Goal: Task Accomplishment & Management: Manage account settings

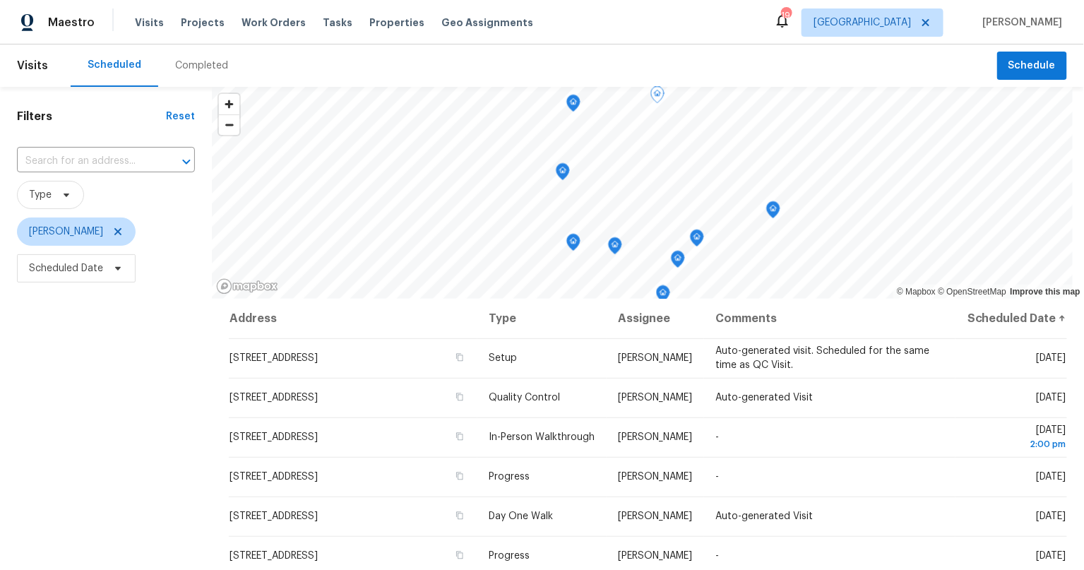
click at [143, 418] on div "Filters Reset ​ Type [PERSON_NAME] Scheduled Date" at bounding box center [106, 421] width 212 height 668
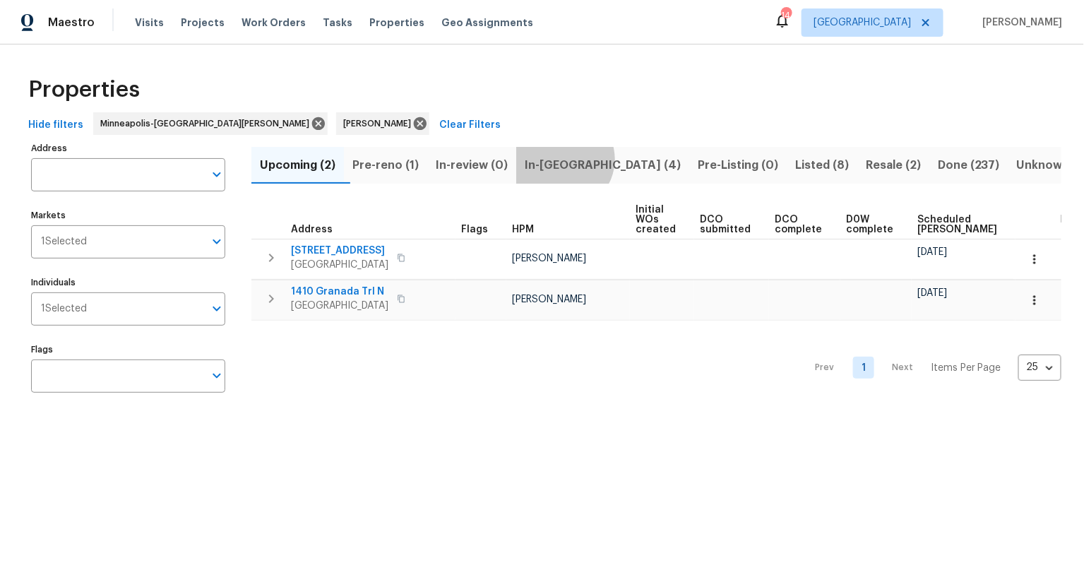
click at [578, 160] on span "In-reno (4)" at bounding box center [602, 165] width 156 height 20
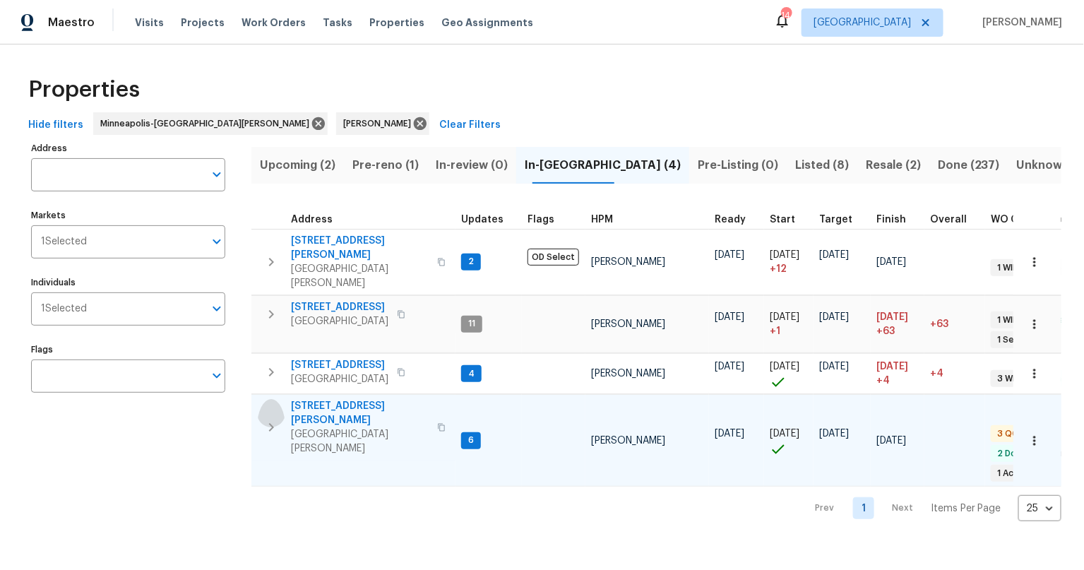
click at [272, 423] on icon "button" at bounding box center [271, 427] width 5 height 8
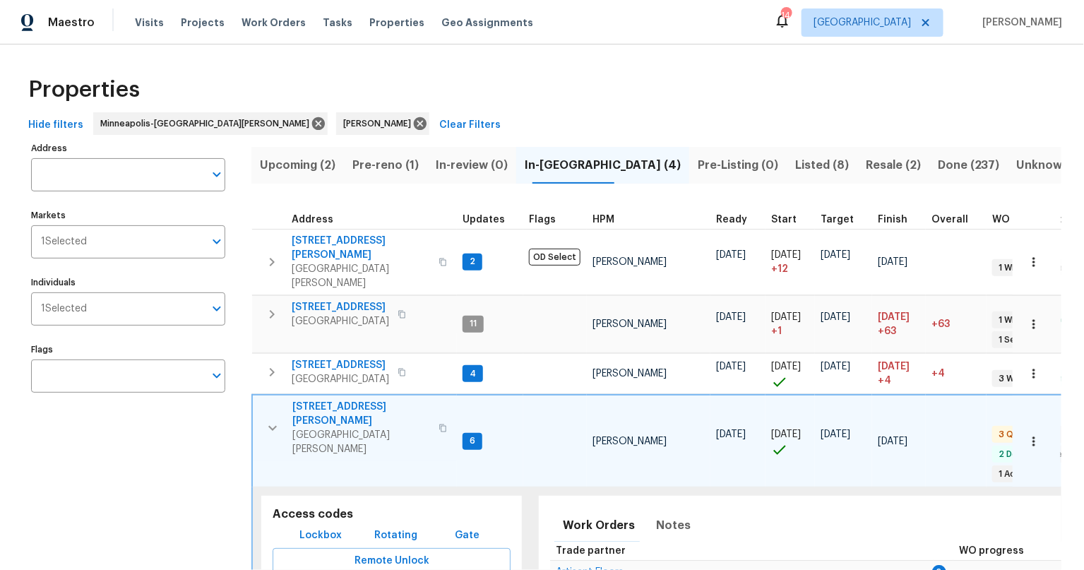
click at [273, 426] on icon "button" at bounding box center [272, 428] width 8 height 5
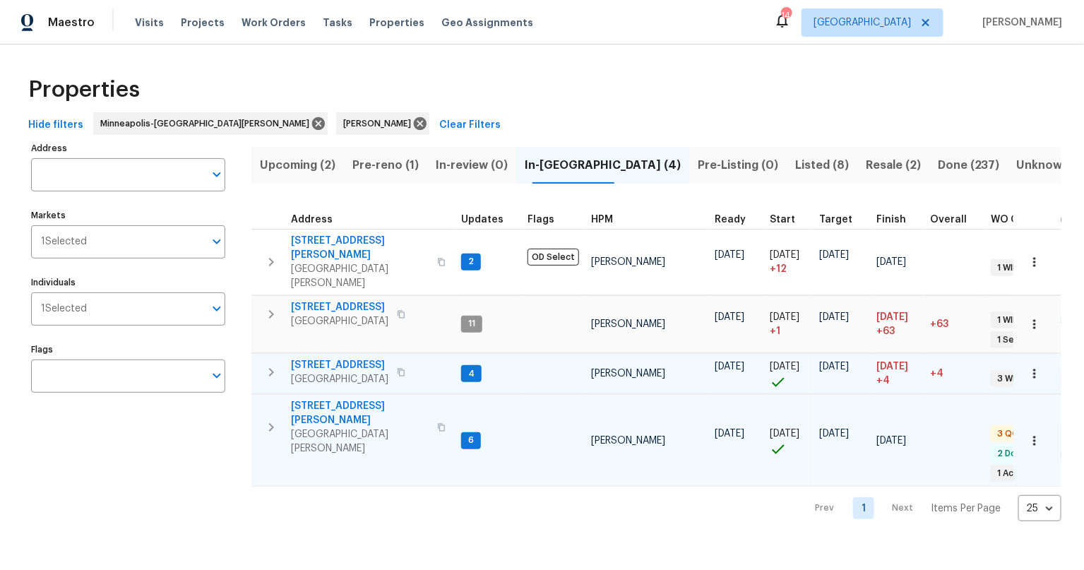
click at [327, 358] on span "7866 31st St N" at bounding box center [339, 365] width 97 height 14
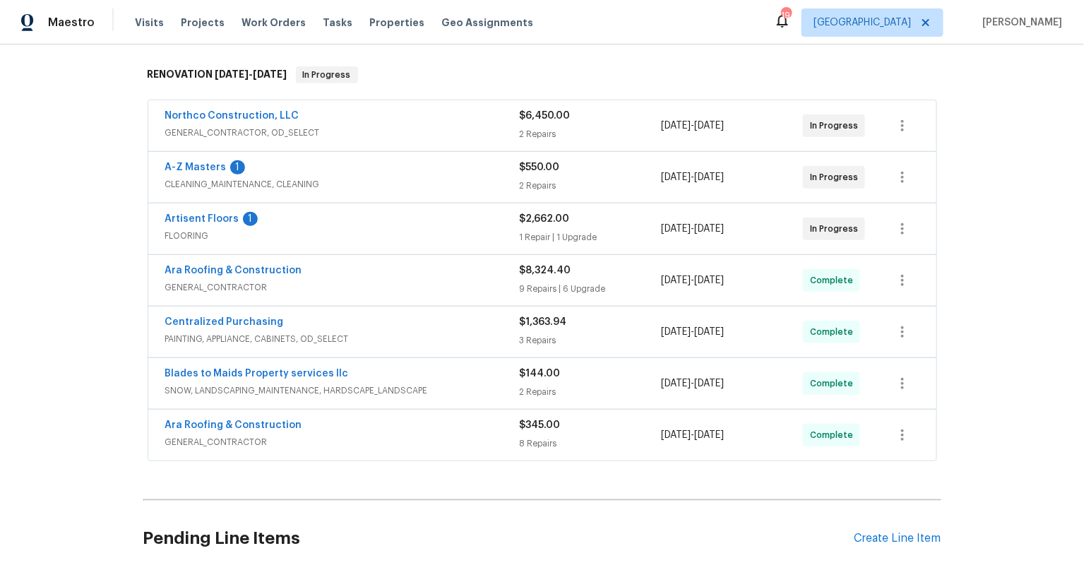
scroll to position [163, 0]
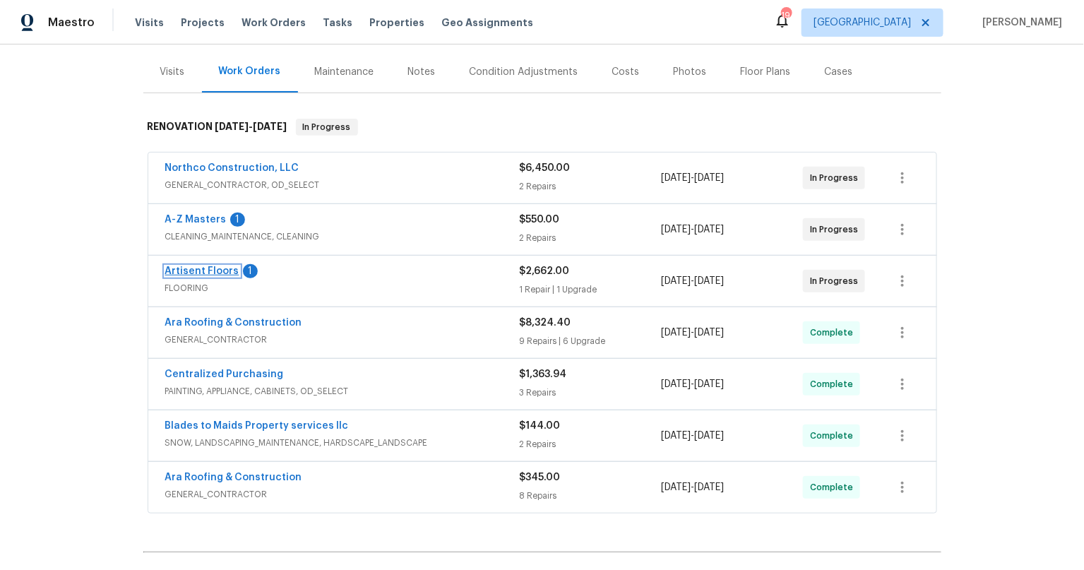
click at [202, 271] on link "Artisent Floors" at bounding box center [202, 271] width 74 height 10
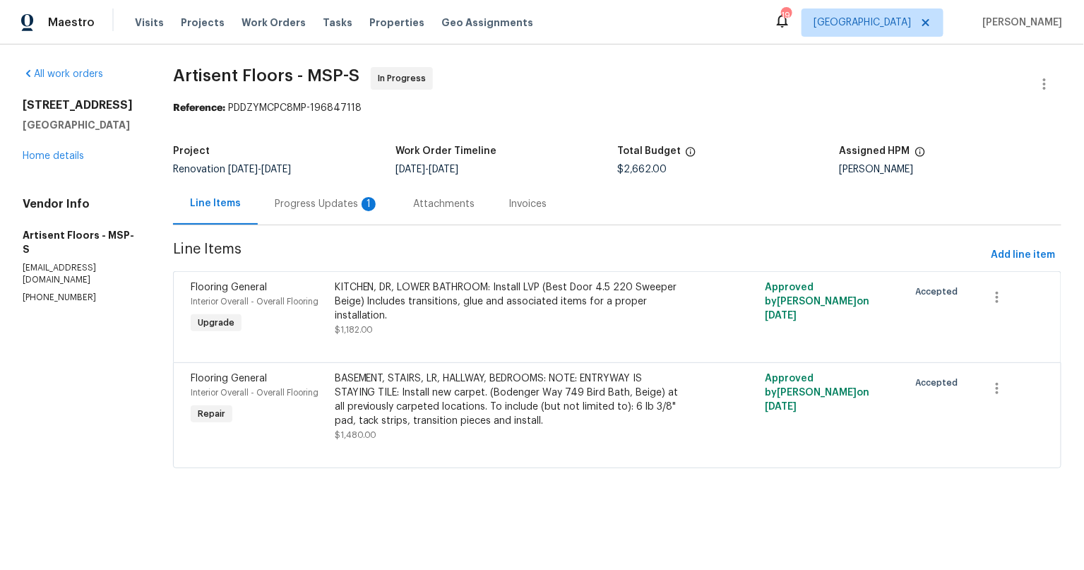
click at [314, 200] on div "Progress Updates 1" at bounding box center [327, 204] width 104 height 14
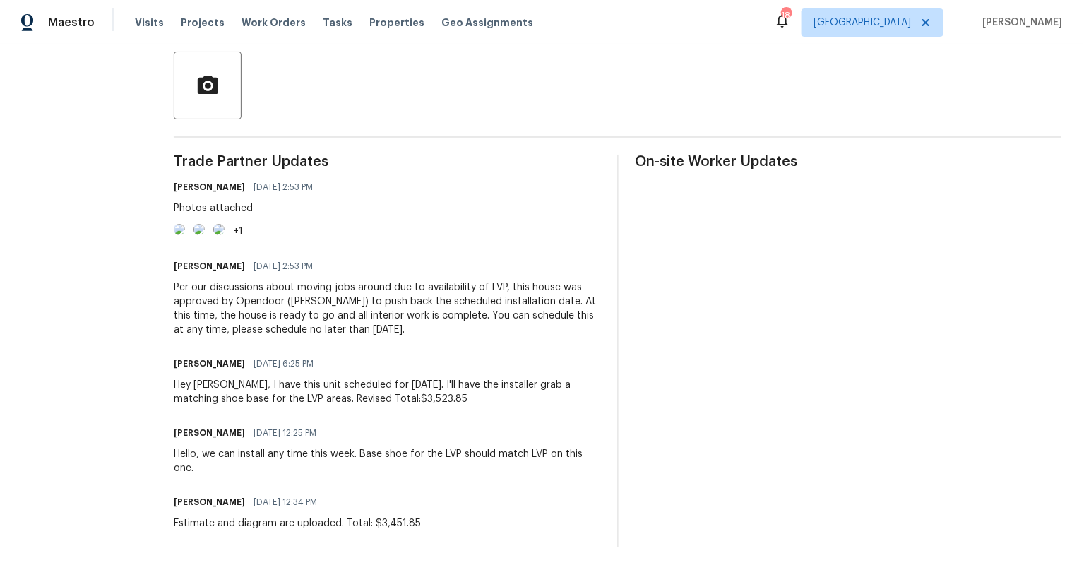
scroll to position [406, 0]
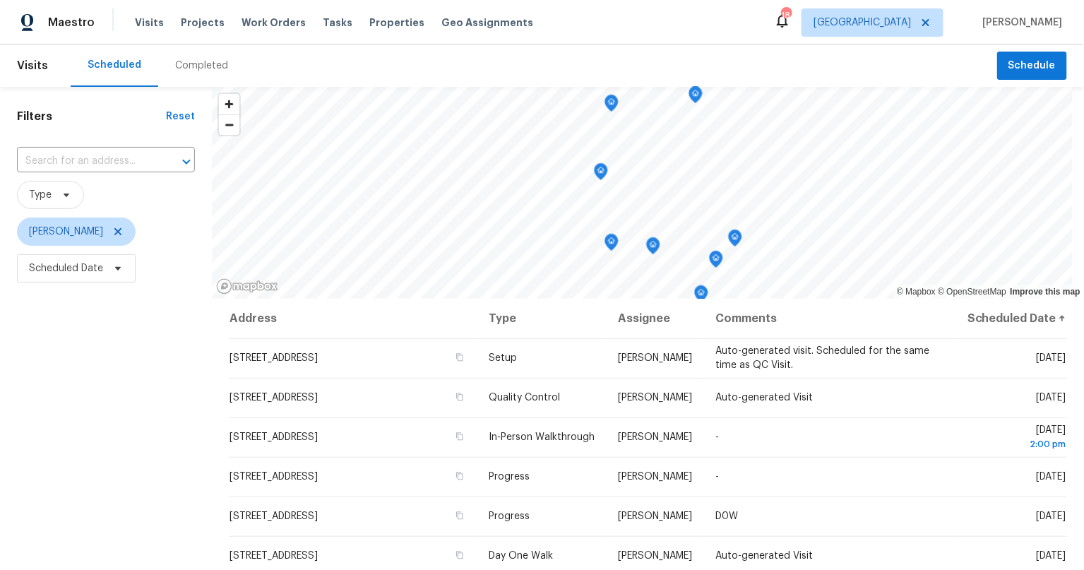
click at [171, 472] on div "Filters Reset ​ Type Jeffrey Lenz Scheduled Date" at bounding box center [106, 421] width 212 height 668
click at [66, 433] on div "Filters Reset ​ Type Jeffrey Lenz Scheduled Date" at bounding box center [106, 421] width 212 height 668
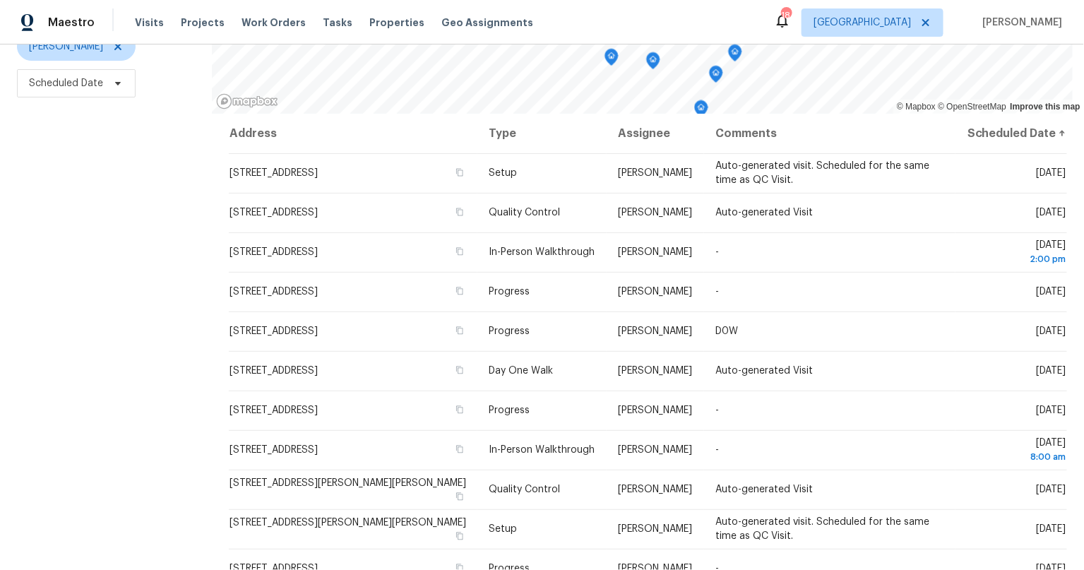
click at [152, 414] on div "Filters Reset ​ Type [PERSON_NAME] Scheduled Date" at bounding box center [106, 236] width 212 height 668
click at [176, 407] on div "Filters Reset ​ Type [PERSON_NAME] Scheduled Date" at bounding box center [106, 236] width 212 height 668
click at [198, 18] on span "Projects" at bounding box center [203, 23] width 44 height 14
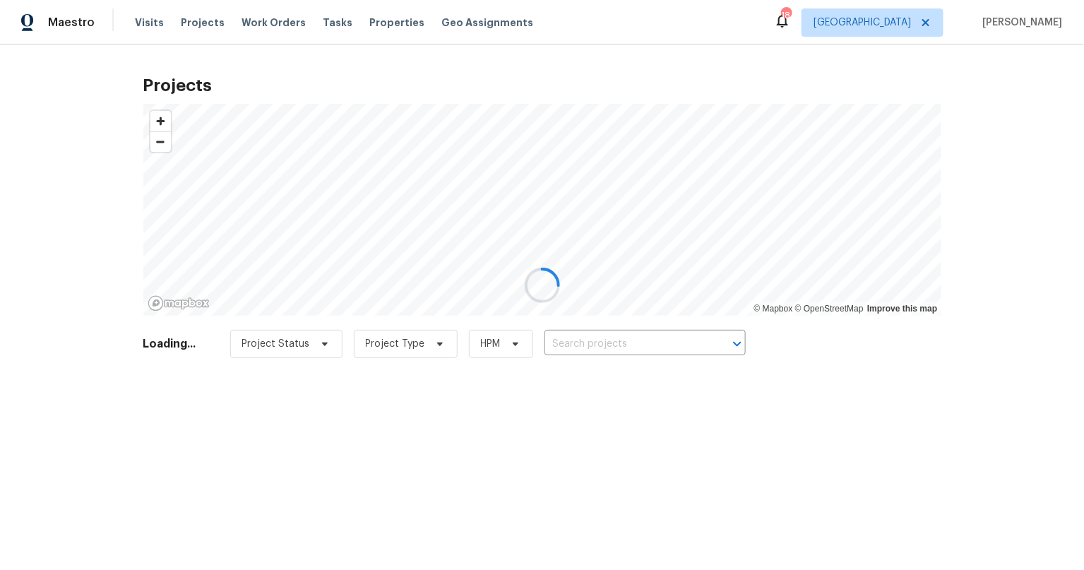
click at [194, 23] on div at bounding box center [542, 285] width 1084 height 570
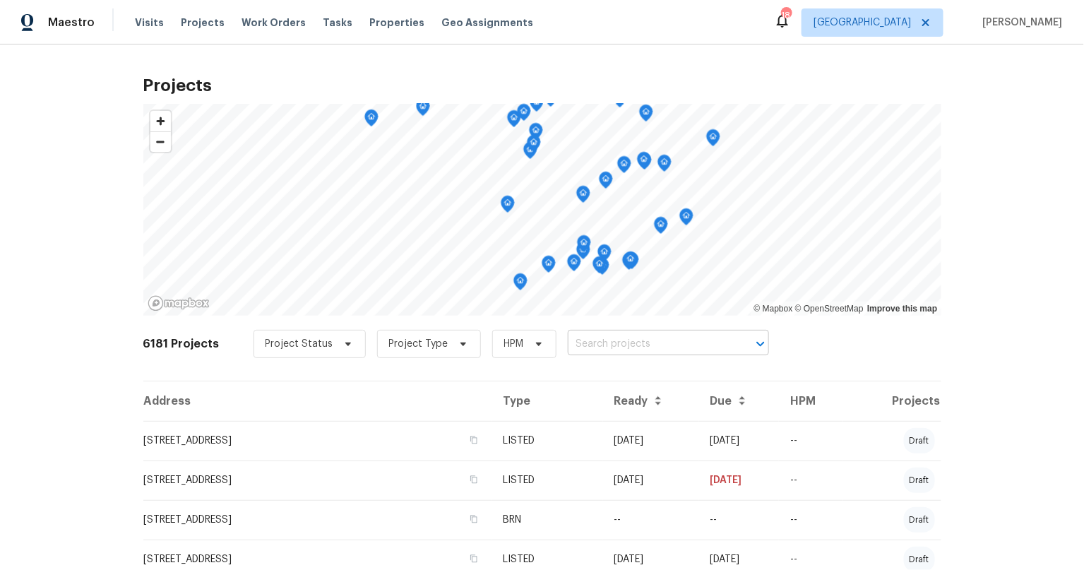
click at [654, 354] on input "text" at bounding box center [649, 344] width 162 height 22
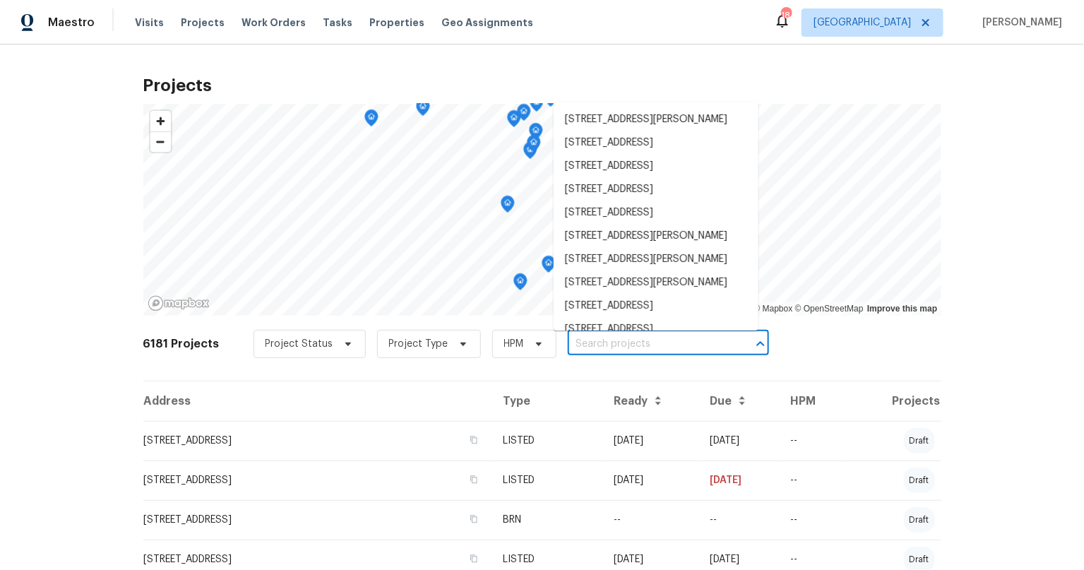
paste input "https://opendoor.slack.com/archives/C07MY6AKJKG/p1756418255868919"
type input "https://opendoor.slack.com/archives/C07MY6AKJKG/p1756418255868919"
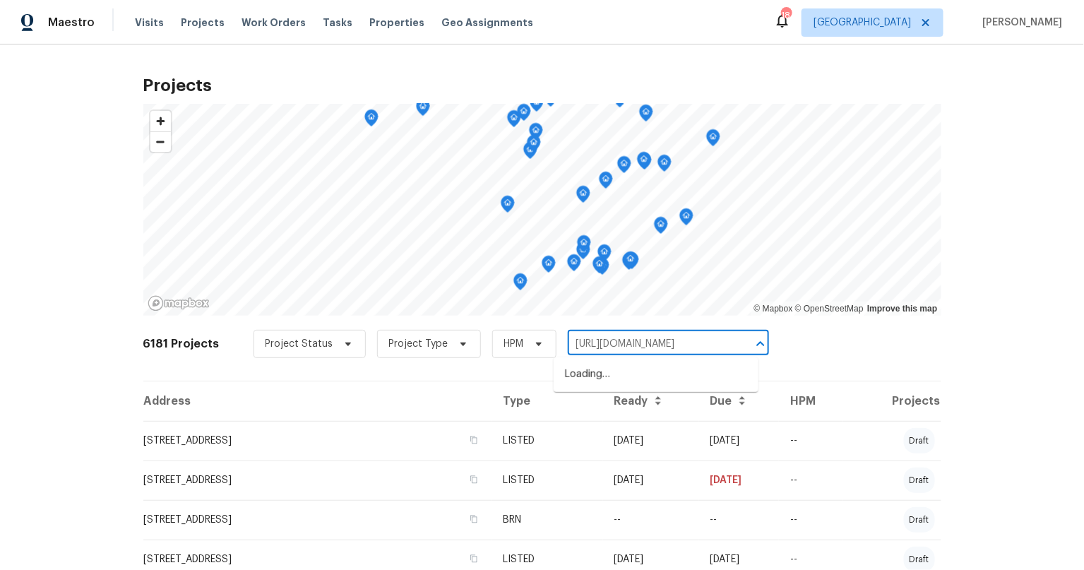
scroll to position [0, 181]
click at [719, 345] on div "https://opendoor.slack.com/archives/C07MY6AKJKG/p1756418255868919 ​" at bounding box center [668, 344] width 201 height 22
drag, startPoint x: 723, startPoint y: 344, endPoint x: 440, endPoint y: 340, distance: 283.1
click at [440, 340] on div "Project Status Project Type HPM https://opendoor.slack.com/archives/C07MY6AKJKG…" at bounding box center [510, 344] width 515 height 28
click at [640, 337] on input "https://opendoor.slack.com/archives/C07MY6AKJKG/p1756418255868919" at bounding box center [649, 344] width 162 height 22
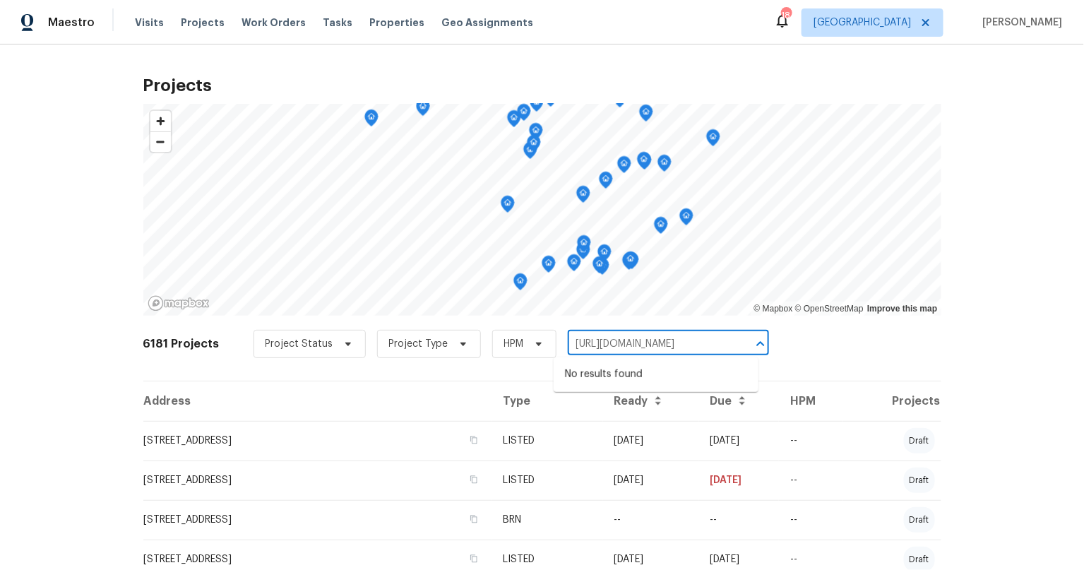
click at [640, 337] on input "https://opendoor.slack.com/archives/C07MY6AKJKG/p1756418255868919" at bounding box center [649, 344] width 162 height 22
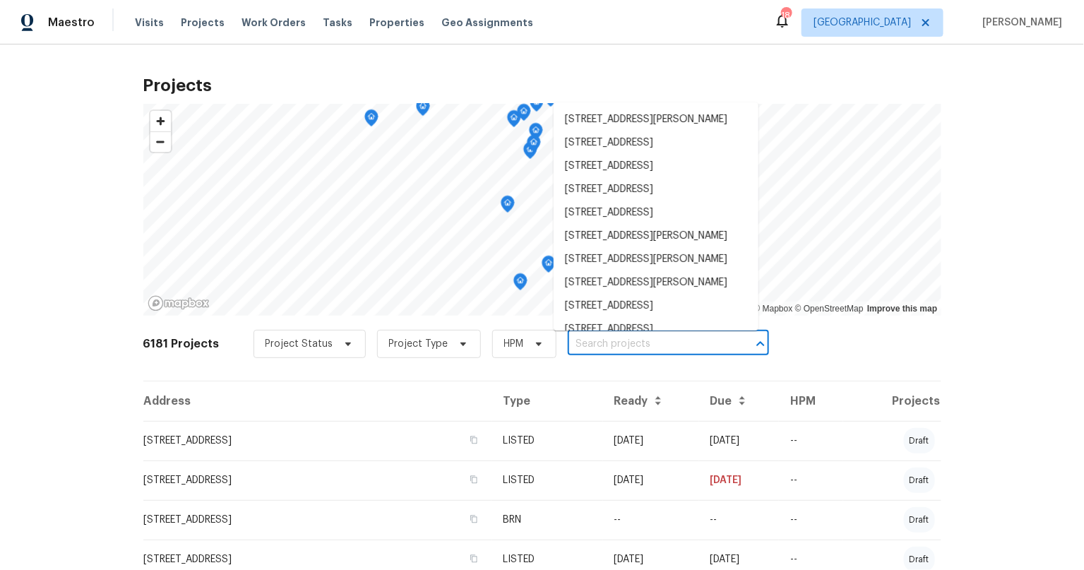
scroll to position [0, 0]
click at [600, 349] on input "text" at bounding box center [649, 344] width 162 height 22
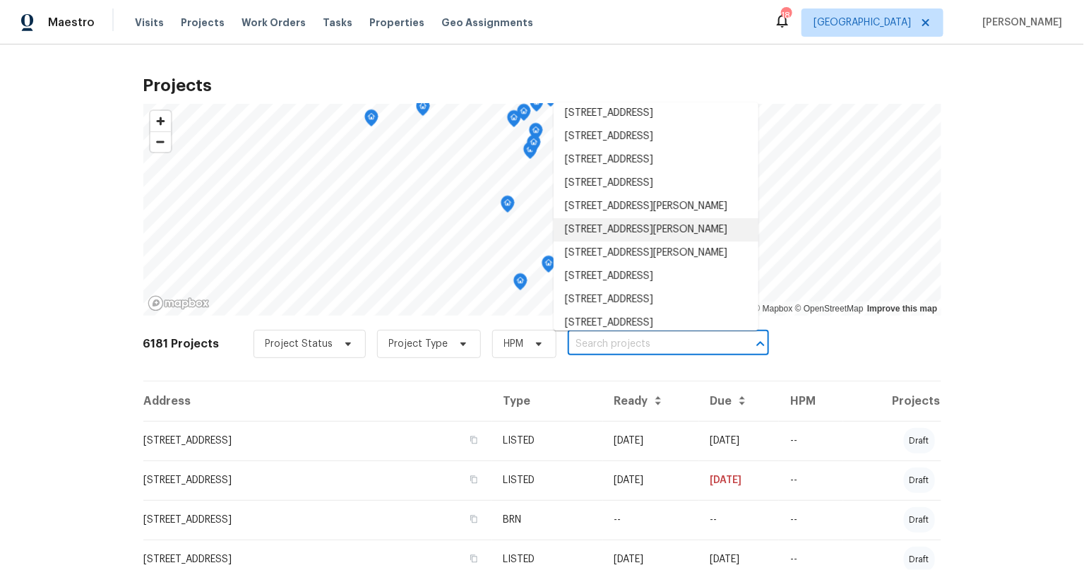
paste input "1102 Onslow, San Antonio, TX 78202"
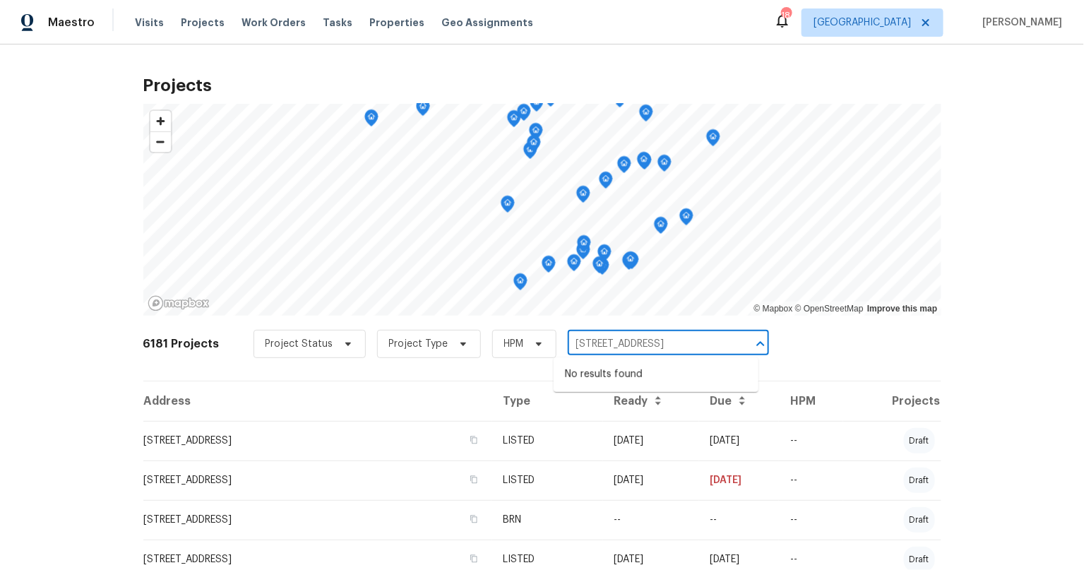
type input "1102 Onslow, San Antonio, TX 78202"
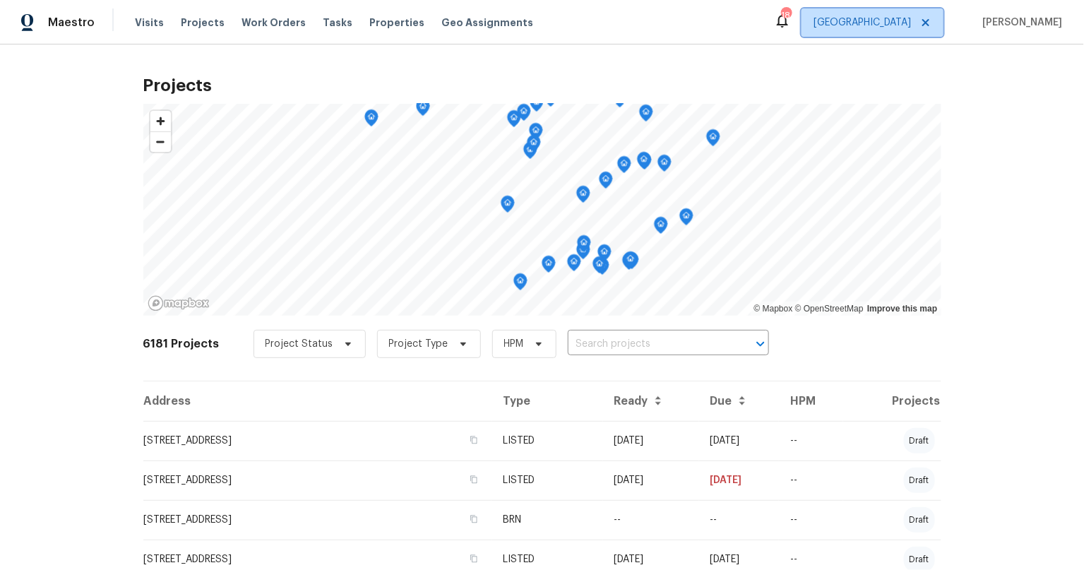
click at [894, 23] on span "[GEOGRAPHIC_DATA]" at bounding box center [861, 23] width 97 height 14
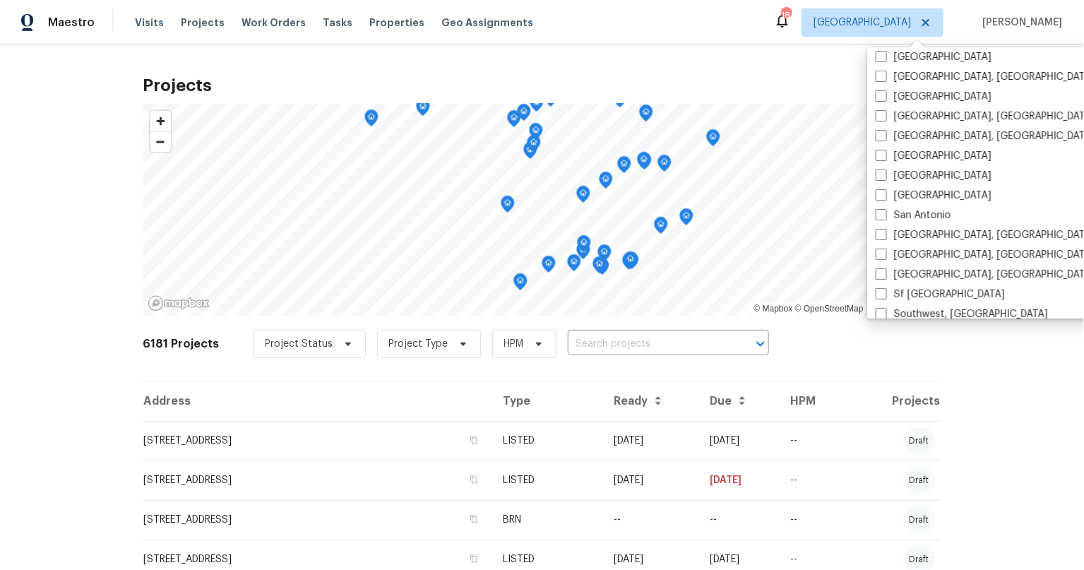
scroll to position [853, 0]
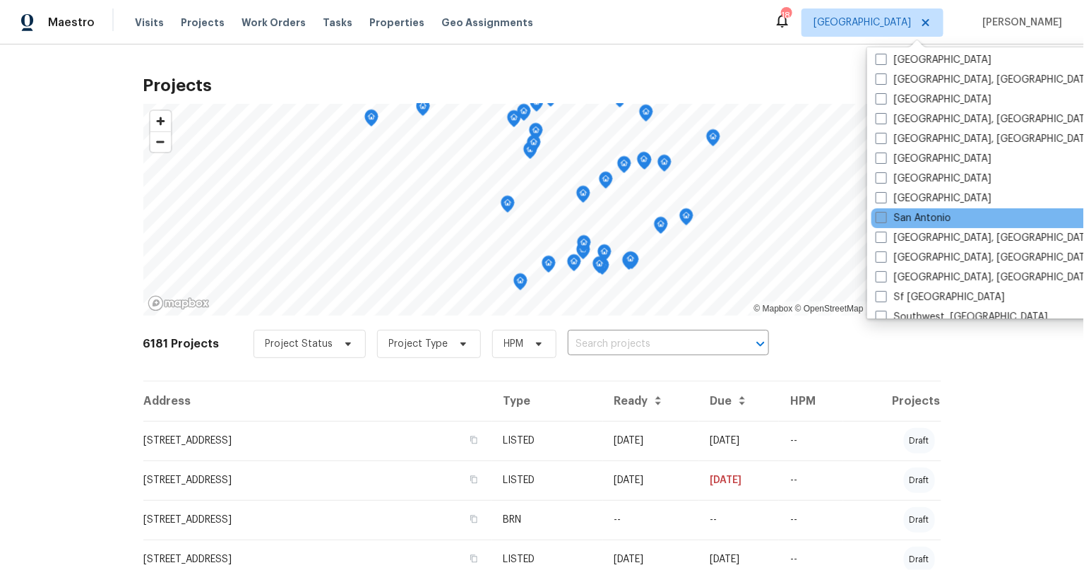
click at [880, 215] on span at bounding box center [880, 217] width 11 height 11
click at [880, 215] on input "San Antonio" at bounding box center [879, 215] width 9 height 9
checkbox input "true"
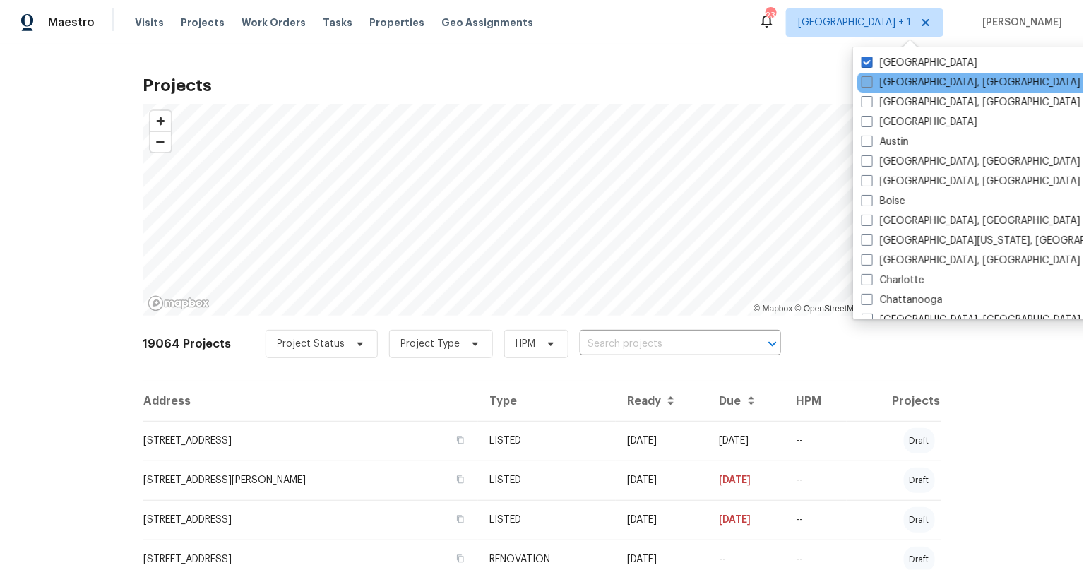
click at [877, 84] on label "Albuquerque, NM" at bounding box center [970, 83] width 219 height 14
click at [870, 84] on input "Albuquerque, NM" at bounding box center [865, 80] width 9 height 9
checkbox input "true"
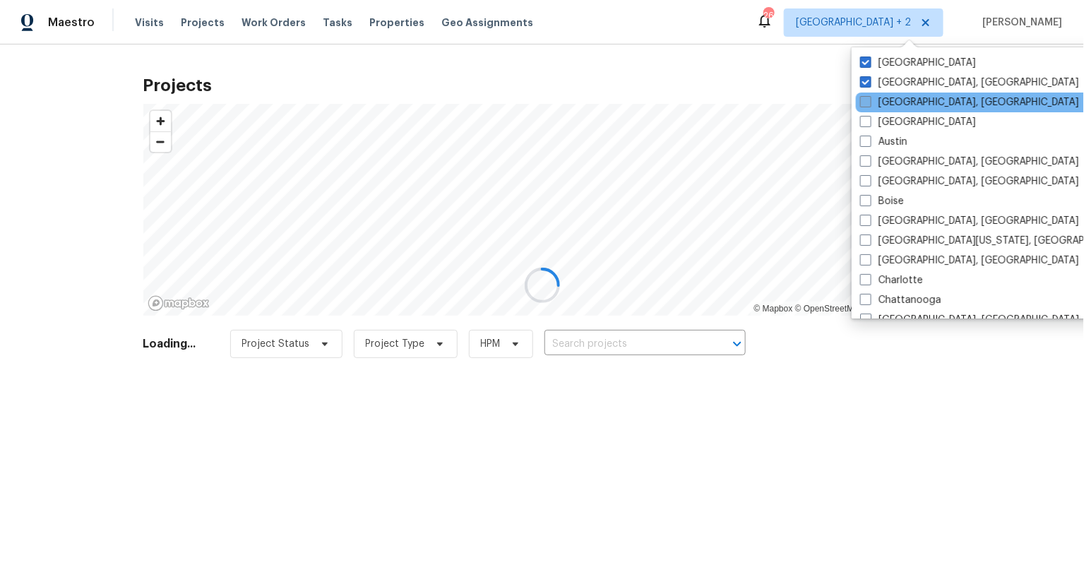
click at [870, 102] on span at bounding box center [865, 101] width 11 height 11
click at [869, 102] on input "Asheville, NC" at bounding box center [864, 99] width 9 height 9
checkbox input "true"
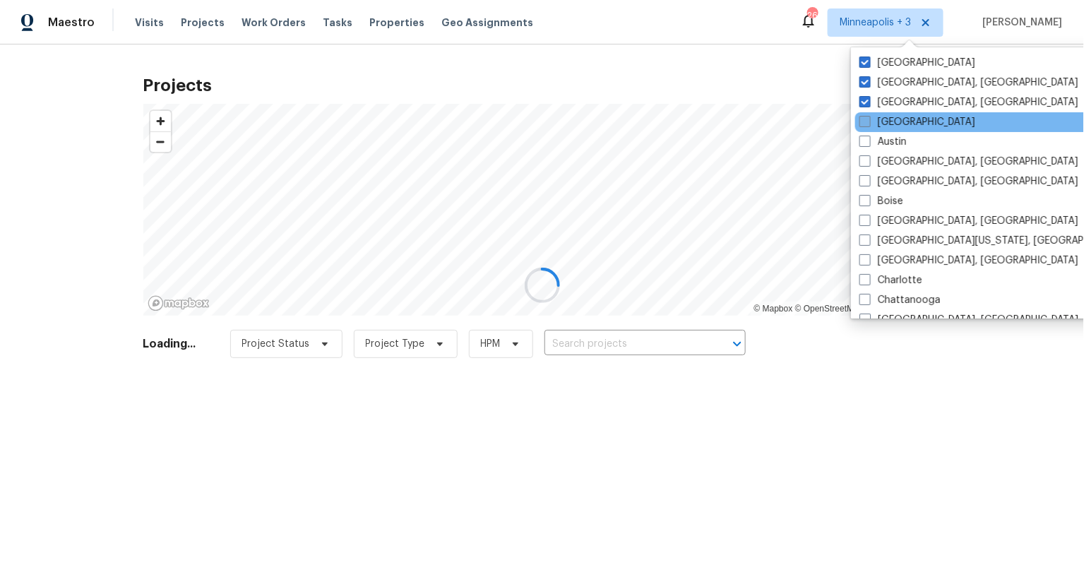
click at [868, 121] on span at bounding box center [864, 121] width 11 height 11
click at [868, 121] on input "Atlanta" at bounding box center [863, 119] width 9 height 9
checkbox input "true"
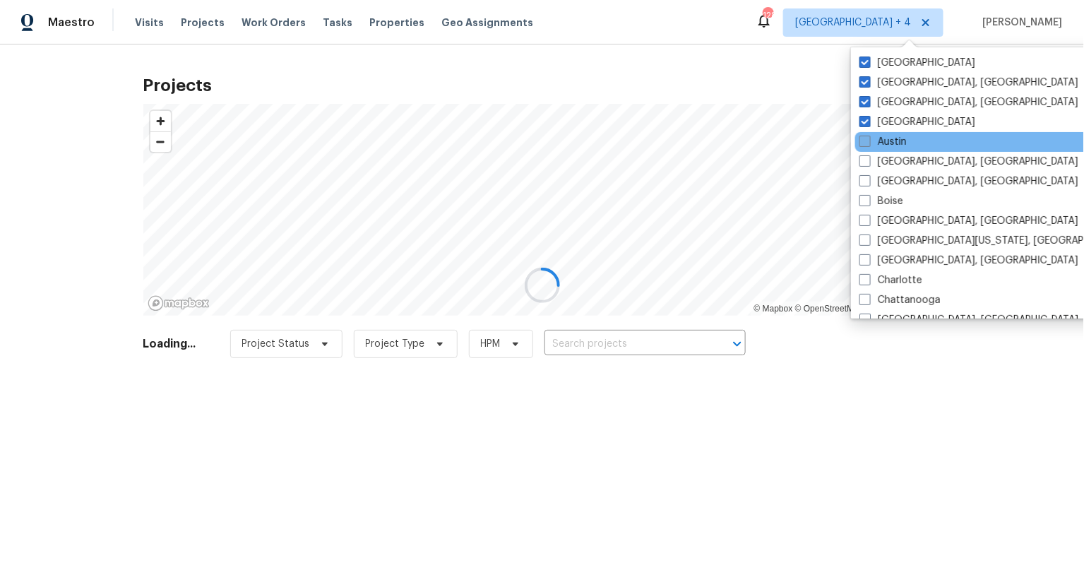
click at [868, 140] on span at bounding box center [864, 141] width 11 height 11
click at [868, 140] on input "Austin" at bounding box center [863, 139] width 9 height 9
checkbox input "true"
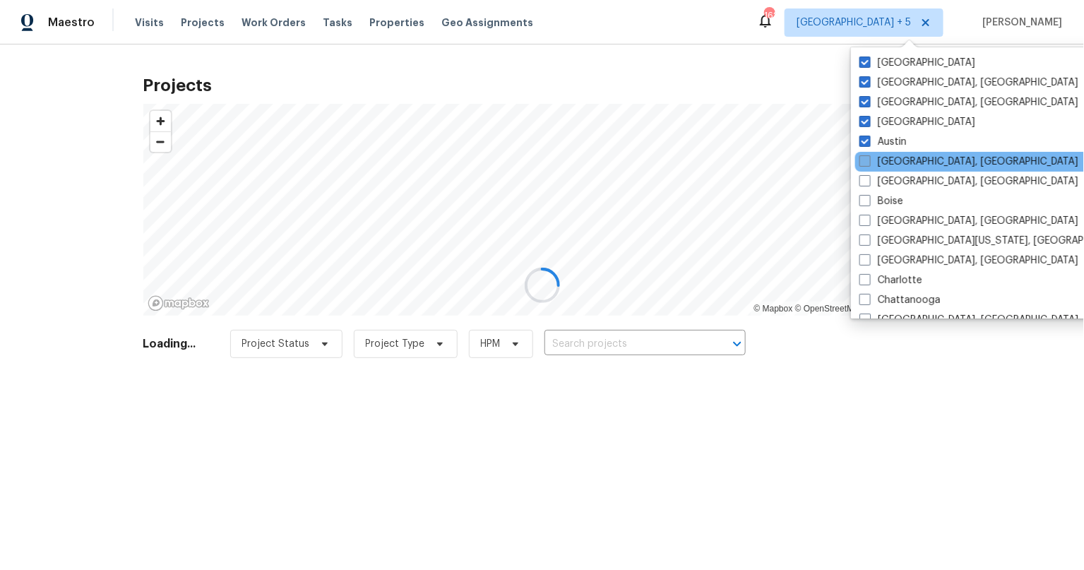
click at [867, 164] on span at bounding box center [864, 160] width 11 height 11
click at [867, 164] on input "Baltimore, MD" at bounding box center [863, 159] width 9 height 9
checkbox input "true"
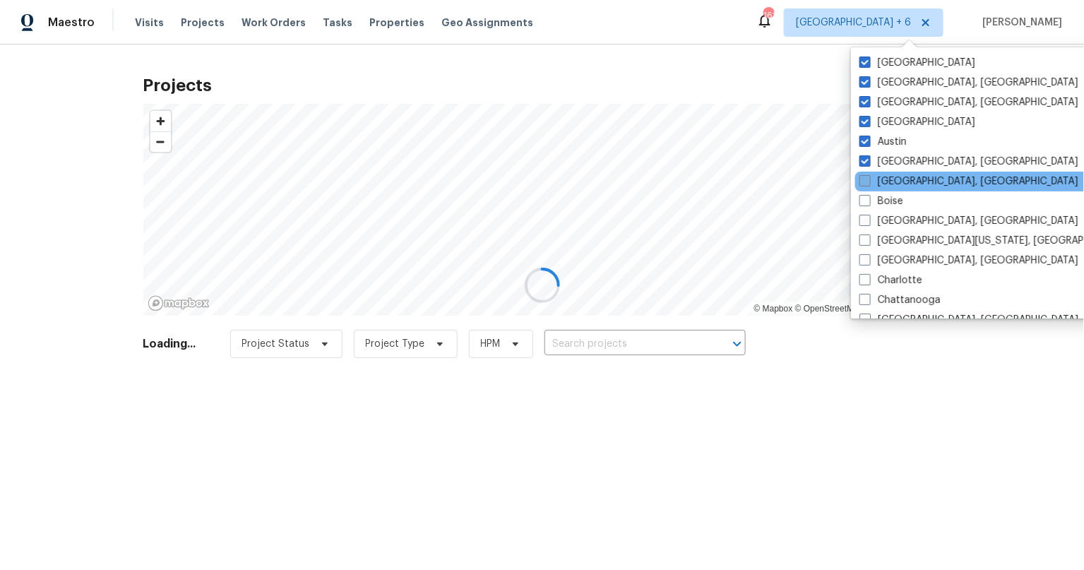
click at [867, 178] on span at bounding box center [864, 180] width 11 height 11
click at [867, 178] on input "Birmingham, AL" at bounding box center [863, 178] width 9 height 9
checkbox input "true"
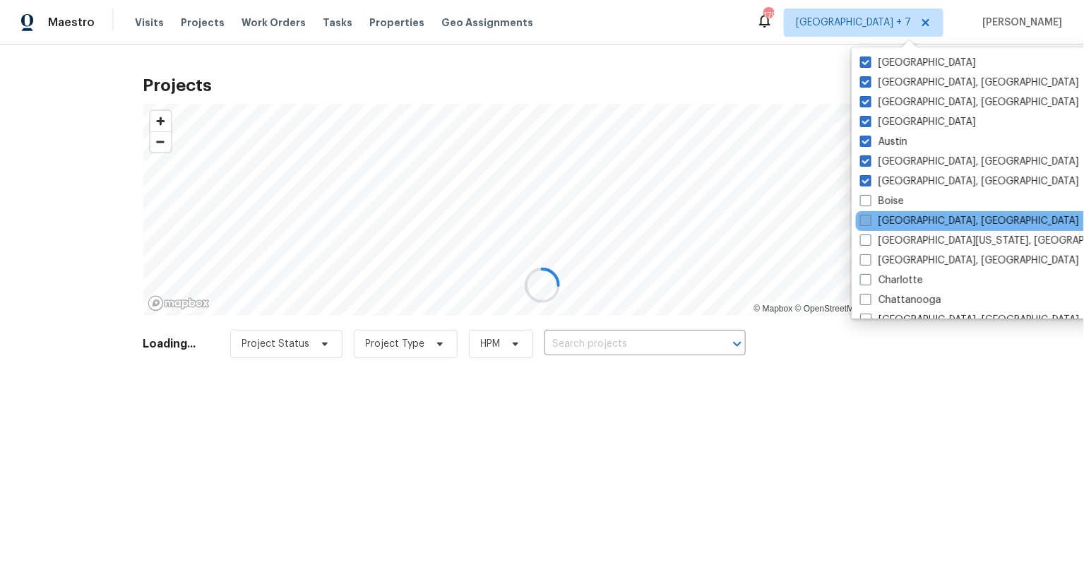
drag, startPoint x: 867, startPoint y: 198, endPoint x: 868, endPoint y: 223, distance: 24.7
click at [867, 198] on span at bounding box center [865, 200] width 11 height 11
click at [867, 198] on input "Boise" at bounding box center [864, 198] width 9 height 9
checkbox input "true"
click at [867, 226] on label "Boston, MA" at bounding box center [968, 221] width 219 height 14
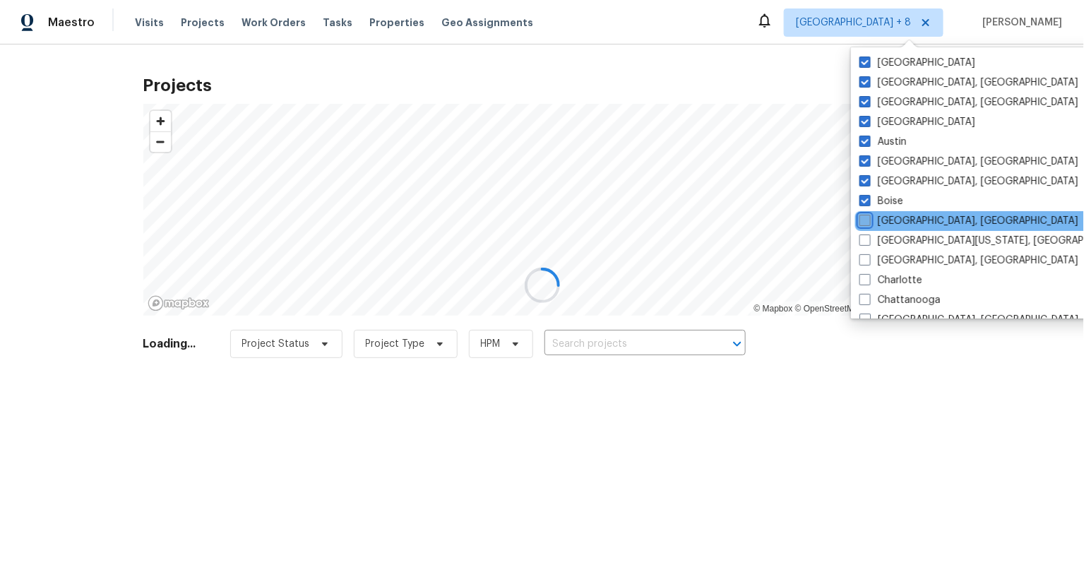
click at [867, 223] on input "Boston, MA" at bounding box center [863, 218] width 9 height 9
checkbox input "true"
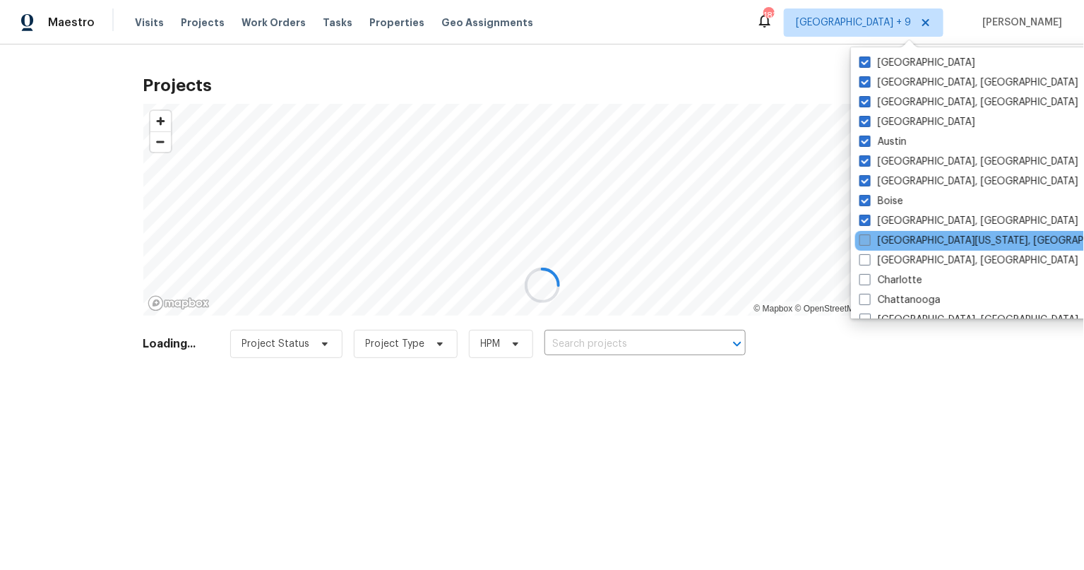
click at [869, 246] on label "Central California, CA" at bounding box center [995, 241] width 272 height 14
click at [868, 243] on input "Central California, CA" at bounding box center [863, 238] width 9 height 9
checkbox input "true"
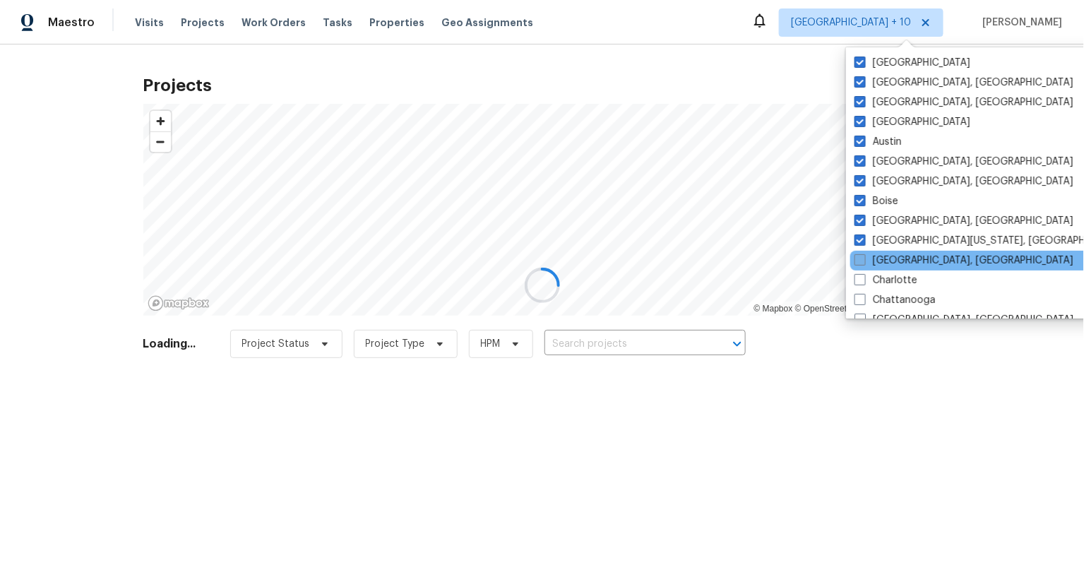
click at [869, 261] on label "Charleston, SC" at bounding box center [963, 260] width 219 height 14
click at [863, 261] on input "Charleston, SC" at bounding box center [858, 257] width 9 height 9
checkbox input "true"
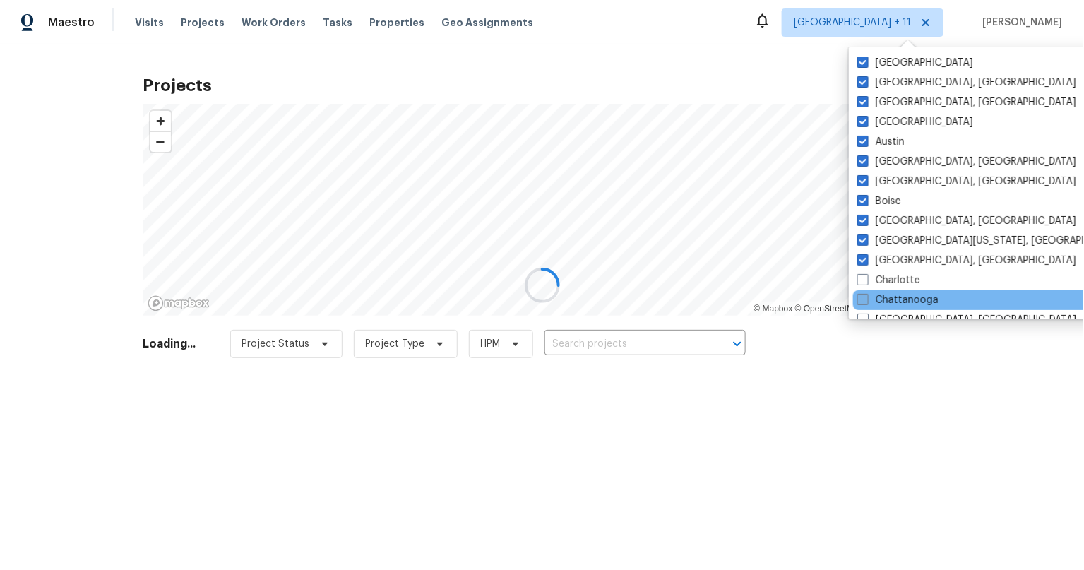
drag, startPoint x: 862, startPoint y: 284, endPoint x: 863, endPoint y: 294, distance: 9.9
click at [863, 286] on label "Charlotte" at bounding box center [888, 280] width 63 height 14
click at [863, 282] on input "Charlotte" at bounding box center [861, 277] width 9 height 9
checkbox input "true"
click at [863, 297] on span at bounding box center [861, 299] width 11 height 11
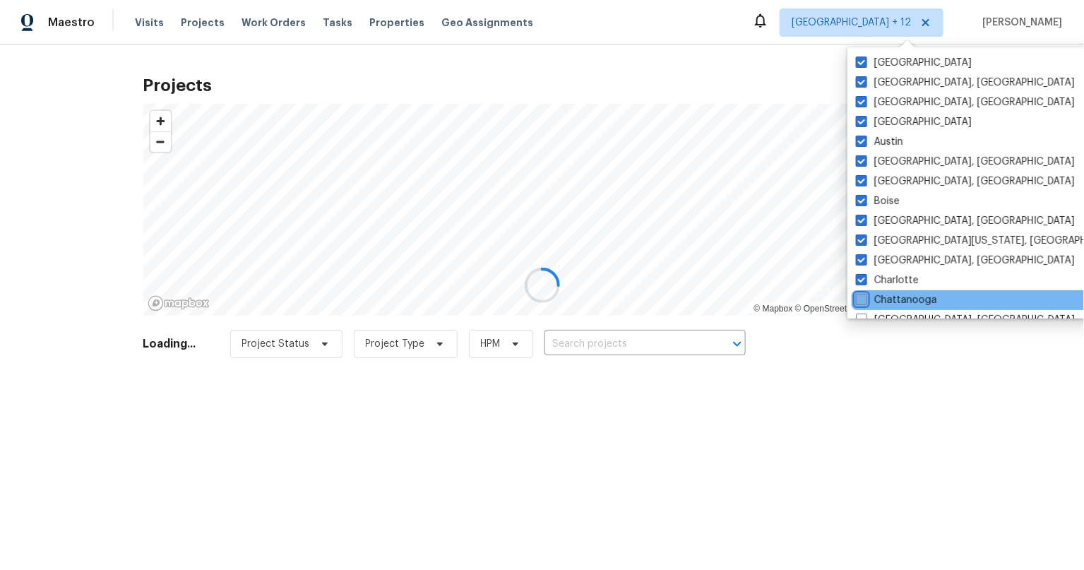
click at [863, 297] on input "Chattanooga" at bounding box center [860, 297] width 9 height 9
checkbox input "true"
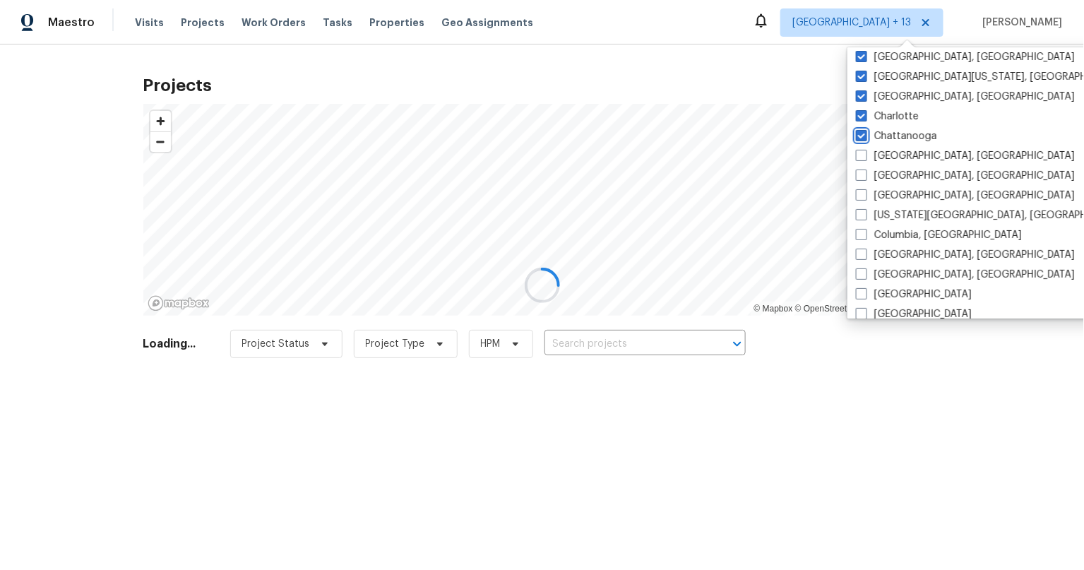
scroll to position [227, 0]
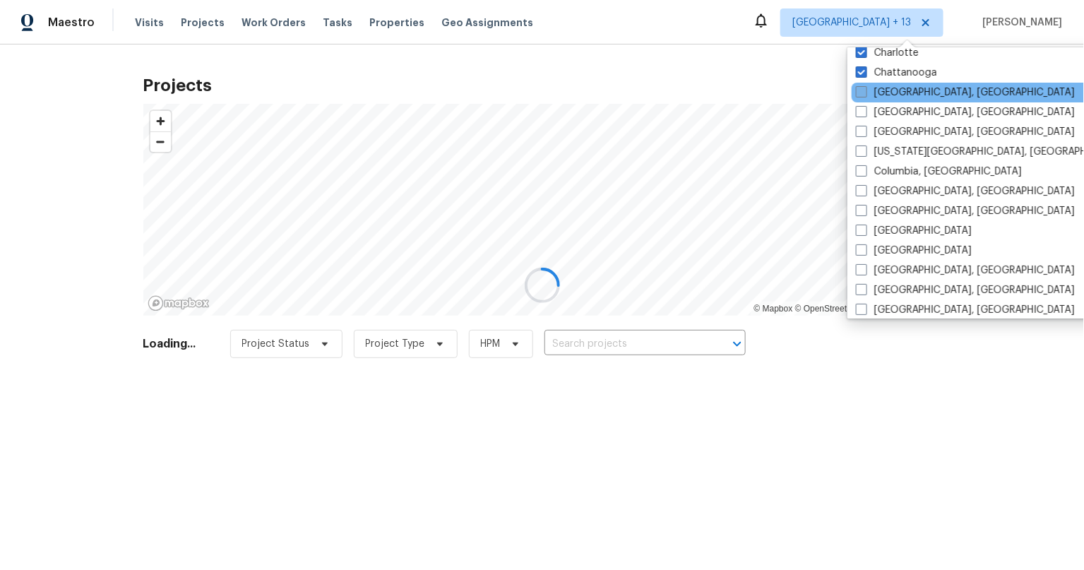
click at [860, 87] on span at bounding box center [861, 91] width 11 height 11
click at [860, 87] on input "Chicago, IL" at bounding box center [860, 89] width 9 height 9
checkbox input "true"
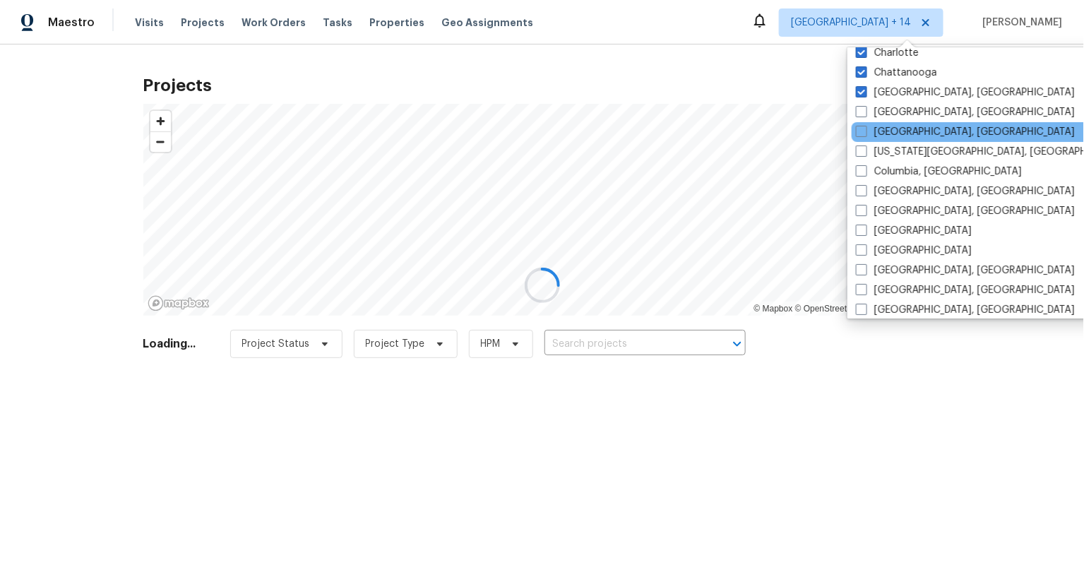
click at [862, 122] on div "Cleveland, OH" at bounding box center [993, 132] width 284 height 20
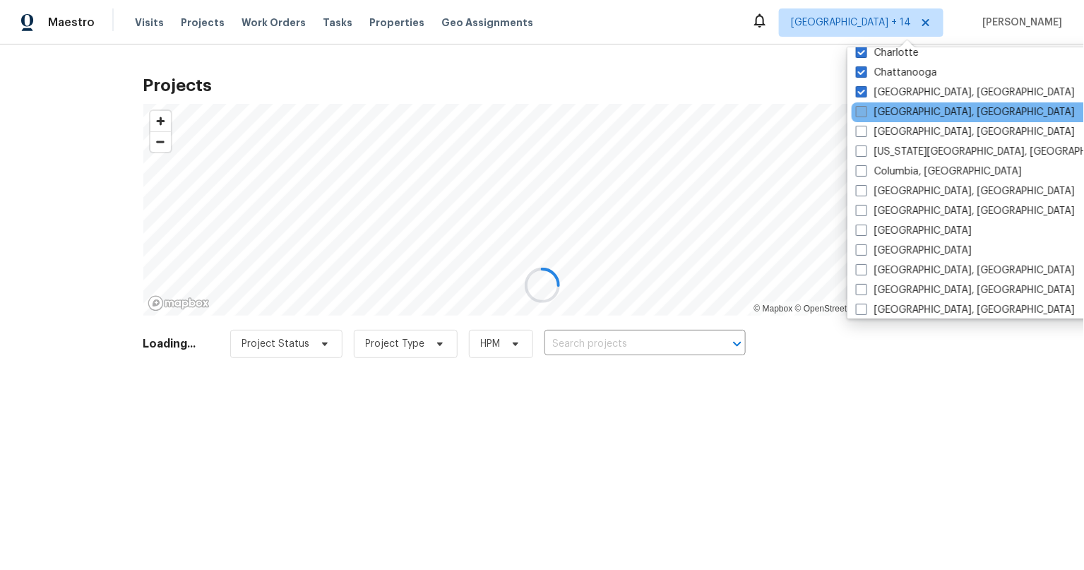
click at [859, 111] on span at bounding box center [861, 111] width 11 height 11
click at [859, 111] on input "Cincinnati, OH" at bounding box center [860, 109] width 9 height 9
checkbox input "true"
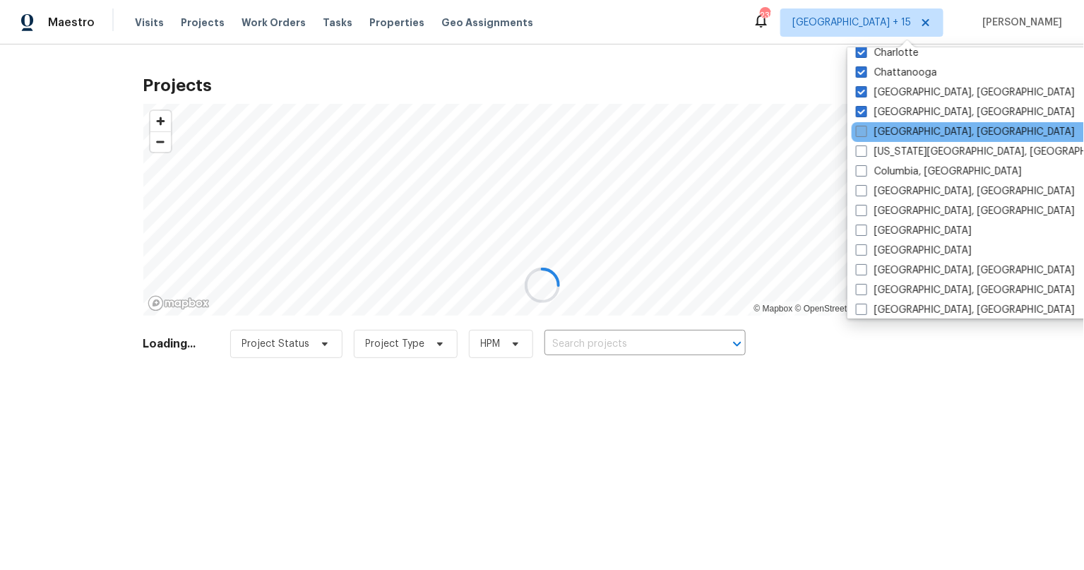
click at [863, 137] on label "Cleveland, OH" at bounding box center [965, 132] width 219 height 14
click at [863, 134] on input "Cleveland, OH" at bounding box center [860, 129] width 9 height 9
checkbox input "true"
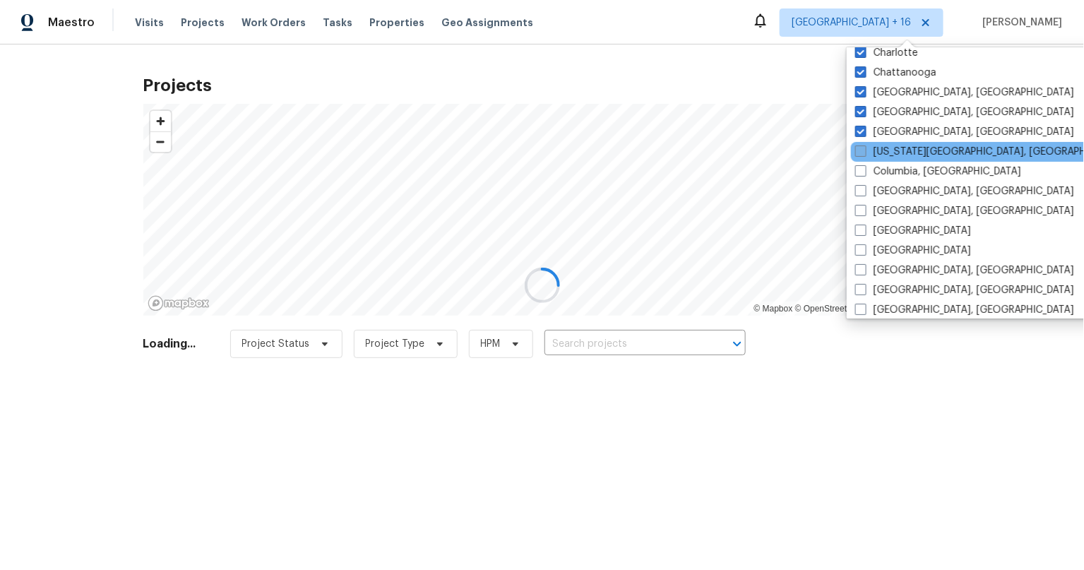
click at [863, 155] on span at bounding box center [860, 150] width 11 height 11
click at [863, 154] on input "Colorado Springs, CO" at bounding box center [859, 149] width 9 height 9
checkbox input "true"
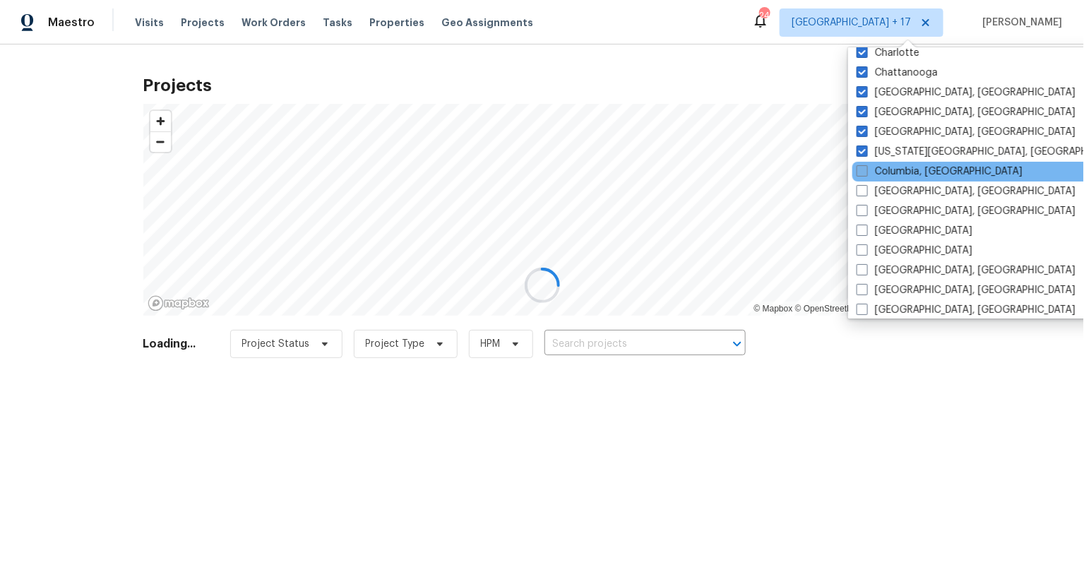
click at [860, 167] on span at bounding box center [861, 170] width 11 height 11
click at [860, 167] on input "Columbia, SC" at bounding box center [860, 168] width 9 height 9
checkbox input "true"
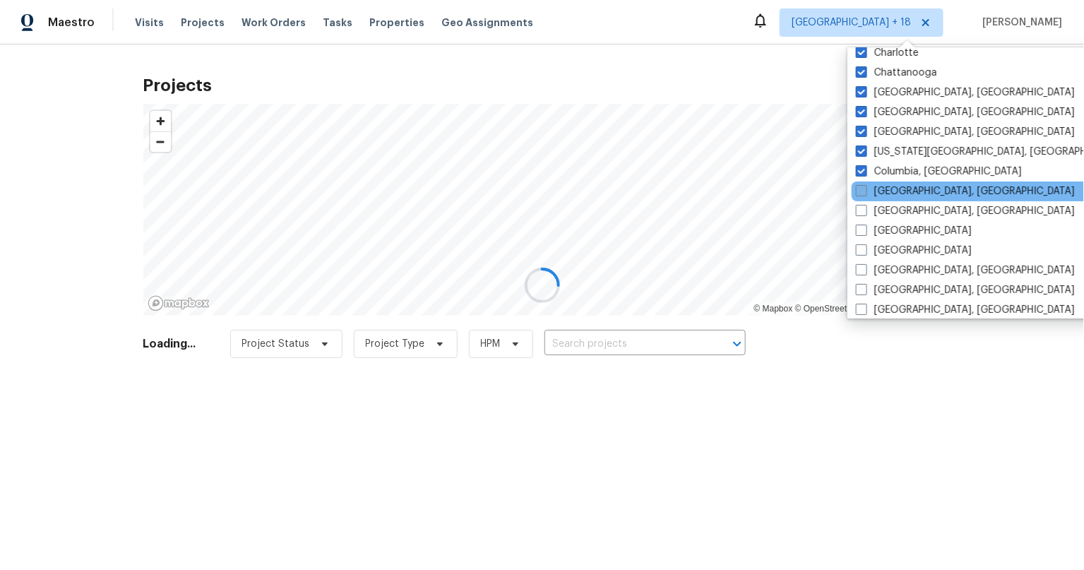
click at [861, 189] on span at bounding box center [861, 190] width 11 height 11
click at [861, 189] on input "Columbus, OH" at bounding box center [860, 188] width 9 height 9
checkbox input "true"
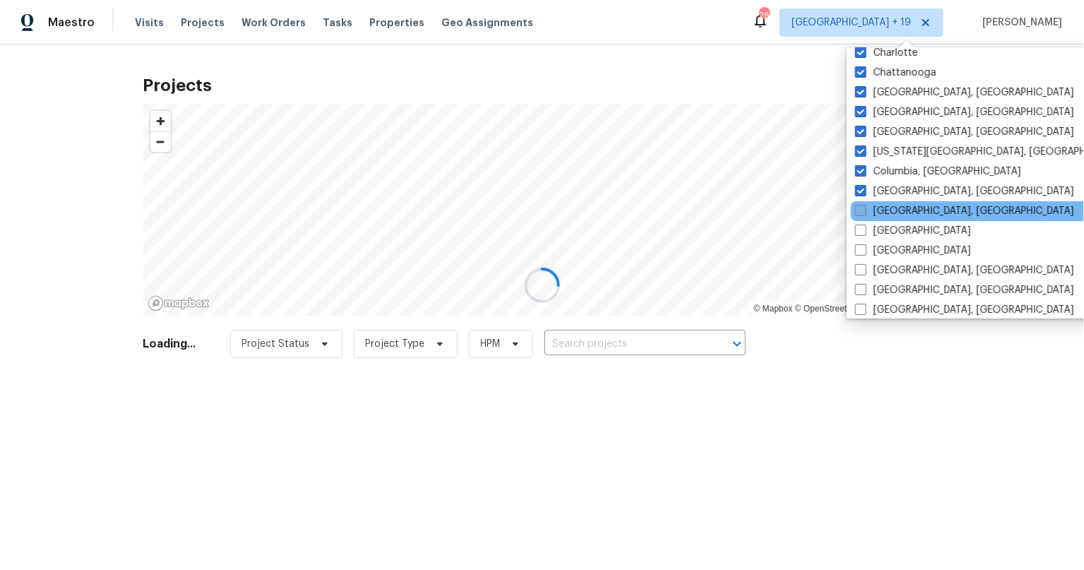
click at [859, 206] on span at bounding box center [860, 210] width 11 height 11
click at [859, 206] on input "Corpus Christi, TX" at bounding box center [859, 208] width 9 height 9
checkbox input "true"
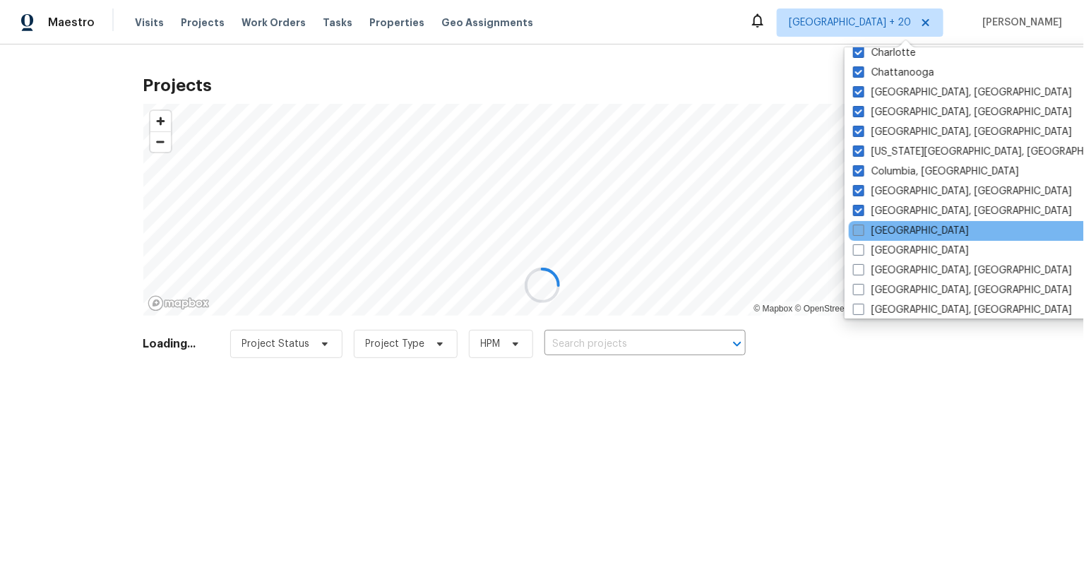
click at [860, 224] on label "Dallas" at bounding box center [911, 231] width 116 height 14
click at [860, 224] on input "Dallas" at bounding box center [857, 228] width 9 height 9
checkbox input "true"
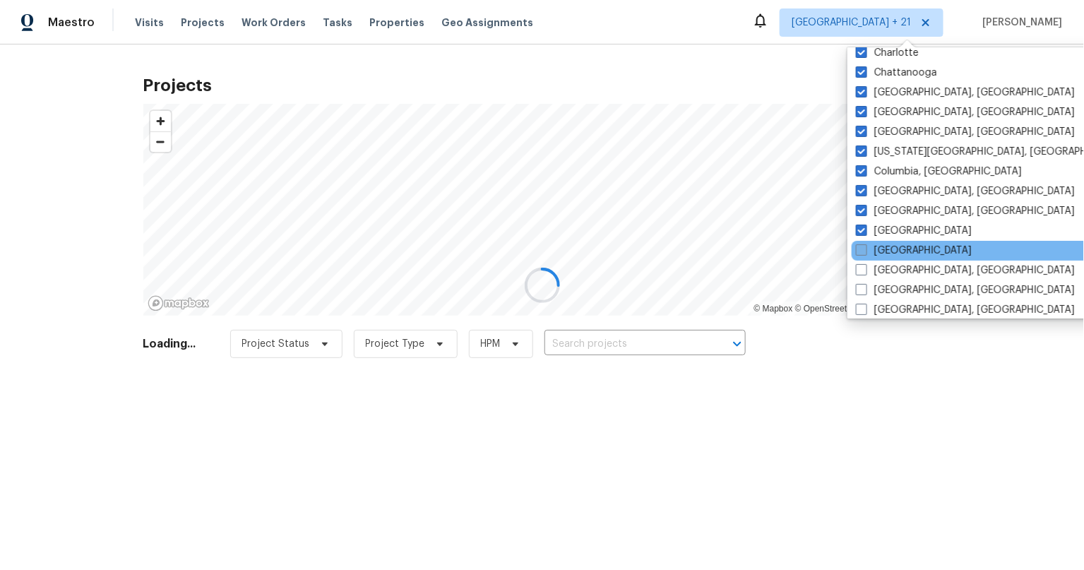
click at [858, 248] on span at bounding box center [861, 249] width 11 height 11
click at [858, 248] on input "Denver" at bounding box center [860, 248] width 9 height 9
checkbox input "true"
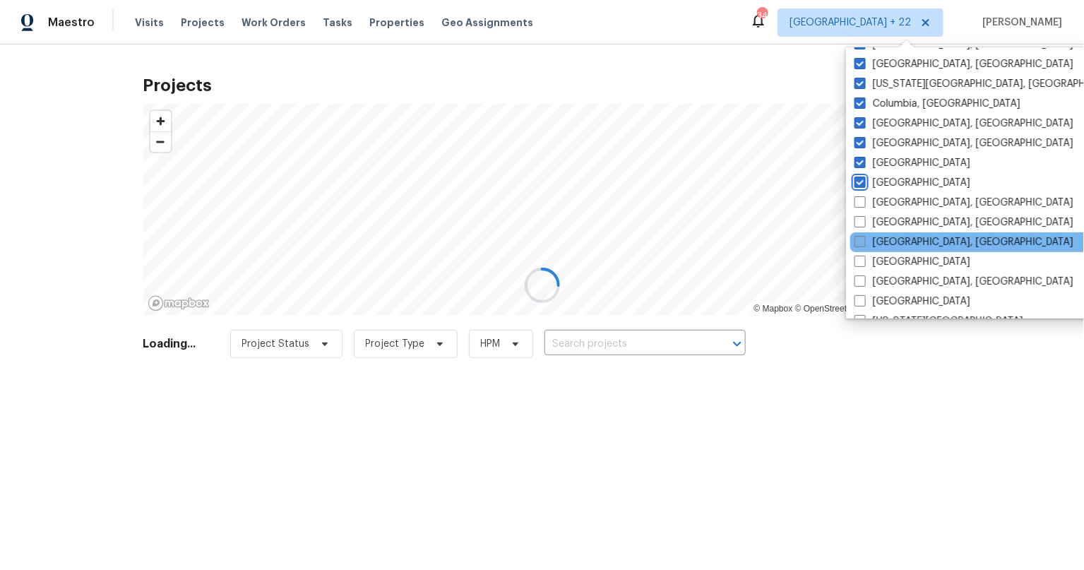
scroll to position [308, 0]
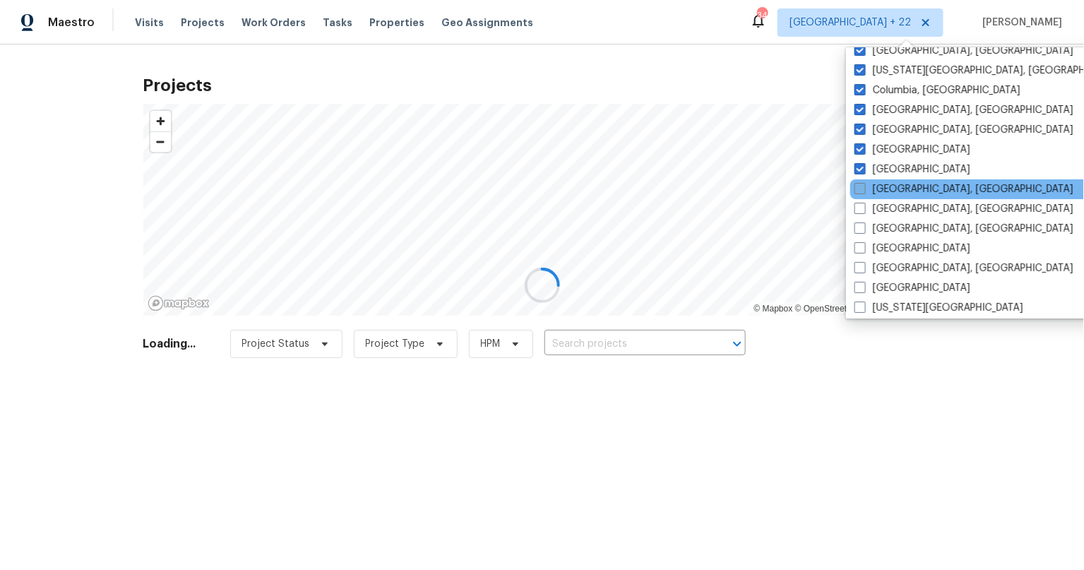
click at [860, 183] on span at bounding box center [859, 188] width 11 height 11
click at [860, 182] on input "Detroit, MI" at bounding box center [858, 186] width 9 height 9
checkbox input "true"
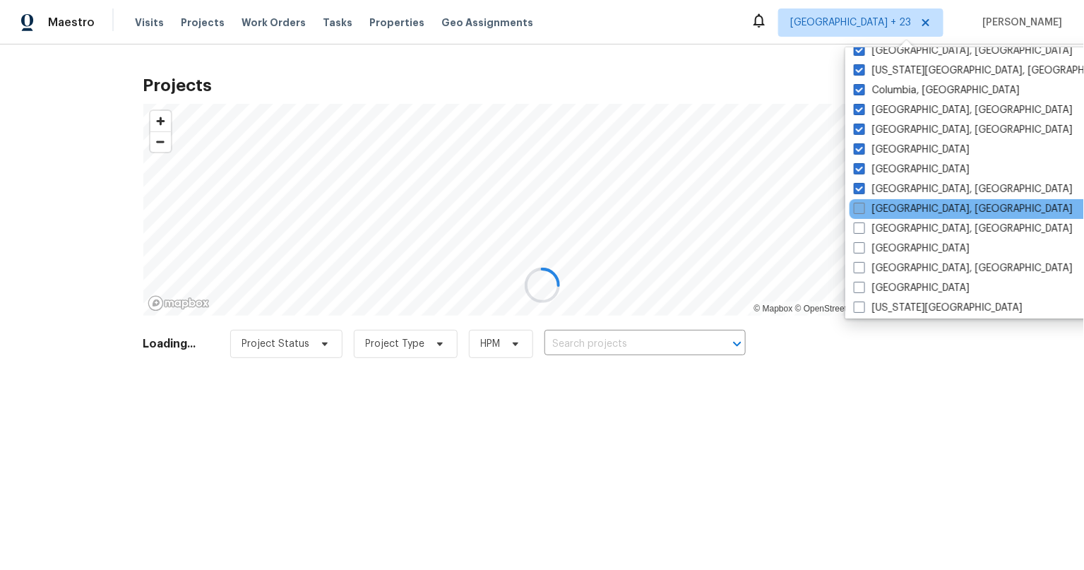
click at [858, 206] on span at bounding box center [858, 208] width 11 height 11
click at [858, 206] on input "Greensboro, NC" at bounding box center [857, 206] width 9 height 9
checkbox input "true"
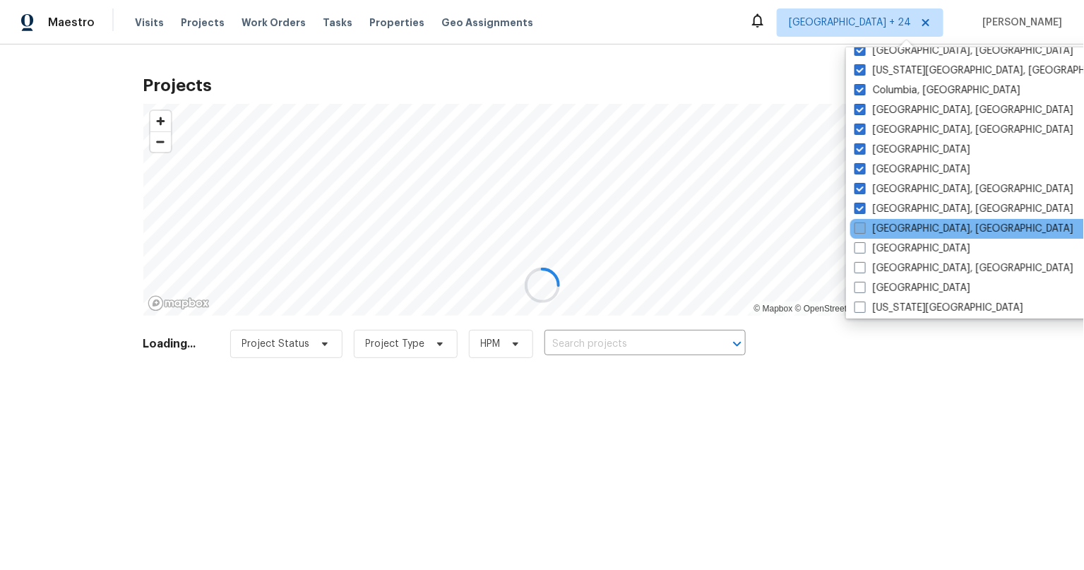
click at [856, 231] on span at bounding box center [859, 227] width 11 height 11
click at [856, 231] on input "Greenville, SC" at bounding box center [858, 226] width 9 height 9
checkbox input "true"
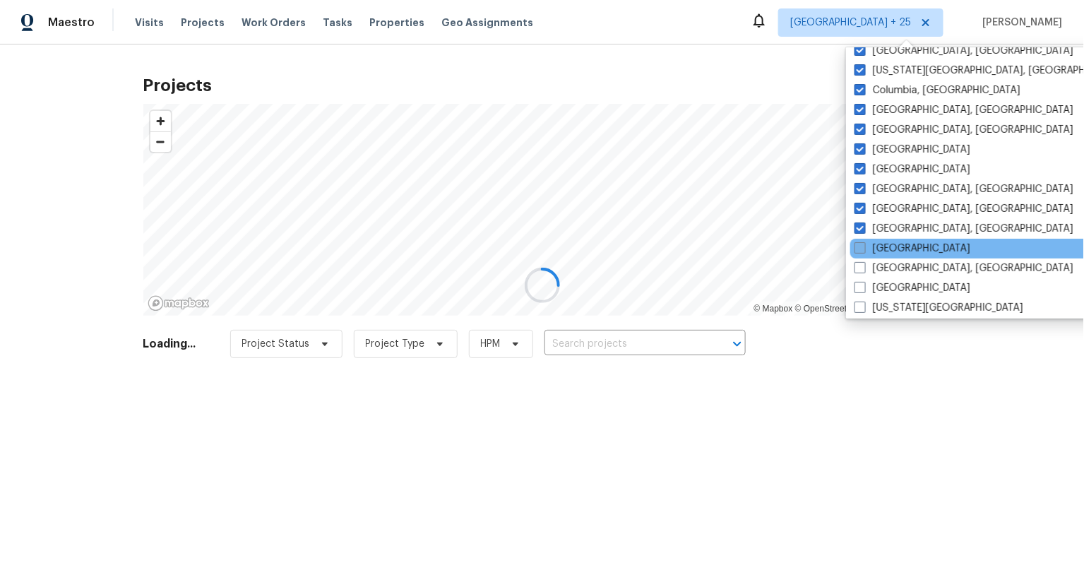
click at [859, 246] on span at bounding box center [859, 247] width 11 height 11
click at [859, 246] on input "Houston" at bounding box center [858, 245] width 9 height 9
checkbox input "true"
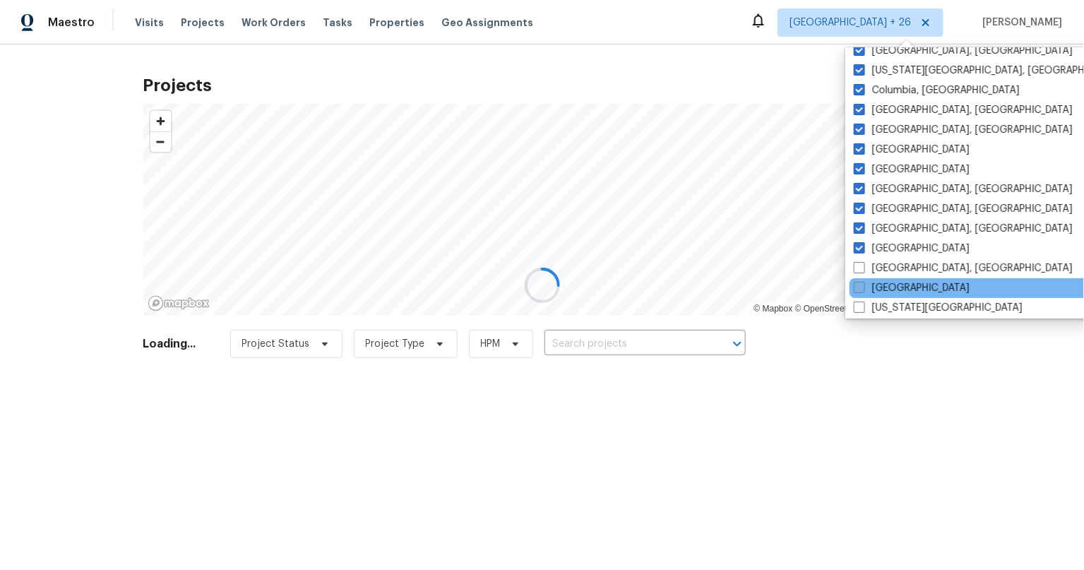
drag, startPoint x: 862, startPoint y: 272, endPoint x: 863, endPoint y: 292, distance: 19.1
click at [863, 275] on div "Indianapolis, IN" at bounding box center [991, 268] width 284 height 20
click at [863, 295] on div "Jacksonville" at bounding box center [991, 288] width 284 height 20
drag, startPoint x: 858, startPoint y: 265, endPoint x: 856, endPoint y: 285, distance: 20.6
click at [858, 266] on span at bounding box center [858, 267] width 11 height 11
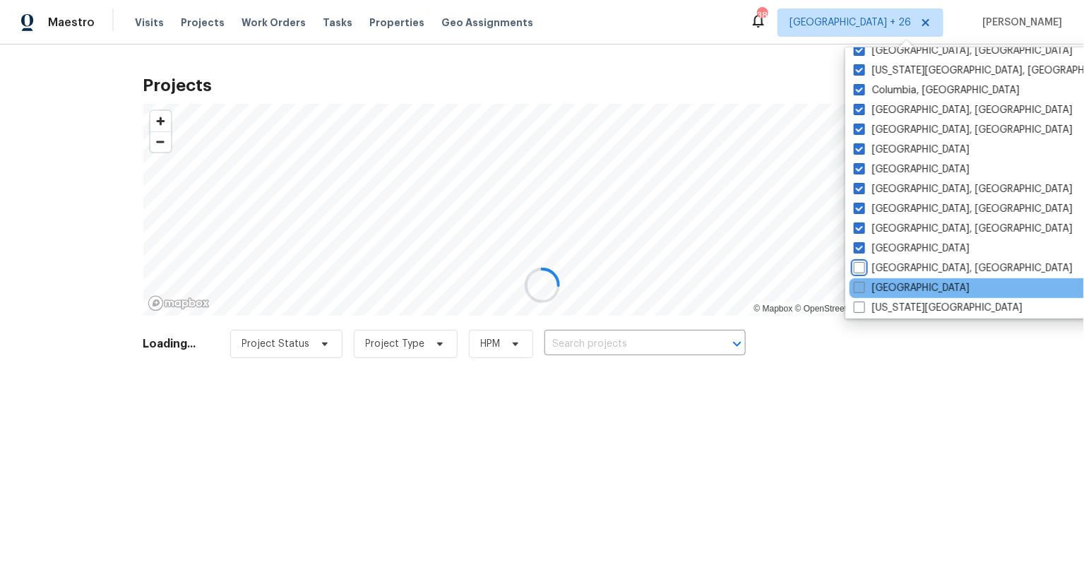
click at [858, 266] on input "Indianapolis, IN" at bounding box center [857, 265] width 9 height 9
checkbox input "true"
click at [856, 288] on span at bounding box center [860, 287] width 11 height 11
click at [856, 288] on input "Jacksonville" at bounding box center [859, 285] width 9 height 9
checkbox input "true"
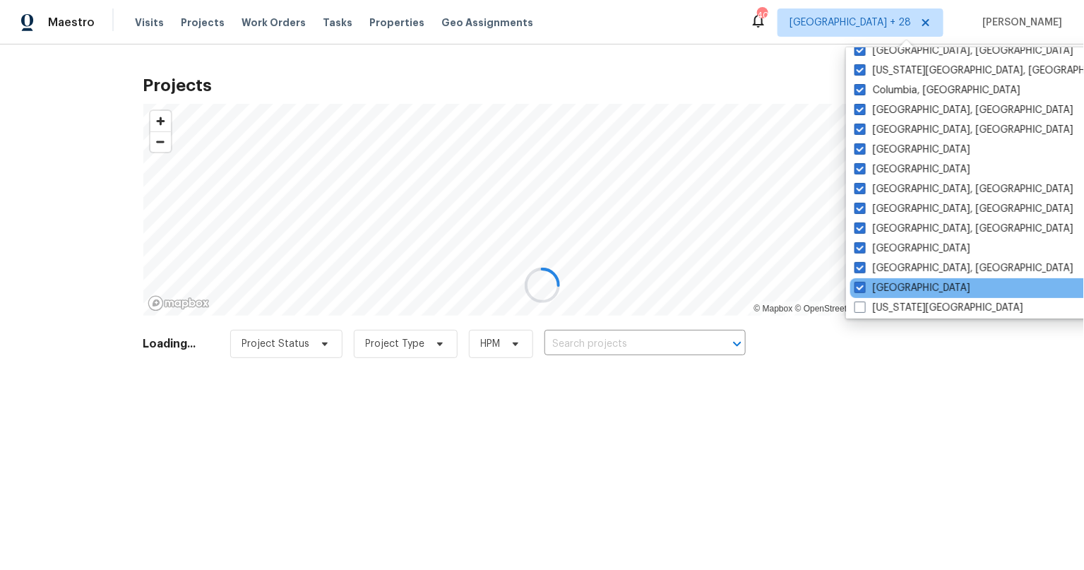
drag, startPoint x: 856, startPoint y: 306, endPoint x: 856, endPoint y: 294, distance: 12.0
click at [856, 306] on span at bounding box center [859, 306] width 11 height 11
click at [856, 306] on input "Kansas City" at bounding box center [858, 305] width 9 height 9
checkbox input "true"
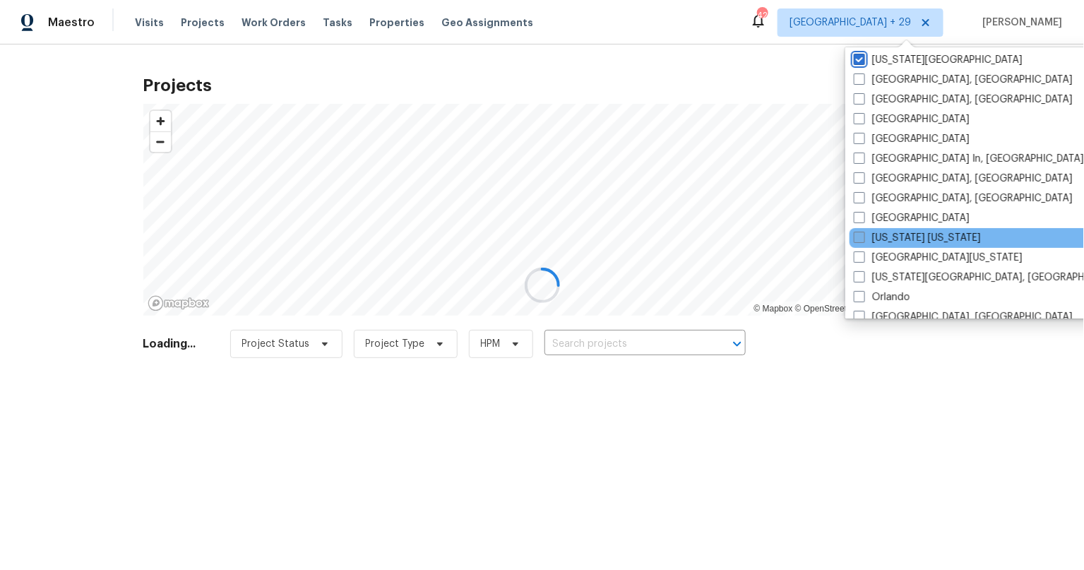
scroll to position [567, 0]
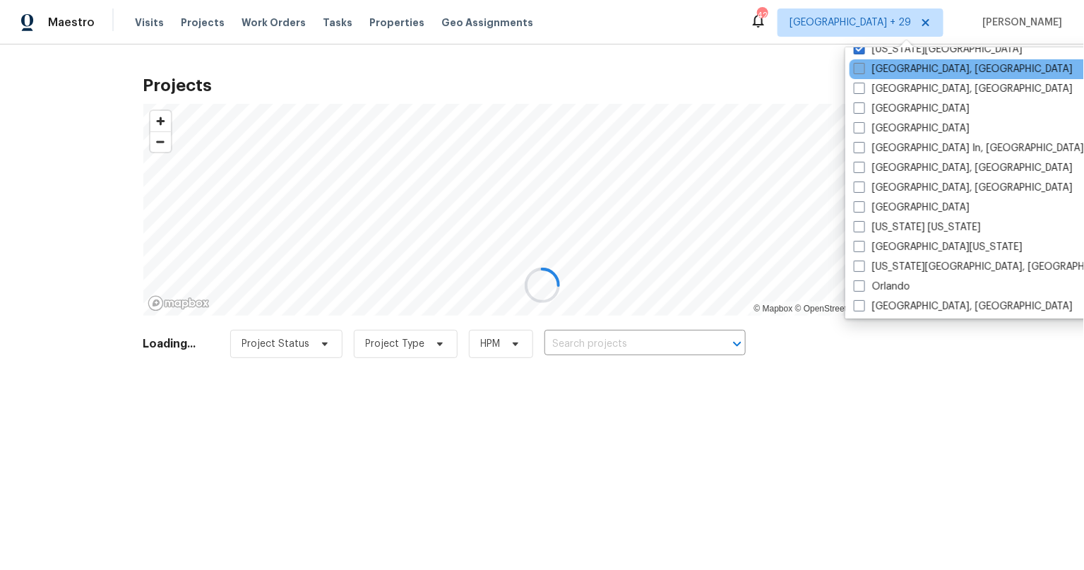
click at [856, 68] on span at bounding box center [858, 68] width 11 height 11
click at [856, 68] on input "Killeen, TX" at bounding box center [857, 66] width 9 height 9
checkbox input "true"
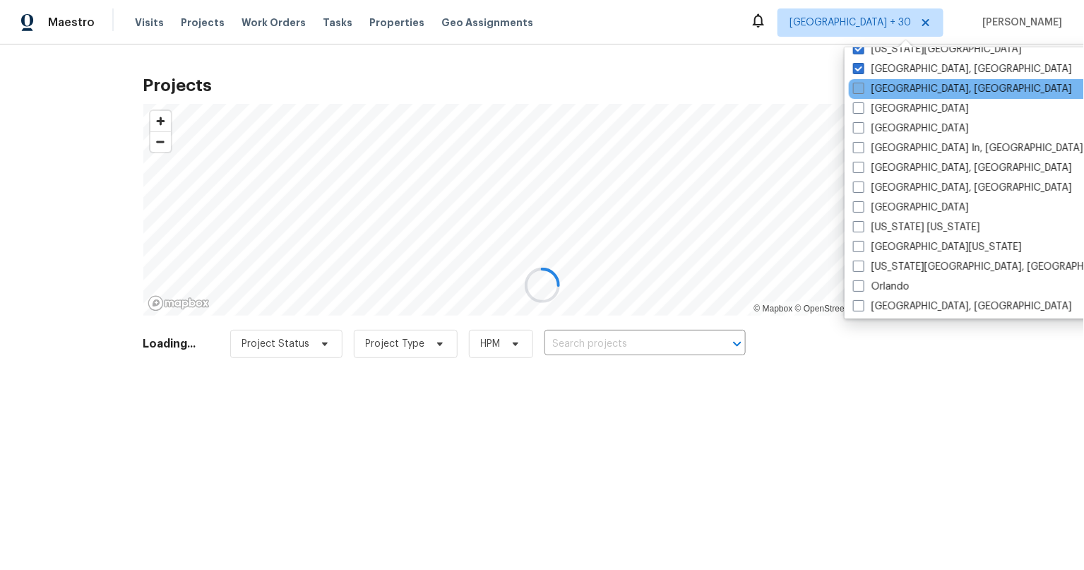
click at [859, 93] on label "Knoxville, TN" at bounding box center [962, 89] width 219 height 14
click at [859, 91] on input "Knoxville, TN" at bounding box center [857, 86] width 9 height 9
checkbox input "true"
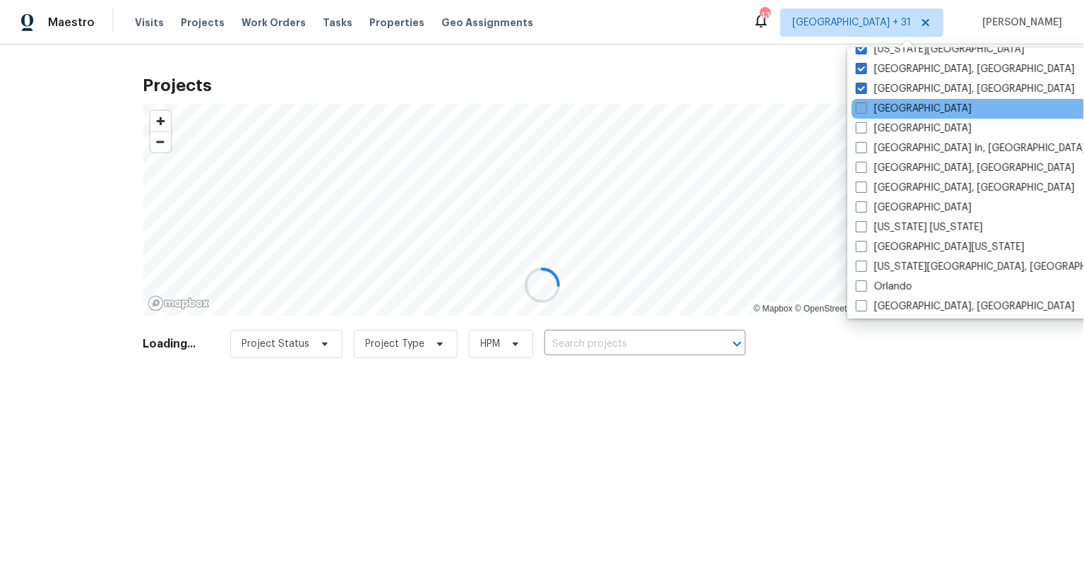
click at [858, 109] on span at bounding box center [861, 107] width 11 height 11
click at [858, 109] on input "Las Vegas" at bounding box center [860, 106] width 9 height 9
checkbox input "true"
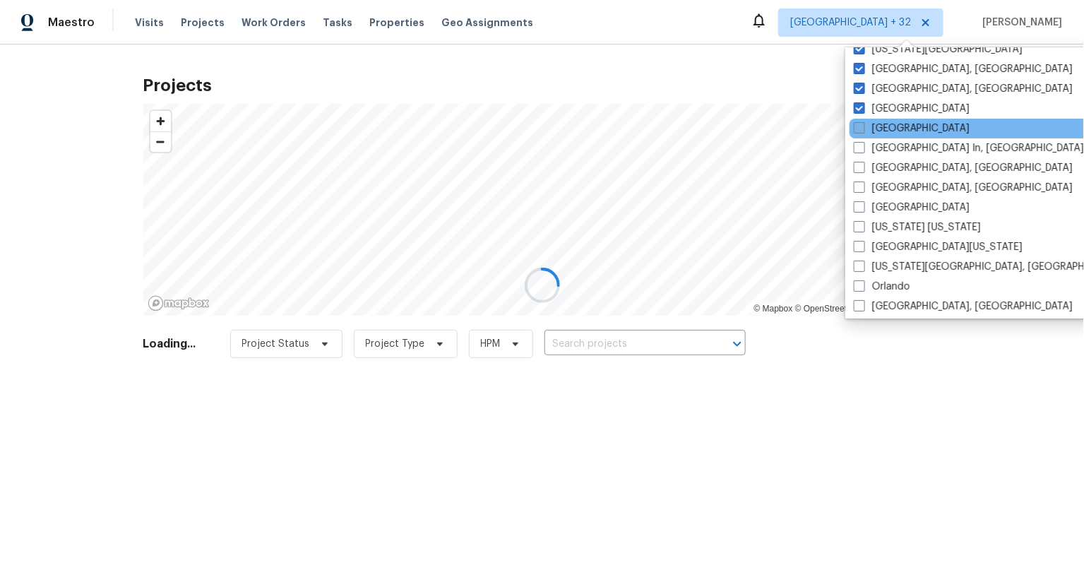
click at [865, 127] on label "[GEOGRAPHIC_DATA]" at bounding box center [911, 128] width 116 height 14
click at [863, 127] on input "[GEOGRAPHIC_DATA]" at bounding box center [857, 125] width 9 height 9
checkbox input "true"
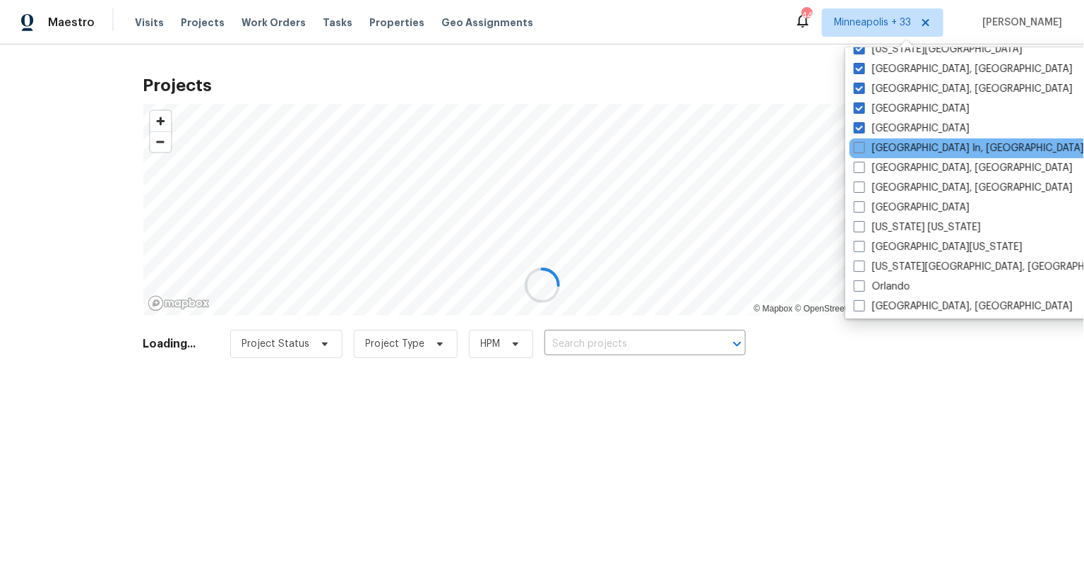
click at [865, 150] on label "Louisville In, KY" at bounding box center [968, 148] width 230 height 14
click at [863, 150] on input "Louisville In, KY" at bounding box center [857, 145] width 9 height 9
checkbox input "true"
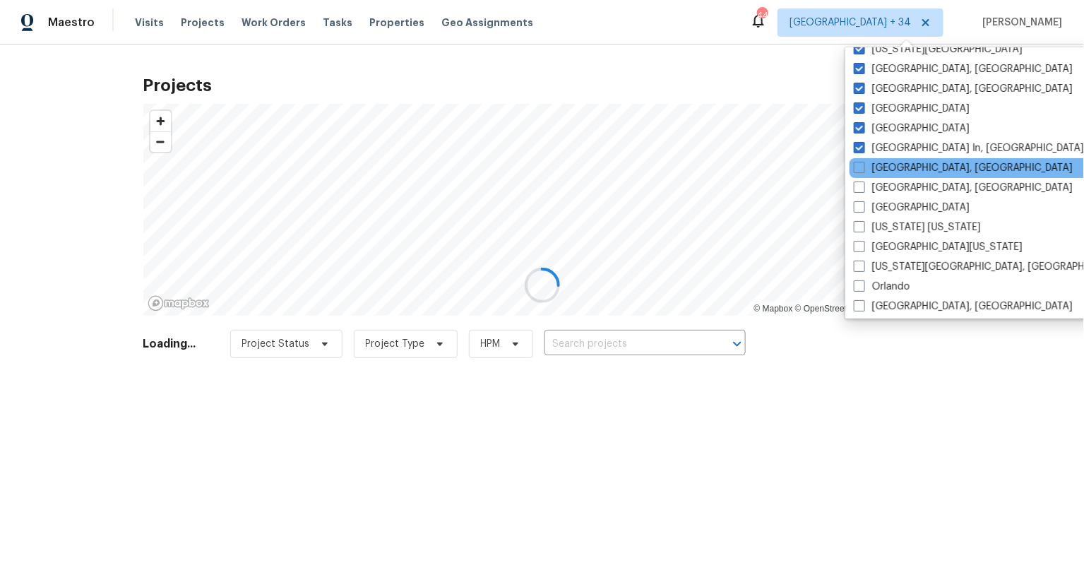
drag, startPoint x: 865, startPoint y: 164, endPoint x: 863, endPoint y: 176, distance: 12.1
click at [865, 164] on label "Memphis, TN" at bounding box center [962, 168] width 219 height 14
click at [863, 164] on input "Memphis, TN" at bounding box center [857, 165] width 9 height 9
checkbox input "true"
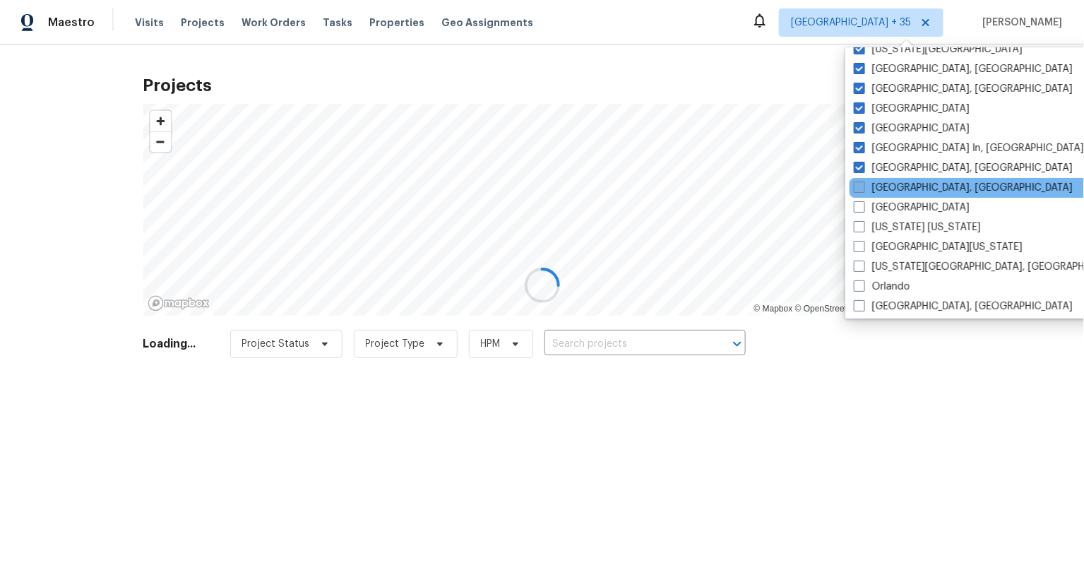
click at [862, 179] on div "Miami, FL" at bounding box center [991, 188] width 284 height 20
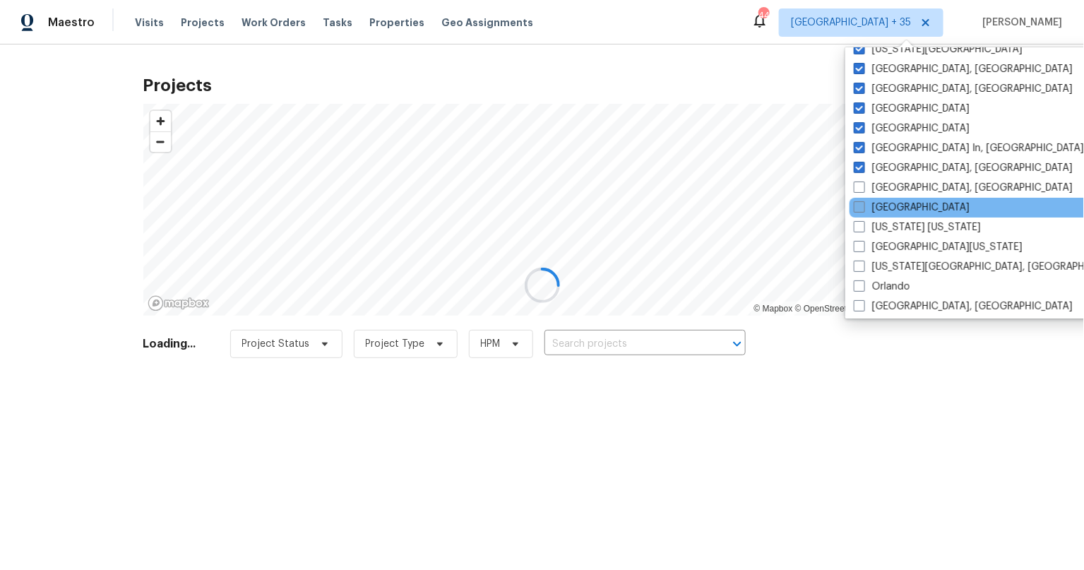
click at [860, 205] on span at bounding box center [858, 206] width 11 height 11
click at [860, 205] on input "Nashville" at bounding box center [857, 204] width 9 height 9
checkbox input "true"
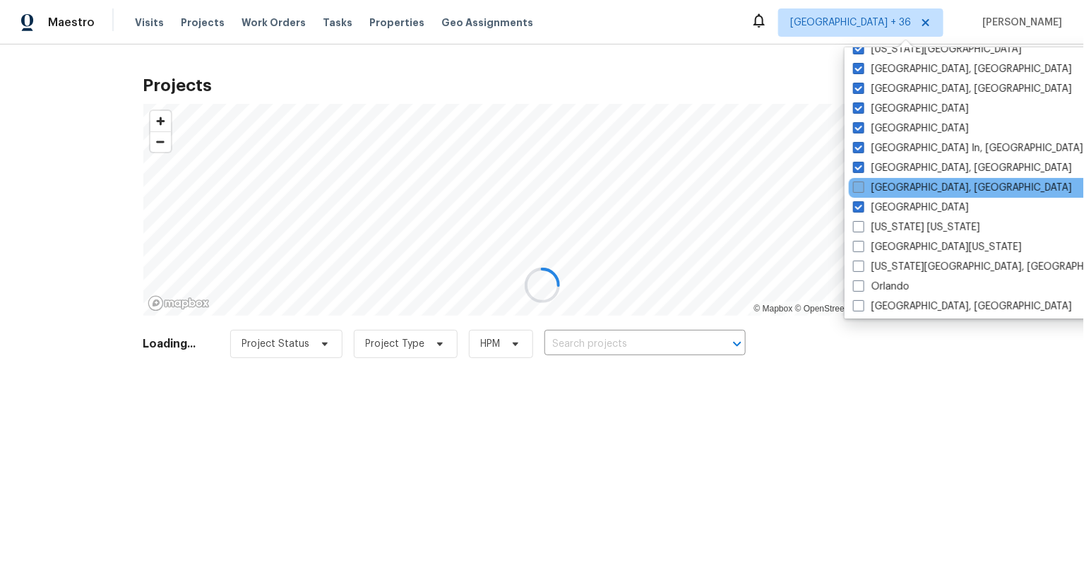
click at [860, 178] on div "Miami, FL" at bounding box center [990, 188] width 284 height 20
click at [858, 186] on span at bounding box center [858, 186] width 11 height 11
click at [858, 186] on input "Miami, FL" at bounding box center [857, 185] width 9 height 9
checkbox input "true"
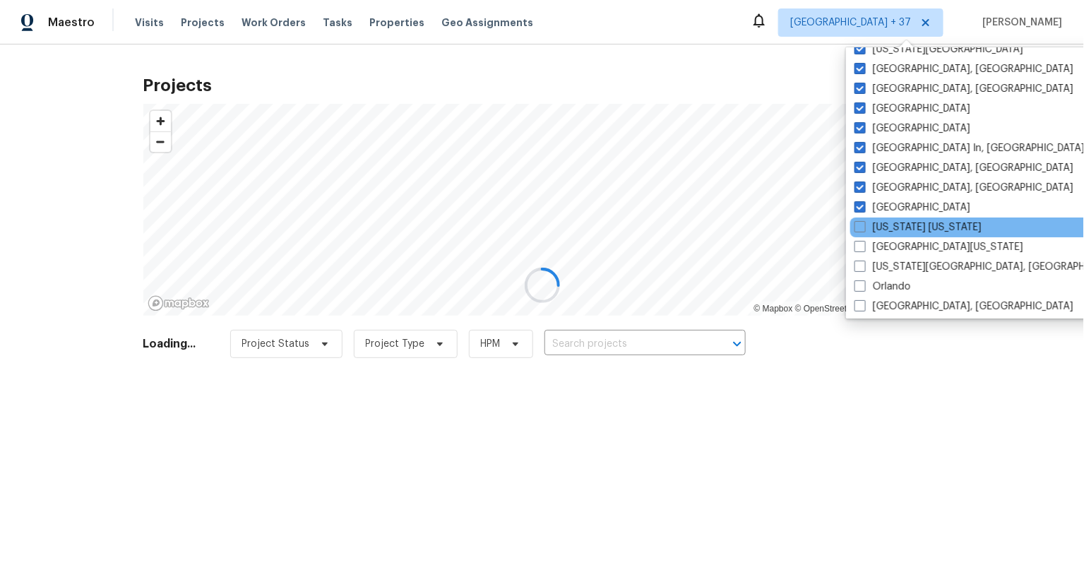
click at [859, 234] on div "New York New Jersey" at bounding box center [992, 227] width 284 height 20
drag, startPoint x: 860, startPoint y: 253, endPoint x: 861, endPoint y: 231, distance: 22.6
click at [860, 253] on div "Northern Colorado" at bounding box center [992, 247] width 284 height 20
click at [864, 222] on span at bounding box center [859, 226] width 11 height 11
click at [863, 222] on input "New York New Jersey" at bounding box center [858, 224] width 9 height 9
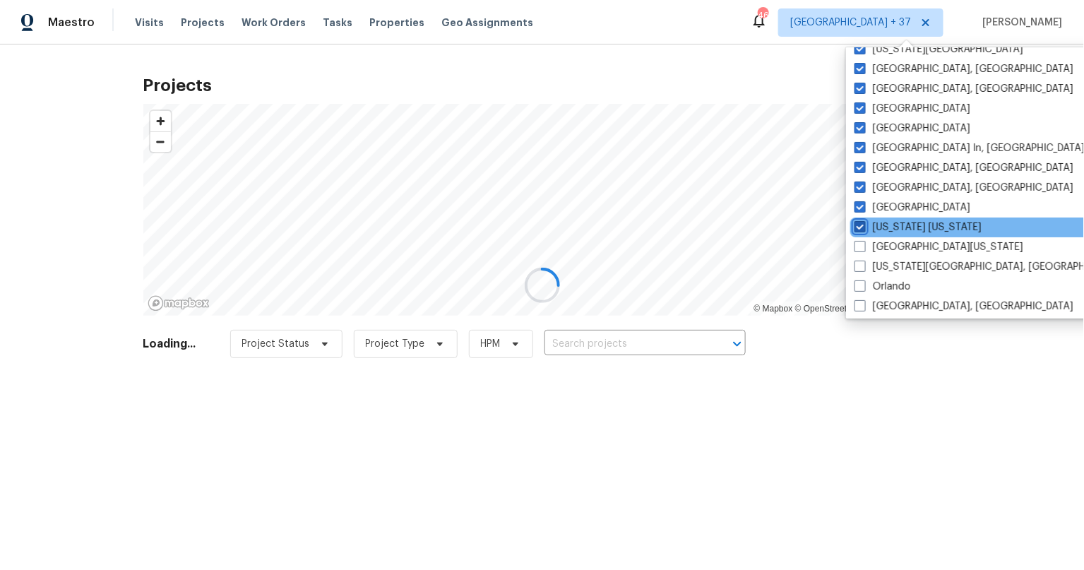
checkbox input "true"
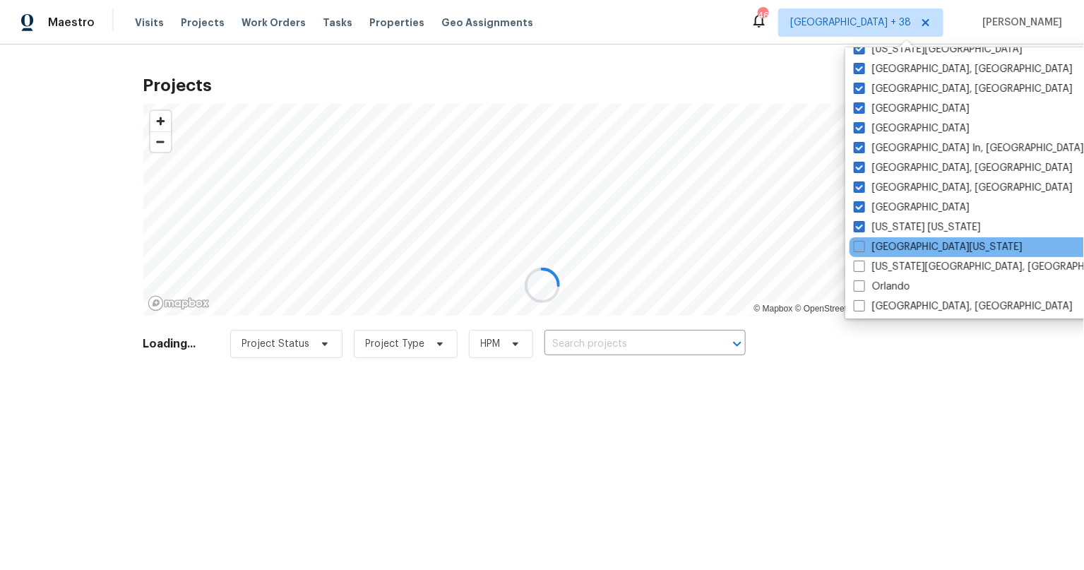
drag, startPoint x: 864, startPoint y: 239, endPoint x: 861, endPoint y: 253, distance: 14.4
click at [864, 240] on label "Northern Colorado" at bounding box center [937, 247] width 169 height 14
click at [863, 240] on input "Northern Colorado" at bounding box center [857, 244] width 9 height 9
checkbox input "true"
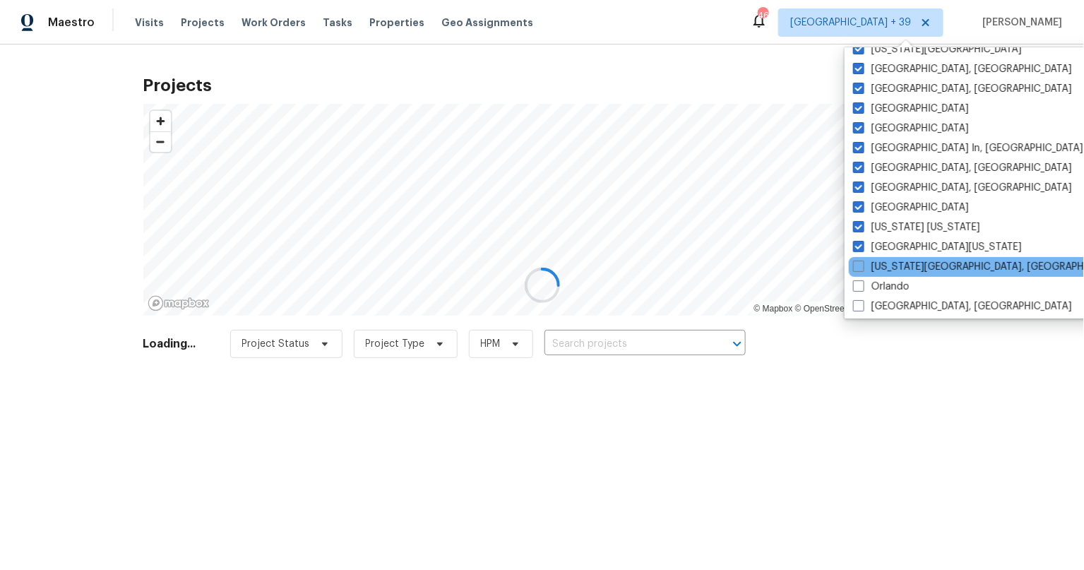
drag, startPoint x: 858, startPoint y: 263, endPoint x: 856, endPoint y: 273, distance: 10.1
click at [858, 264] on span at bounding box center [858, 265] width 11 height 11
click at [858, 264] on input "Oklahoma City, OK" at bounding box center [857, 264] width 9 height 9
checkbox input "true"
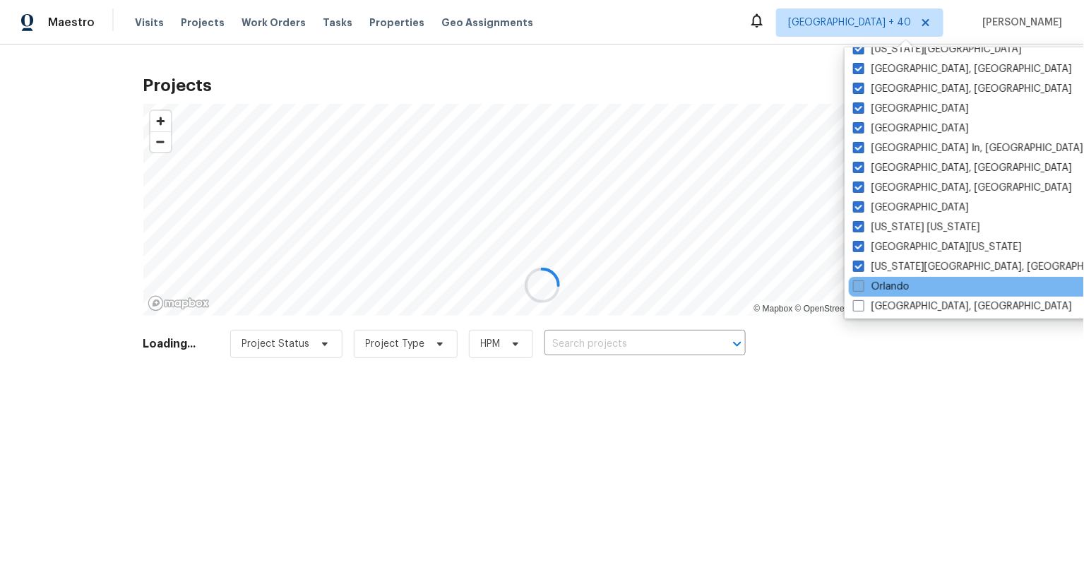
click at [856, 287] on span at bounding box center [858, 285] width 11 height 11
click at [856, 287] on input "Orlando" at bounding box center [857, 284] width 9 height 9
checkbox input "true"
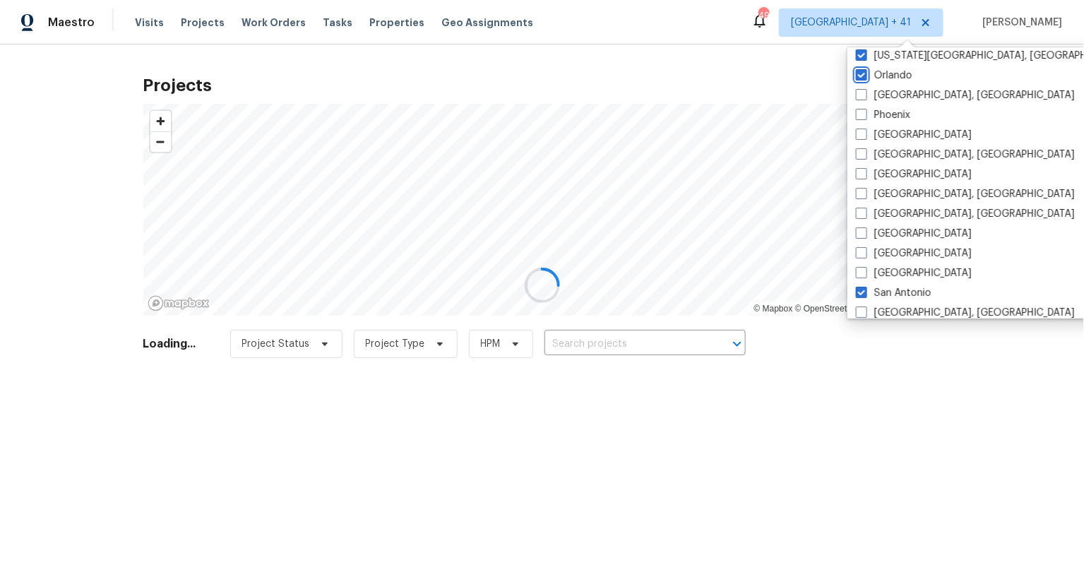
scroll to position [709, 0]
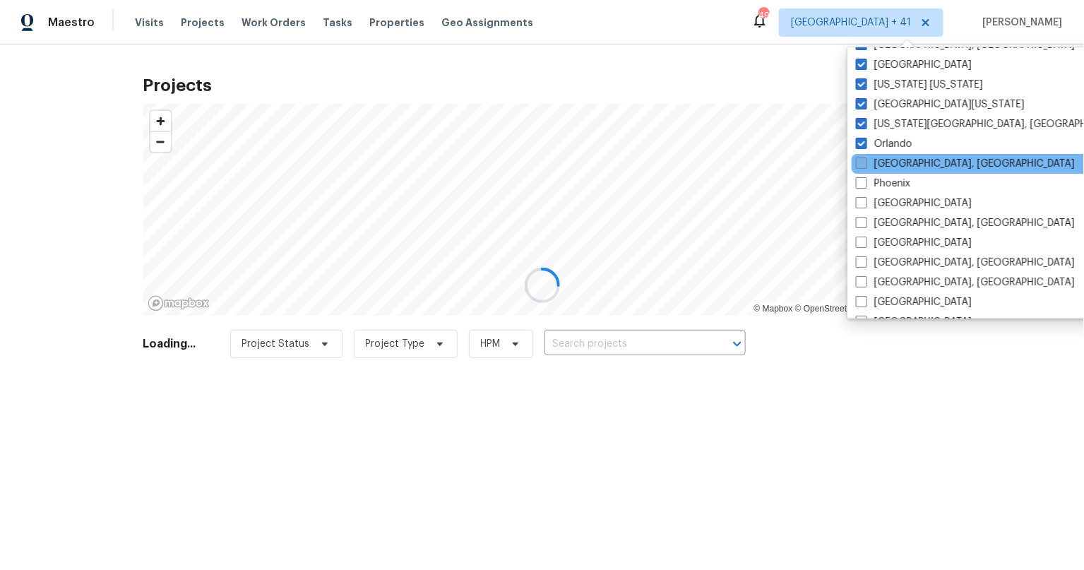
click at [858, 151] on div "Orlando" at bounding box center [993, 144] width 284 height 20
click at [863, 161] on span at bounding box center [861, 162] width 11 height 11
click at [863, 161] on input "Philadelphia, PA" at bounding box center [860, 161] width 9 height 9
checkbox input "true"
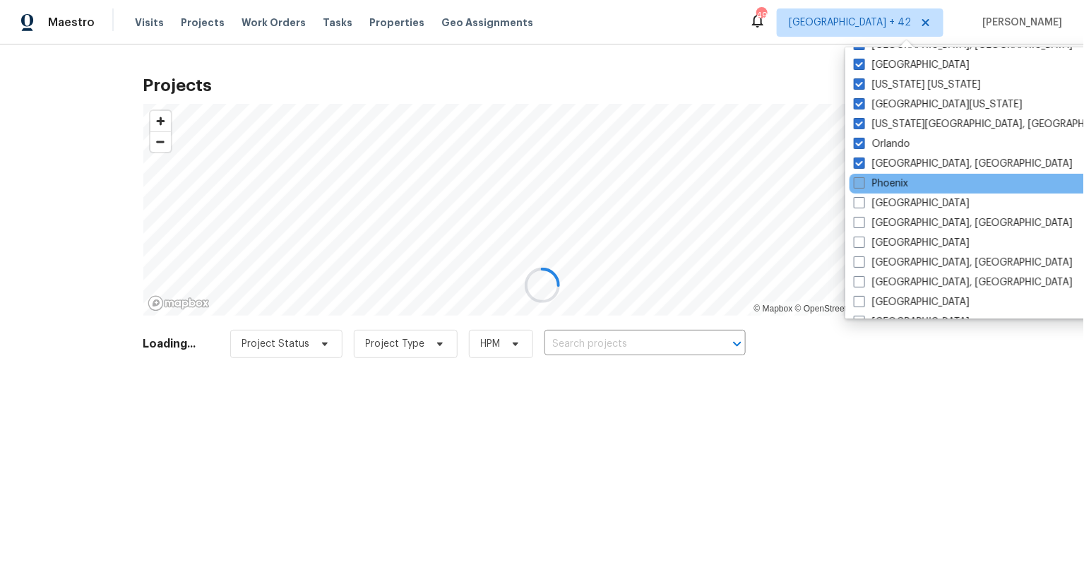
click at [865, 184] on label "Phoenix" at bounding box center [880, 183] width 54 height 14
click at [863, 184] on input "Phoenix" at bounding box center [857, 180] width 9 height 9
checkbox input "true"
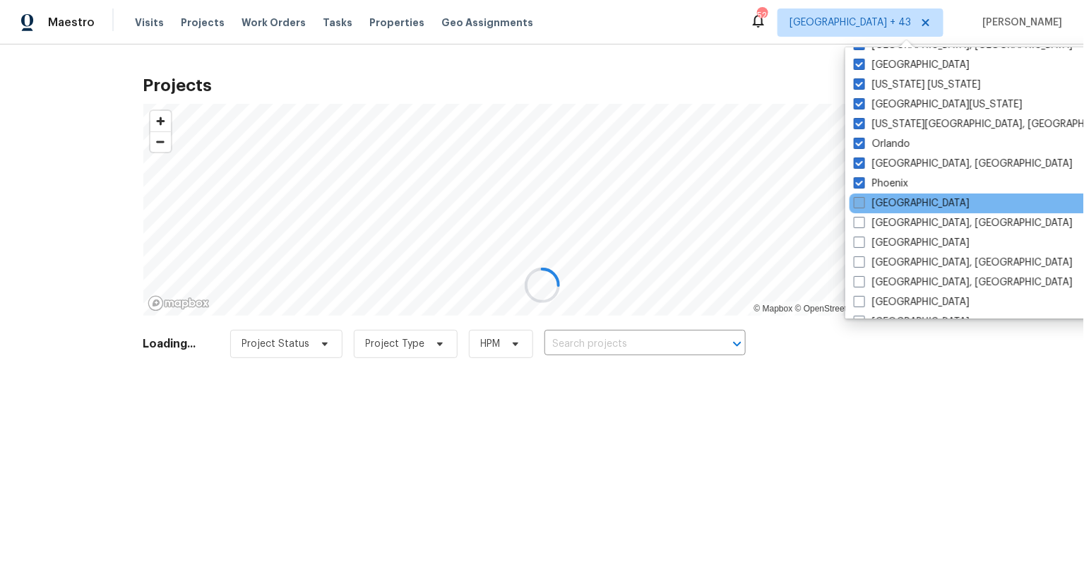
click at [859, 200] on span at bounding box center [858, 202] width 11 height 11
click at [859, 200] on input "Portland" at bounding box center [857, 200] width 9 height 9
checkbox input "true"
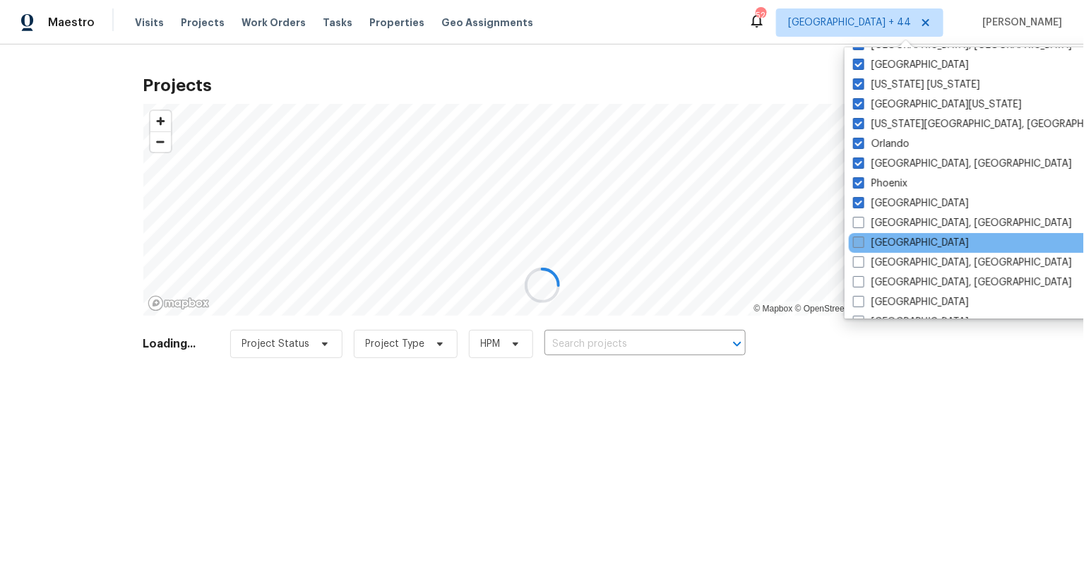
drag, startPoint x: 862, startPoint y: 224, endPoint x: 858, endPoint y: 248, distance: 24.3
click at [862, 224] on span at bounding box center [858, 222] width 11 height 11
click at [862, 224] on input "Prescott, AZ" at bounding box center [857, 220] width 9 height 9
checkbox input "true"
click at [858, 248] on label "Raleigh" at bounding box center [911, 243] width 116 height 14
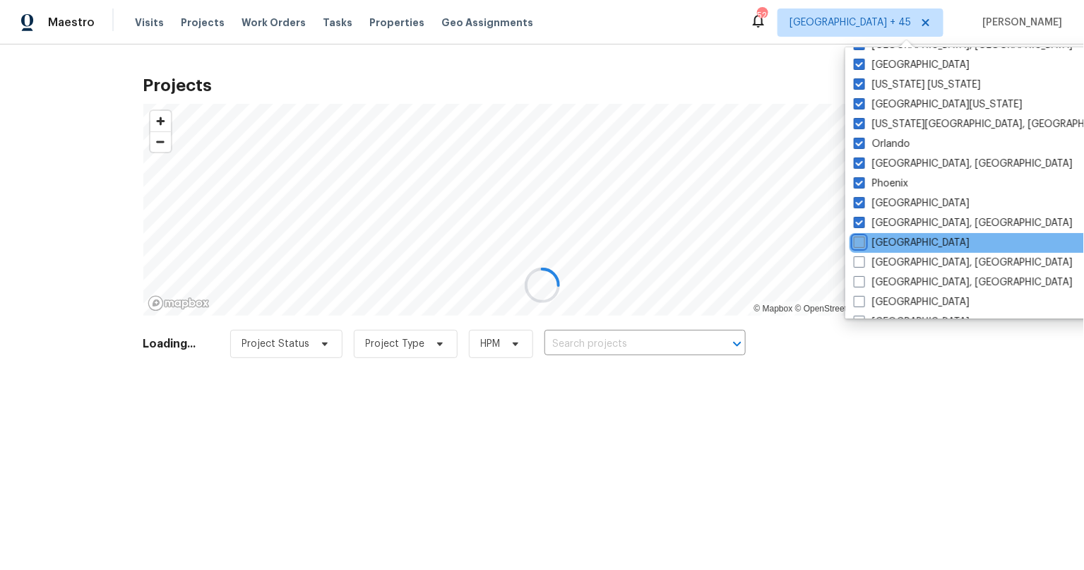
click at [858, 245] on input "Raleigh" at bounding box center [857, 240] width 9 height 9
checkbox input "true"
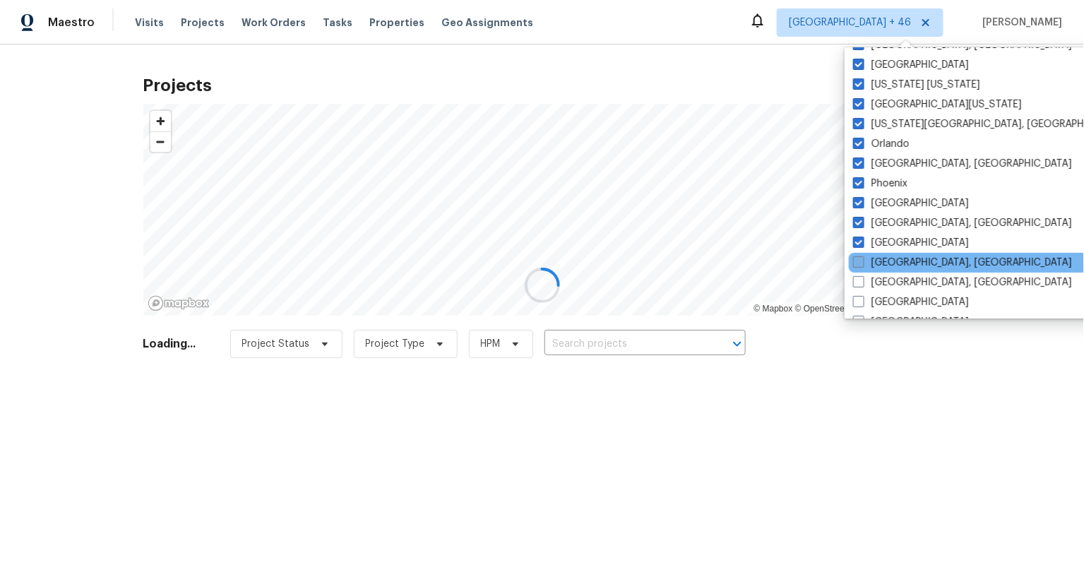
click at [860, 264] on span at bounding box center [858, 261] width 11 height 11
click at [860, 264] on input "Reno, NV" at bounding box center [857, 260] width 9 height 9
checkbox input "true"
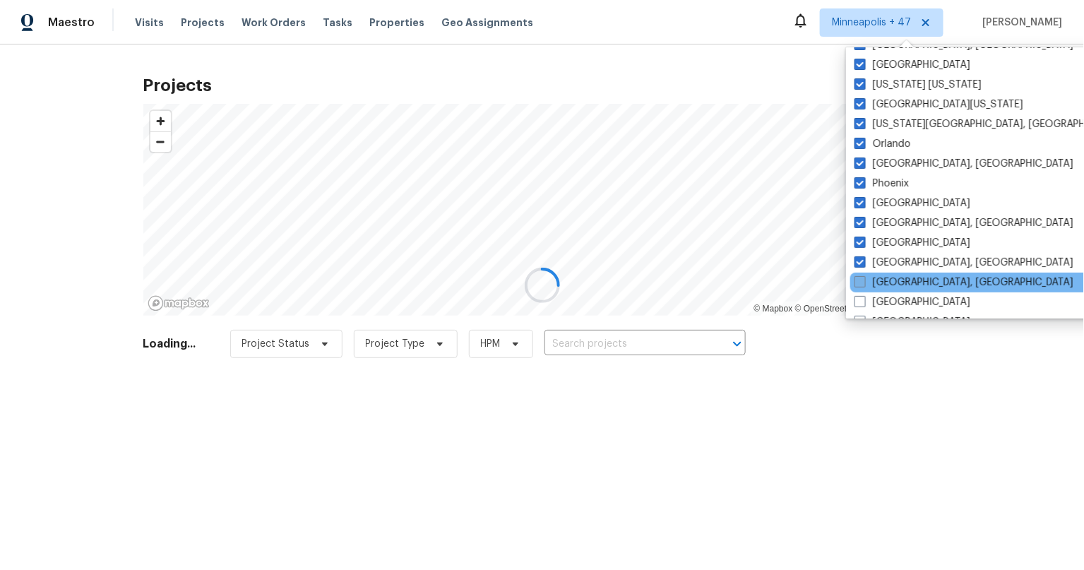
click at [860, 277] on span at bounding box center [859, 281] width 11 height 11
click at [860, 277] on input "Richmond, VA" at bounding box center [858, 279] width 9 height 9
checkbox input "true"
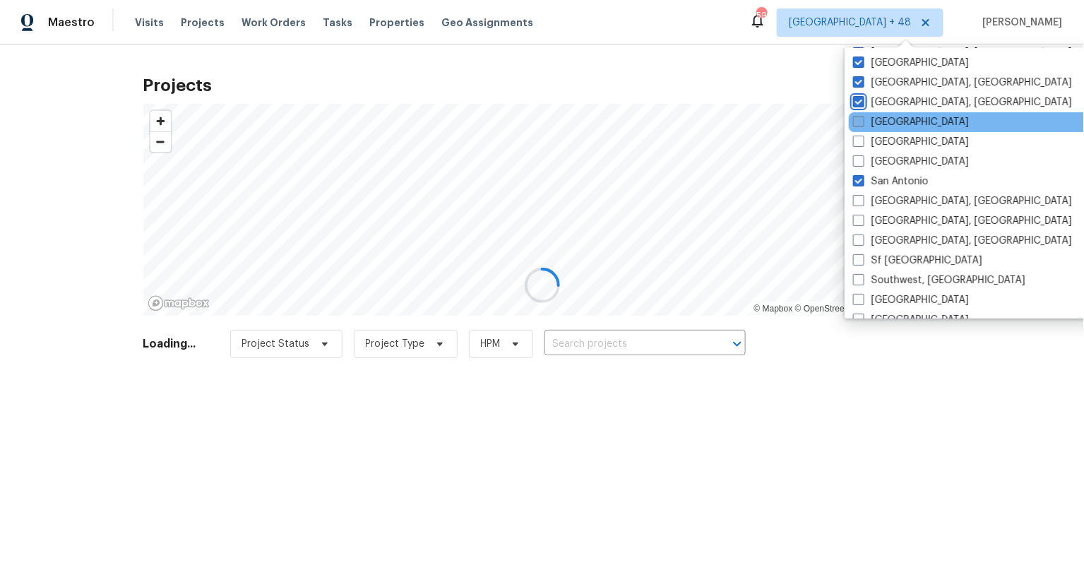
scroll to position [894, 0]
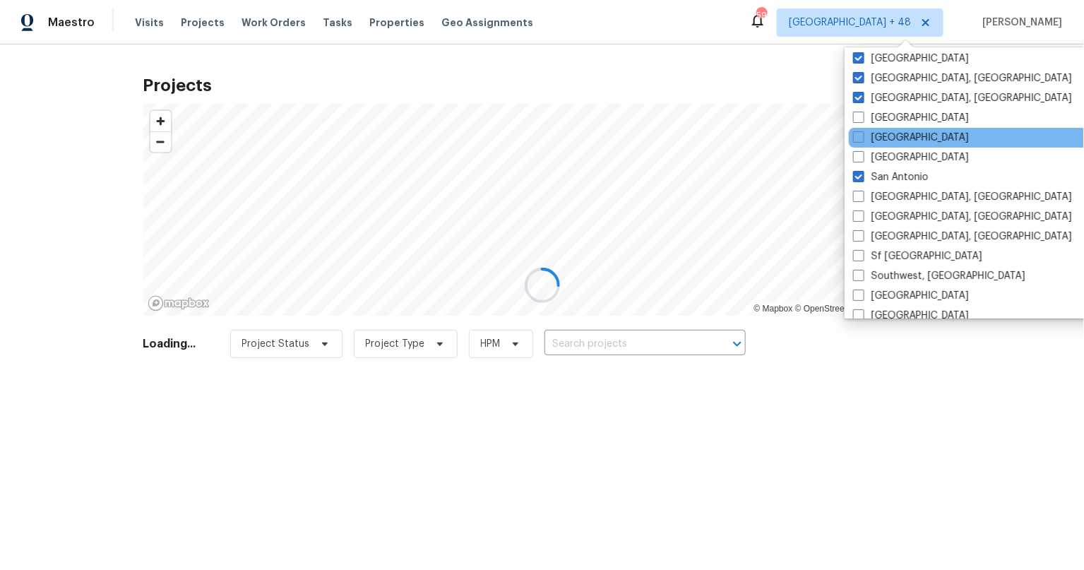
click at [859, 121] on label "Riverside" at bounding box center [911, 118] width 116 height 14
click at [859, 120] on input "Riverside" at bounding box center [857, 115] width 9 height 9
checkbox input "true"
click at [858, 137] on span at bounding box center [858, 136] width 11 height 11
click at [858, 137] on input "Sacramento" at bounding box center [857, 135] width 9 height 9
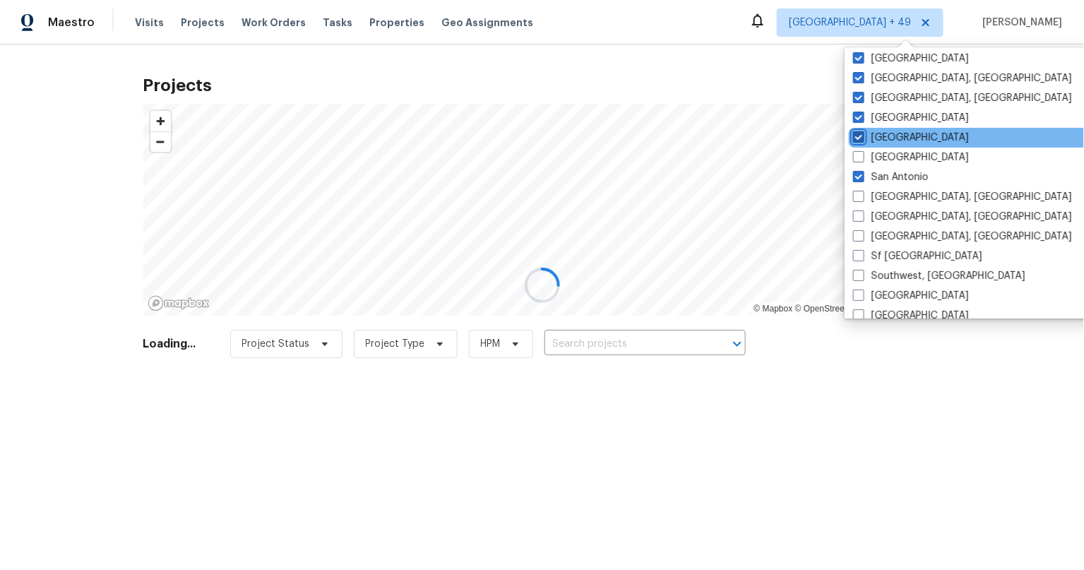
checkbox input "true"
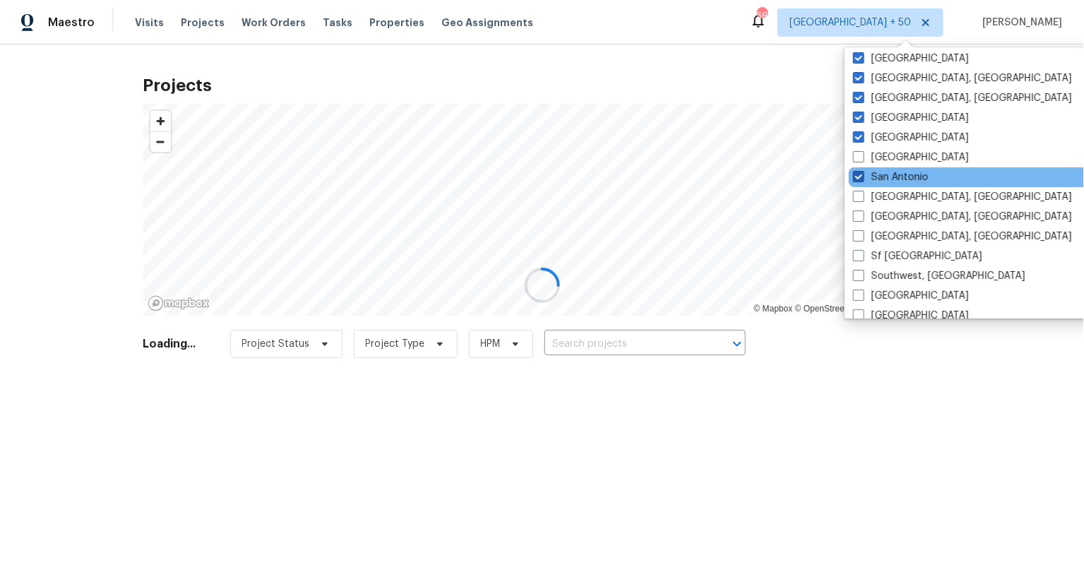
drag, startPoint x: 859, startPoint y: 151, endPoint x: 858, endPoint y: 176, distance: 25.5
click at [859, 151] on span at bounding box center [858, 156] width 11 height 11
click at [859, 151] on input "Salt Lake City" at bounding box center [857, 154] width 9 height 9
checkbox input "true"
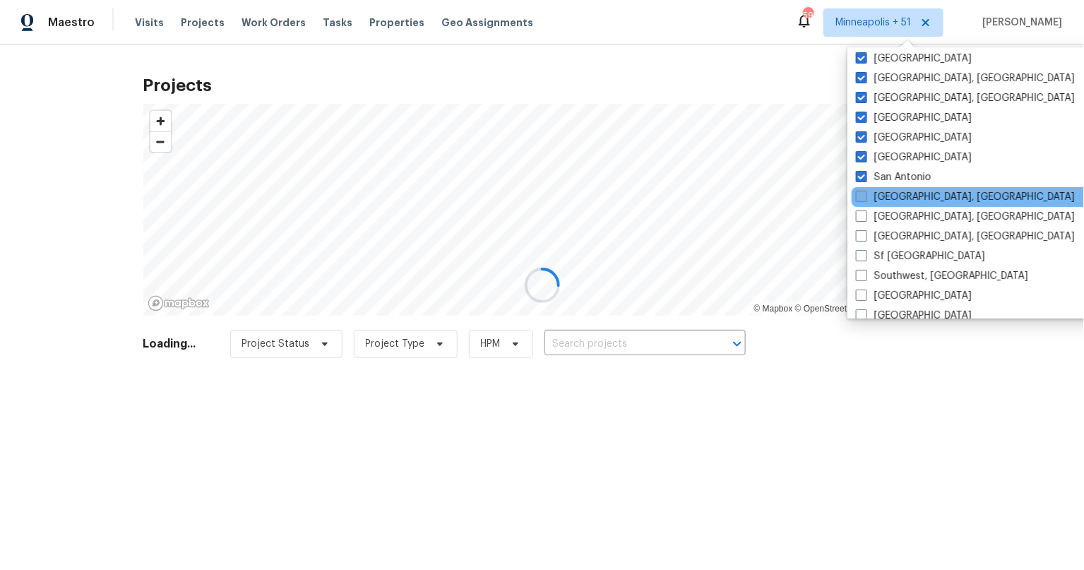
click at [857, 198] on span at bounding box center [861, 196] width 11 height 11
click at [857, 198] on input "San Diego, CA" at bounding box center [860, 194] width 9 height 9
checkbox input "true"
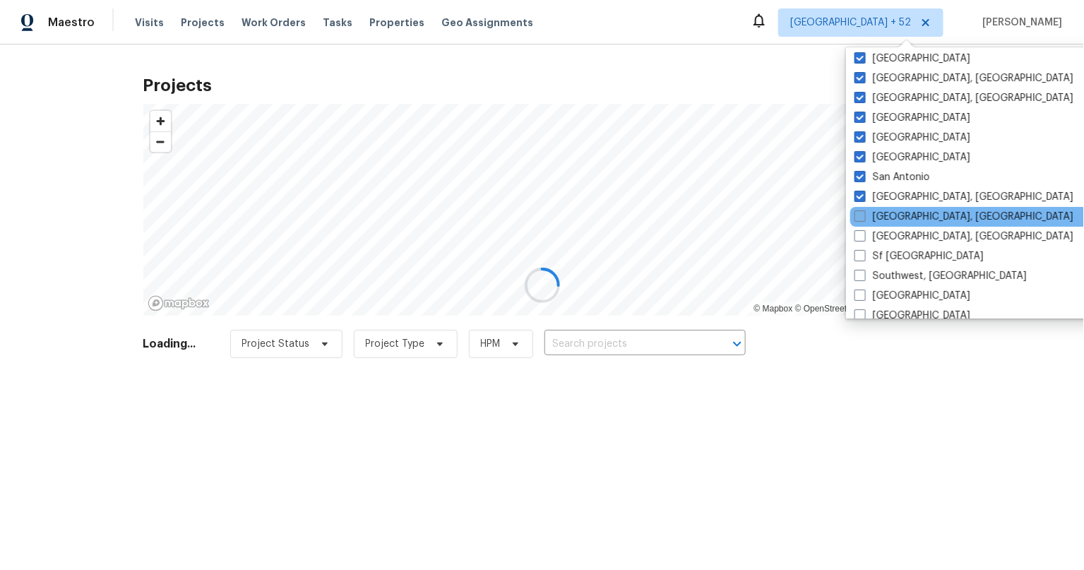
click at [860, 213] on span at bounding box center [859, 215] width 11 height 11
click at [860, 213] on input "Savannah, GA" at bounding box center [858, 214] width 9 height 9
checkbox input "true"
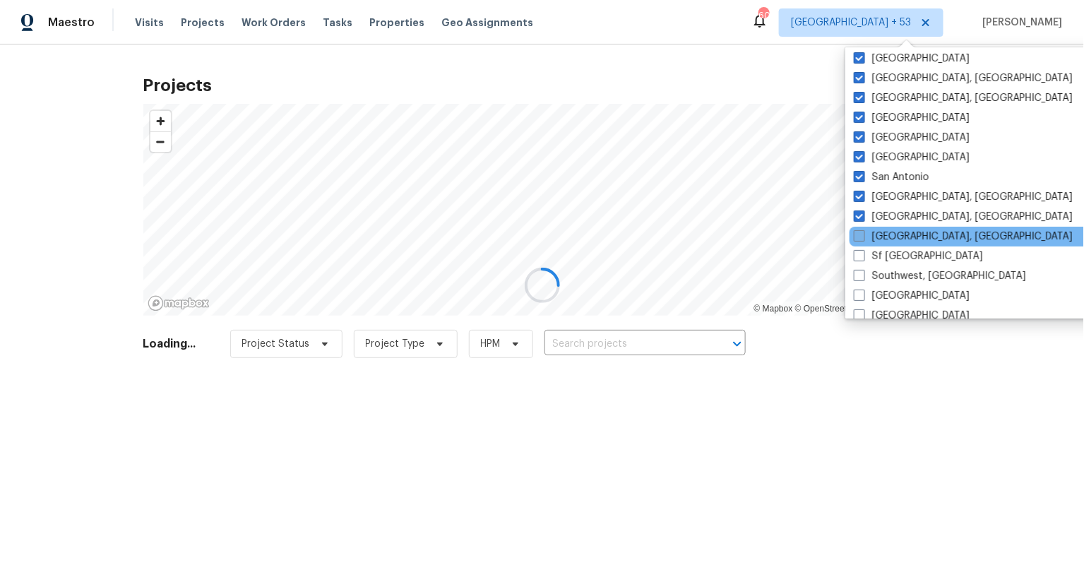
click at [861, 230] on span at bounding box center [858, 235] width 11 height 11
click at [861, 230] on input "Seattle, WA" at bounding box center [857, 233] width 9 height 9
checkbox input "true"
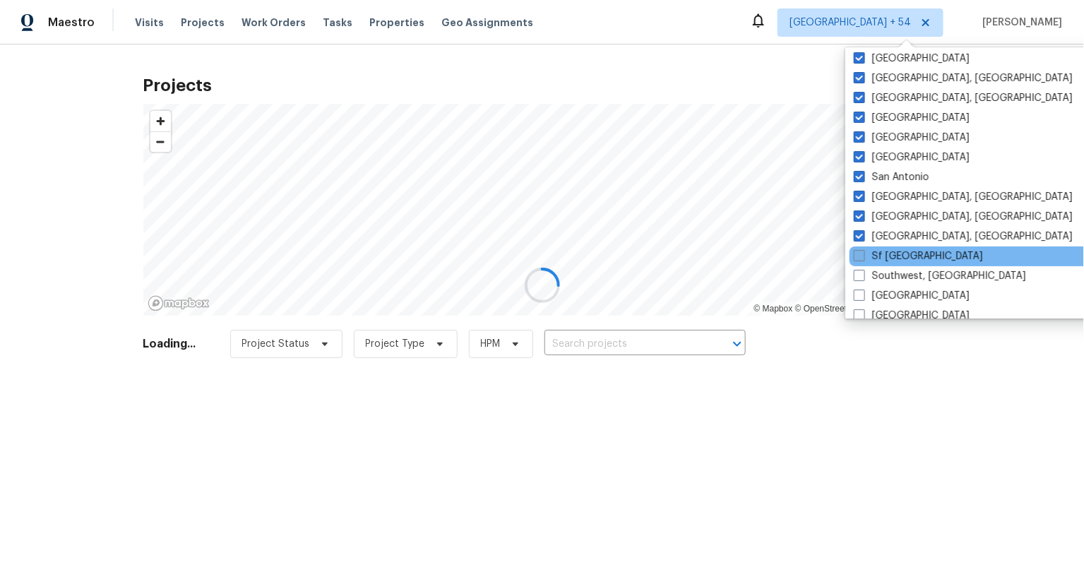
click at [859, 253] on span at bounding box center [858, 255] width 11 height 11
click at [859, 253] on input "Sf Bay Area" at bounding box center [857, 253] width 9 height 9
checkbox input "true"
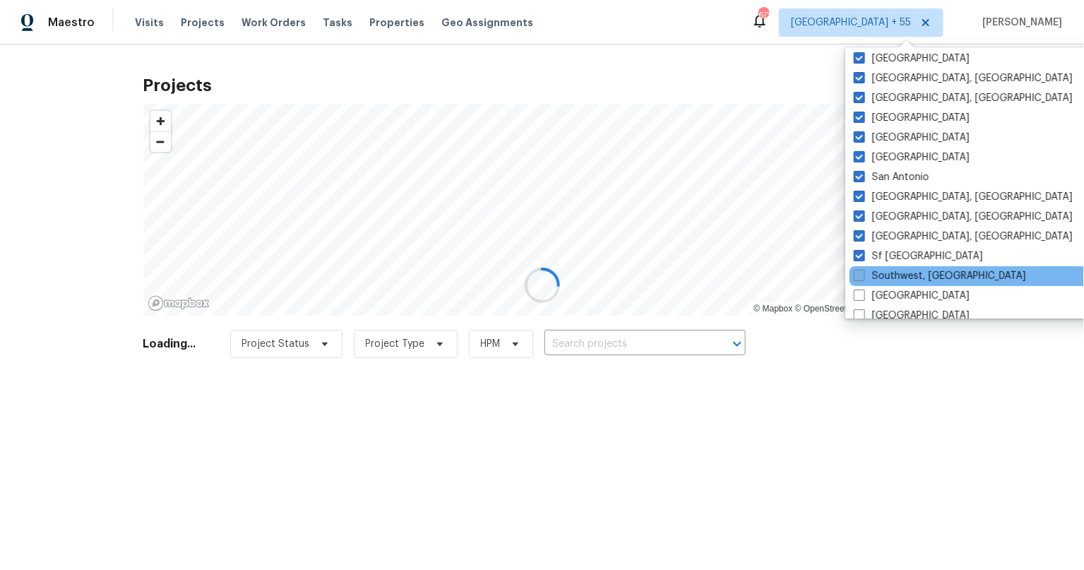
click at [858, 270] on span at bounding box center [858, 275] width 11 height 11
click at [858, 269] on input "Southwest, FL" at bounding box center [857, 273] width 9 height 9
checkbox input "true"
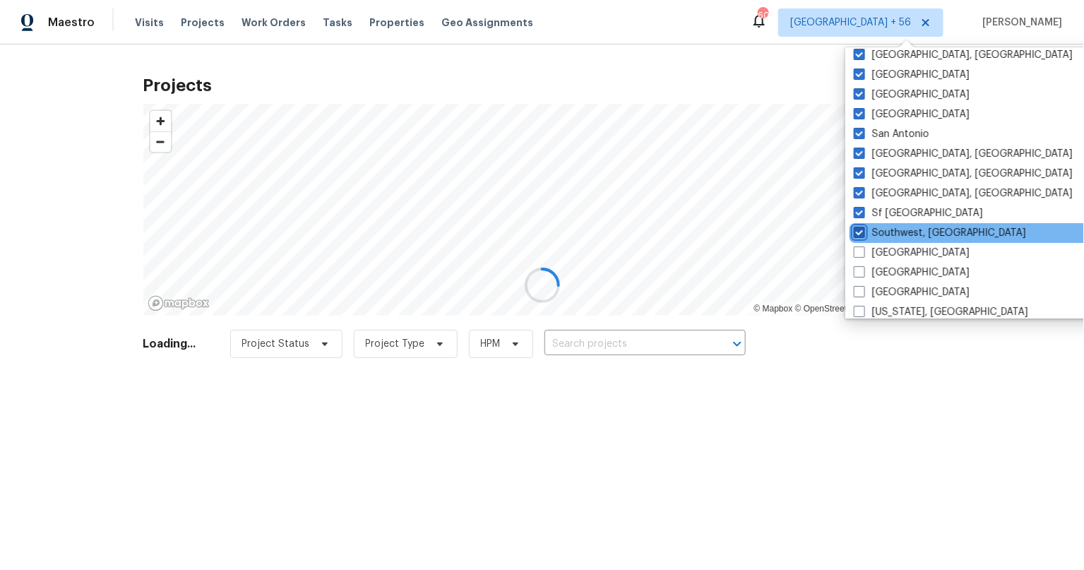
scroll to position [944, 0]
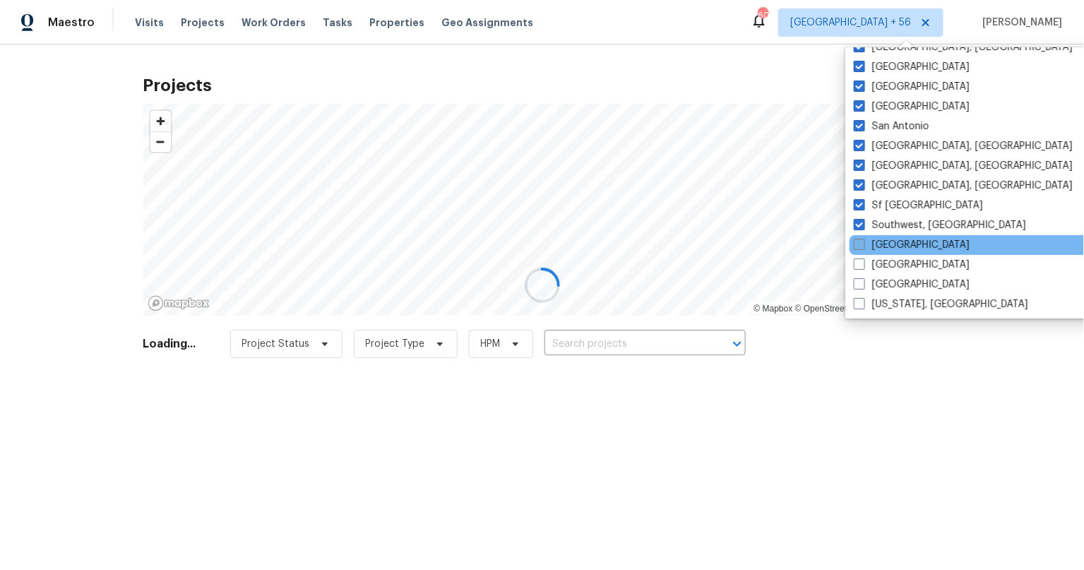
click at [861, 239] on span at bounding box center [858, 244] width 11 height 11
click at [861, 239] on input "St Louis" at bounding box center [857, 242] width 9 height 9
checkbox input "true"
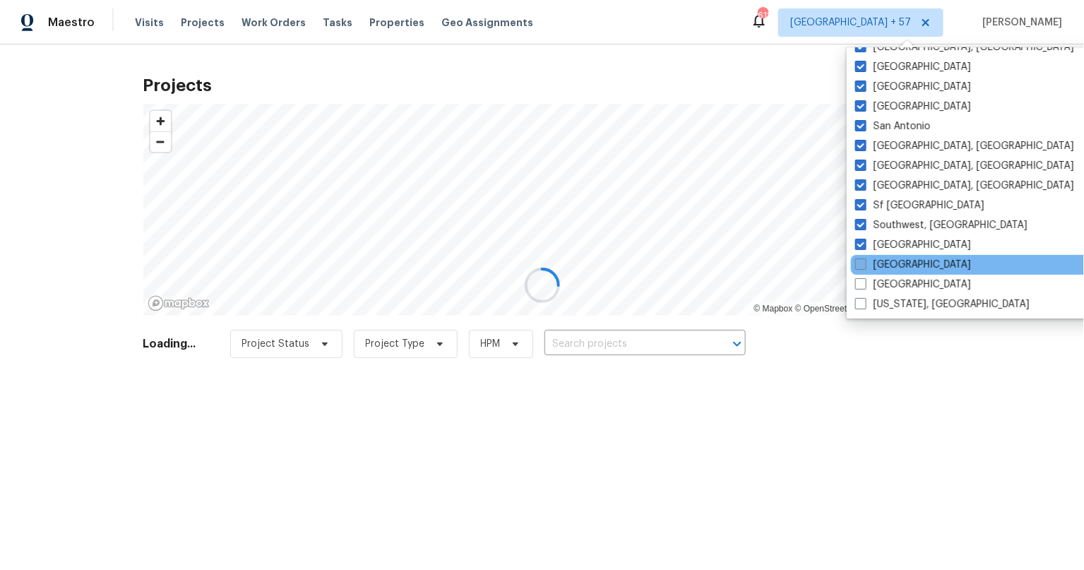
click at [860, 262] on span at bounding box center [860, 263] width 11 height 11
click at [860, 262] on input "Tampa" at bounding box center [859, 262] width 9 height 9
checkbox input "true"
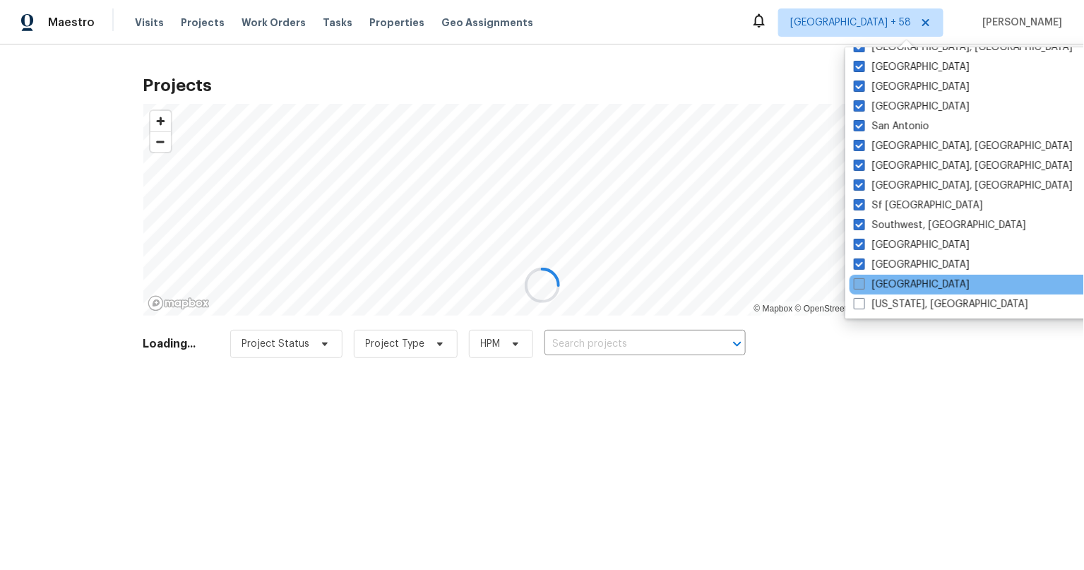
click at [860, 284] on span at bounding box center [858, 283] width 11 height 11
click at [860, 284] on input "Tucson" at bounding box center [857, 281] width 9 height 9
checkbox input "true"
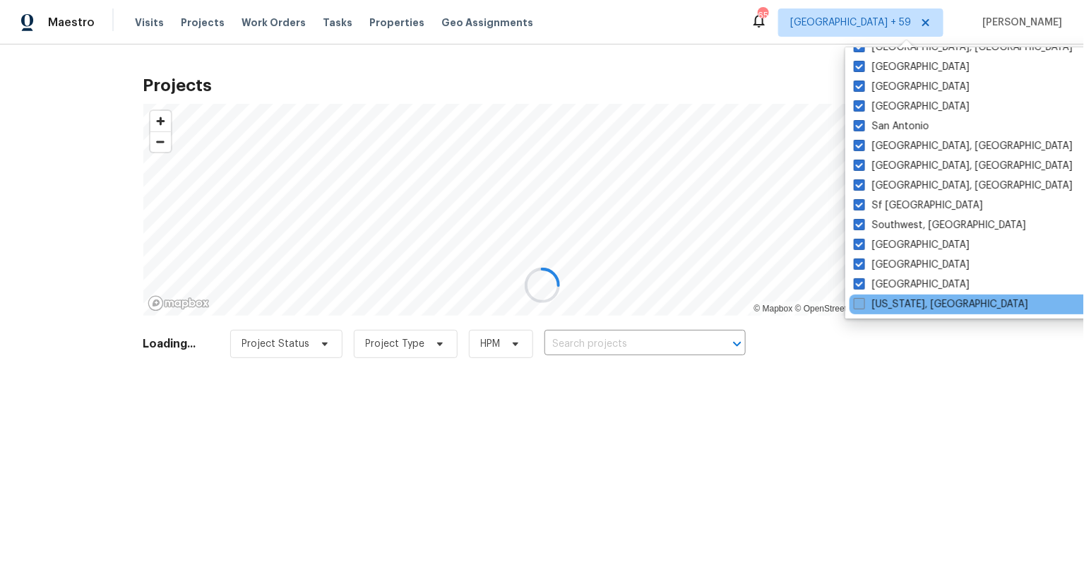
click at [853, 305] on span at bounding box center [858, 303] width 11 height 11
click at [853, 305] on input "Washington, DC" at bounding box center [857, 301] width 9 height 9
checkbox input "true"
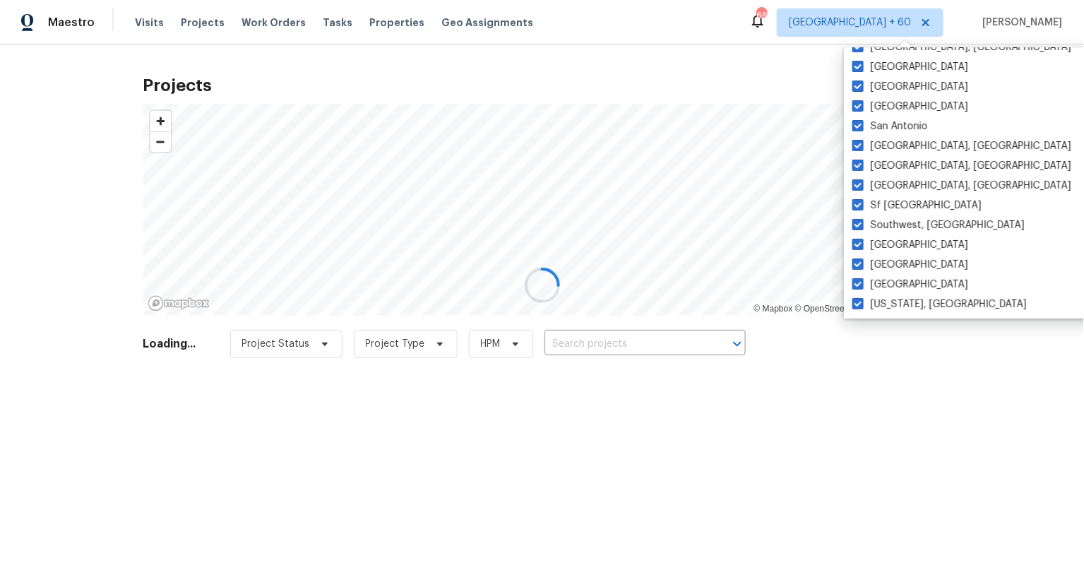
click at [704, 330] on div at bounding box center [542, 285] width 1084 height 570
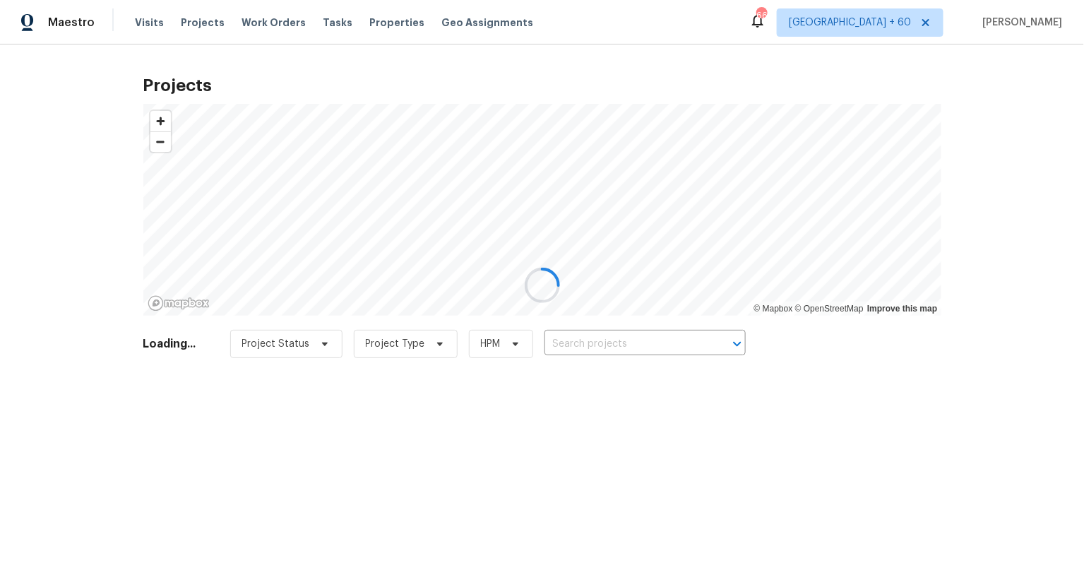
click at [592, 326] on div at bounding box center [542, 285] width 1084 height 570
click at [601, 342] on div at bounding box center [542, 285] width 1084 height 570
click at [786, 377] on div at bounding box center [542, 285] width 1084 height 570
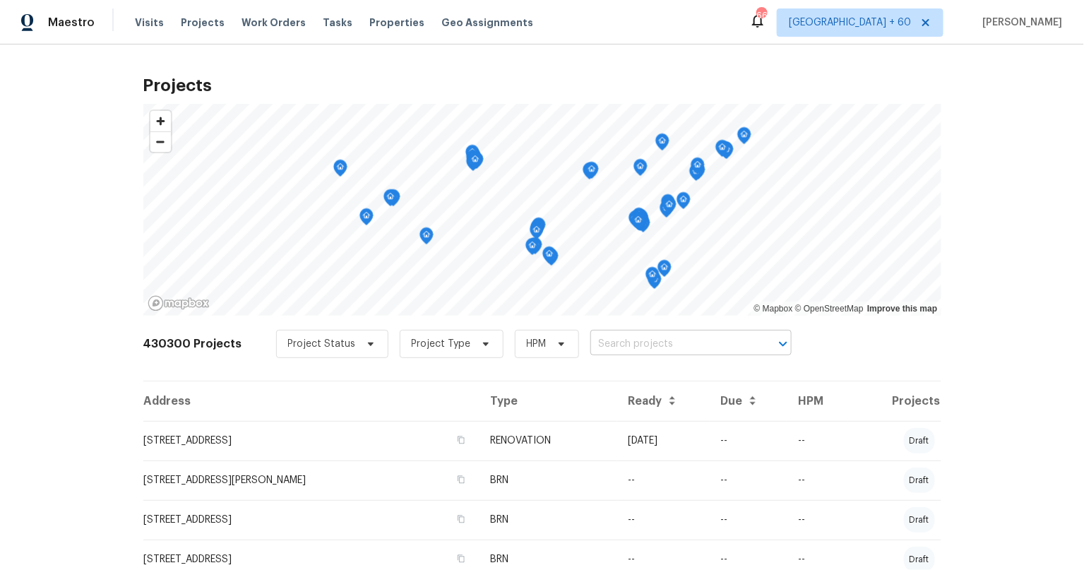
click at [657, 345] on input "text" at bounding box center [671, 344] width 162 height 22
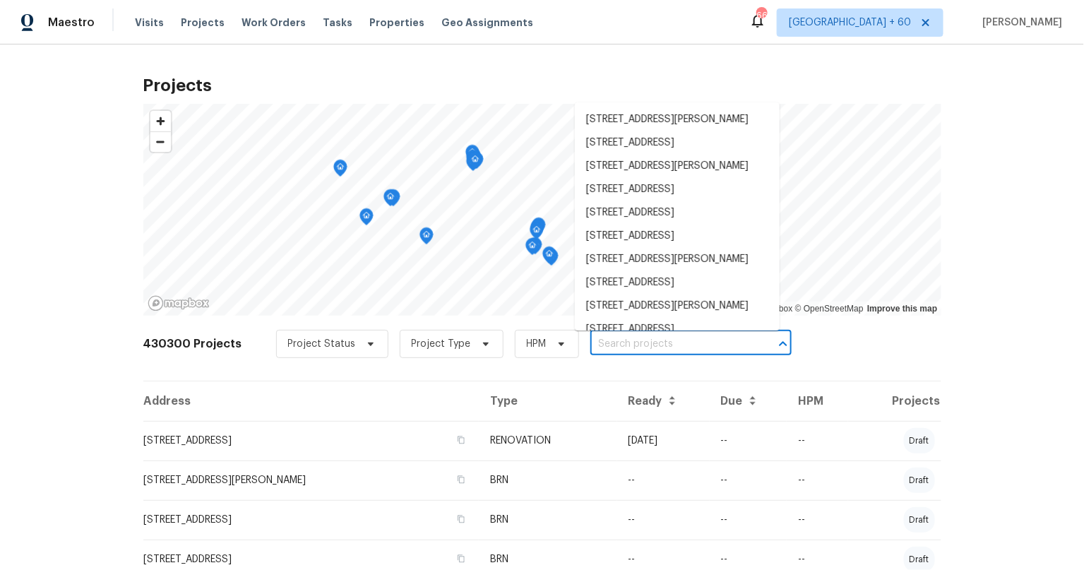
paste input "1102 Onslow, San Antonio, TX 78202"
type input "1102 Onslow, San Antonio, TX 78202"
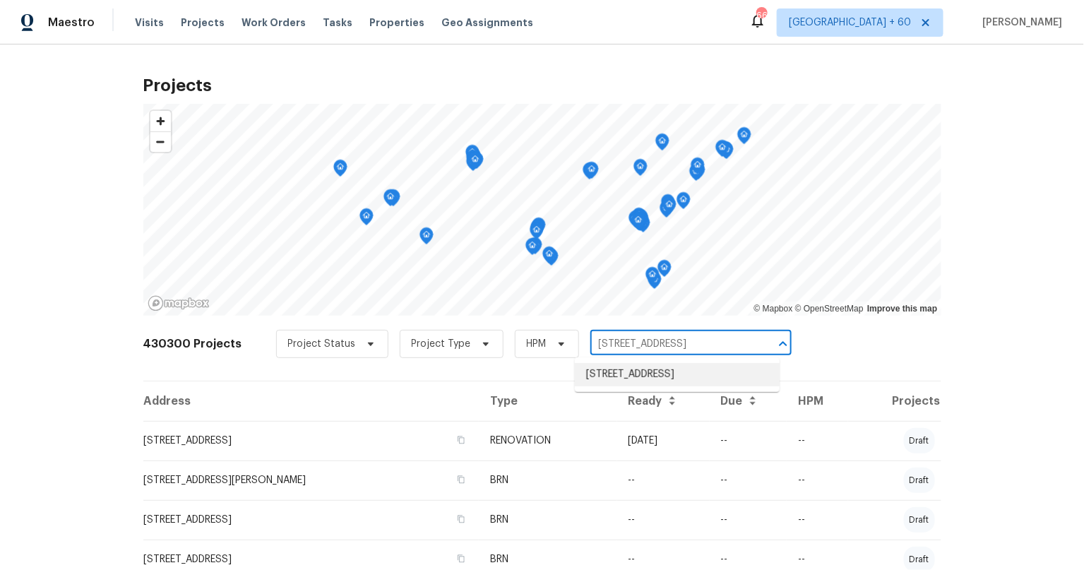
click at [652, 369] on li "1102 Onslow, San Antonio, TX 78202" at bounding box center [677, 374] width 205 height 23
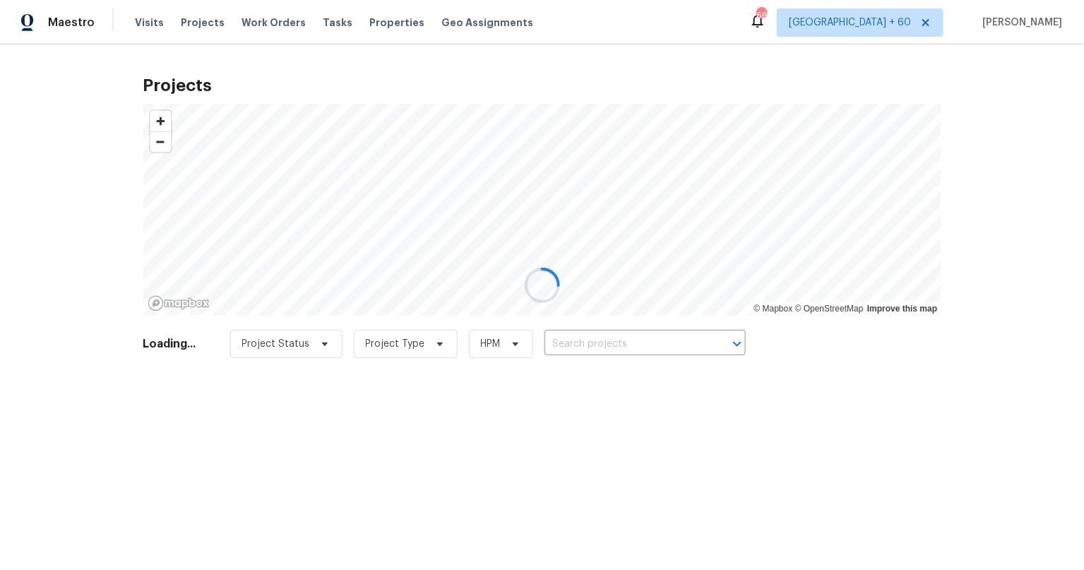
type input "1102 Onslow, San Antonio, TX 78202"
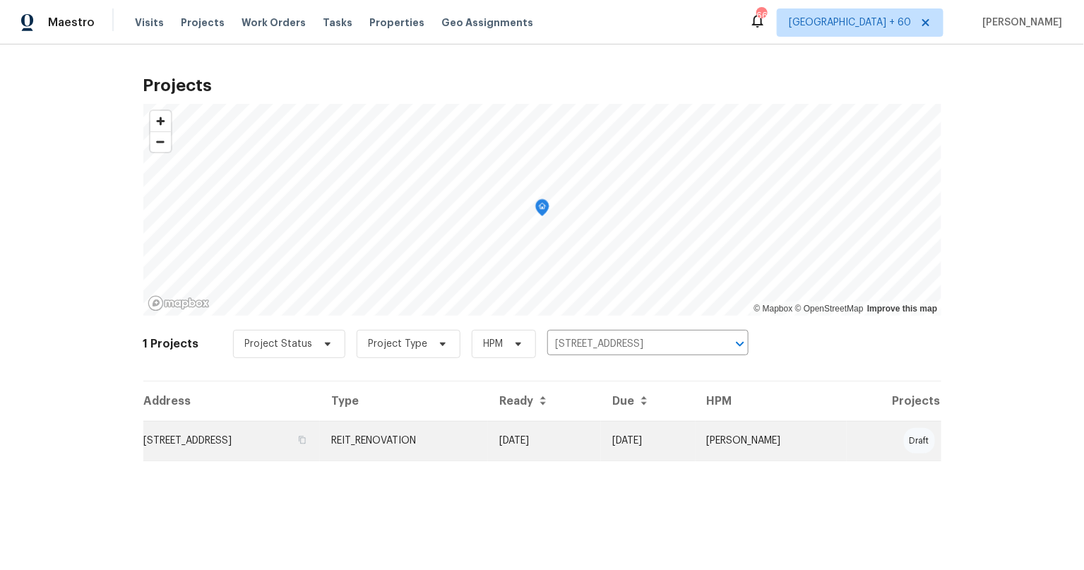
click at [246, 439] on td "1102 Onslow, San Antonio, TX 78202" at bounding box center [231, 441] width 177 height 40
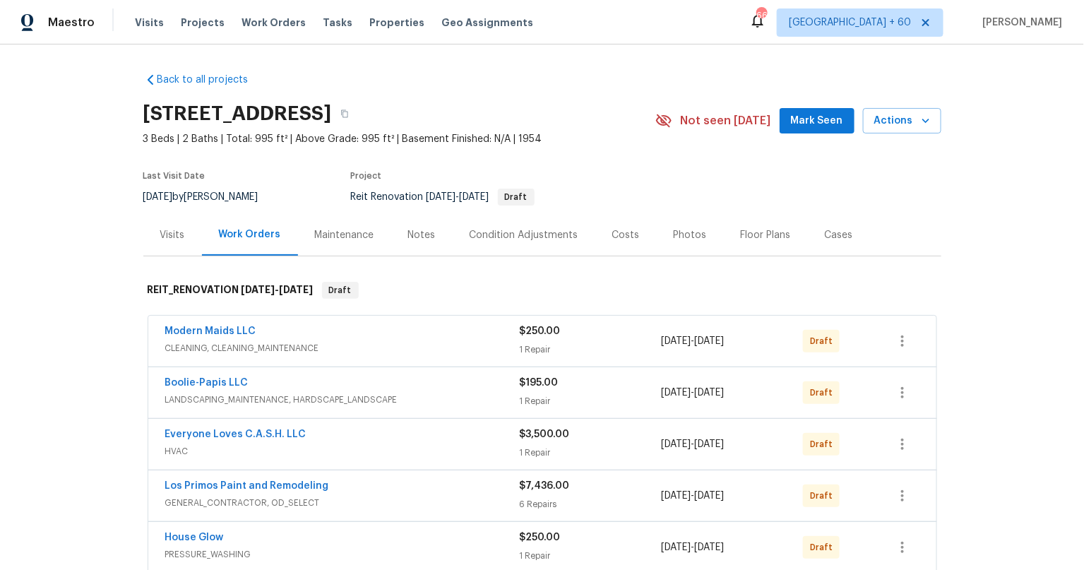
click at [410, 237] on div "Notes" at bounding box center [422, 235] width 28 height 14
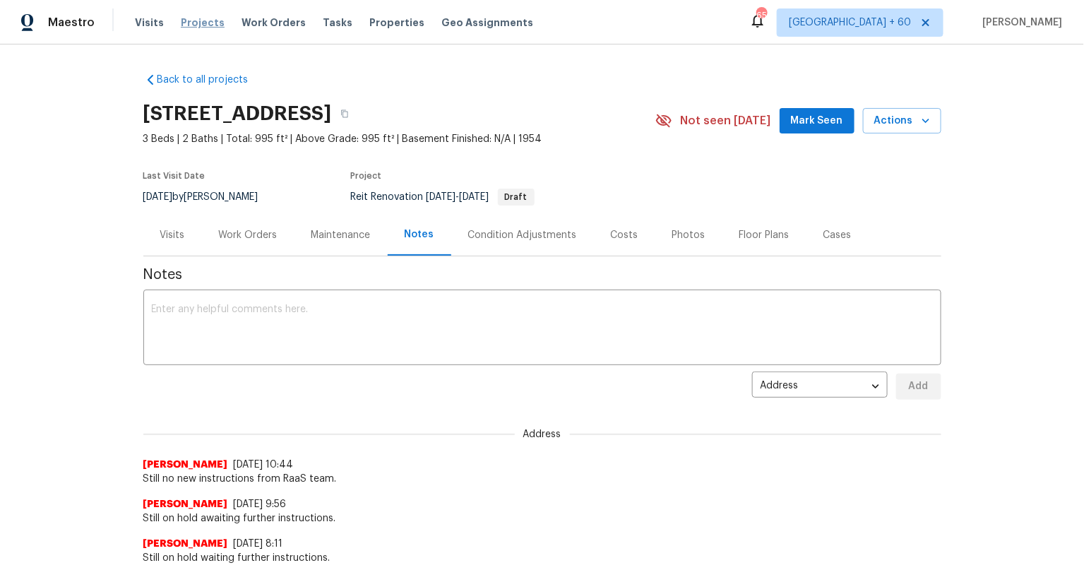
click at [201, 22] on span "Projects" at bounding box center [203, 23] width 44 height 14
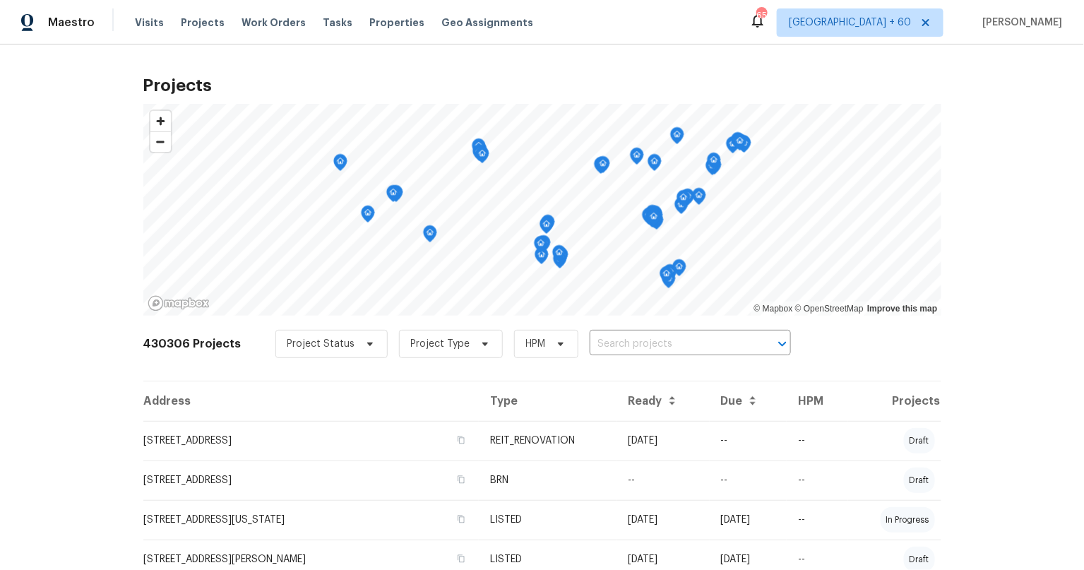
click at [606, 332] on div "Project Status Project Type HPM ​" at bounding box center [532, 344] width 515 height 28
click at [620, 342] on input "text" at bounding box center [670, 344] width 162 height 22
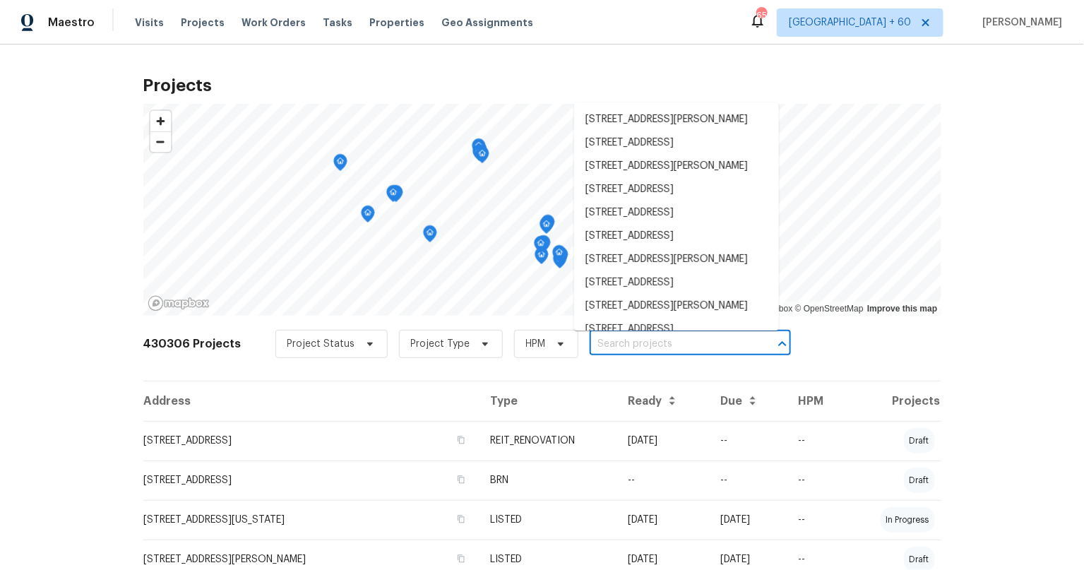
paste input "9718 Fox Hollow Rd"
type input "9718 Fox Hollow Rd"
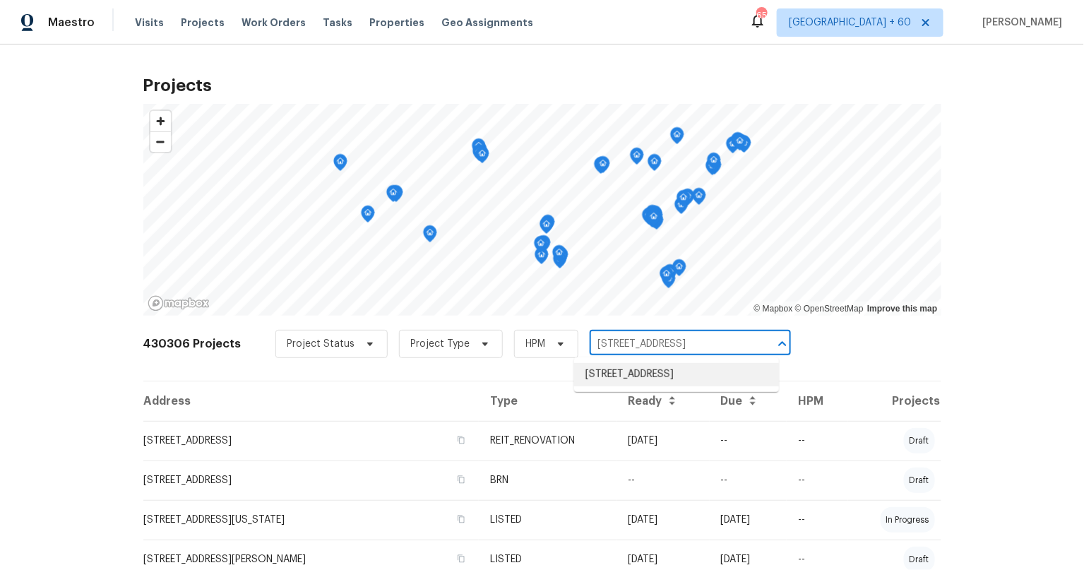
click at [647, 376] on li "9718 Fox Hollow Rd, Tampa, FL 33647" at bounding box center [676, 374] width 205 height 23
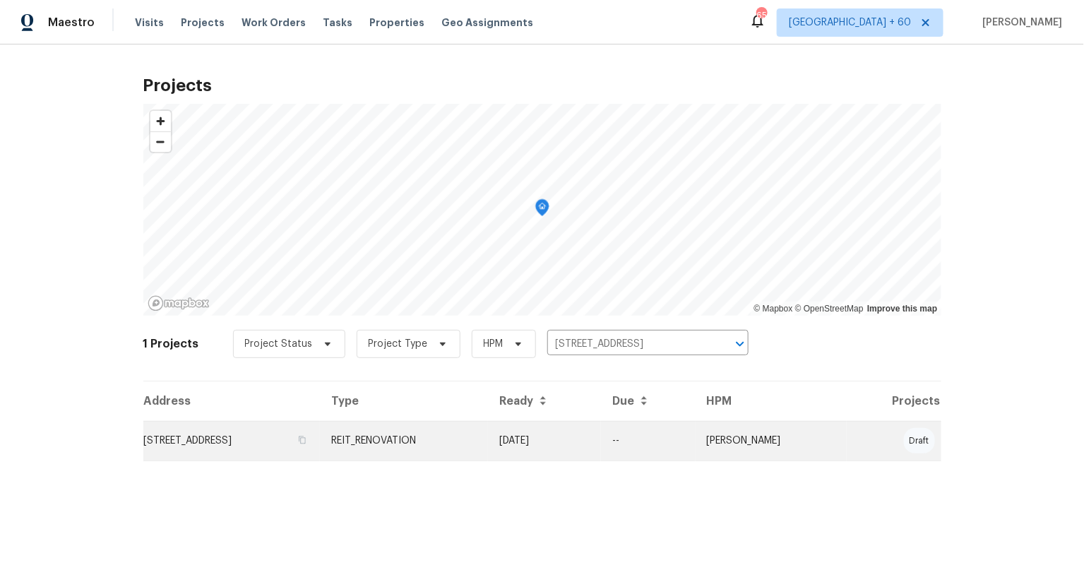
click at [221, 446] on td "9718 Fox Hollow Rd, Tampa, FL 33647" at bounding box center [231, 441] width 177 height 40
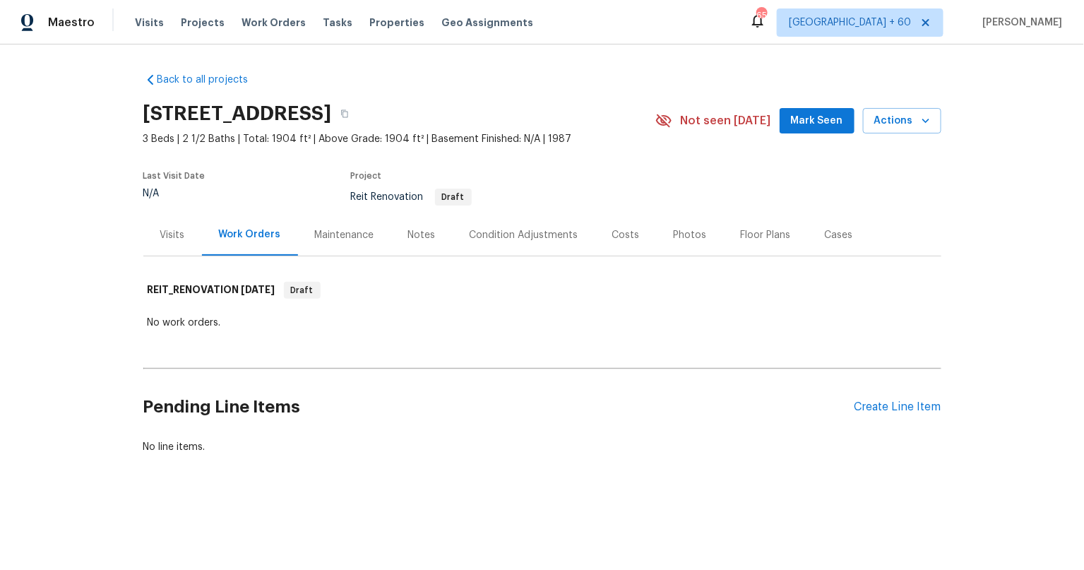
click at [162, 234] on div "Visits" at bounding box center [172, 235] width 25 height 14
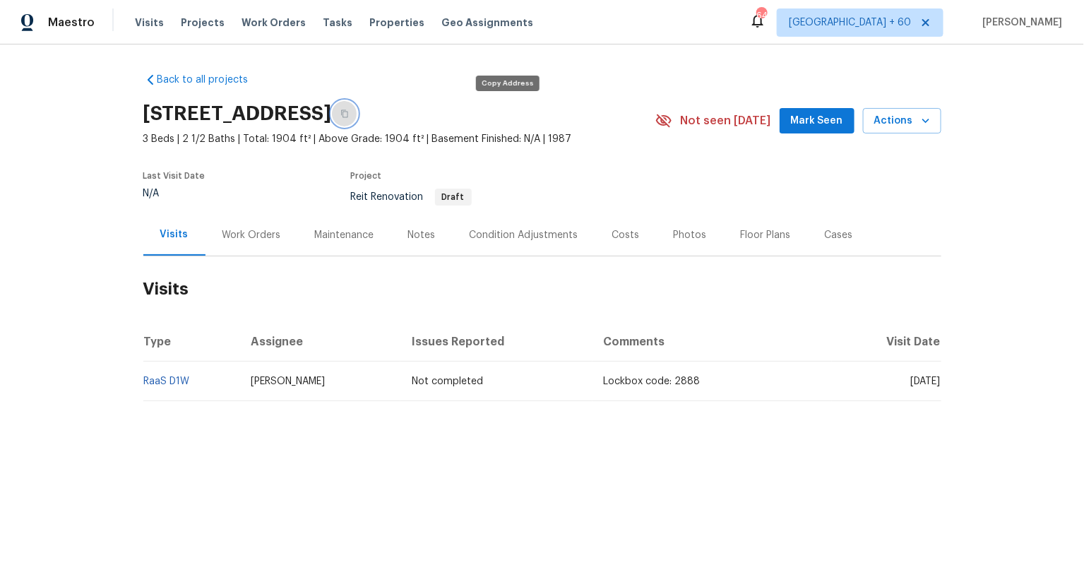
click at [349, 116] on icon "button" at bounding box center [344, 113] width 8 height 8
click at [349, 111] on icon "button" at bounding box center [344, 113] width 8 height 8
click at [137, 13] on div "Visits Projects Work Orders Tasks Properties Geo Assignments" at bounding box center [342, 22] width 415 height 28
click at [147, 20] on span "Visits" at bounding box center [149, 23] width 29 height 14
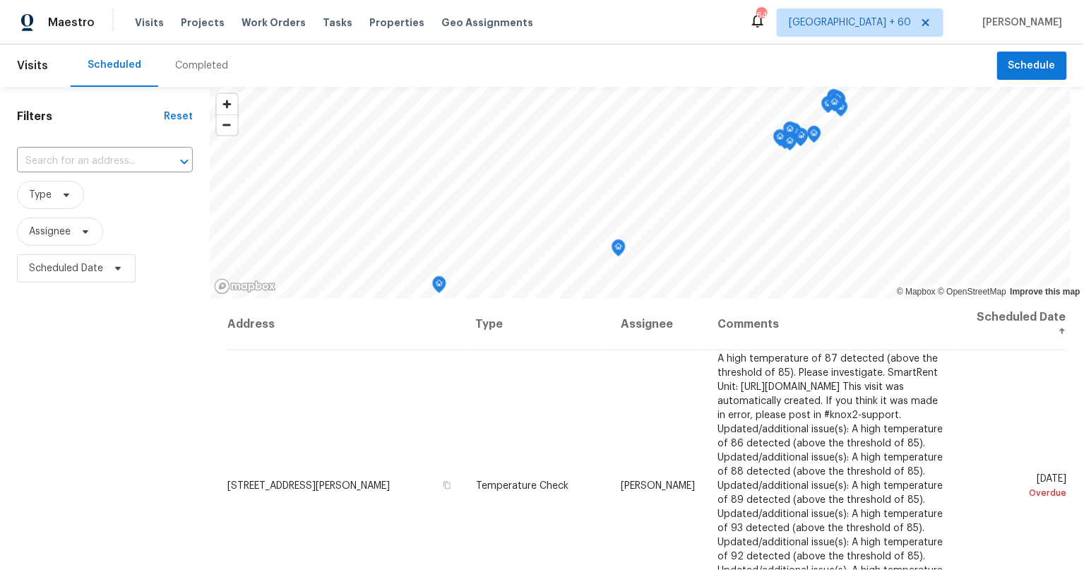
click at [185, 64] on div "Completed" at bounding box center [201, 66] width 53 height 14
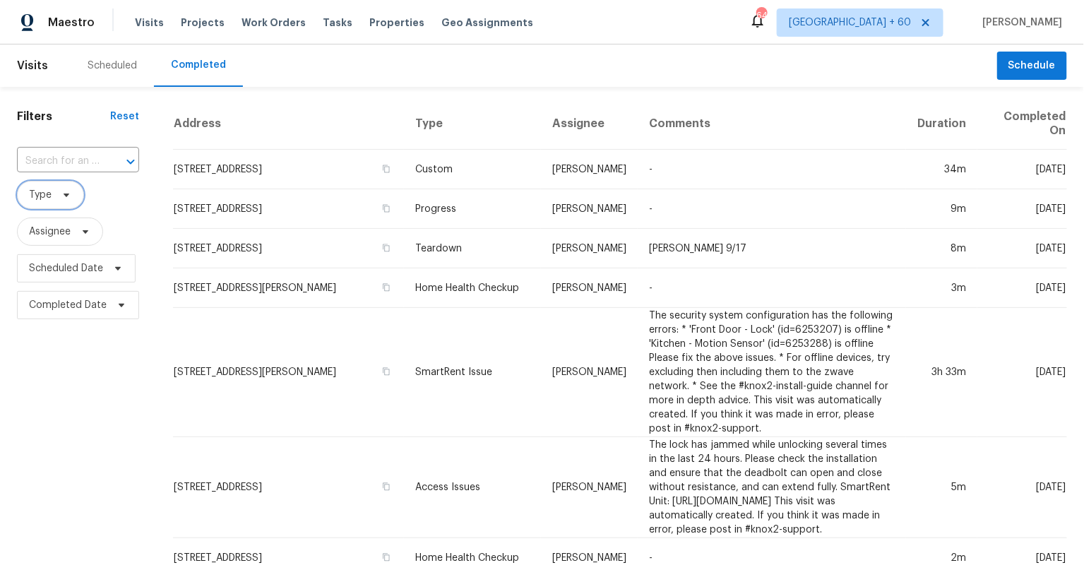
click at [69, 196] on icon at bounding box center [66, 194] width 11 height 11
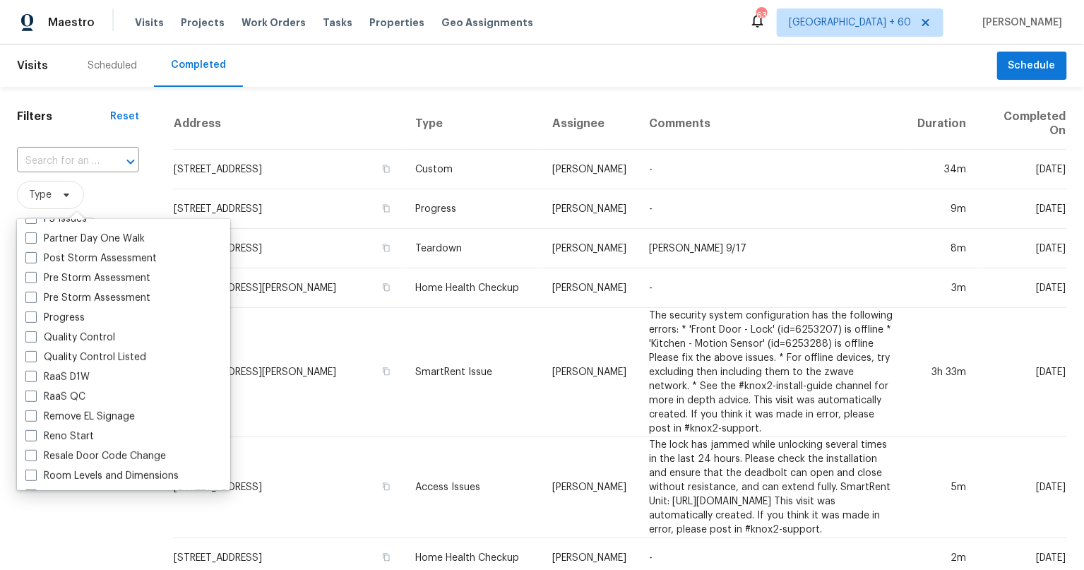
scroll to position [885, 0]
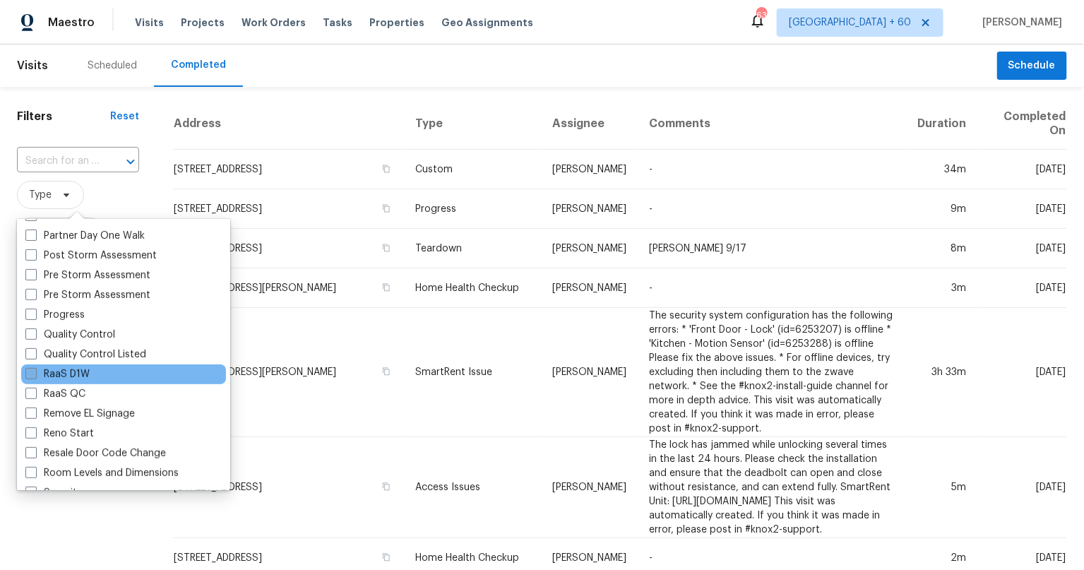
click at [37, 374] on label "RaaS D1W" at bounding box center [57, 374] width 64 height 14
click at [35, 374] on input "RaaS D1W" at bounding box center [29, 371] width 9 height 9
checkbox input "true"
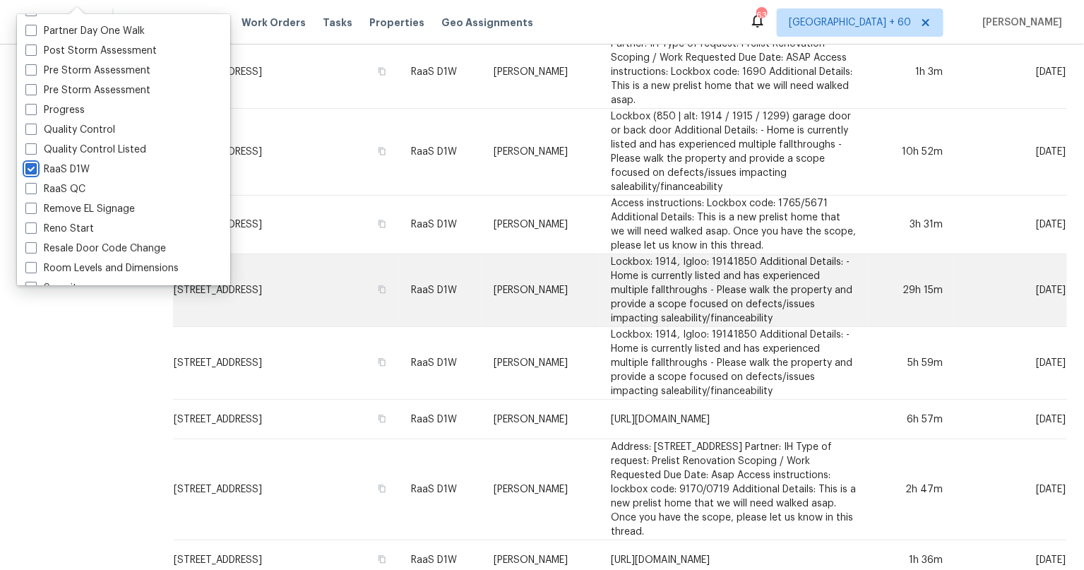
scroll to position [634, 0]
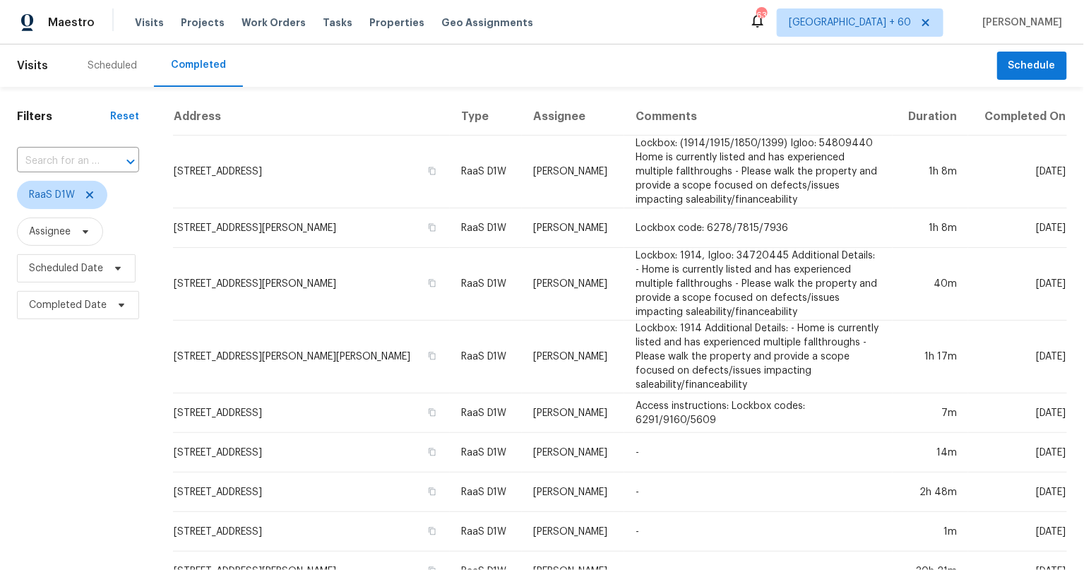
scroll to position [3, 0]
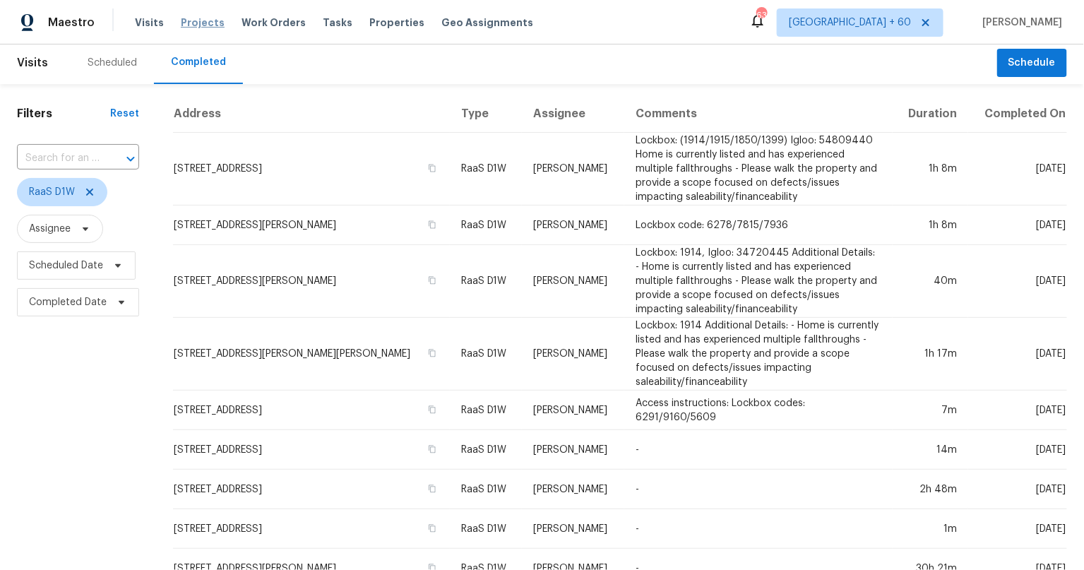
click at [212, 23] on span "Projects" at bounding box center [203, 23] width 44 height 14
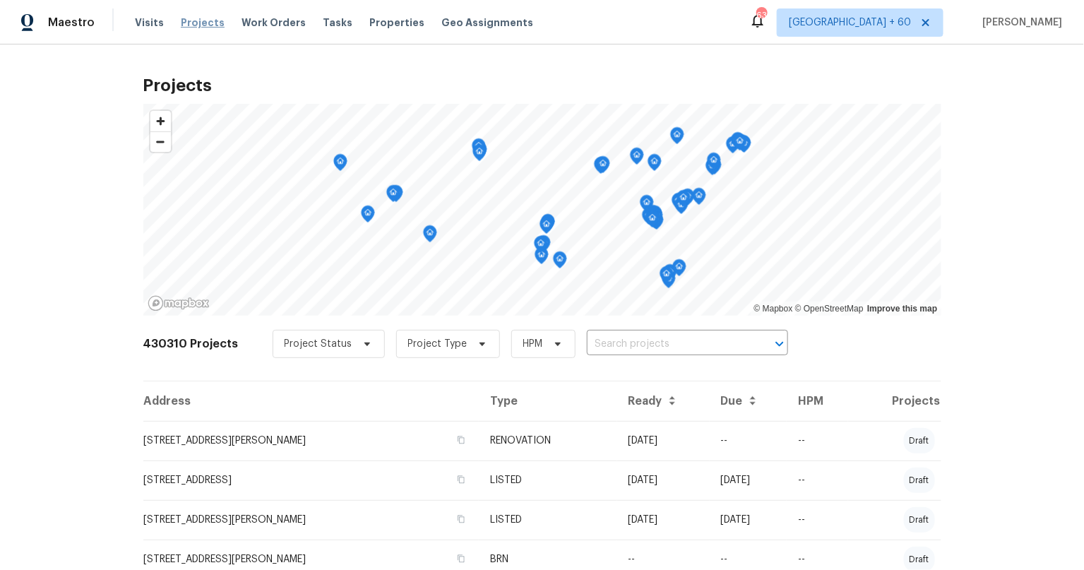
click at [209, 26] on span "Projects" at bounding box center [203, 23] width 44 height 14
click at [682, 351] on input "text" at bounding box center [668, 344] width 162 height 22
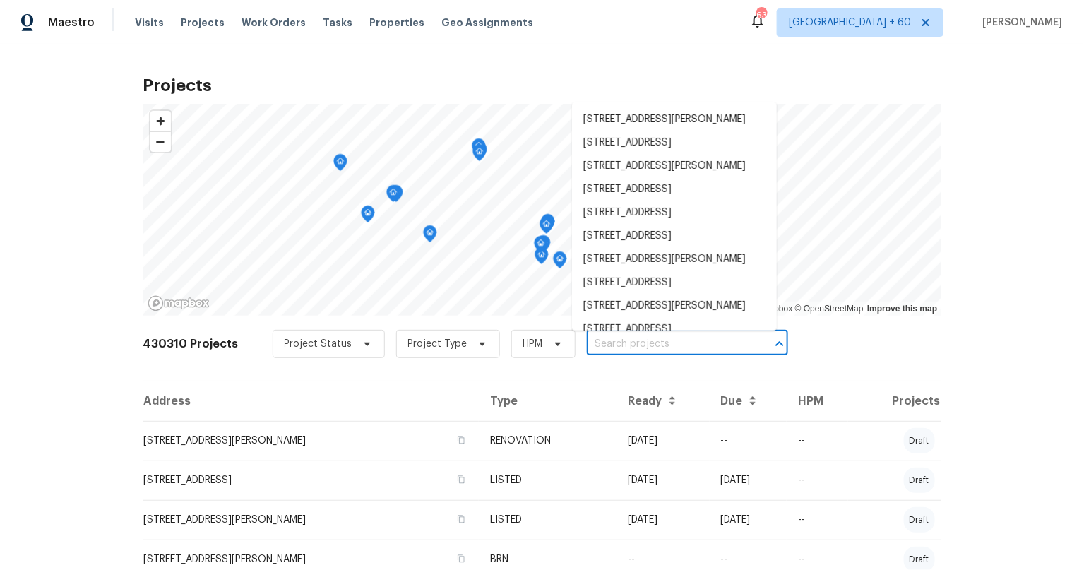
paste input "120 E 47th St"
type input "120 E 47th St"
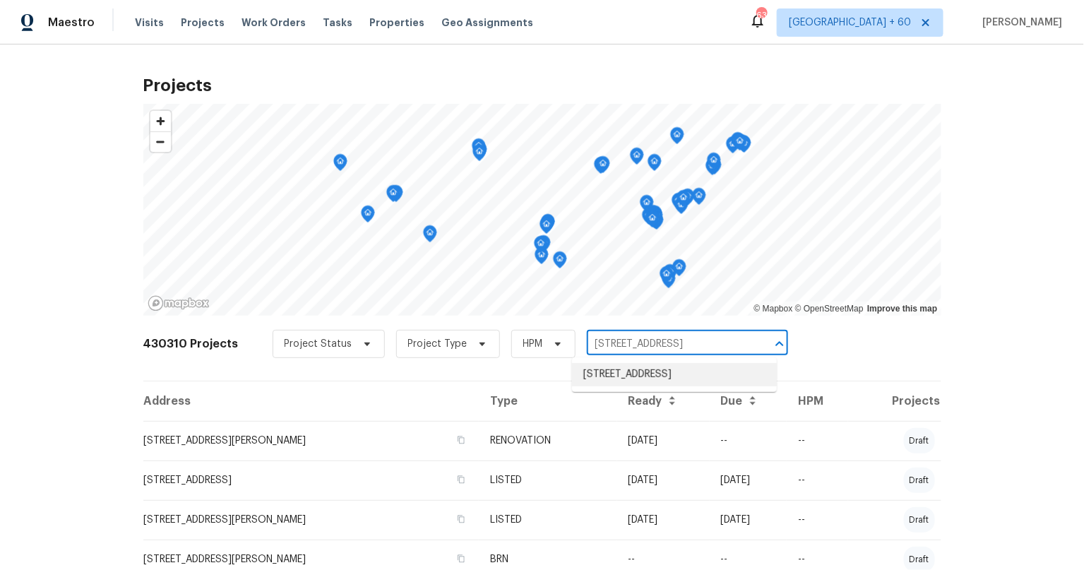
click at [624, 376] on li "120 E 47th St, Los Angeles, CA 90011" at bounding box center [674, 374] width 205 height 23
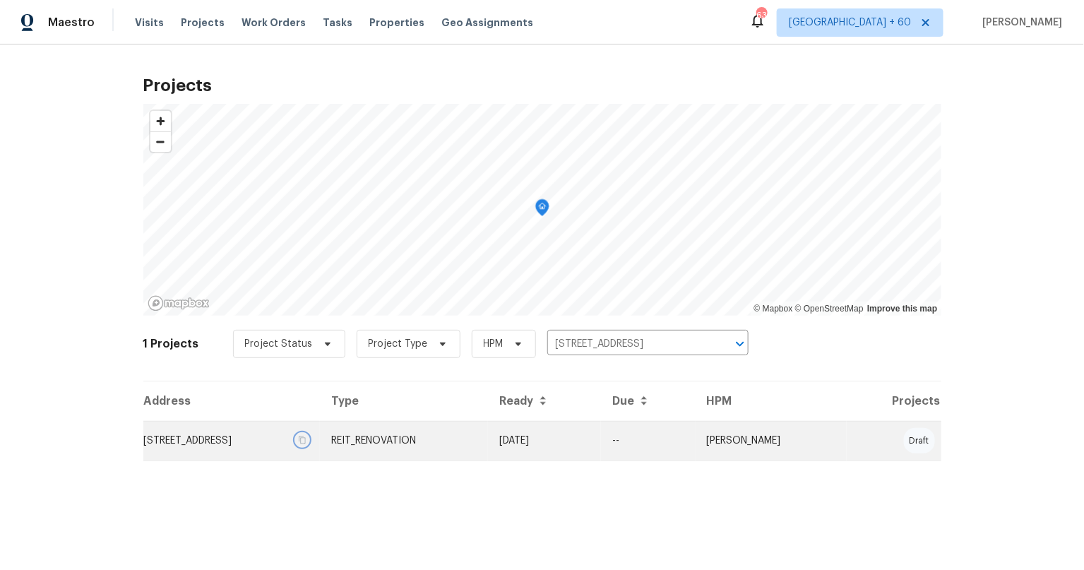
click at [306, 440] on icon "button" at bounding box center [302, 440] width 8 height 8
click at [232, 445] on td "120 E 47th St, Los Angeles, CA 90011" at bounding box center [231, 441] width 177 height 40
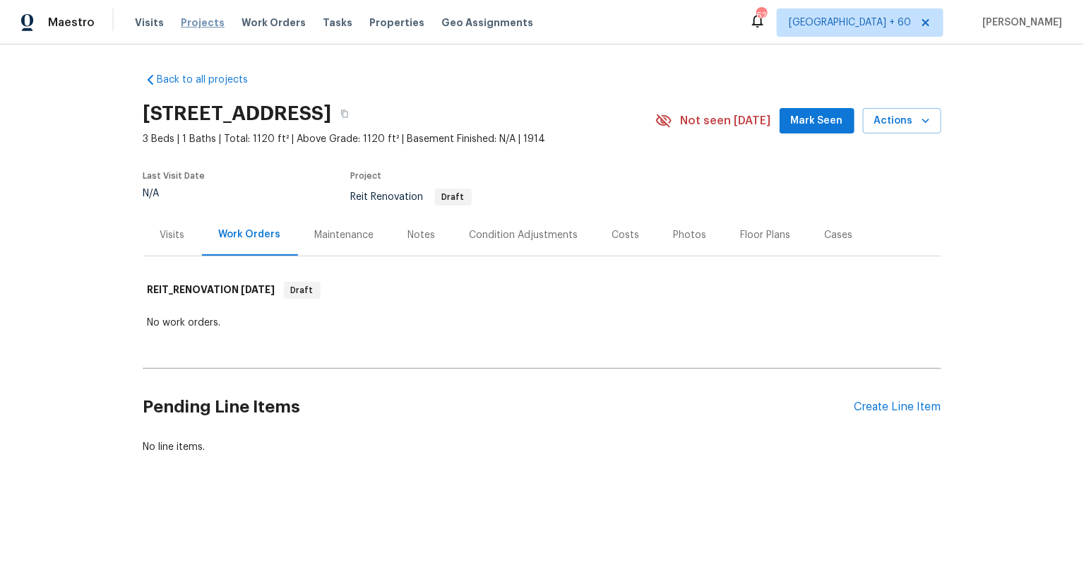
click at [197, 22] on span "Projects" at bounding box center [203, 23] width 44 height 14
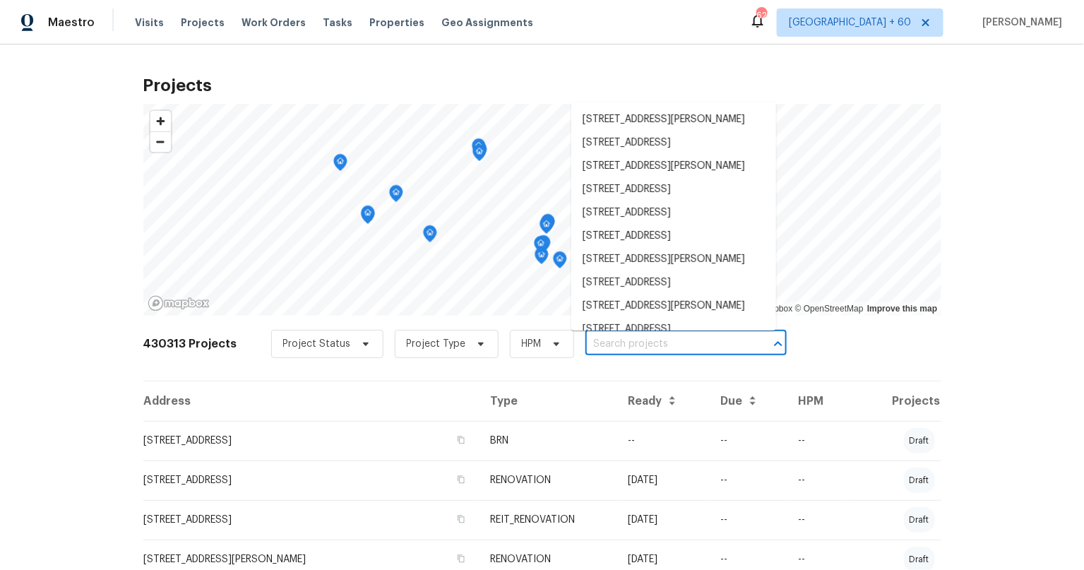
click at [625, 345] on input "text" at bounding box center [666, 344] width 162 height 22
paste input "2511 Peaceful Valley Dr"
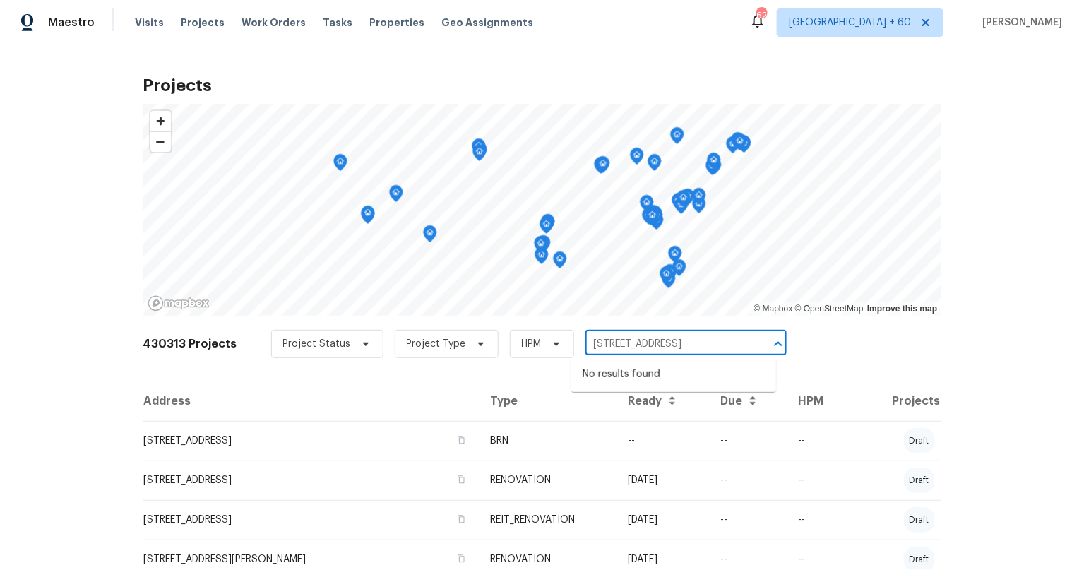
click at [658, 345] on input "2511 Peaceful Valley Dr" at bounding box center [666, 344] width 162 height 22
paste input "2511 Peaceful Valley Dr"
click at [694, 344] on input "2511 Peaceful Val2511 Peaceful Valley Drley Dr" at bounding box center [666, 344] width 162 height 22
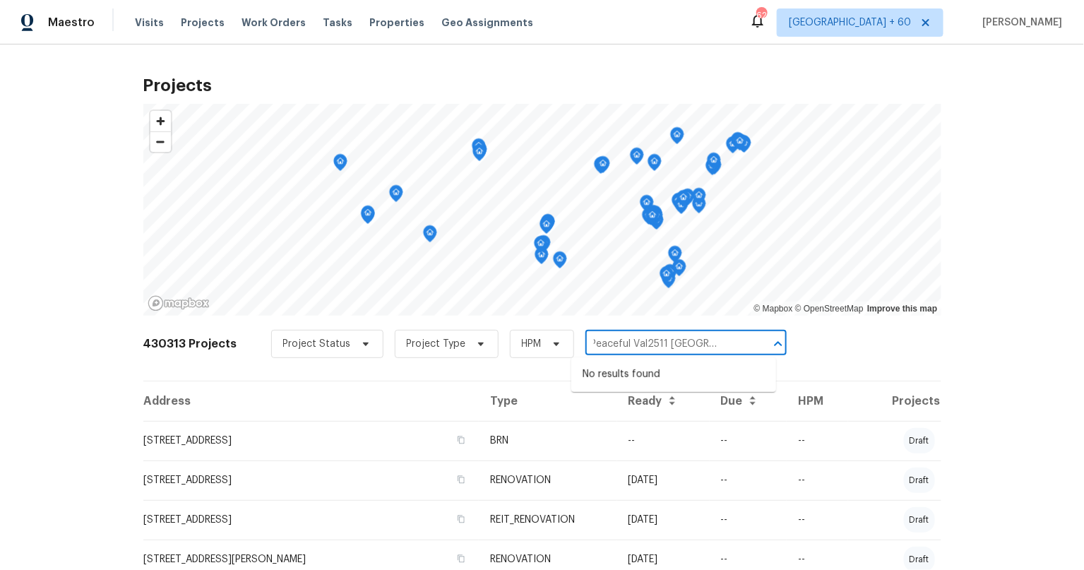
click at [693, 344] on input "2511 Peaceful Val2511 Peaceful Valley Drley Dr" at bounding box center [666, 344] width 162 height 22
paste input "text"
type input "2511 Peaceful Valley Dr"
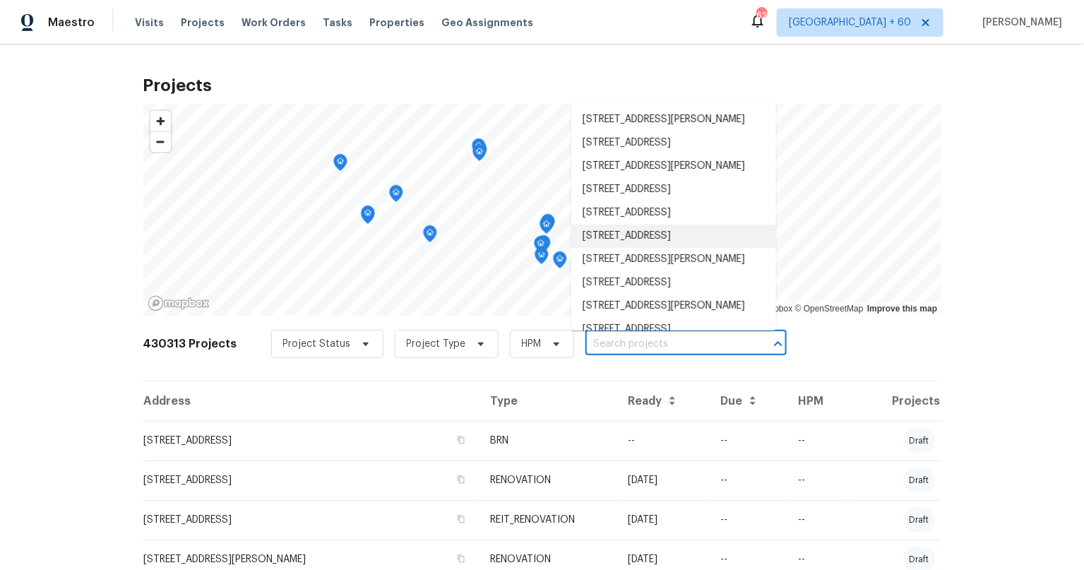
paste input "2511 Peaceful Valley Dr"
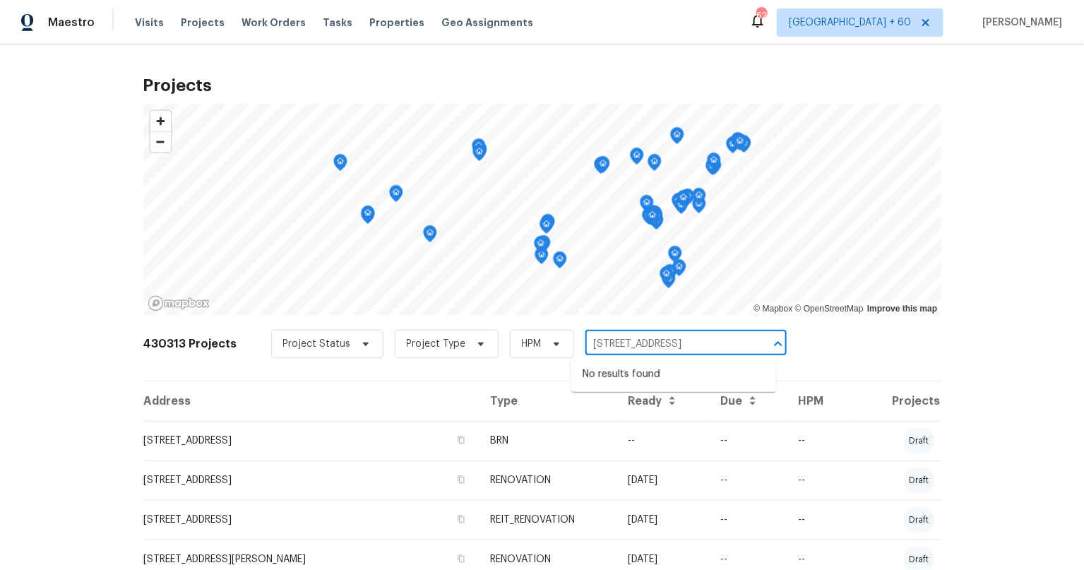
type input "2511 Peaceful Valley Dr"
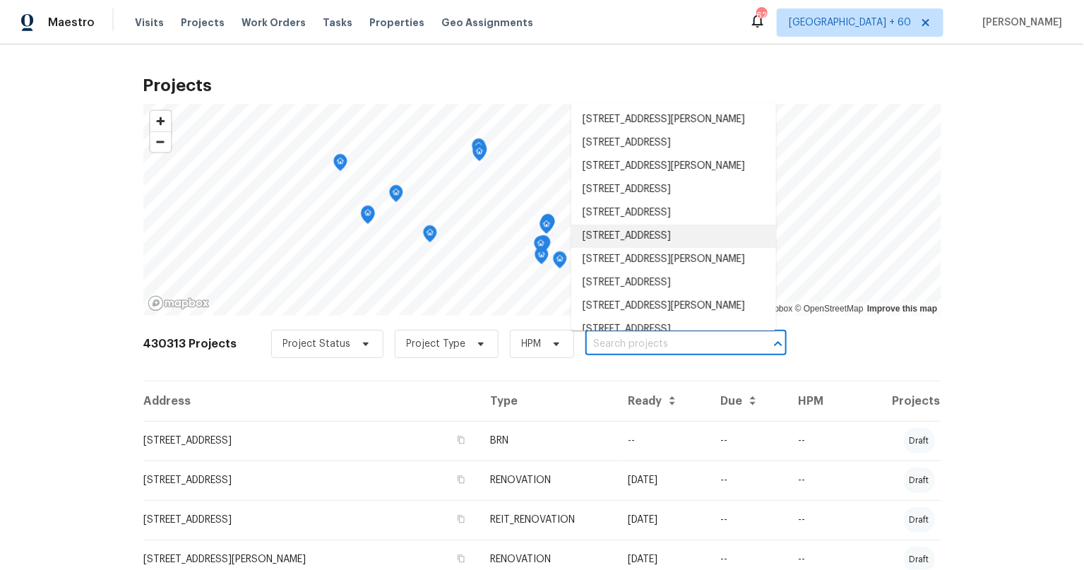
paste input "2511 Peaceful"
type input "2511 Peaceful"
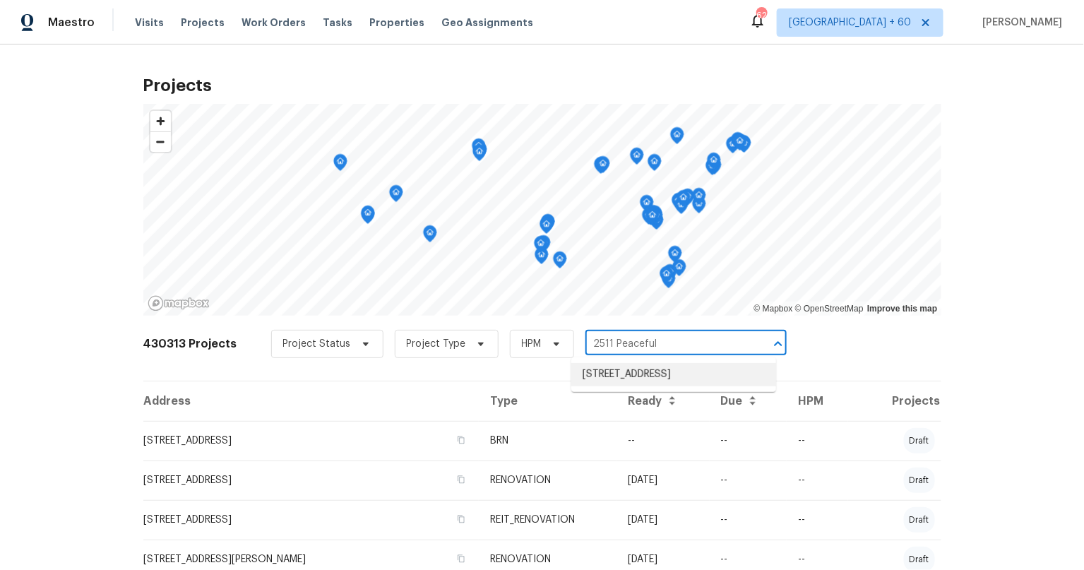
click at [679, 382] on li "2511 Peaceful Valley Dr, Spring, TX 77373" at bounding box center [673, 374] width 205 height 23
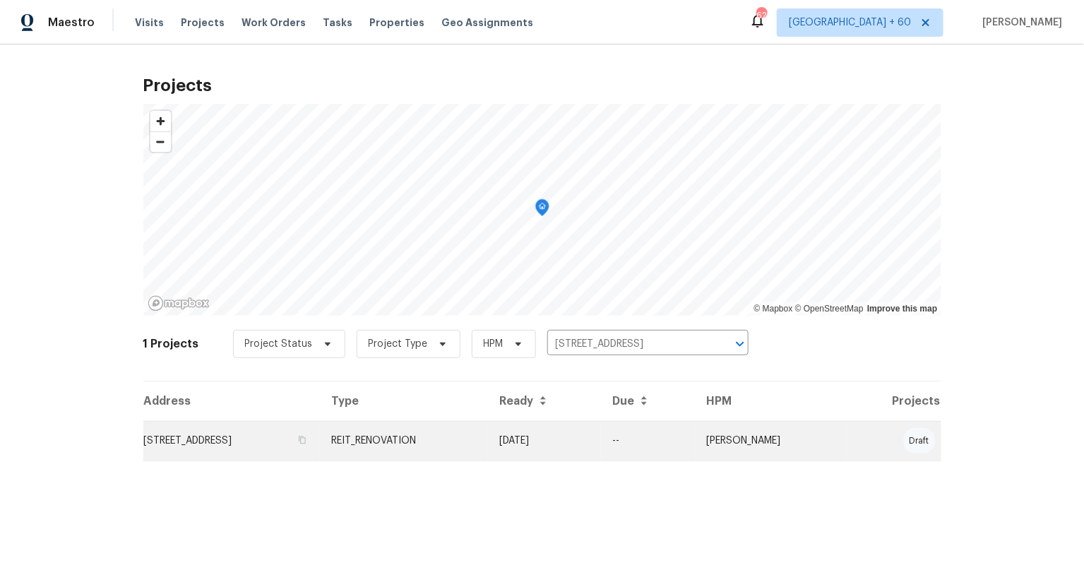
click at [320, 444] on td "2511 Peaceful Valley Dr, Spring, TX 77373" at bounding box center [231, 441] width 177 height 40
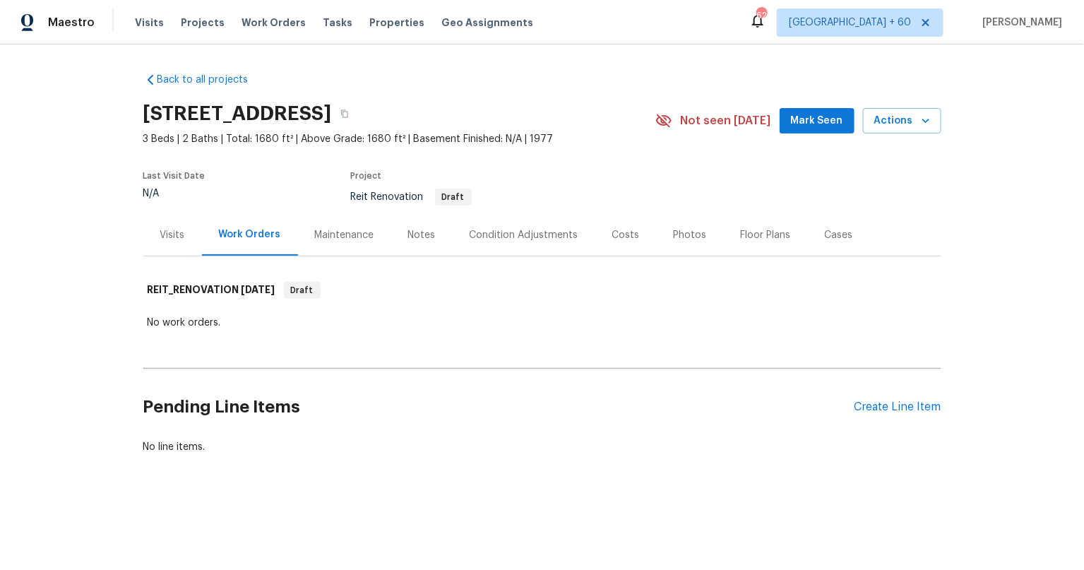
click at [173, 228] on div "Visits" at bounding box center [172, 235] width 25 height 14
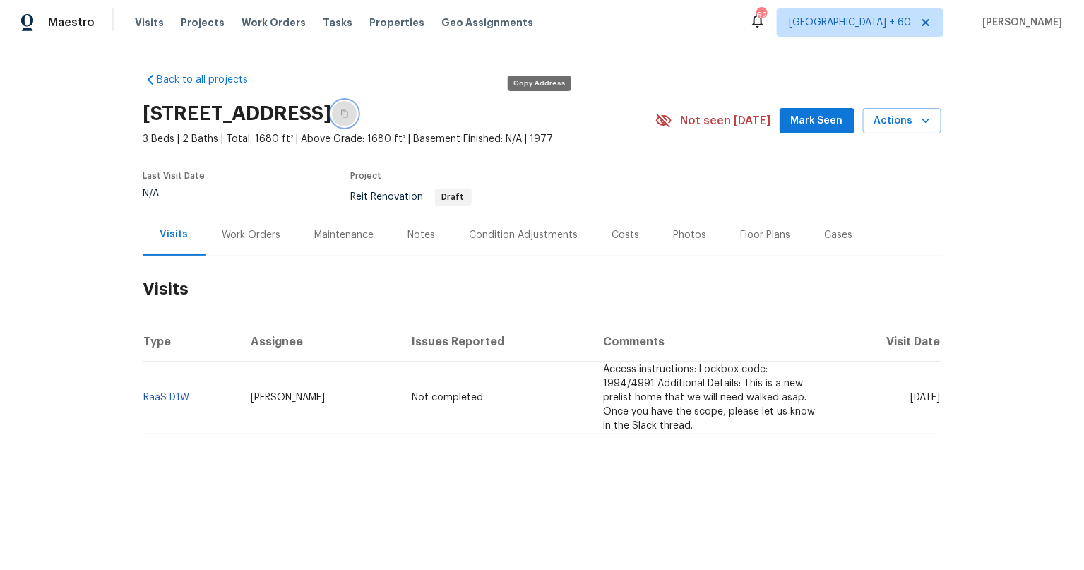
drag, startPoint x: 535, startPoint y: 107, endPoint x: 534, endPoint y: 117, distance: 10.7
click at [357, 107] on button "button" at bounding box center [344, 113] width 25 height 25
click at [184, 19] on span "Projects" at bounding box center [203, 23] width 44 height 14
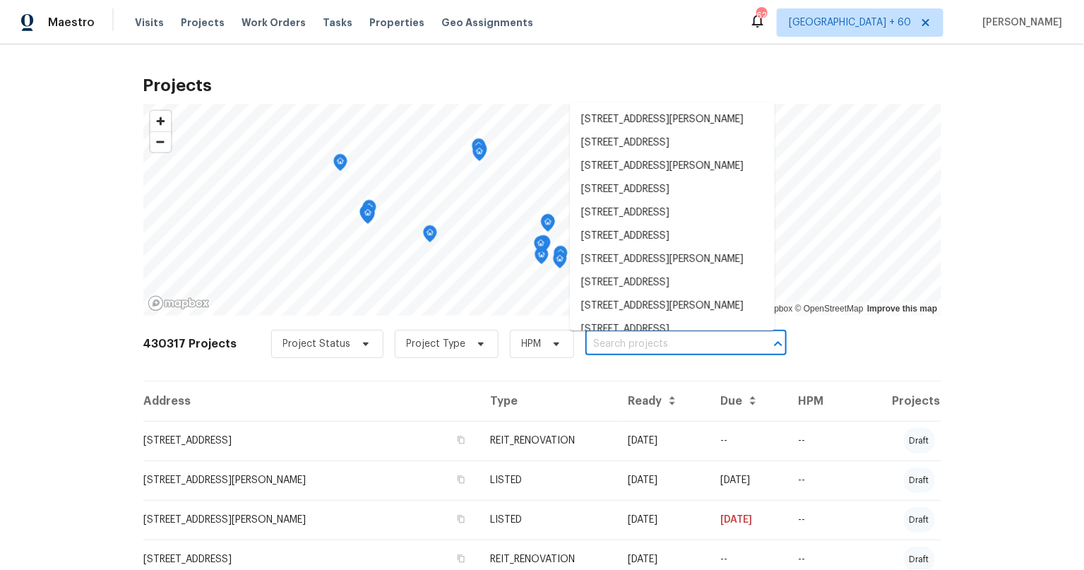
click at [602, 345] on input "text" at bounding box center [666, 344] width 162 height 22
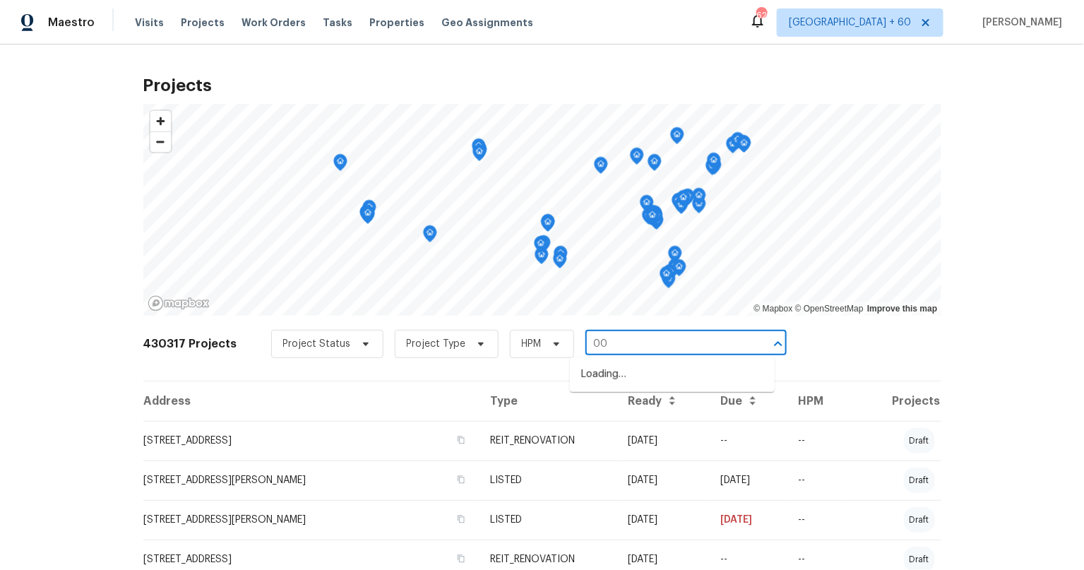
type input "0"
type input "44057 7th"
click at [635, 378] on li "[STREET_ADDRESS]" at bounding box center [672, 374] width 205 height 23
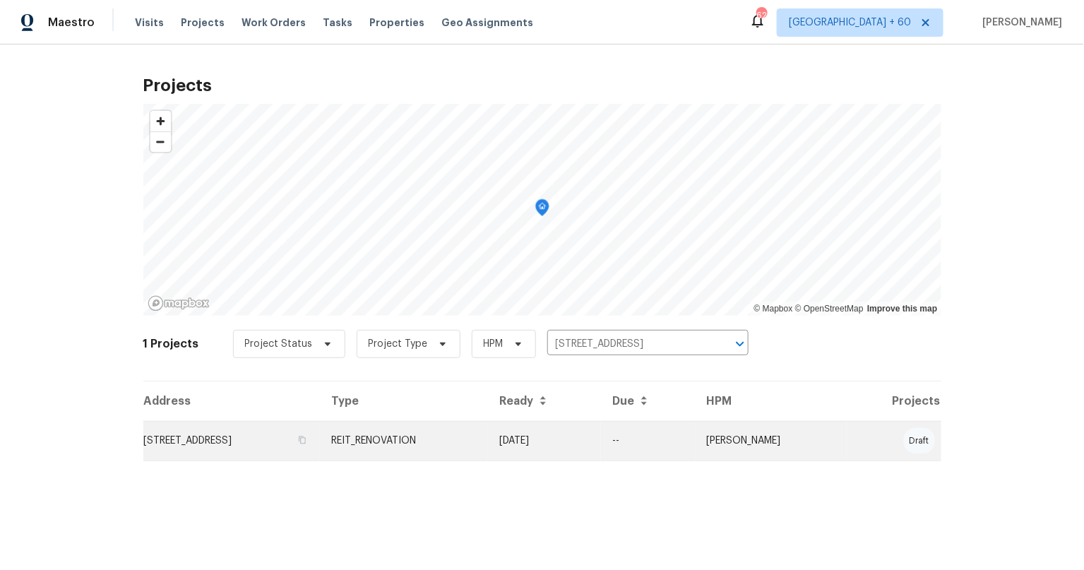
click at [276, 439] on td "[STREET_ADDRESS]" at bounding box center [231, 441] width 177 height 40
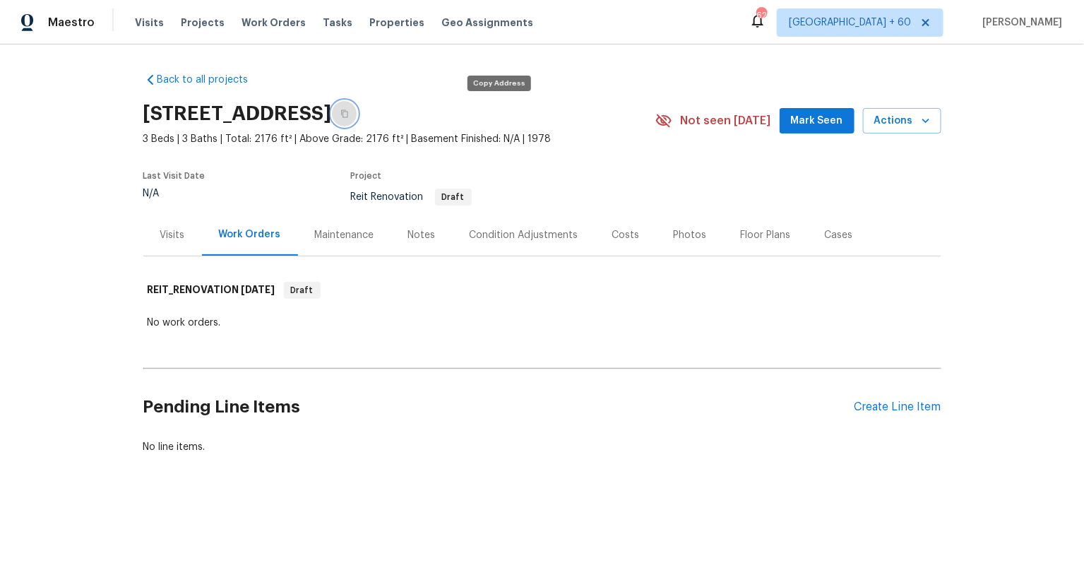
click at [357, 112] on button "button" at bounding box center [344, 113] width 25 height 25
click at [207, 23] on span "Projects" at bounding box center [203, 23] width 44 height 14
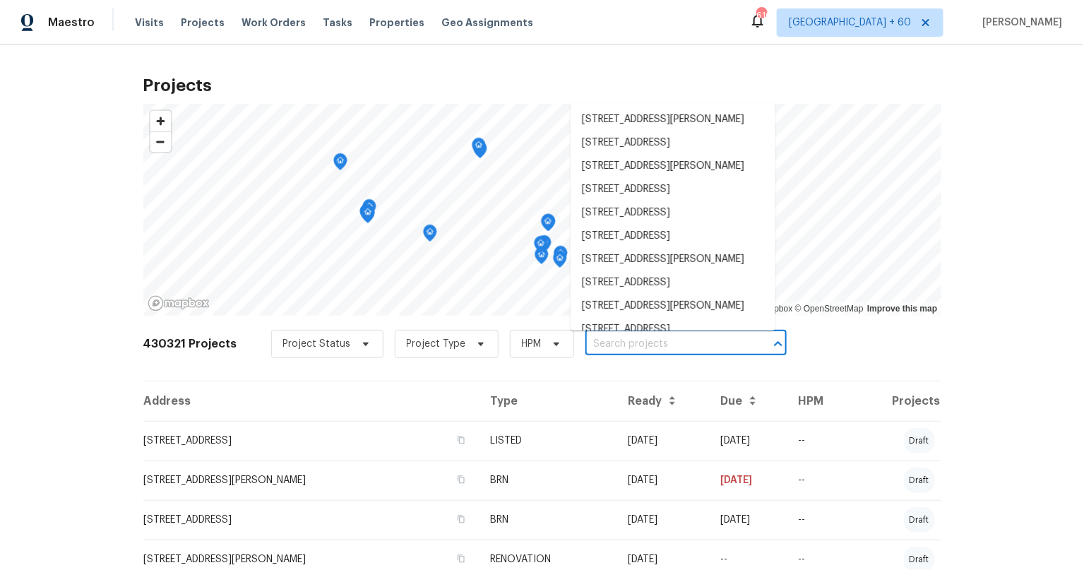
click at [630, 347] on input "text" at bounding box center [666, 344] width 162 height 22
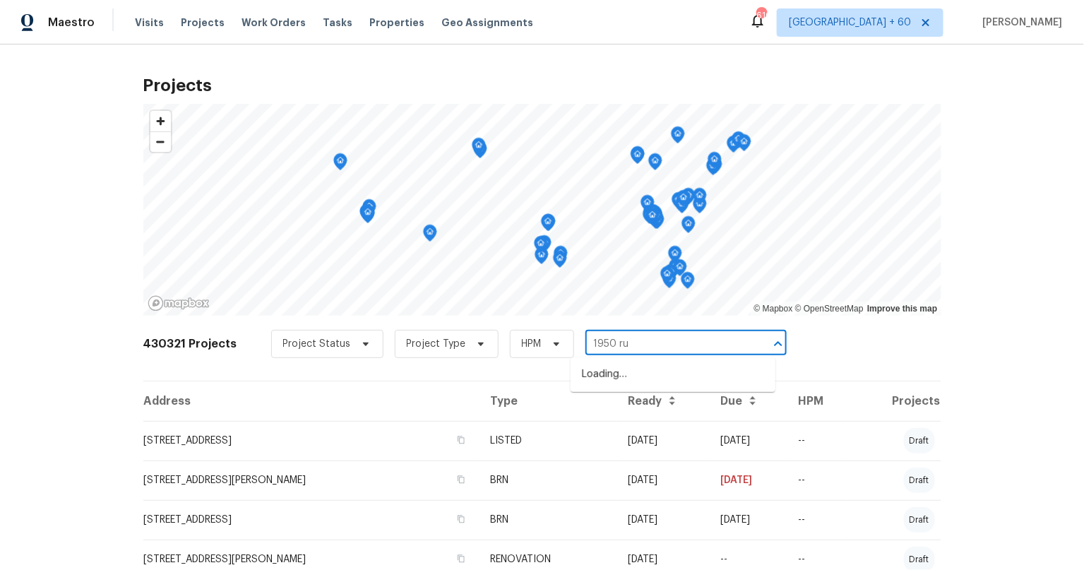
type input "1950 rue"
click at [609, 366] on li "1950 Rue Michelle, Chula Vista, CA 91913" at bounding box center [672, 374] width 205 height 23
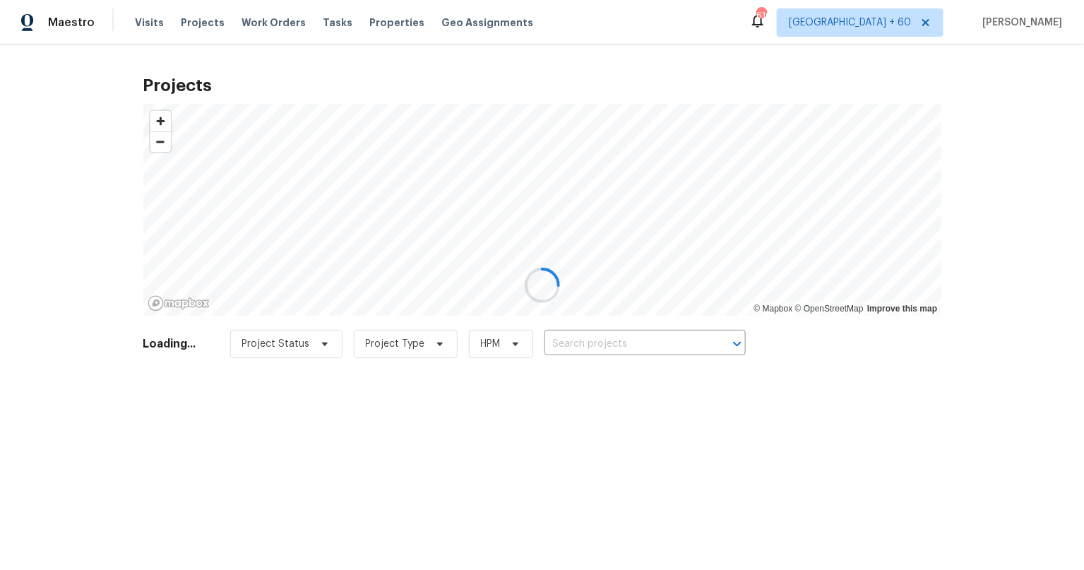
type input "1950 Rue Michelle, Chula Vista, CA 91913"
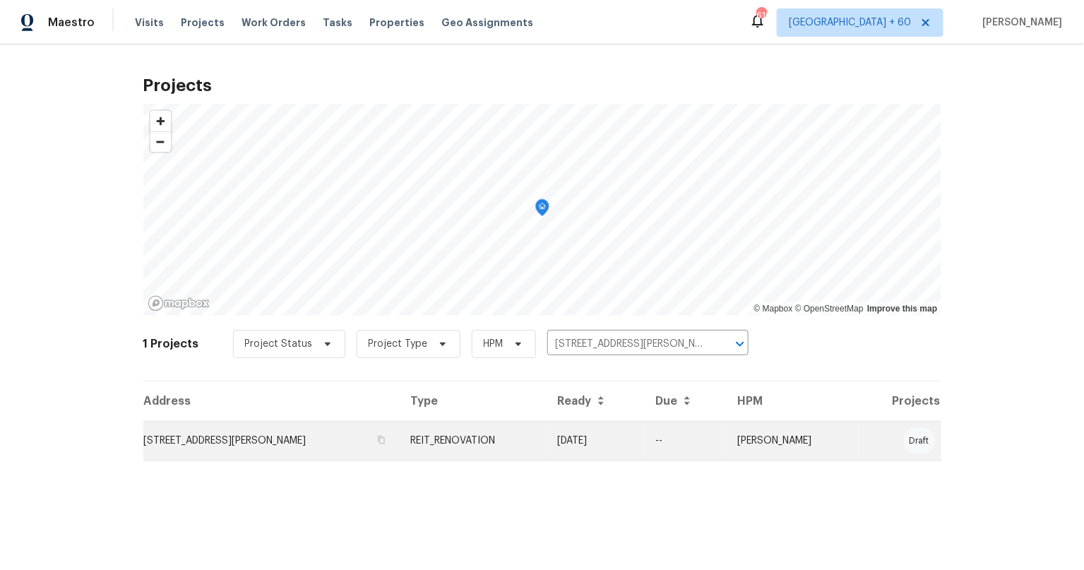
click at [264, 433] on td "1950 Rue Michelle, Chula Vista, CA 91913" at bounding box center [271, 441] width 256 height 40
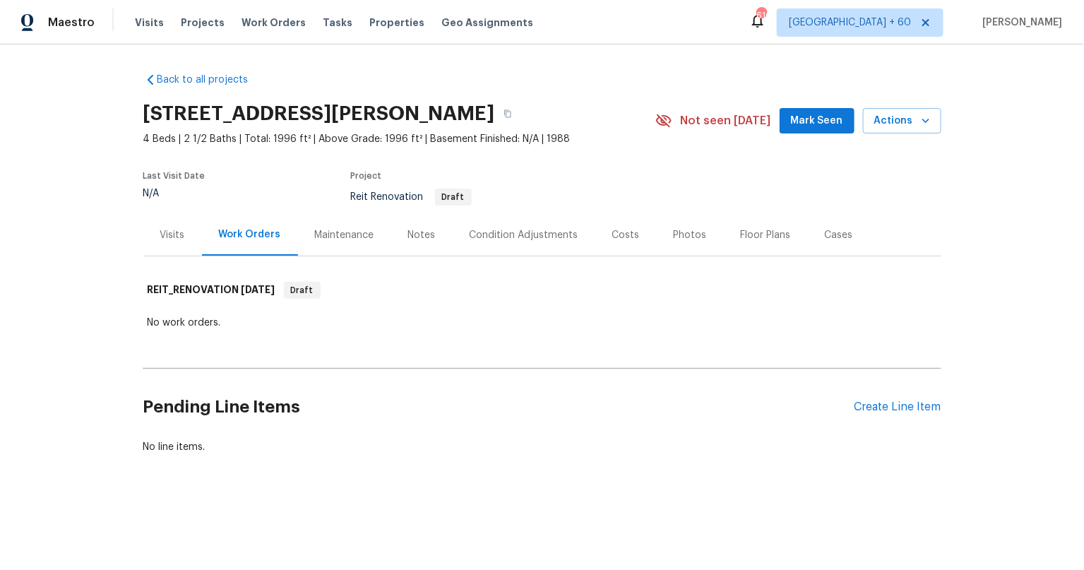
click at [164, 229] on div "Visits" at bounding box center [172, 235] width 25 height 14
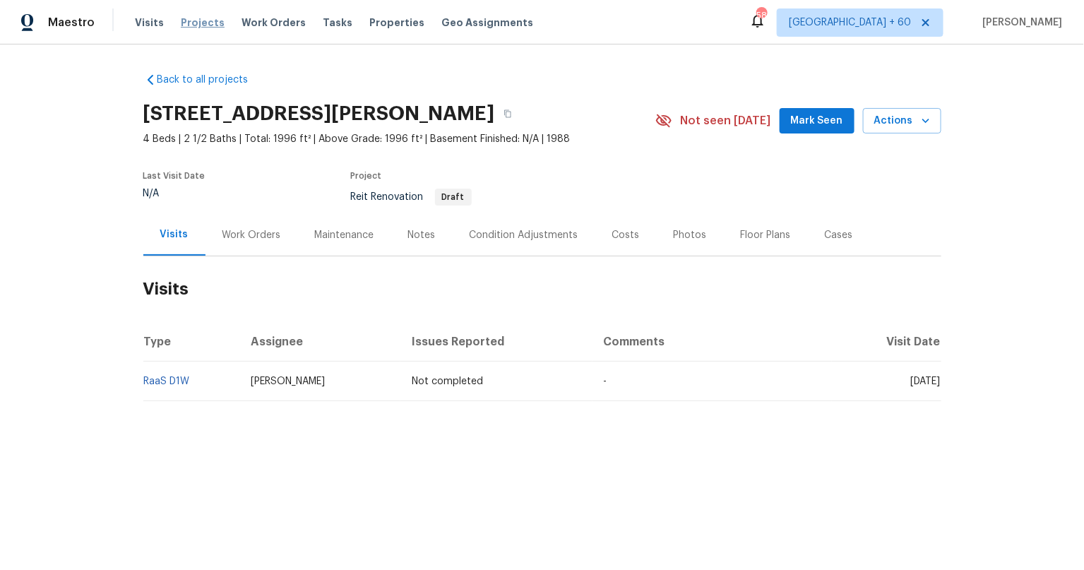
click at [181, 23] on span "Projects" at bounding box center [203, 23] width 44 height 14
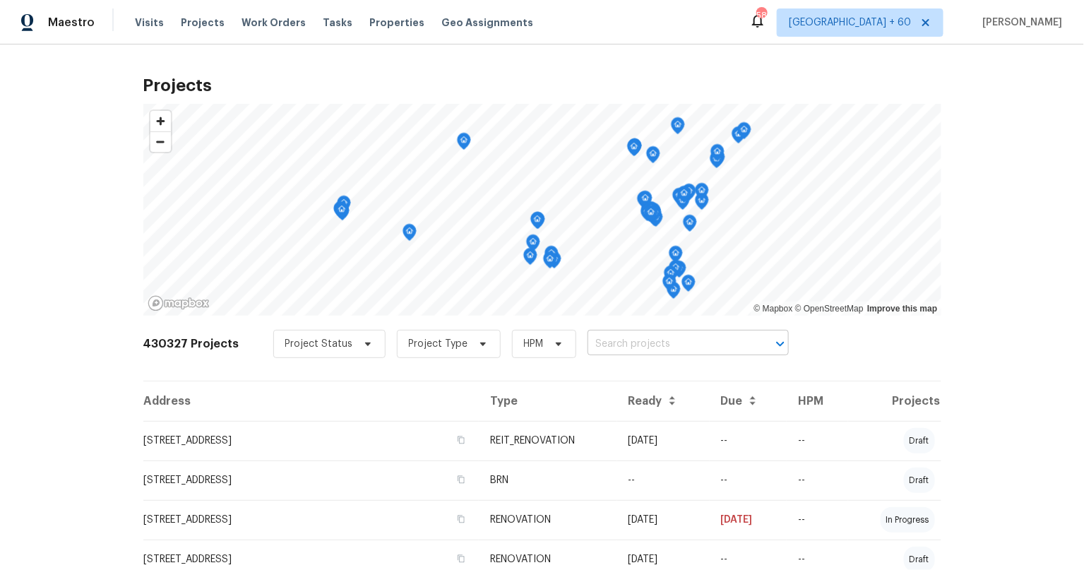
click at [623, 343] on input "text" at bounding box center [668, 344] width 162 height 22
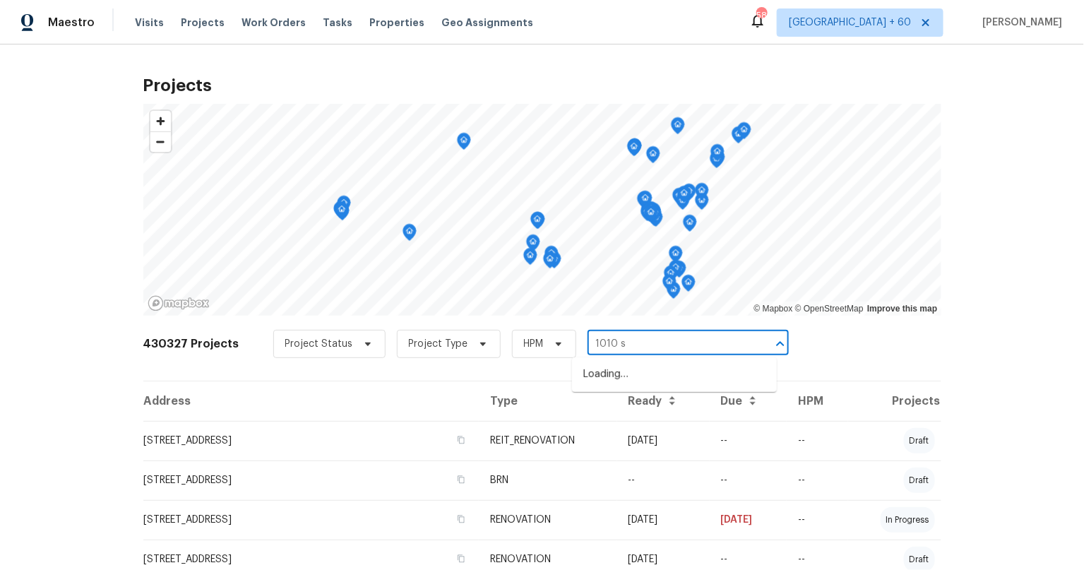
type input "1010 sw"
click at [649, 409] on li "1010 SW 10th Pl, Cape Coral, FL 33991" at bounding box center [674, 397] width 205 height 23
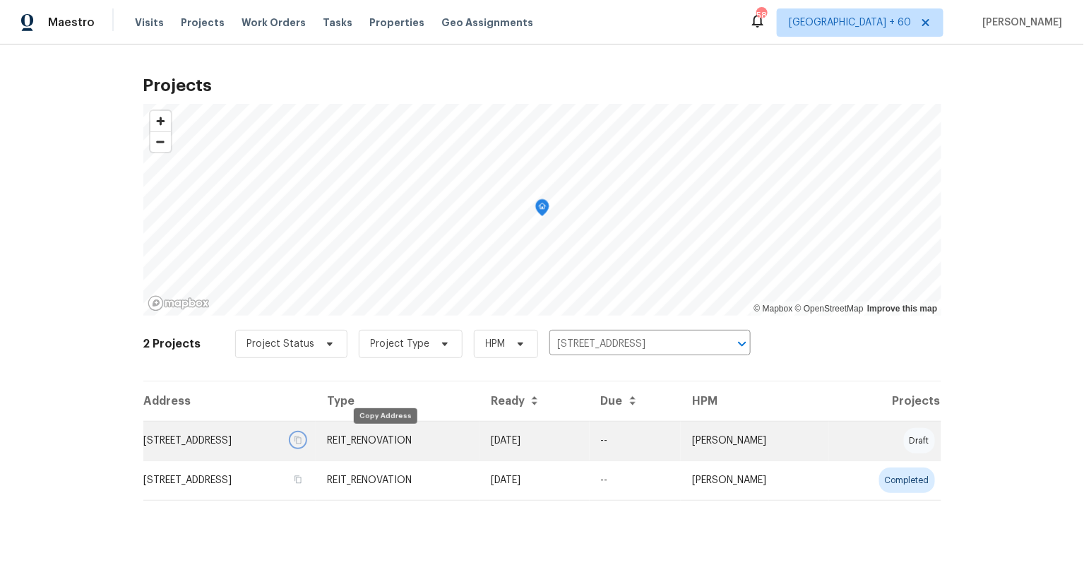
click at [302, 440] on icon "button" at bounding box center [298, 440] width 8 height 8
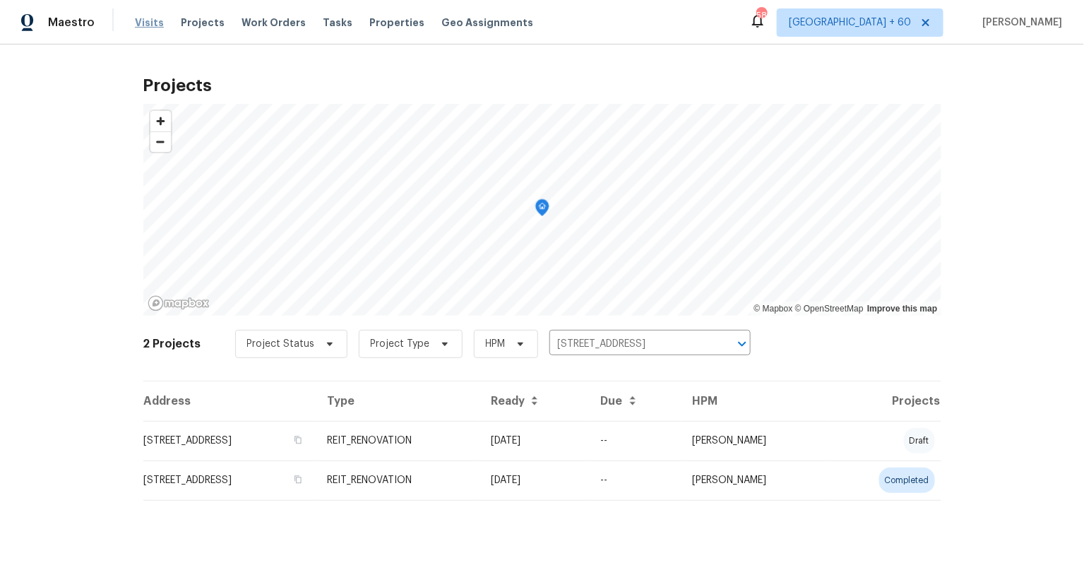
click at [140, 22] on span "Visits" at bounding box center [149, 23] width 29 height 14
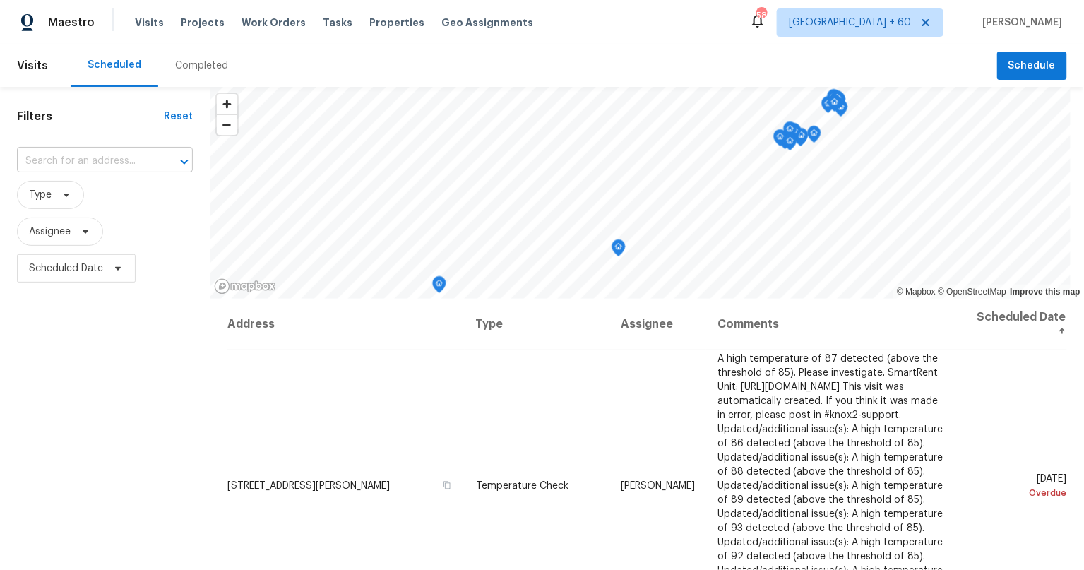
click at [95, 165] on input "text" at bounding box center [85, 161] width 136 height 22
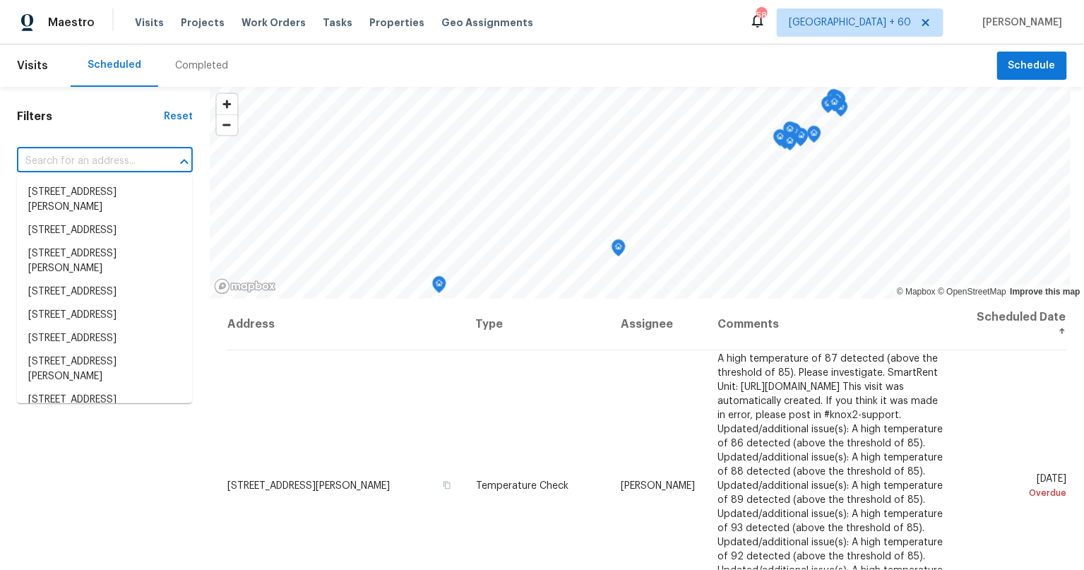
click at [99, 164] on input "text" at bounding box center [85, 161] width 136 height 22
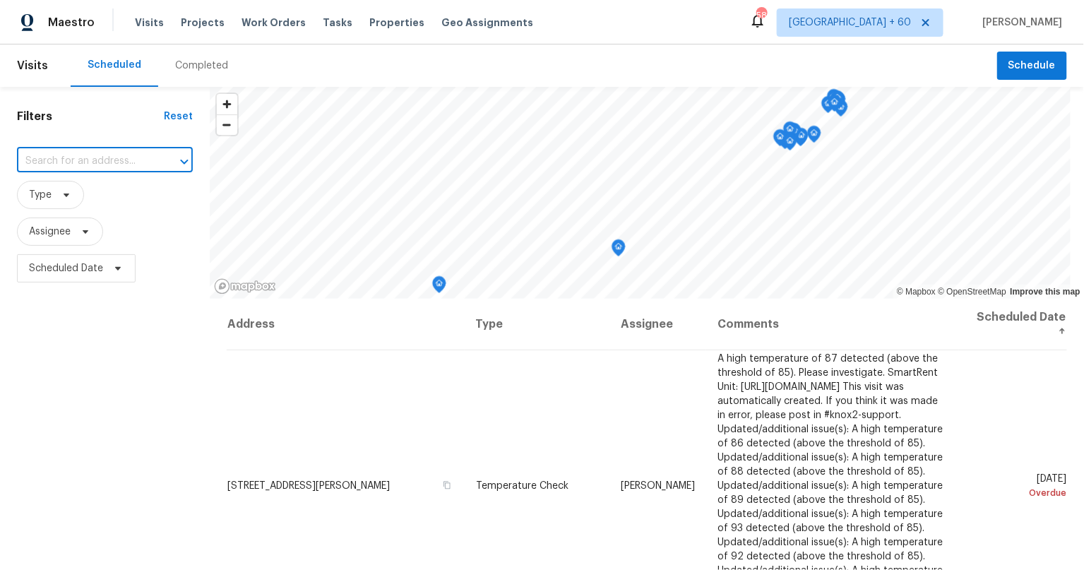
paste input "1010 SW 10th Pl, Cape Coral, FL 33991"
type input "1010 SW 10th Pl, Cape Coral, FL 33991"
click at [114, 193] on li "1010 SW 10th Pl, Cape Coral, FL 33991" at bounding box center [104, 192] width 175 height 23
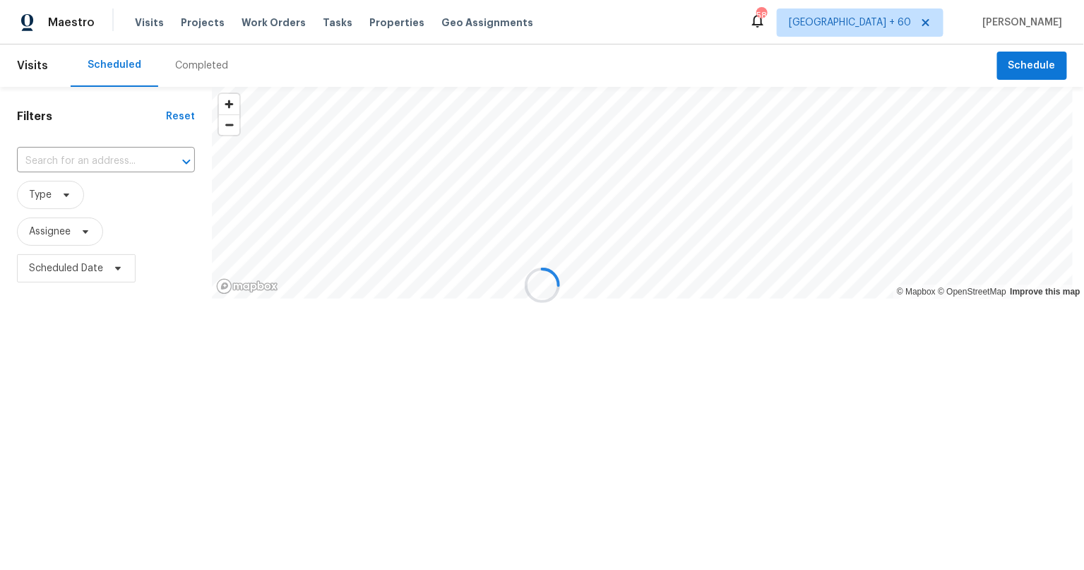
type input "1010 SW 10th Pl, Cape Coral, FL 33991"
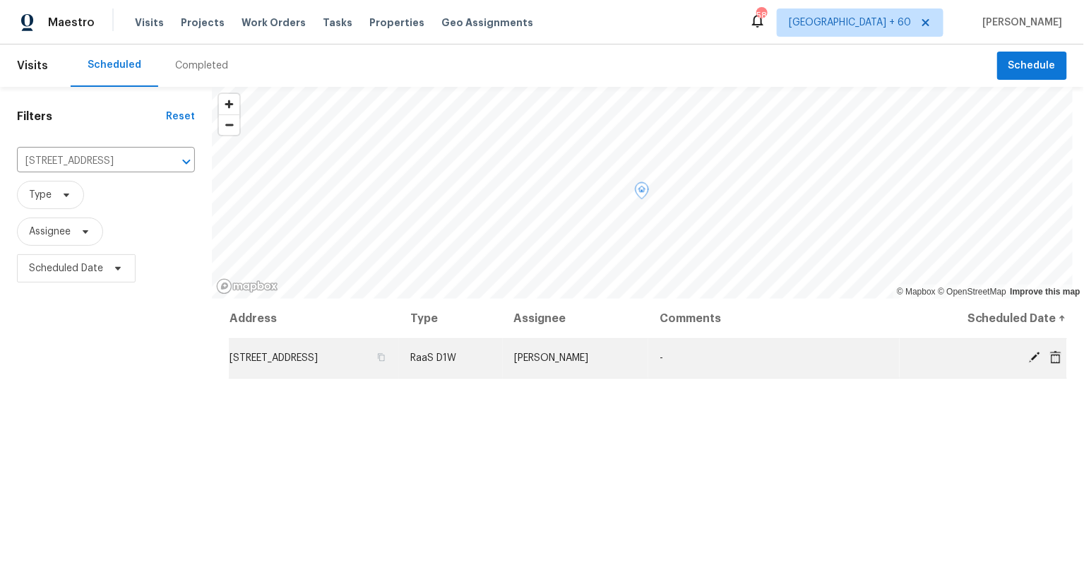
click at [1050, 359] on icon at bounding box center [1055, 356] width 11 height 13
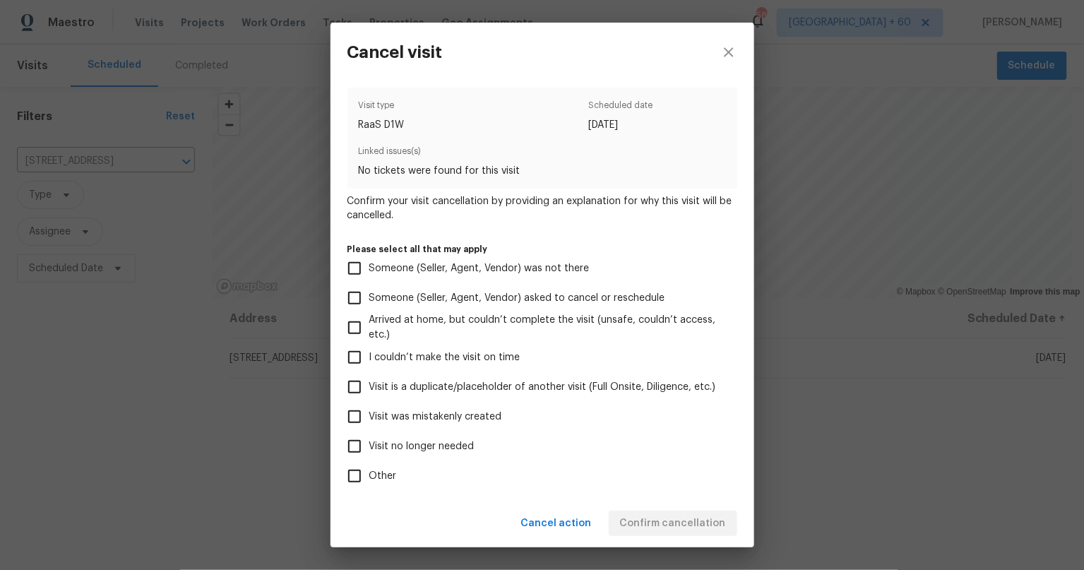
click at [349, 443] on input "Visit no longer needed" at bounding box center [355, 446] width 30 height 30
checkbox input "true"
click at [367, 420] on input "Visit was mistakenly created" at bounding box center [355, 417] width 30 height 30
checkbox input "true"
drag, startPoint x: 359, startPoint y: 438, endPoint x: 400, endPoint y: 457, distance: 46.1
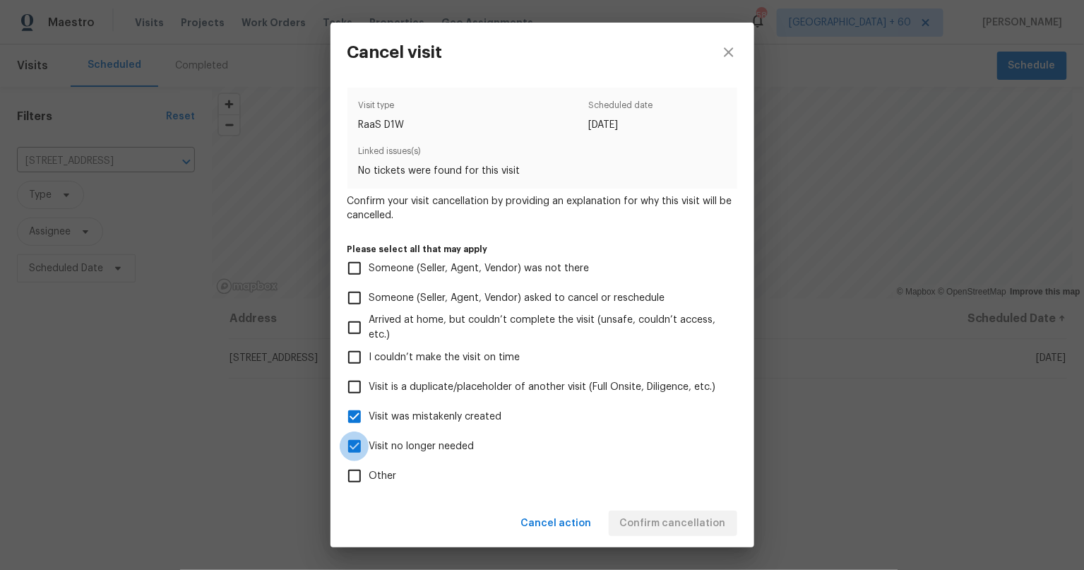
click at [359, 438] on input "Visit no longer needed" at bounding box center [355, 446] width 30 height 30
checkbox input "false"
click at [668, 521] on span "Confirm cancellation" at bounding box center [673, 524] width 106 height 18
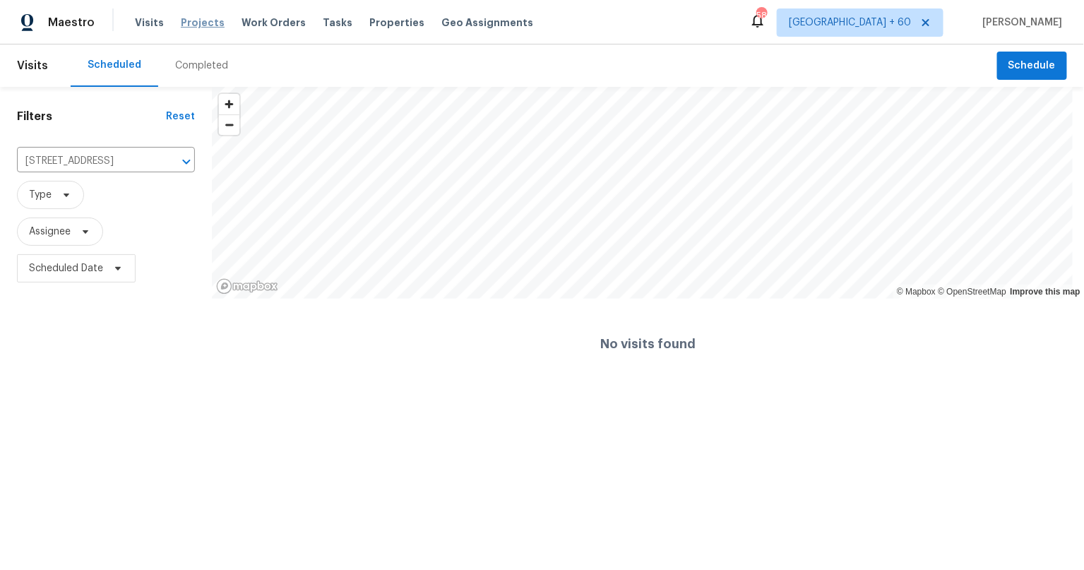
click at [190, 27] on span "Projects" at bounding box center [203, 23] width 44 height 14
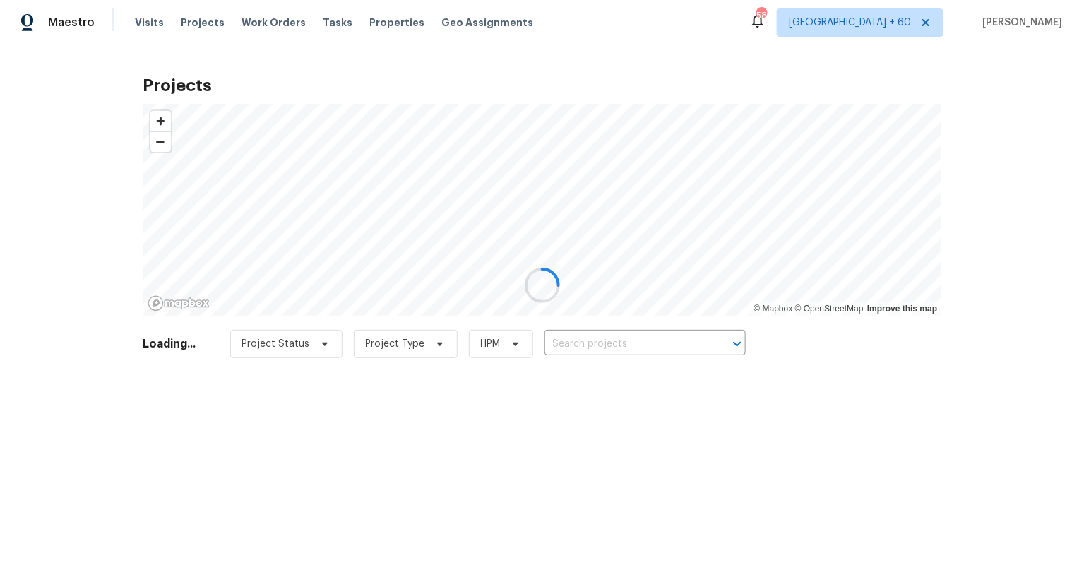
click at [652, 348] on div at bounding box center [542, 285] width 1084 height 570
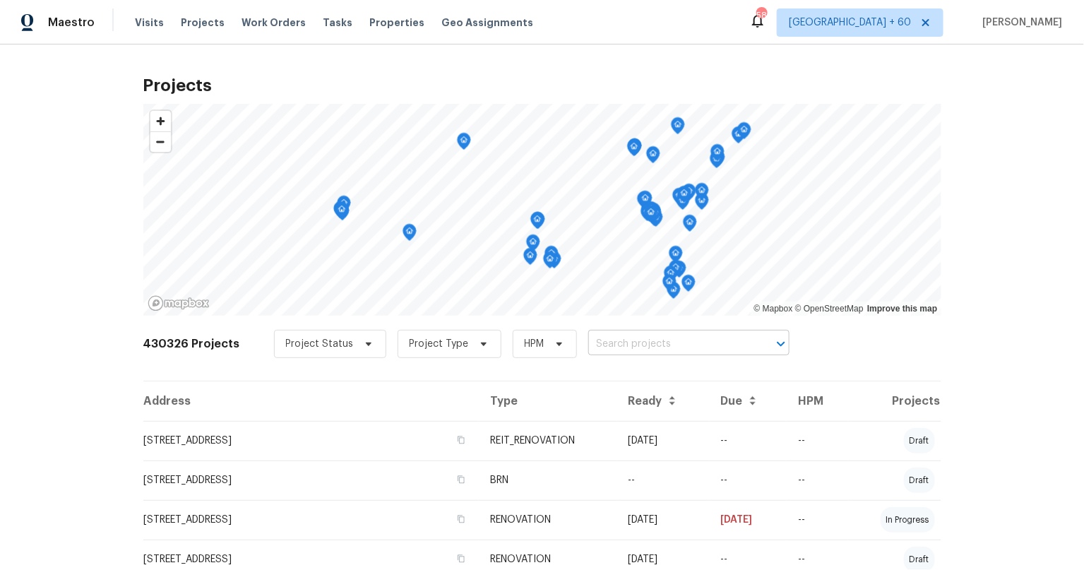
click at [588, 341] on input "text" at bounding box center [669, 344] width 162 height 22
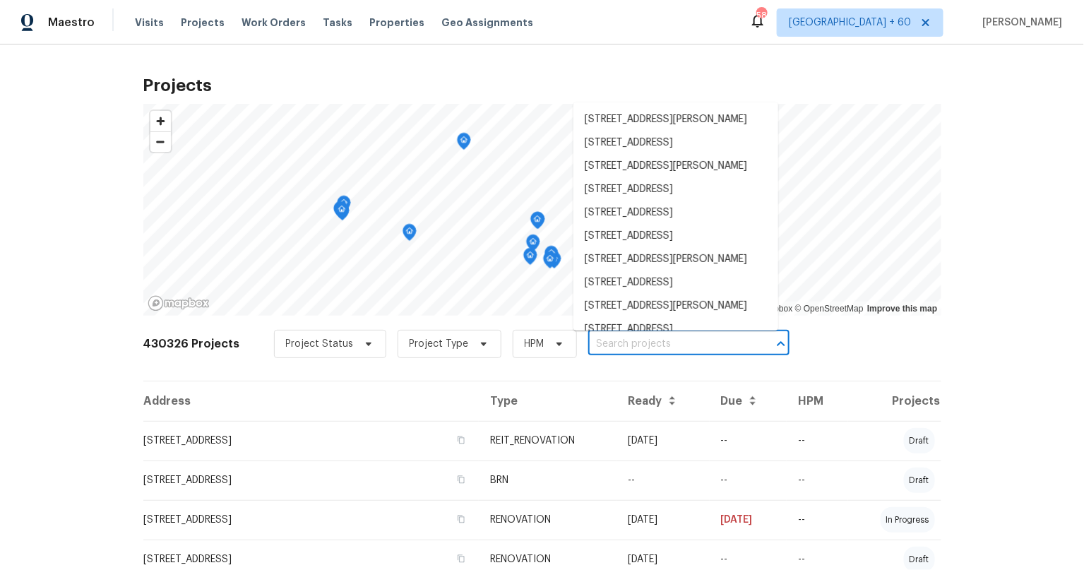
paste input "1010 SW 10th Pl, Cape Coral, FL 33991"
type input "1010 SW 10th Pl, Cape Coral, FL 33991"
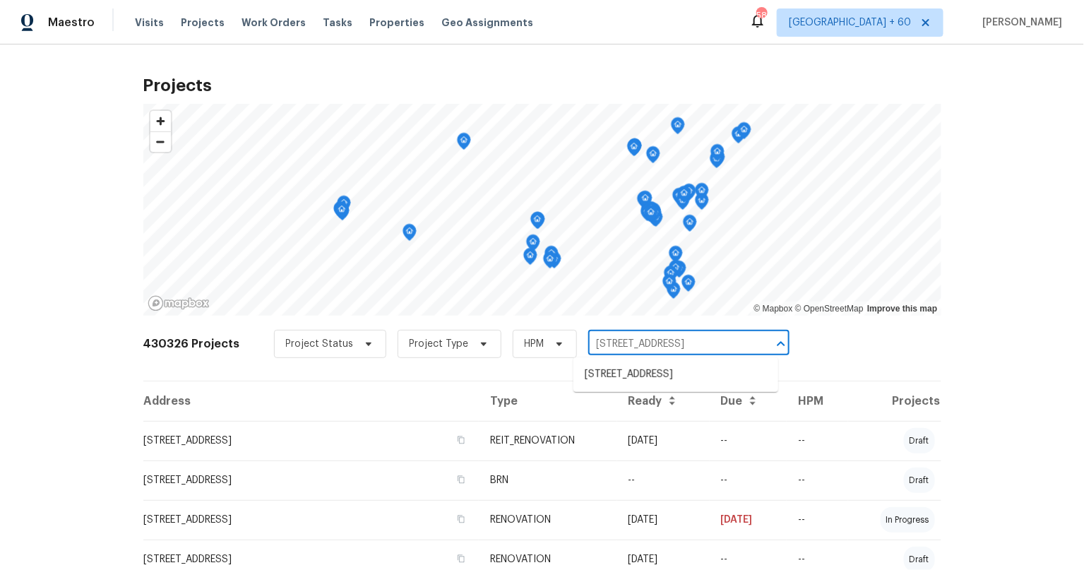
scroll to position [0, 19]
click at [613, 382] on li "1010 SW 10th Pl, Cape Coral, FL 33991" at bounding box center [675, 374] width 205 height 23
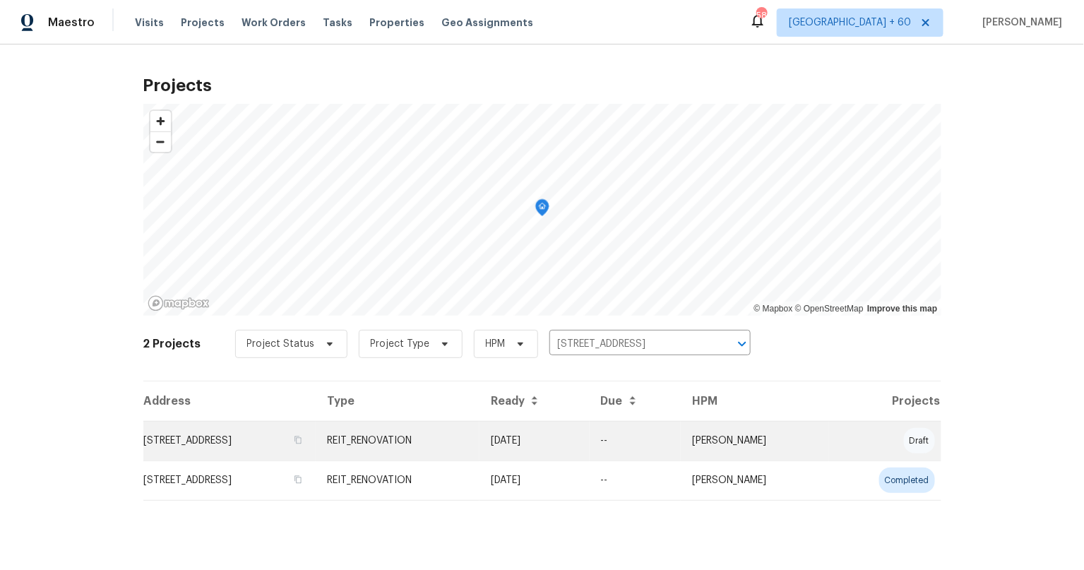
click at [282, 433] on td "1010 SW 10th Pl, Cape Coral, FL 33991" at bounding box center [229, 441] width 172 height 40
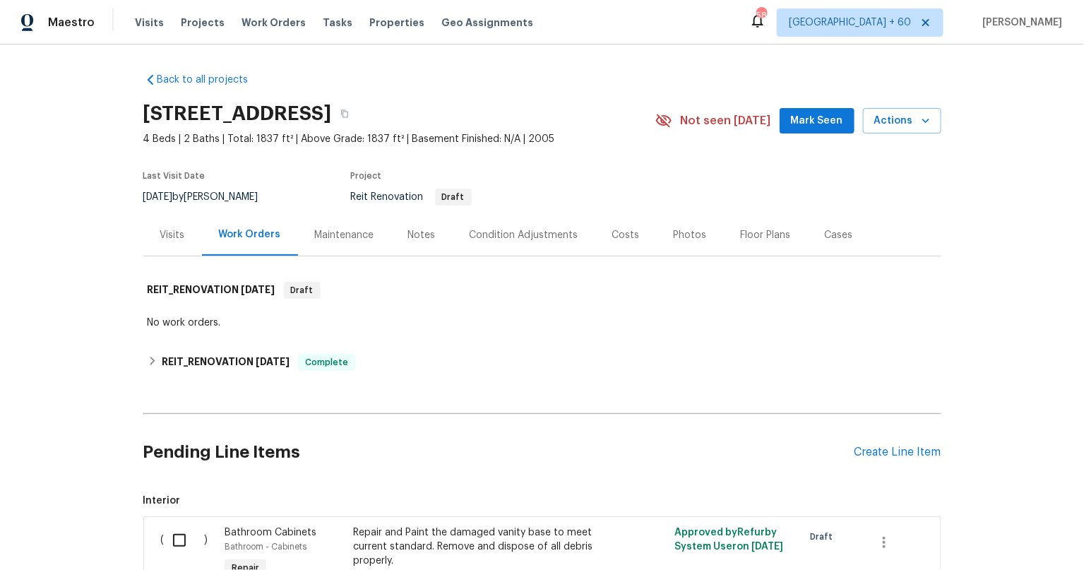
click at [176, 236] on div "Visits" at bounding box center [172, 235] width 25 height 14
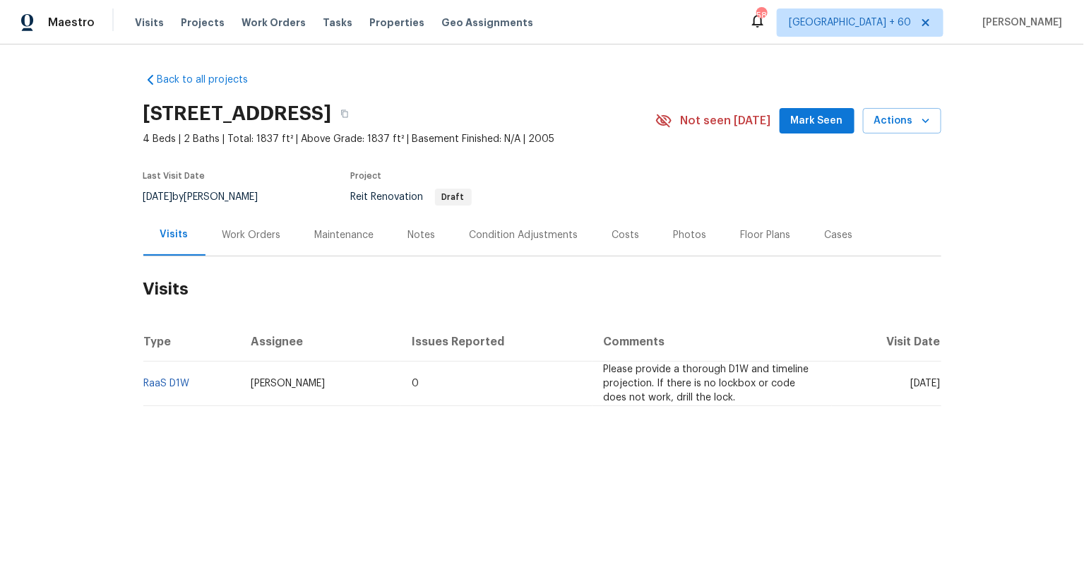
click at [222, 232] on div "Work Orders" at bounding box center [251, 235] width 59 height 14
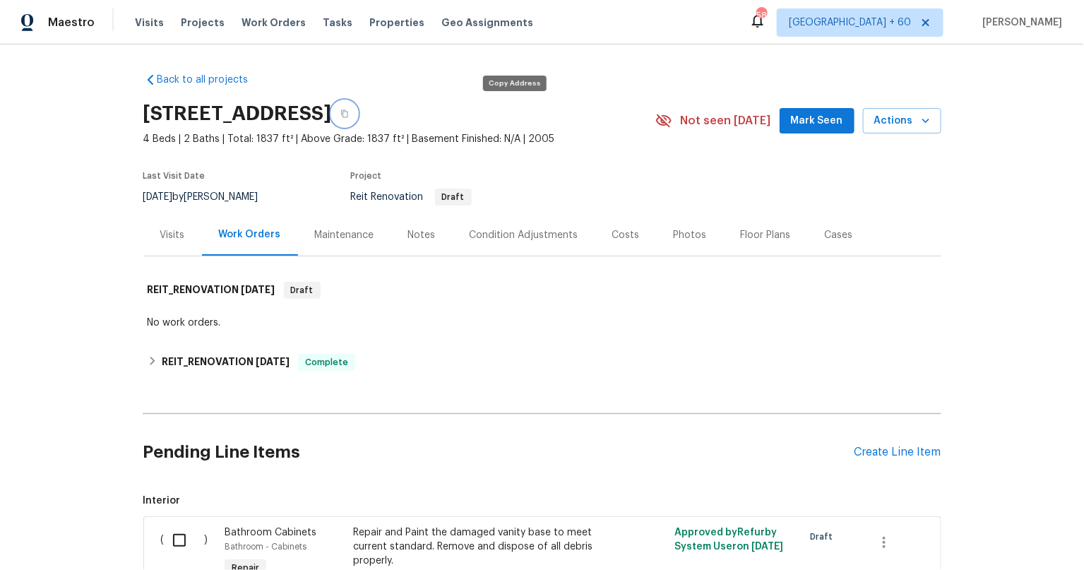
click at [357, 118] on button "button" at bounding box center [344, 113] width 25 height 25
click at [719, 176] on section "1010 SW 10th Pl, Cape Coral, FL 33991 4 Beds | 2 Baths | Total: 1837 ft² | Abov…" at bounding box center [542, 154] width 798 height 119
click at [174, 231] on div "Visits" at bounding box center [172, 235] width 25 height 14
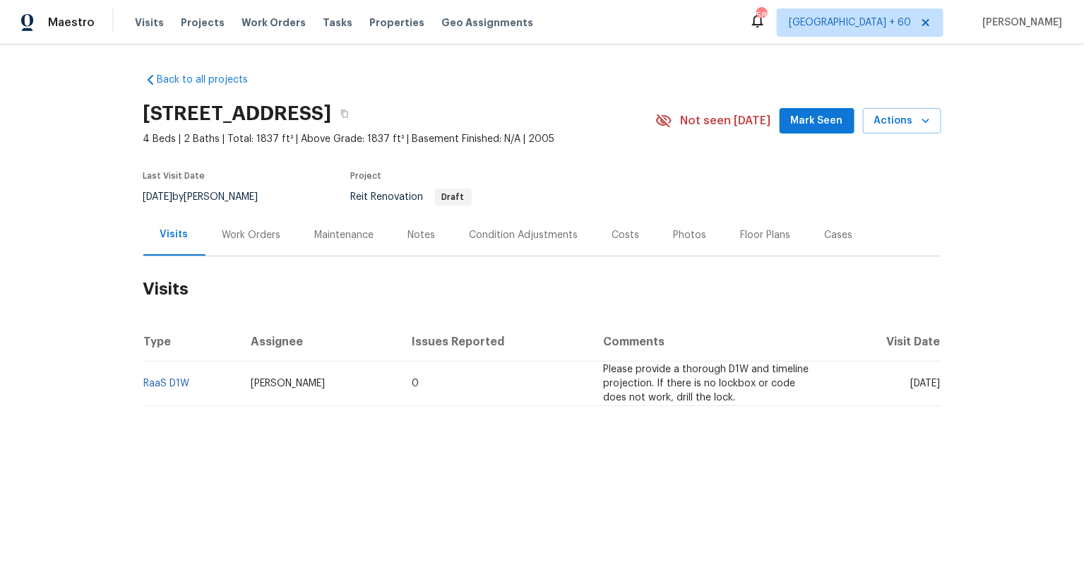
click at [298, 385] on span "Naomi Ferreira" at bounding box center [288, 383] width 74 height 10
click at [300, 386] on span "Naomi Ferreira" at bounding box center [288, 383] width 74 height 10
click at [165, 241] on div "Visits" at bounding box center [174, 234] width 28 height 14
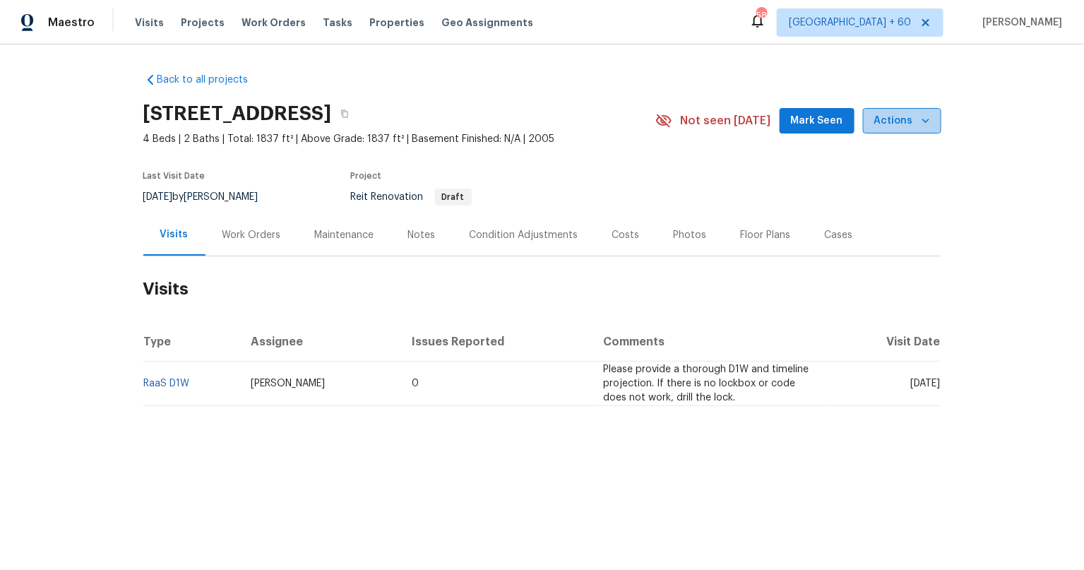
click at [918, 124] on icon "button" at bounding box center [925, 121] width 14 height 14
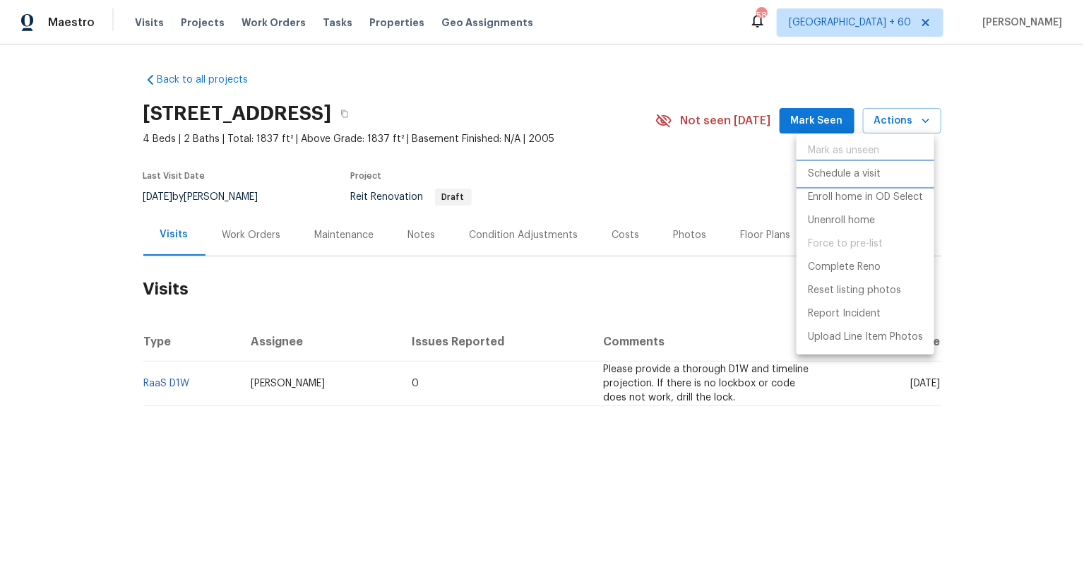
click at [876, 172] on p "Schedule a visit" at bounding box center [844, 174] width 73 height 15
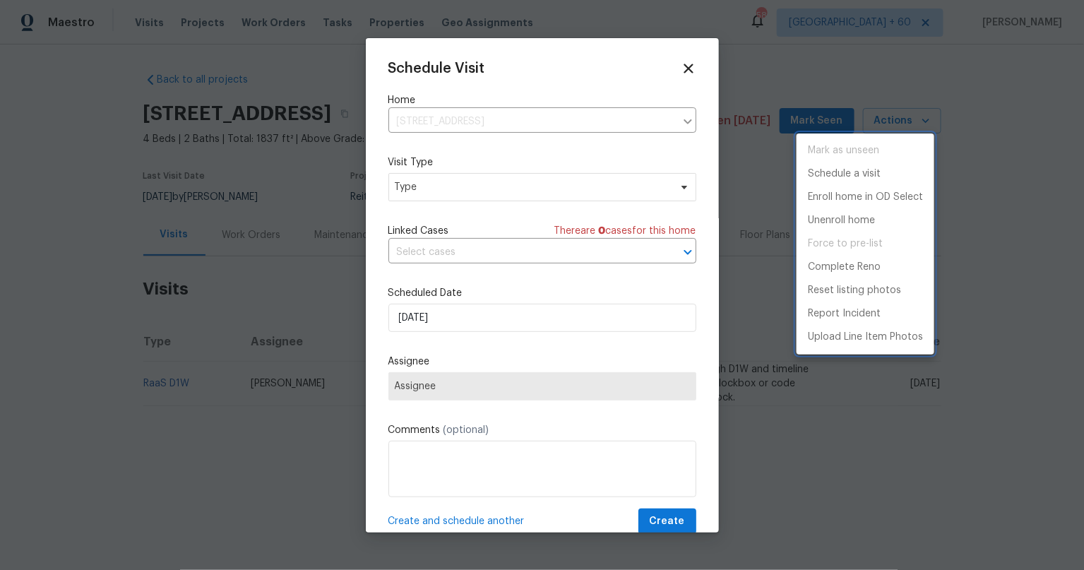
click at [515, 178] on div at bounding box center [542, 285] width 1084 height 570
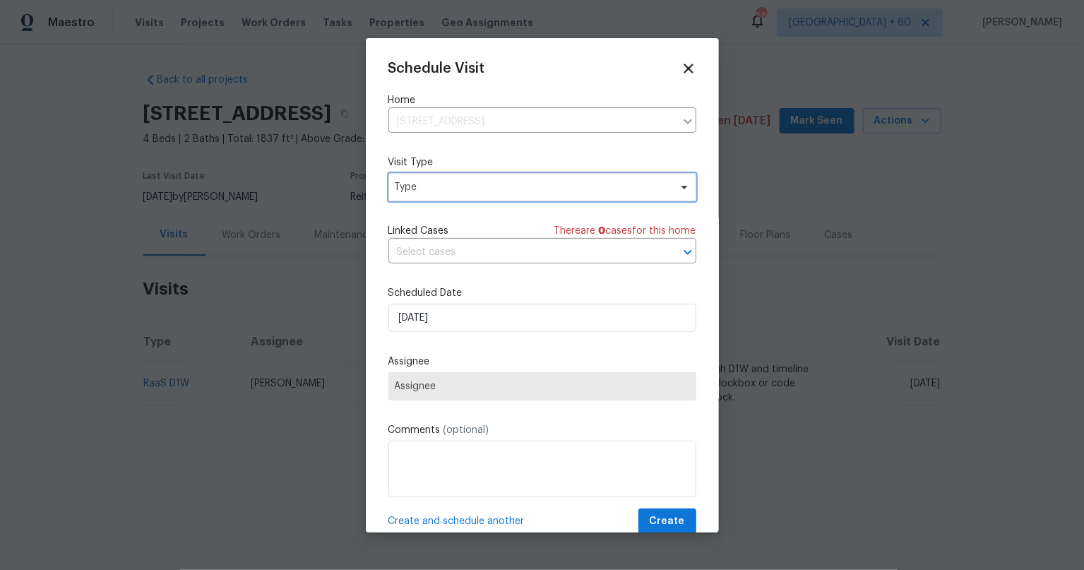
click at [467, 181] on span "Type" at bounding box center [532, 187] width 275 height 14
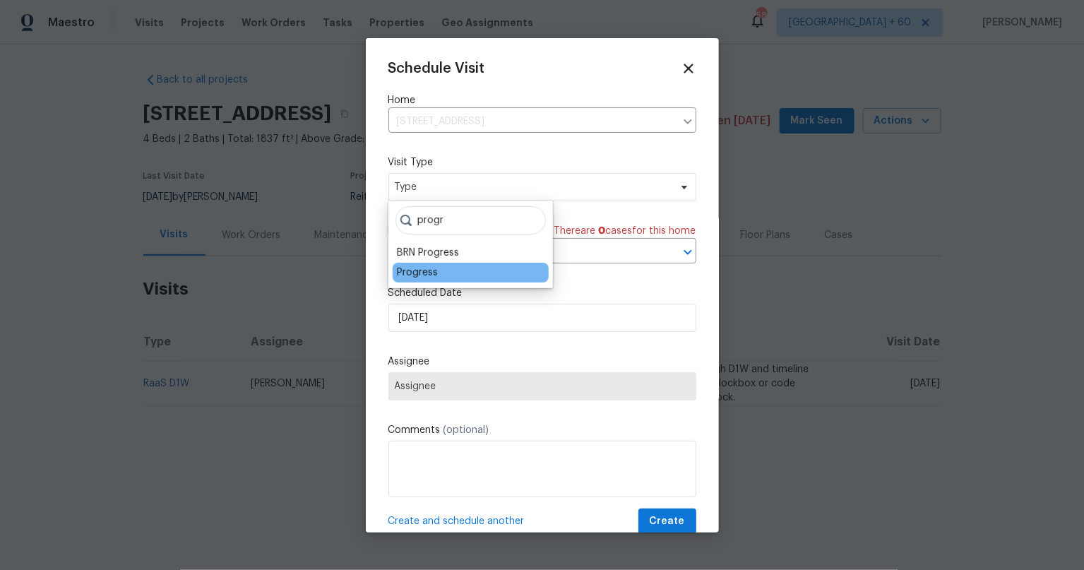
type input "progr"
click at [419, 270] on div "Progress" at bounding box center [417, 272] width 41 height 14
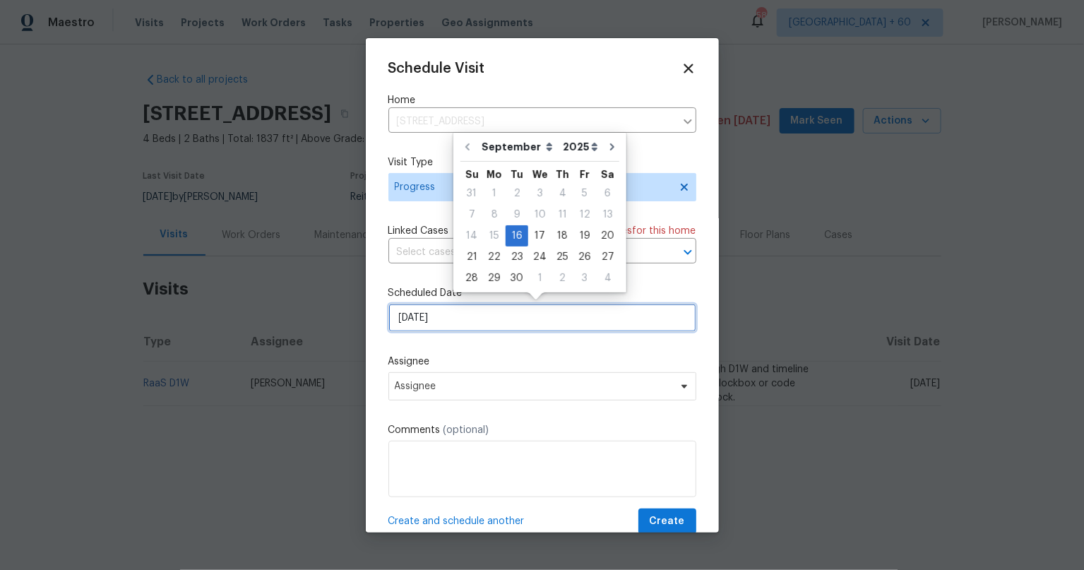
click at [448, 323] on input "9/16/2025" at bounding box center [542, 318] width 308 height 28
click at [551, 232] on div "18" at bounding box center [562, 236] width 22 height 20
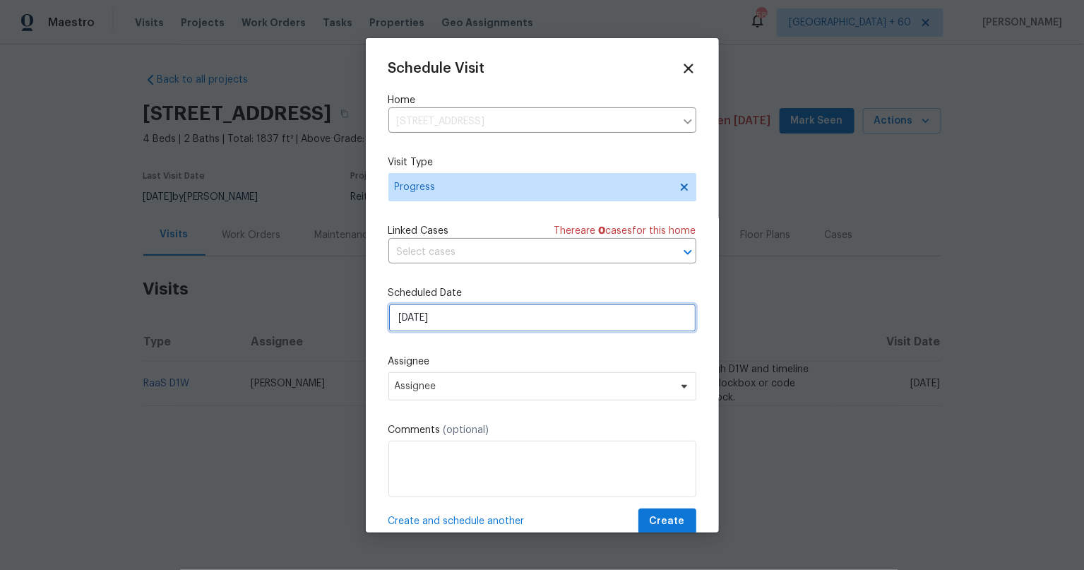
click at [466, 316] on input "9/18/2025" at bounding box center [542, 318] width 308 height 28
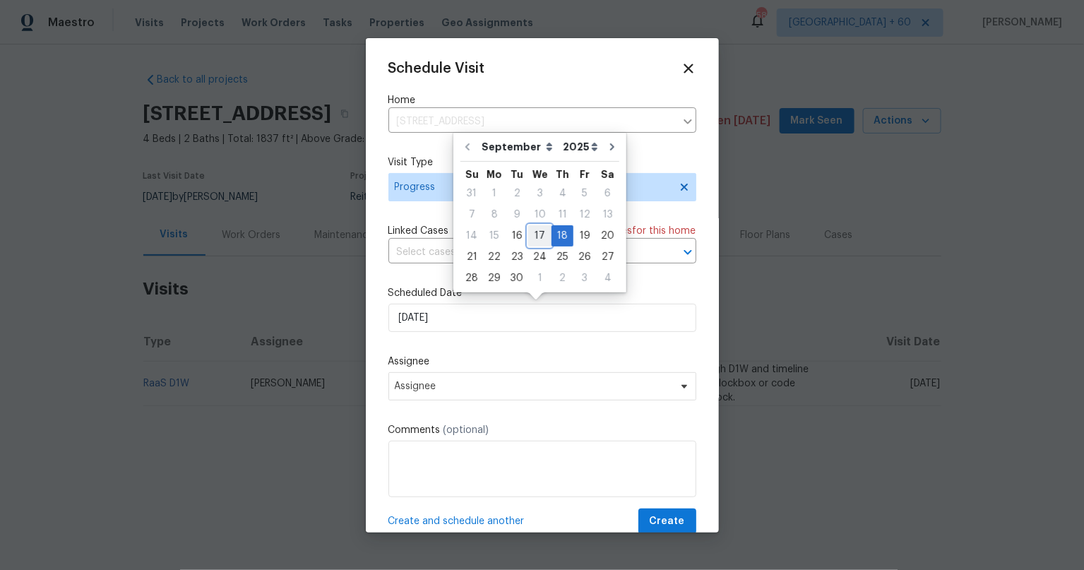
click at [533, 236] on div "17" at bounding box center [539, 236] width 23 height 20
type input "9/17/2025"
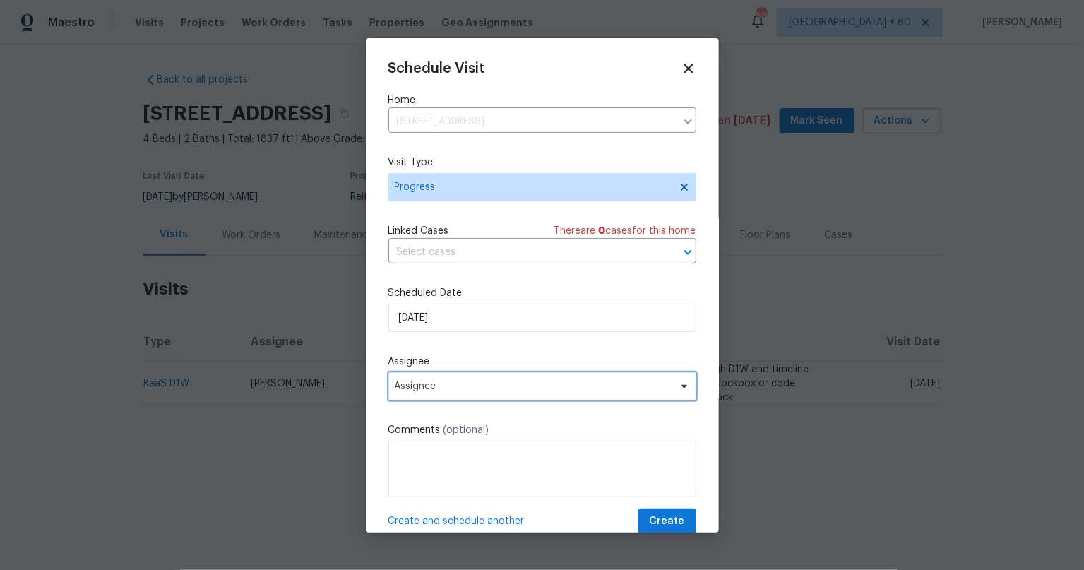
click at [468, 376] on span "Assignee" at bounding box center [542, 386] width 308 height 28
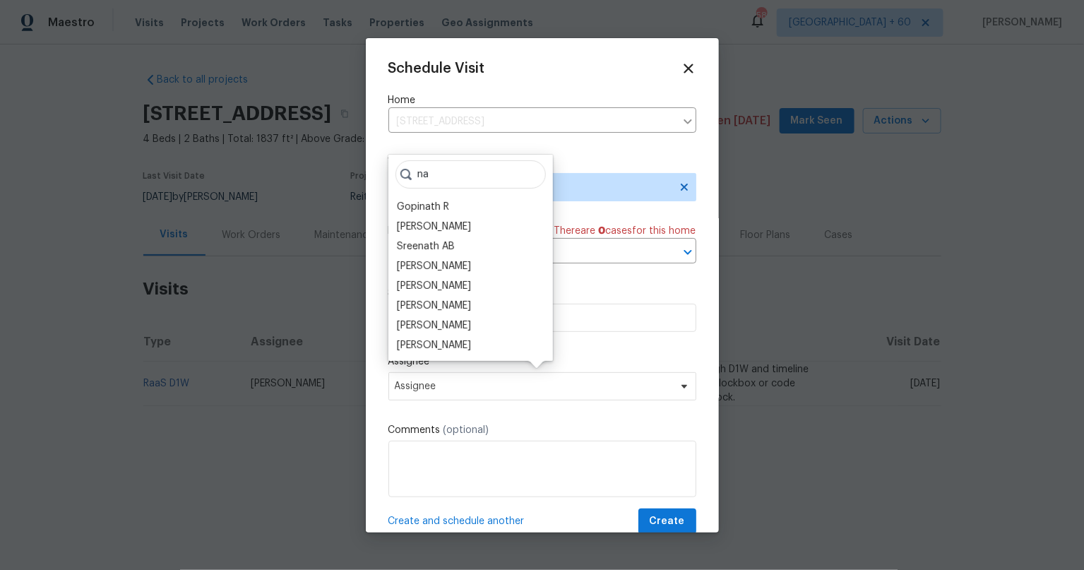
type input "n"
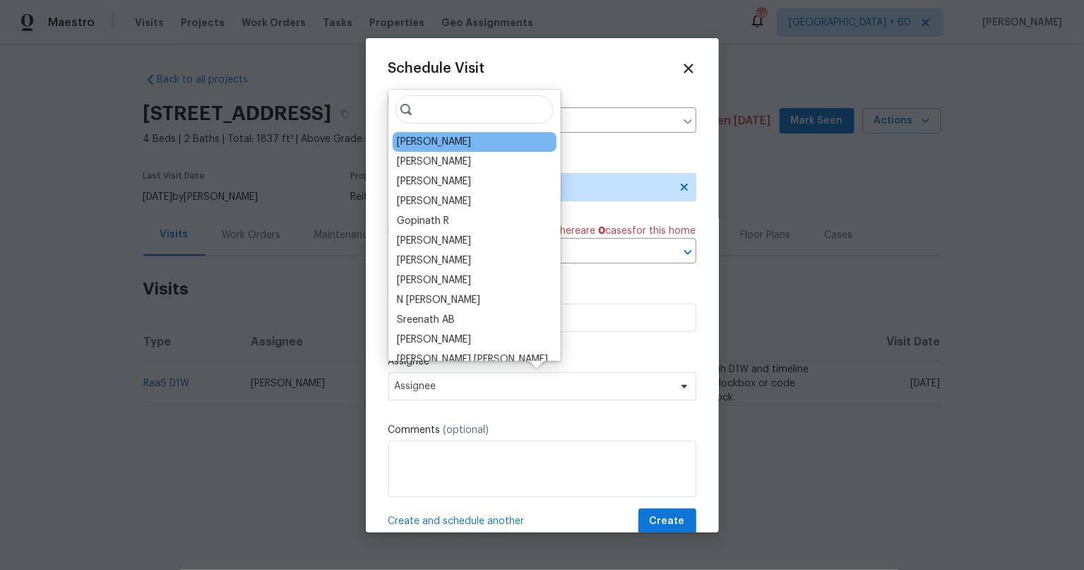
click at [461, 140] on div "Madison Williamson" at bounding box center [434, 142] width 74 height 14
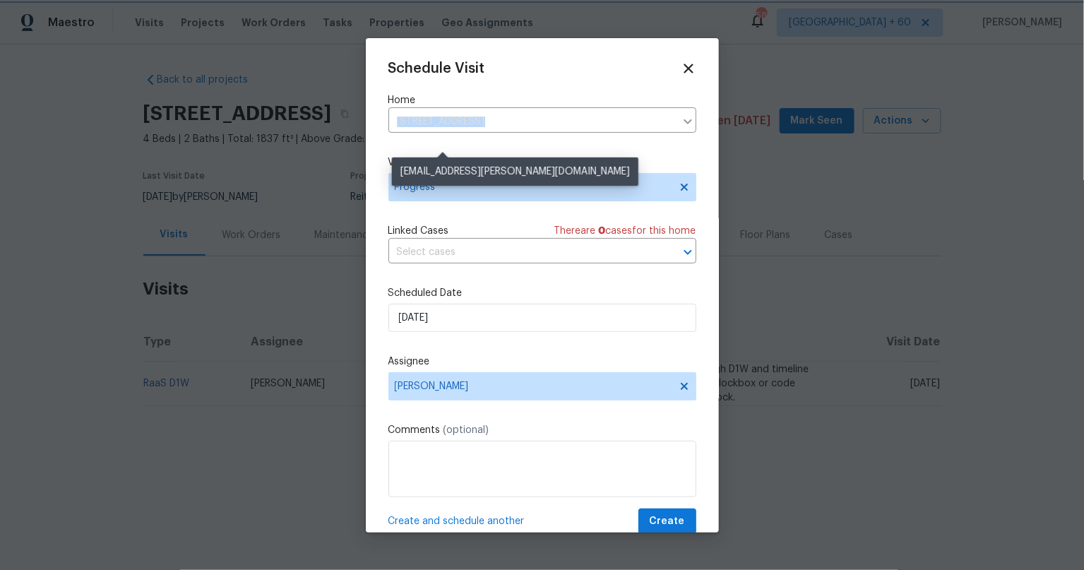
click at [461, 140] on div "Schedule Visit Home 1010 SW 10th Pl, Cape Coral, FL 33991 ​ Visit Type Progress…" at bounding box center [542, 298] width 308 height 474
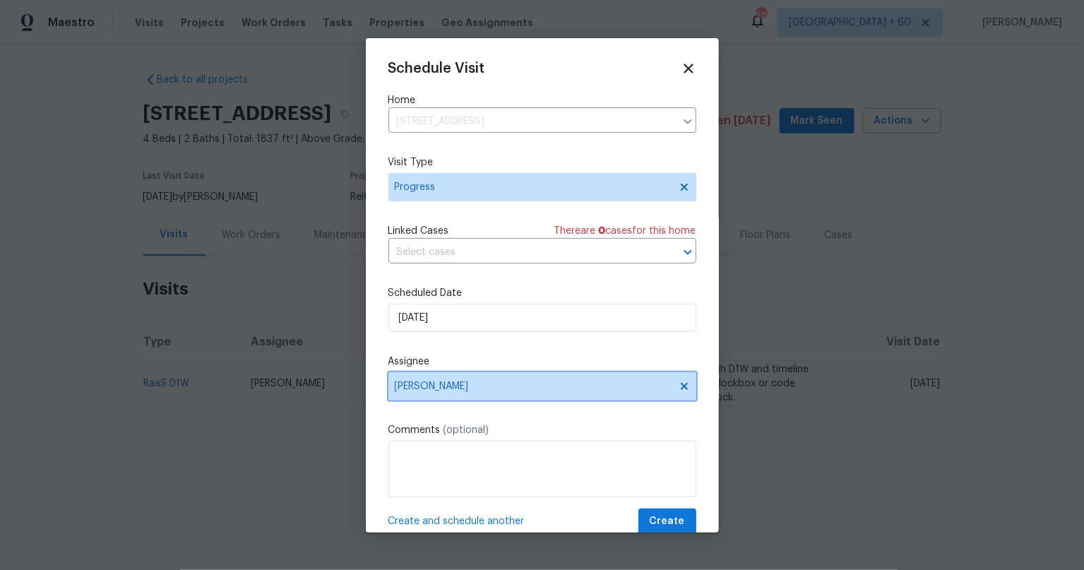
click at [678, 385] on icon at bounding box center [683, 385] width 11 height 11
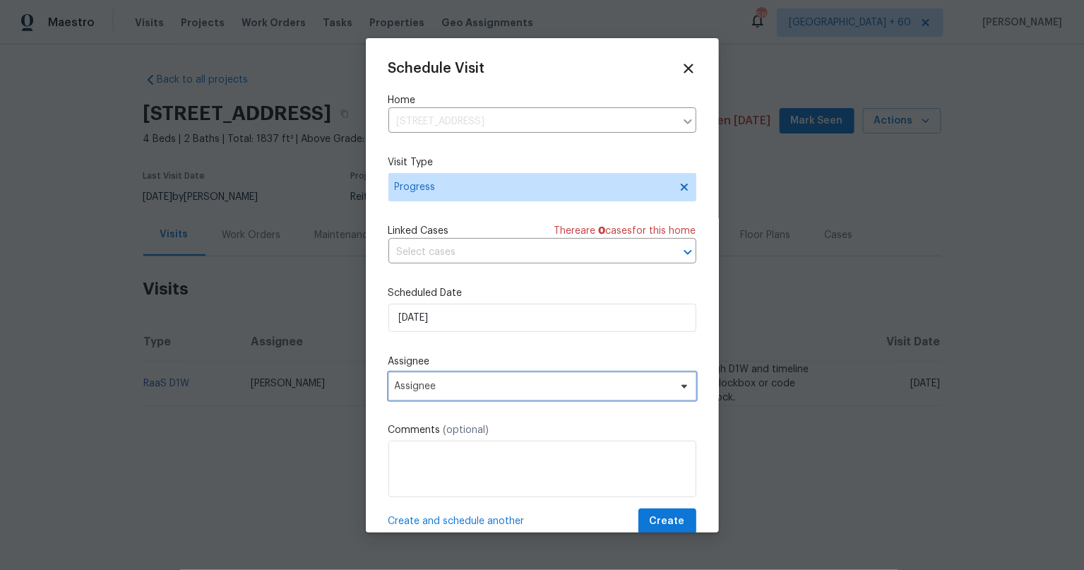
click at [536, 385] on span "Assignee" at bounding box center [533, 385] width 277 height 11
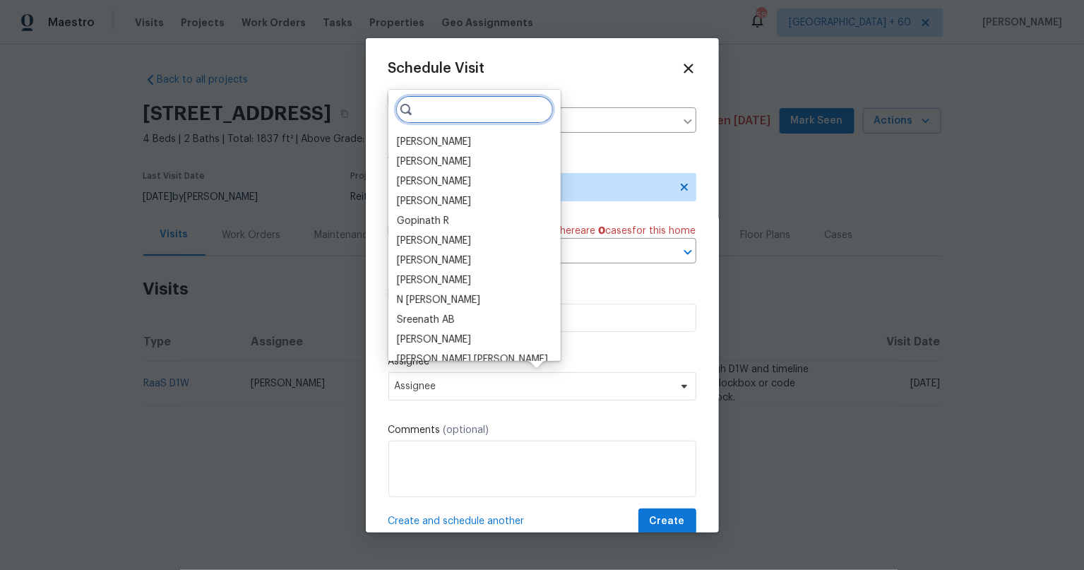
click at [474, 118] on input "search" at bounding box center [474, 109] width 158 height 28
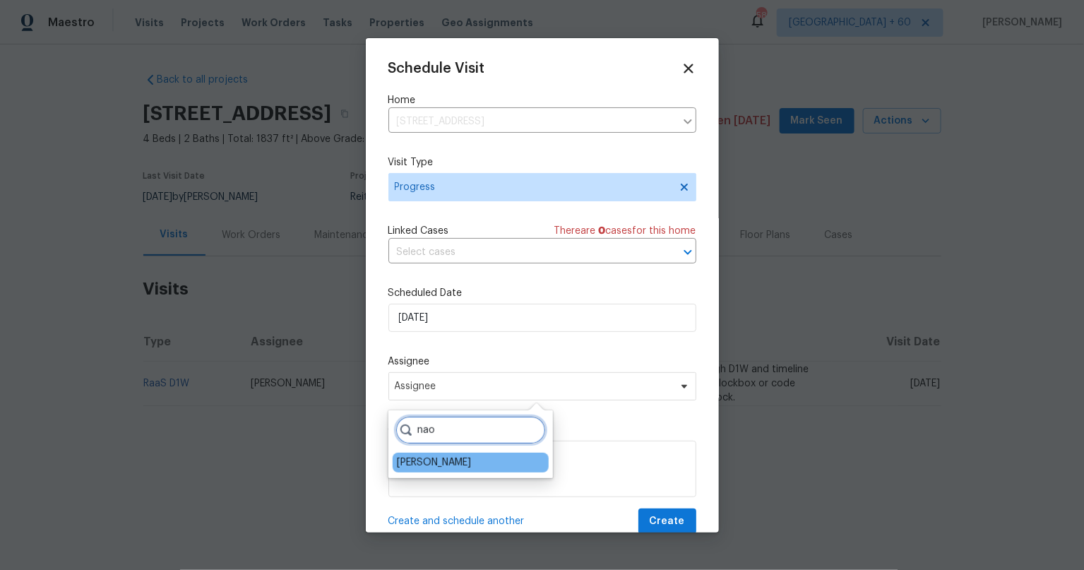
type input "nao"
click at [438, 454] on div "Naomi Ferreira" at bounding box center [470, 462] width 156 height 20
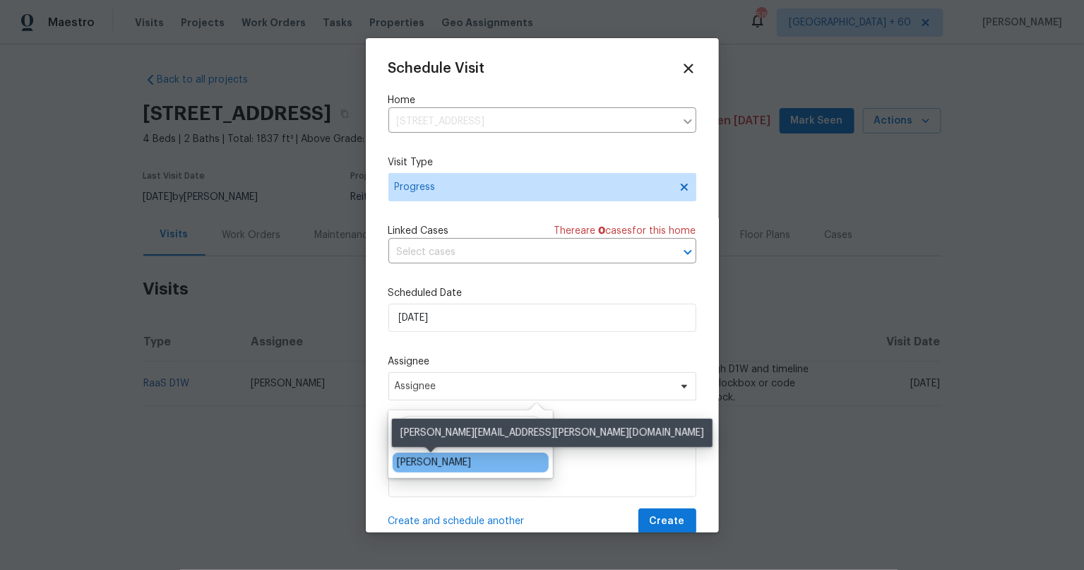
click at [435, 462] on div "Naomi Ferreira" at bounding box center [434, 462] width 74 height 14
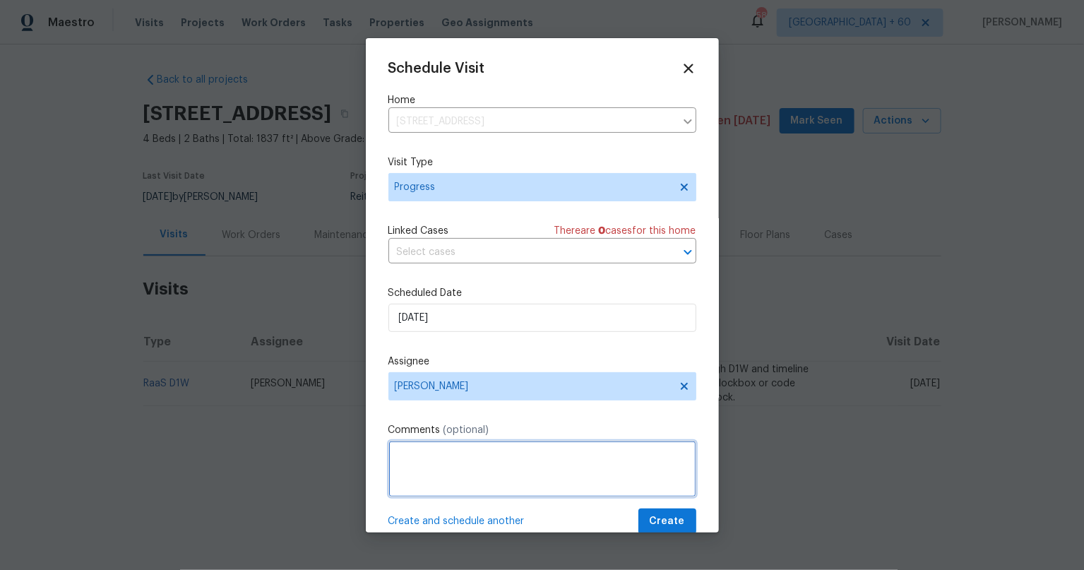
click at [442, 465] on textarea at bounding box center [542, 468] width 308 height 56
type textarea "s"
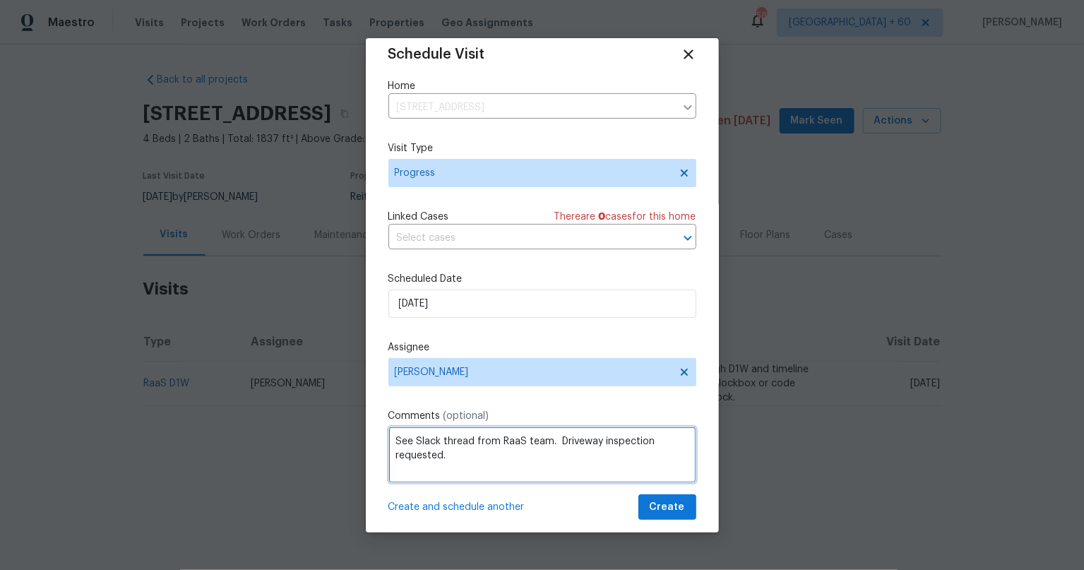
scroll to position [23, 0]
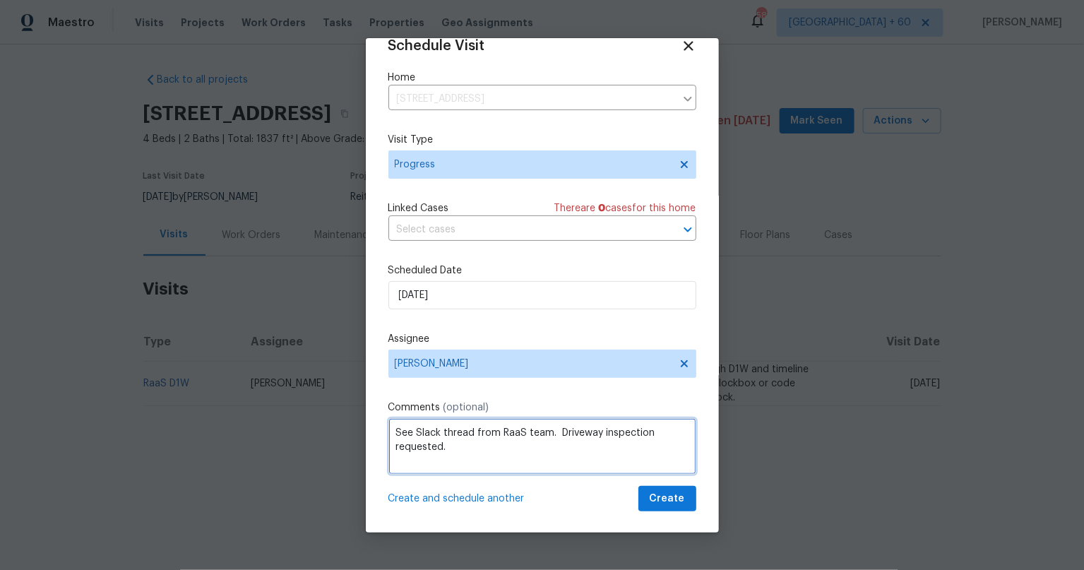
type textarea "See Slack thread from RaaS team. Driveway inspection requested."
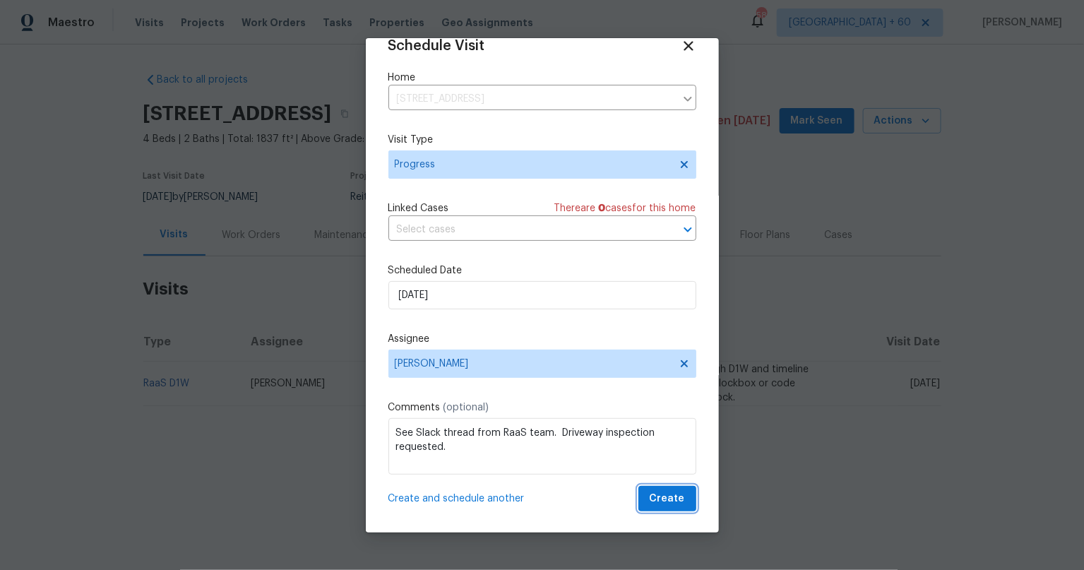
click at [656, 500] on span "Create" at bounding box center [666, 499] width 35 height 18
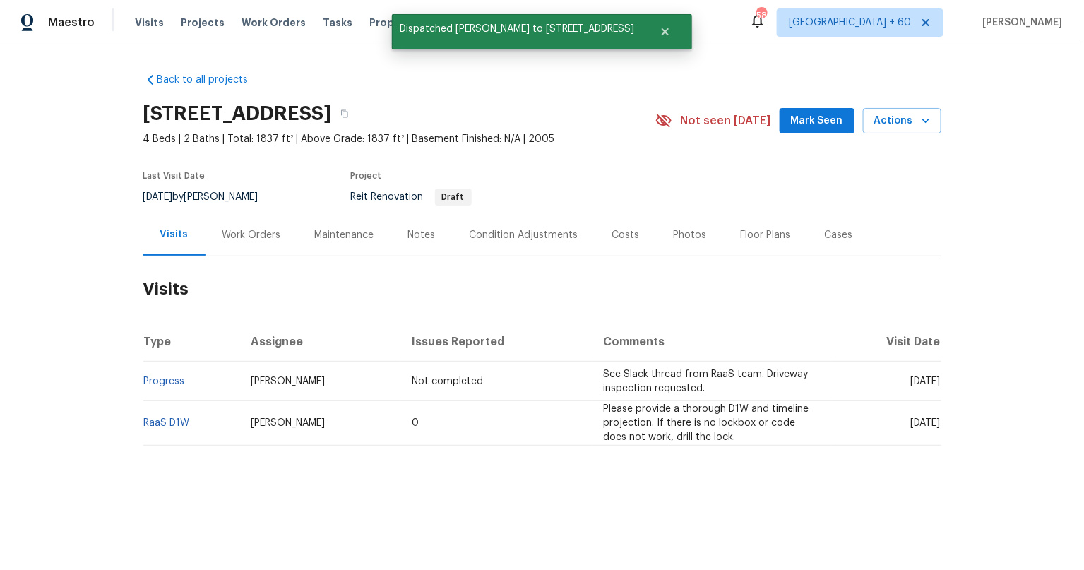
click at [330, 484] on div "Back to all projects 1010 SW 10th Pl, Cape Coral, FL 33991 4 Beds | 2 Baths | T…" at bounding box center [542, 292] width 1084 height 497
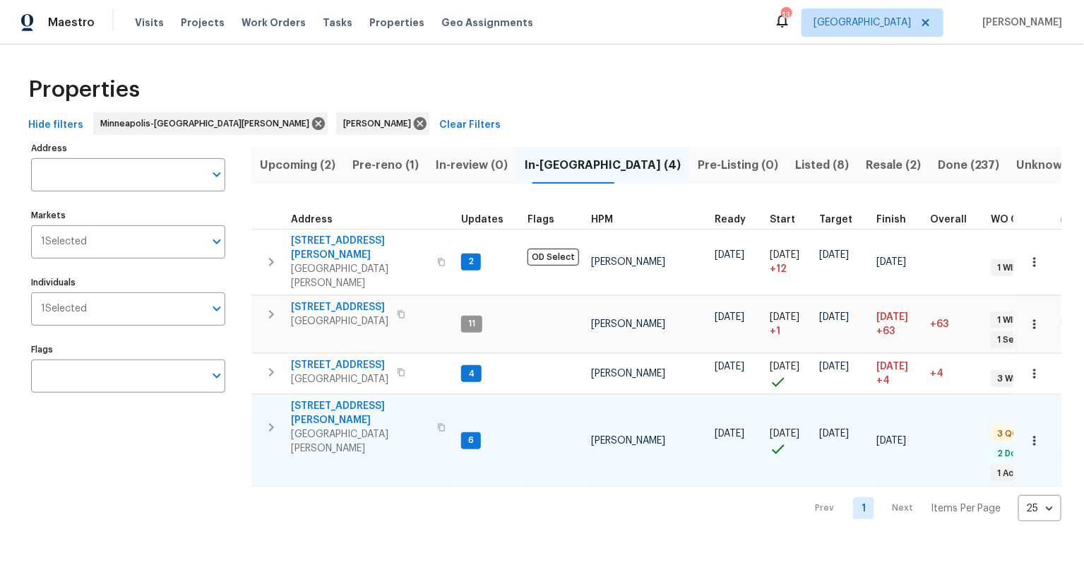
click at [272, 419] on icon "button" at bounding box center [271, 427] width 17 height 17
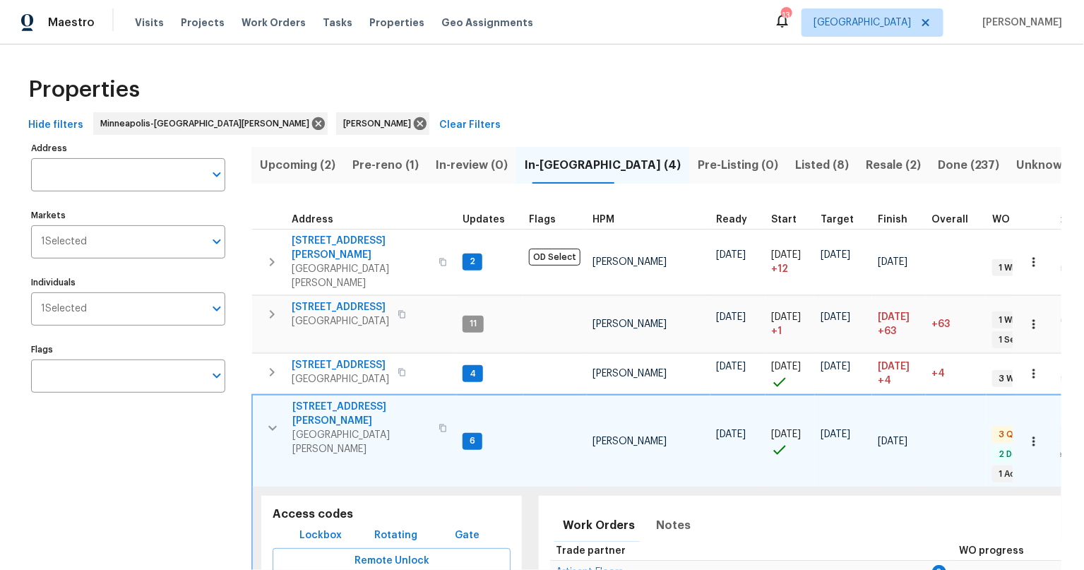
click at [434, 404] on button "button" at bounding box center [442, 428] width 17 height 48
click at [328, 400] on span "1426 Burr St" at bounding box center [361, 414] width 138 height 28
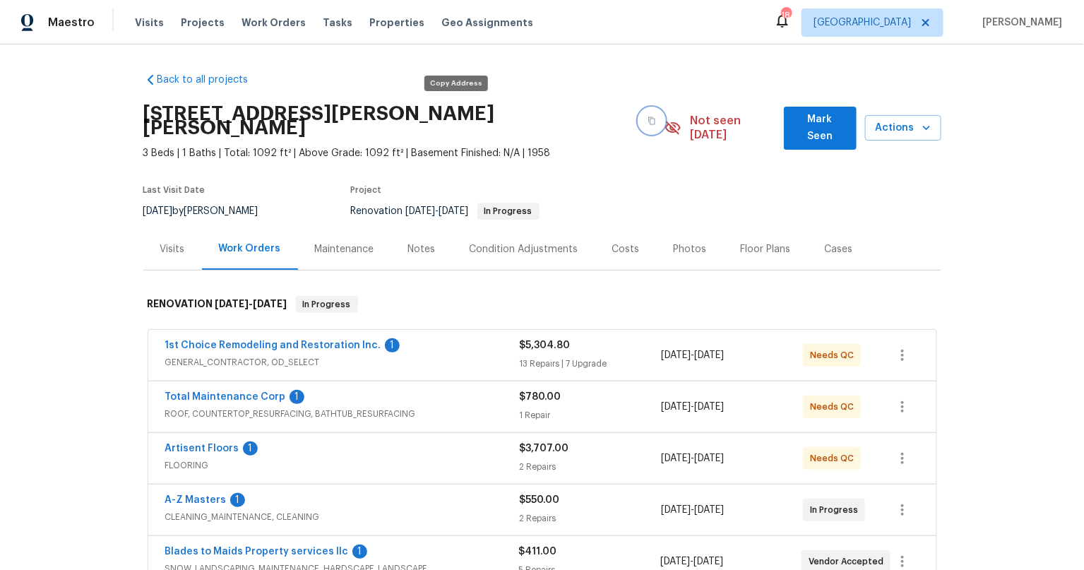
click at [647, 116] on icon "button" at bounding box center [651, 120] width 8 height 8
click at [145, 20] on span "Visits" at bounding box center [149, 23] width 29 height 14
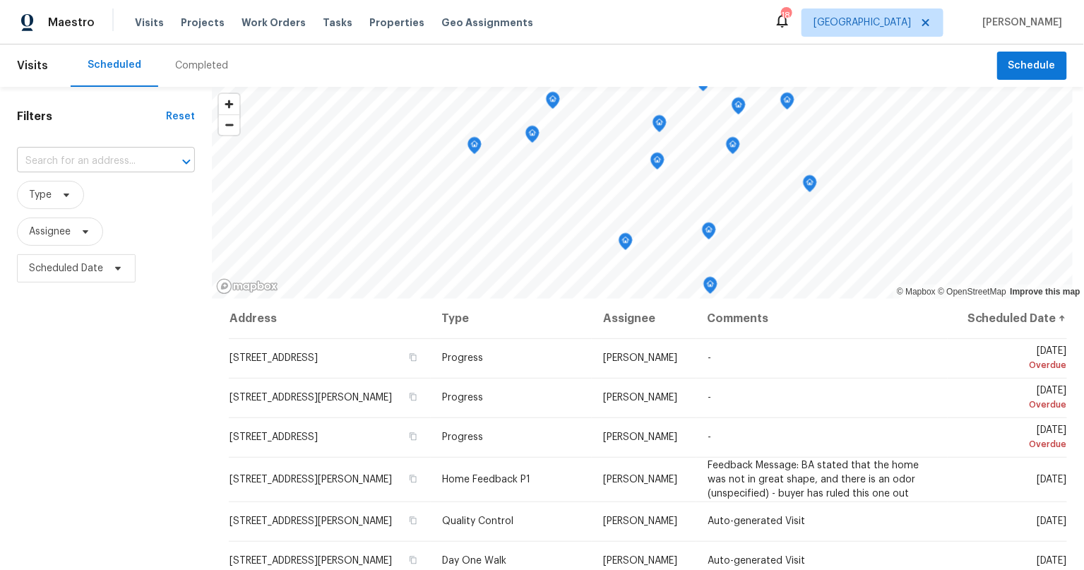
click at [87, 162] on input "text" at bounding box center [86, 161] width 138 height 22
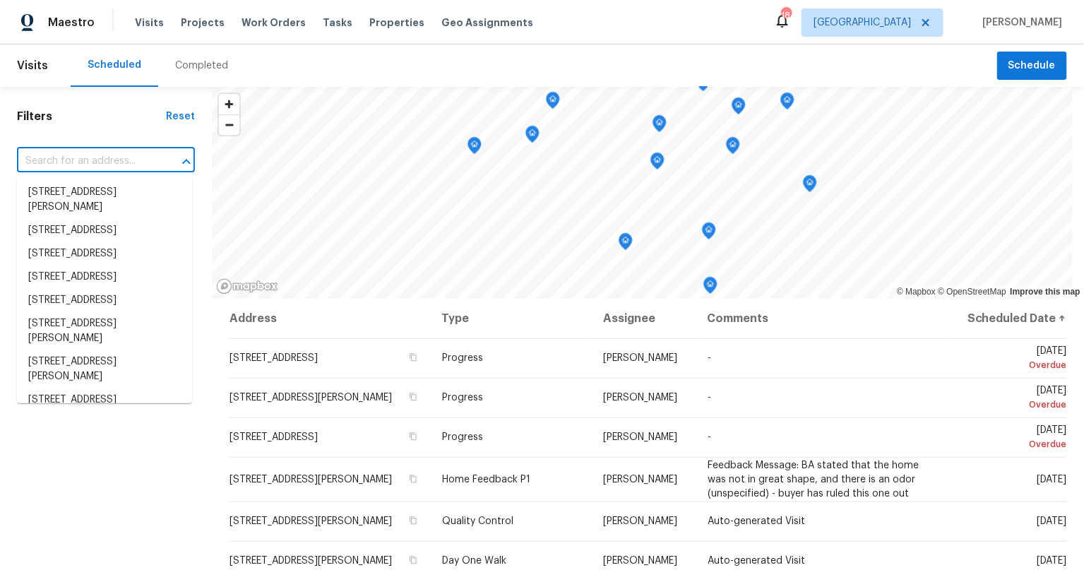
paste input "[STREET_ADDRESS][PERSON_NAME][PERSON_NAME]"
type input "[STREET_ADDRESS][PERSON_NAME][PERSON_NAME]"
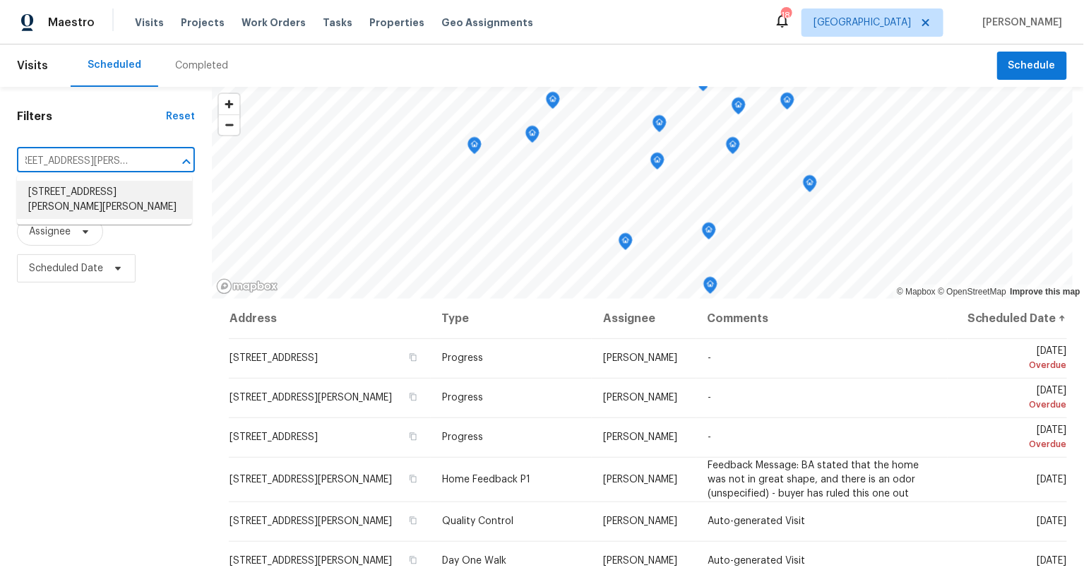
click at [97, 200] on li "1426 Burr St, St. Paul, MN 55130" at bounding box center [104, 200] width 175 height 38
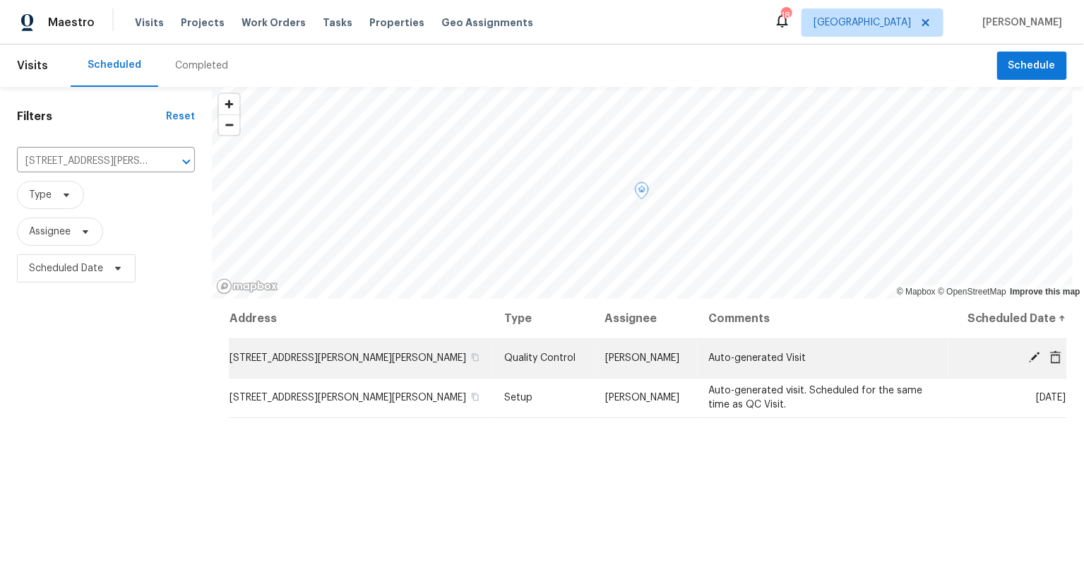
click at [975, 354] on icon at bounding box center [1034, 357] width 13 height 13
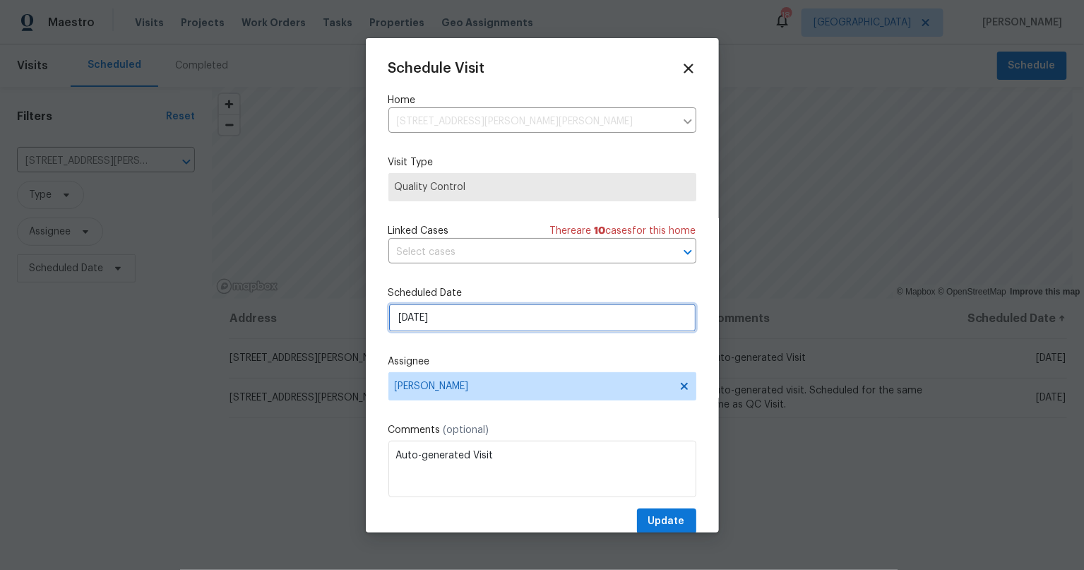
click at [442, 313] on input "9/18/2025" at bounding box center [542, 318] width 308 height 28
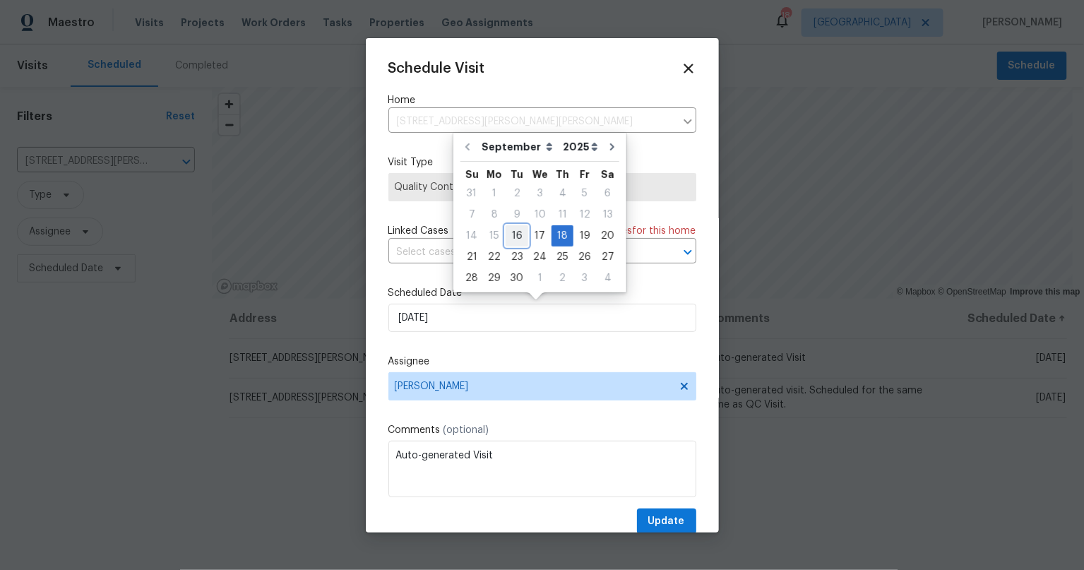
click at [508, 236] on div "16" at bounding box center [516, 236] width 23 height 20
type input "[DATE]"
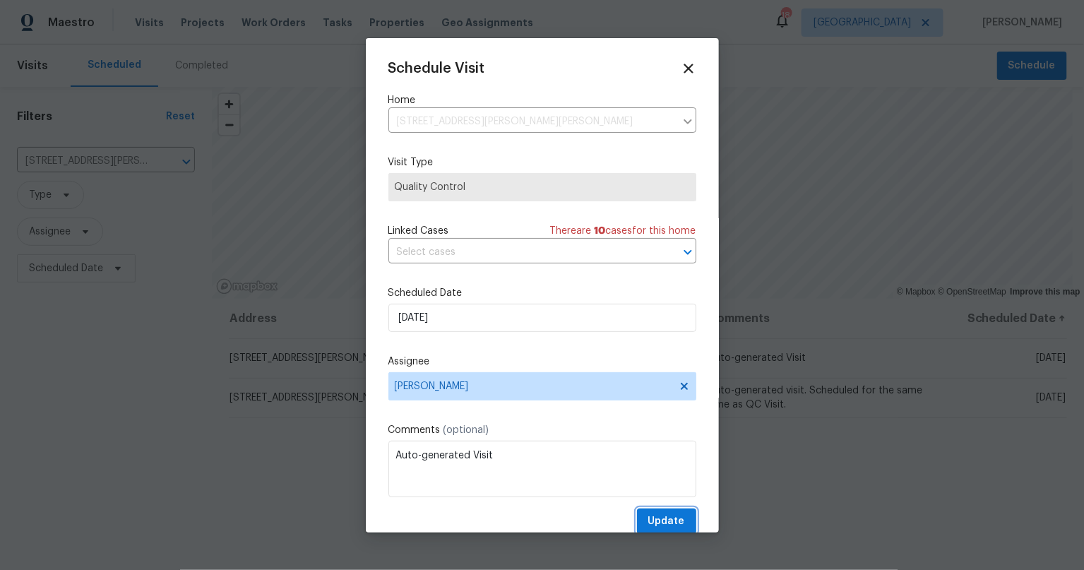
click at [654, 512] on span "Update" at bounding box center [666, 521] width 37 height 18
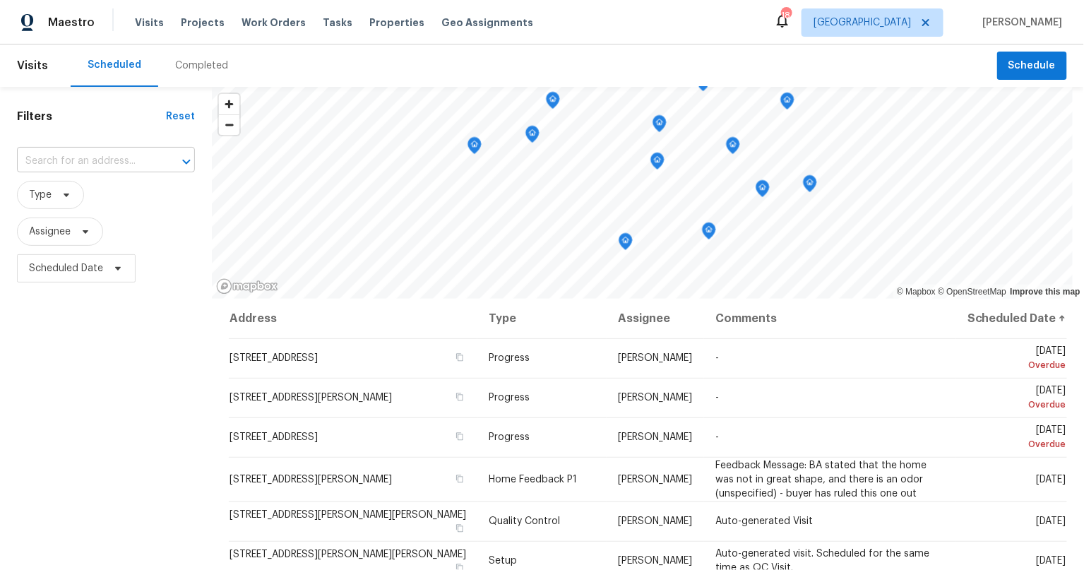
click at [85, 167] on input "text" at bounding box center [86, 161] width 138 height 22
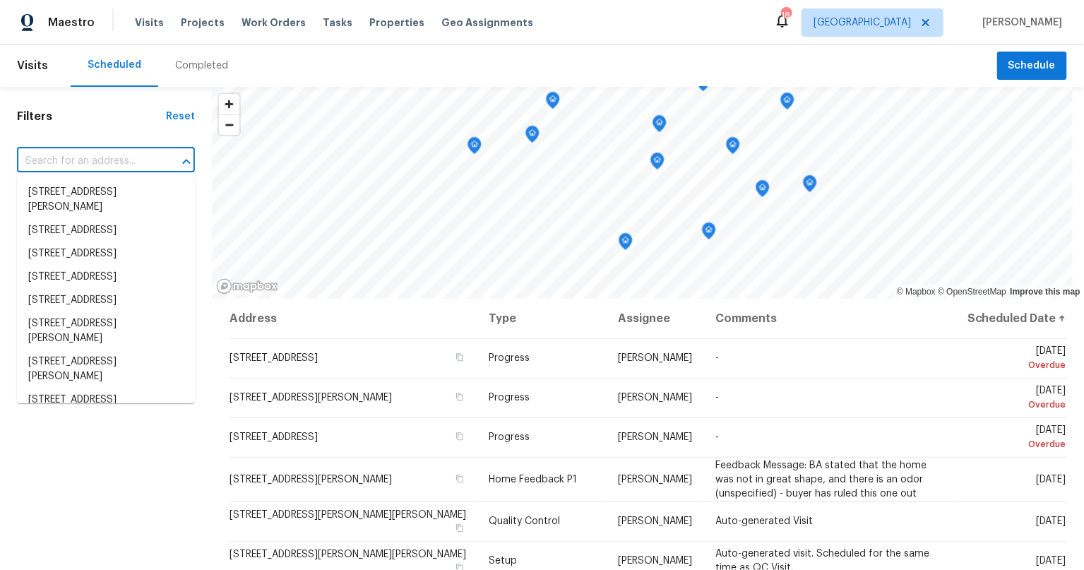
paste input "[STREET_ADDRESS][PERSON_NAME][PERSON_NAME]"
type input "[STREET_ADDRESS][PERSON_NAME][PERSON_NAME]"
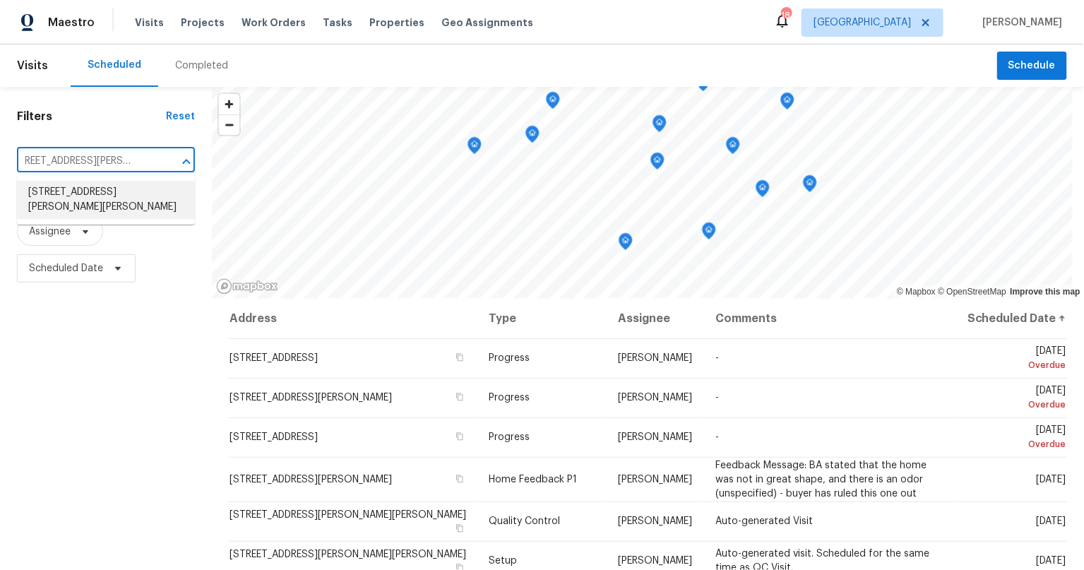
click at [92, 193] on li "[STREET_ADDRESS][PERSON_NAME][PERSON_NAME]" at bounding box center [106, 200] width 178 height 38
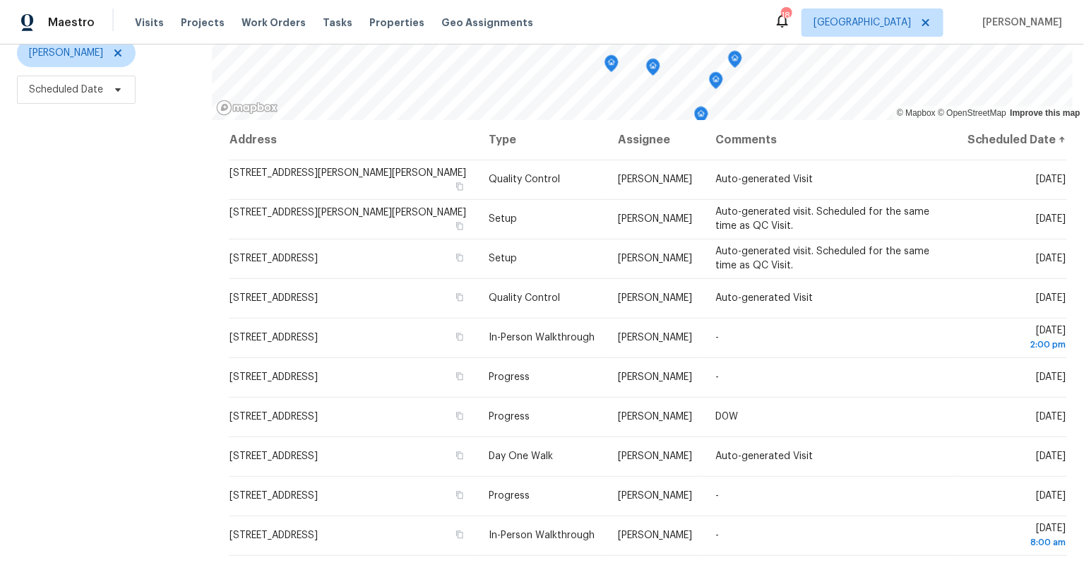
scroll to position [178, 0]
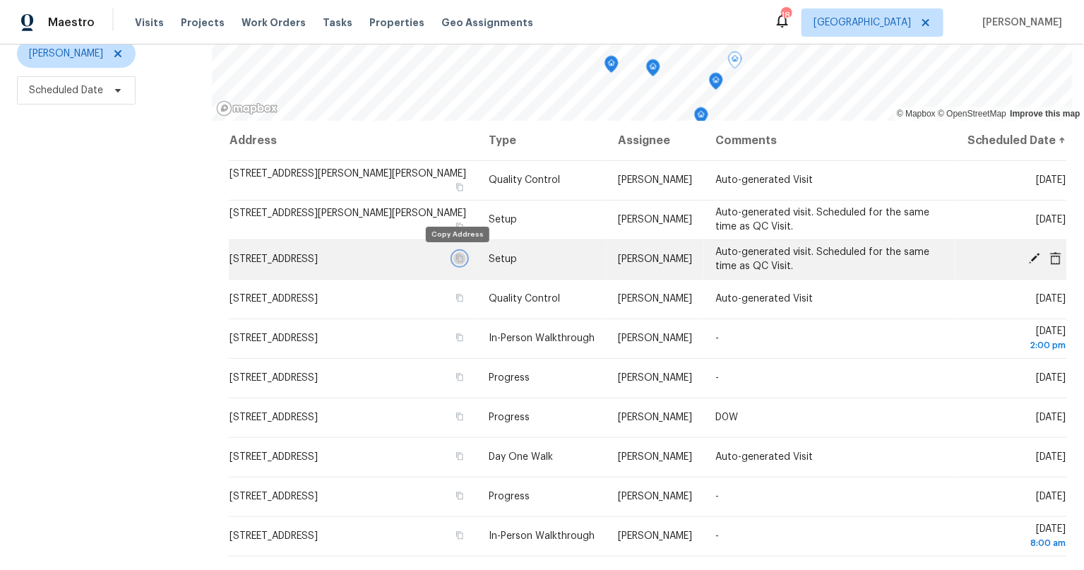
click at [457, 255] on icon "button" at bounding box center [459, 258] width 8 height 8
click at [463, 253] on td "[STREET_ADDRESS]" at bounding box center [353, 259] width 248 height 40
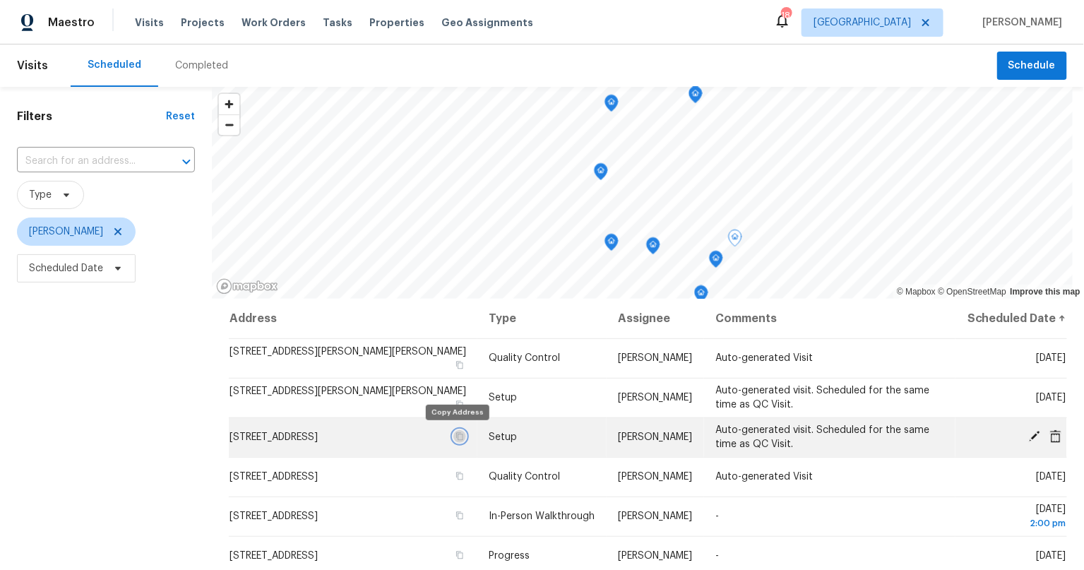
click at [458, 435] on icon "button" at bounding box center [459, 437] width 7 height 8
click at [458, 436] on icon "button" at bounding box center [459, 437] width 7 height 8
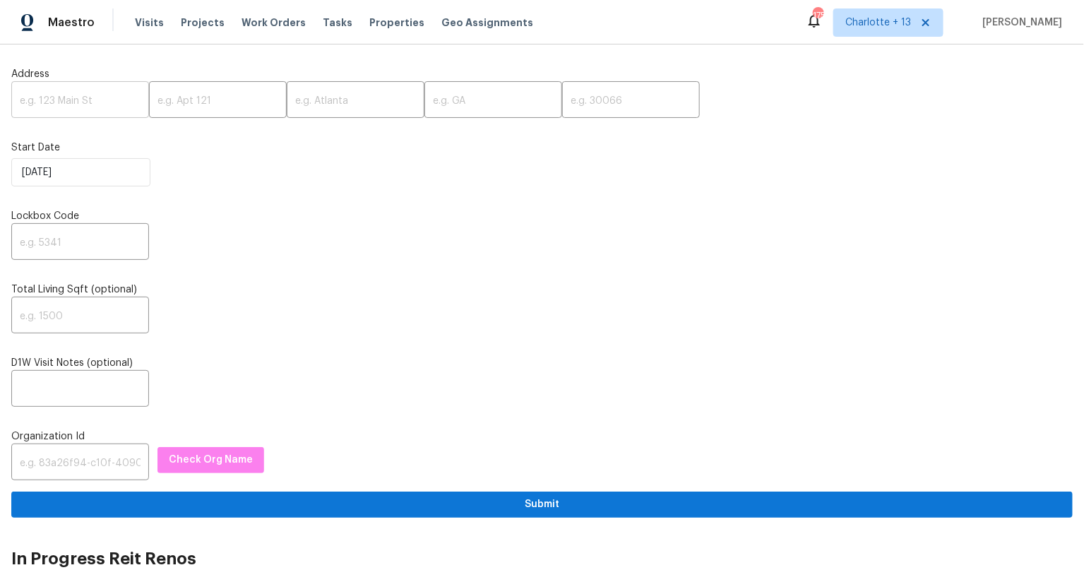
click at [59, 98] on input "text" at bounding box center [80, 101] width 138 height 33
paste input "[STREET_ADDRESS]"
click at [121, 103] on input "[STREET_ADDRESS]" at bounding box center [80, 101] width 138 height 33
drag, startPoint x: 102, startPoint y: 104, endPoint x: 164, endPoint y: 98, distance: 62.4
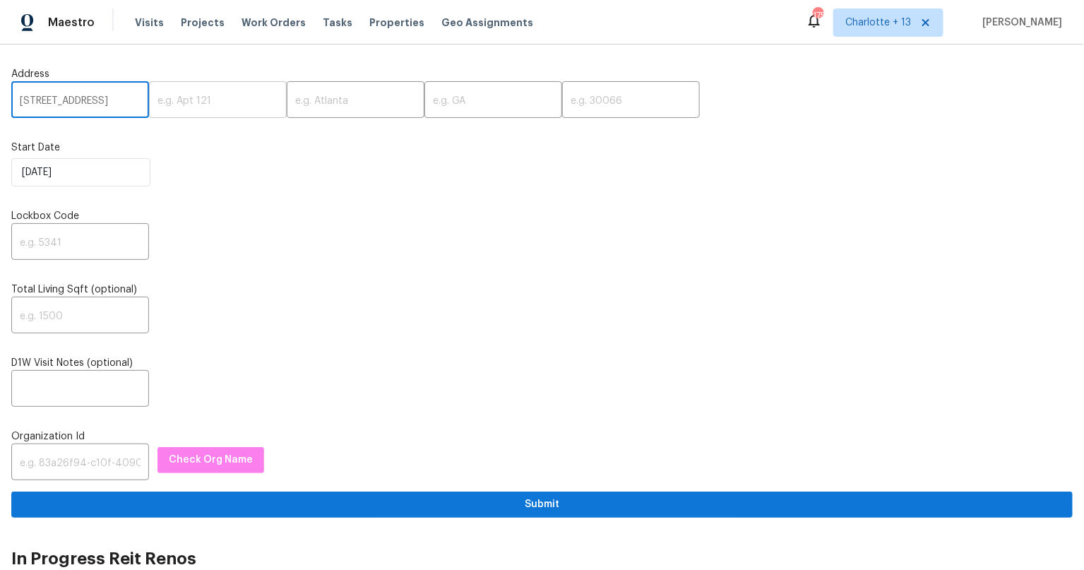
click at [164, 98] on div "[STREET_ADDRESS] ​ ​ ​ ​ ​" at bounding box center [541, 101] width 1061 height 33
type input "[STREET_ADDRESS]"
click at [568, 89] on input "text" at bounding box center [631, 101] width 138 height 33
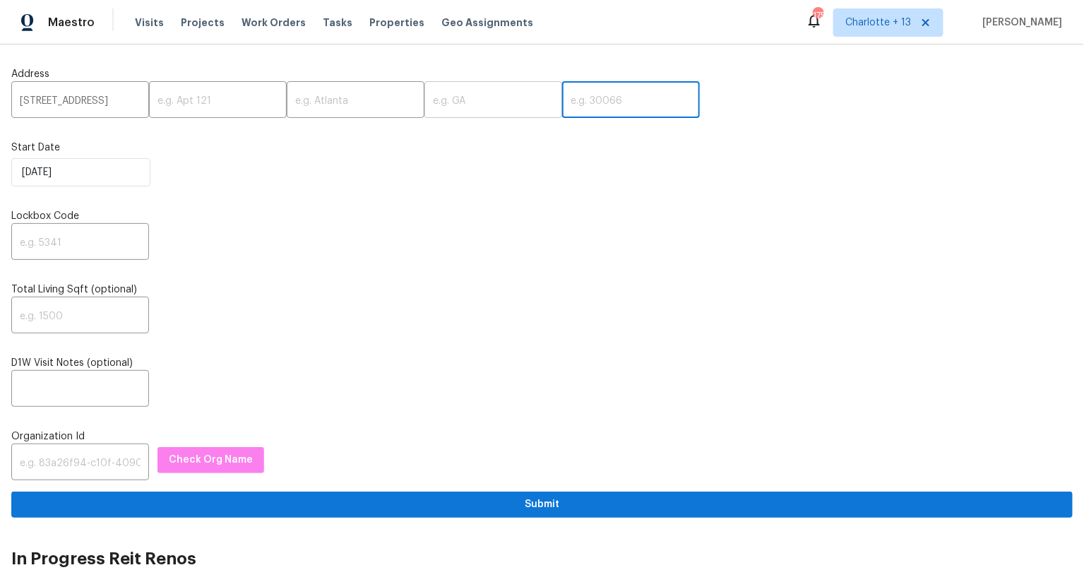
paste input "33647"
type input "33647"
click at [116, 100] on input "9718 Fox Hollow Rd, Tampa, FL" at bounding box center [80, 101] width 138 height 33
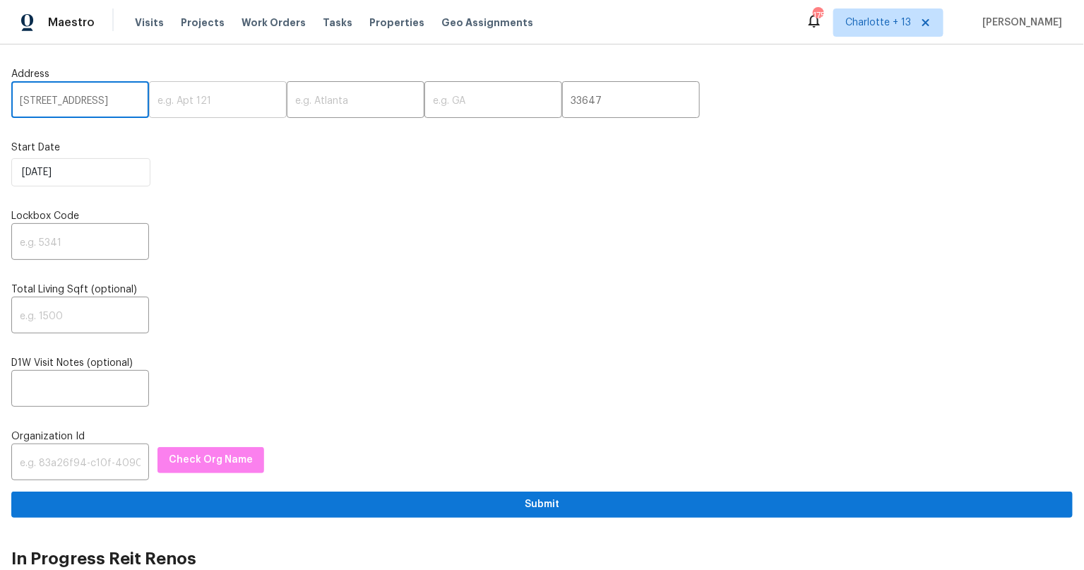
scroll to position [0, 32]
drag, startPoint x: 117, startPoint y: 101, endPoint x: 160, endPoint y: 104, distance: 42.5
click at [160, 104] on div "9718 Fox Hollow Rd, Tampa, FL ​ ​ ​ ​ 33647 ​" at bounding box center [541, 101] width 1061 height 33
click at [107, 102] on input "9718 Fox Hollow Rd, Tampa, FL" at bounding box center [80, 101] width 138 height 33
drag, startPoint x: 83, startPoint y: 102, endPoint x: 110, endPoint y: 102, distance: 26.8
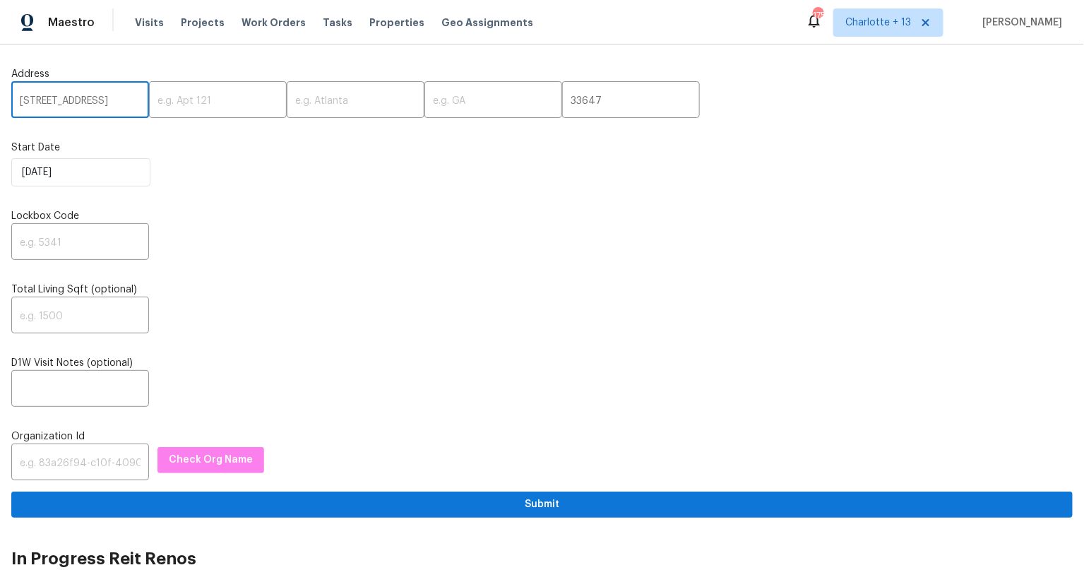
click at [110, 102] on input "9718 Fox Hollow Rd, Tampa, FL" at bounding box center [80, 101] width 138 height 33
type input "9718 Fox Hollow Rd, , FL"
click at [424, 112] on input "text" at bounding box center [493, 101] width 138 height 33
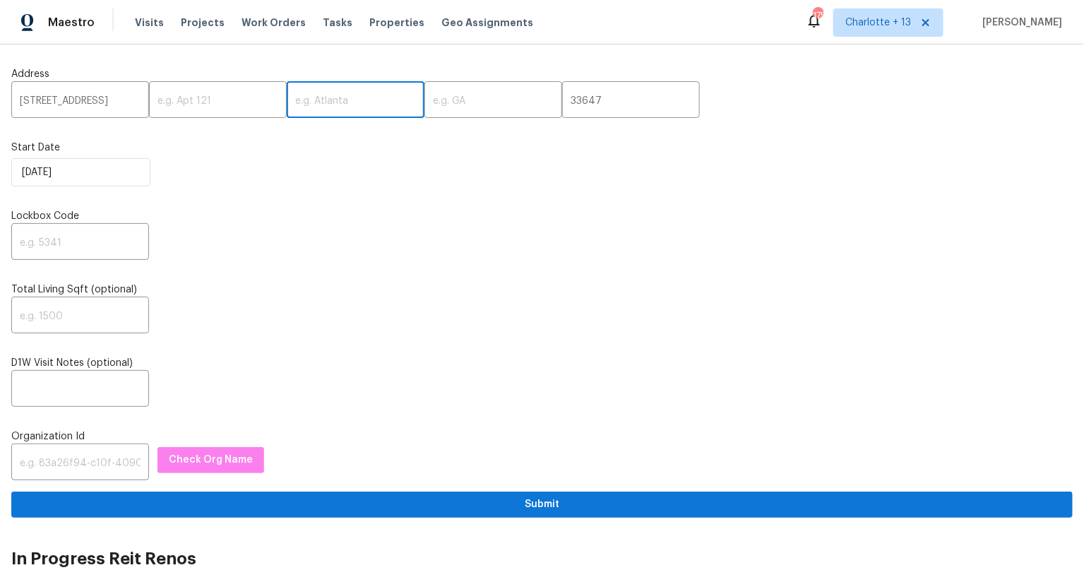
click at [336, 100] on input "text" at bounding box center [356, 101] width 138 height 33
paste input "Tampa"
type input "Tampa"
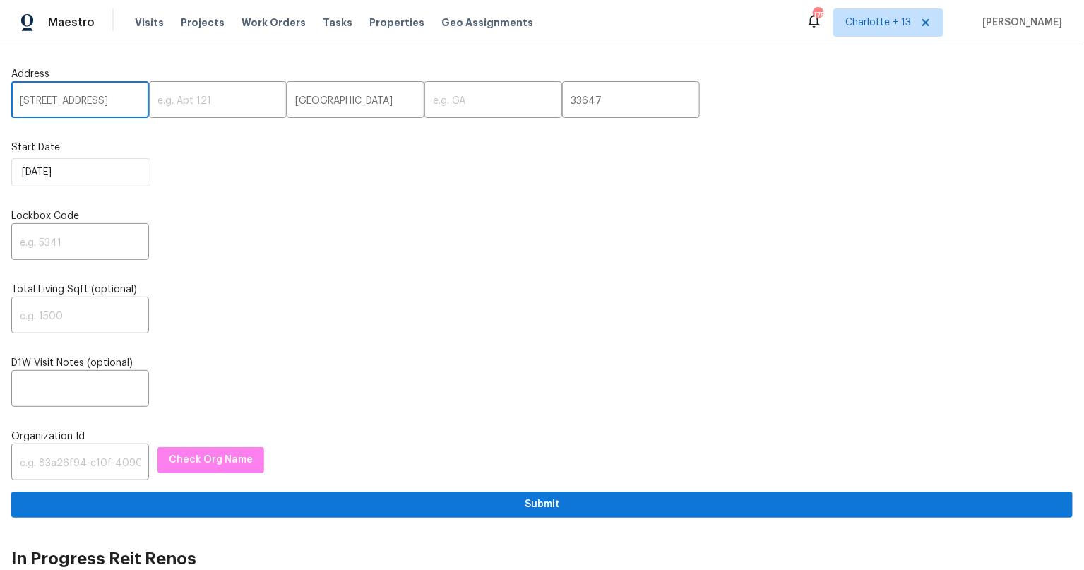
drag, startPoint x: 121, startPoint y: 102, endPoint x: 136, endPoint y: 102, distance: 14.1
click at [136, 102] on input "9718 Fox Hollow Rd, , FL" at bounding box center [80, 101] width 138 height 33
type input "9718 Fox Hollow Rd, ,"
click at [455, 107] on input "text" at bounding box center [493, 101] width 138 height 33
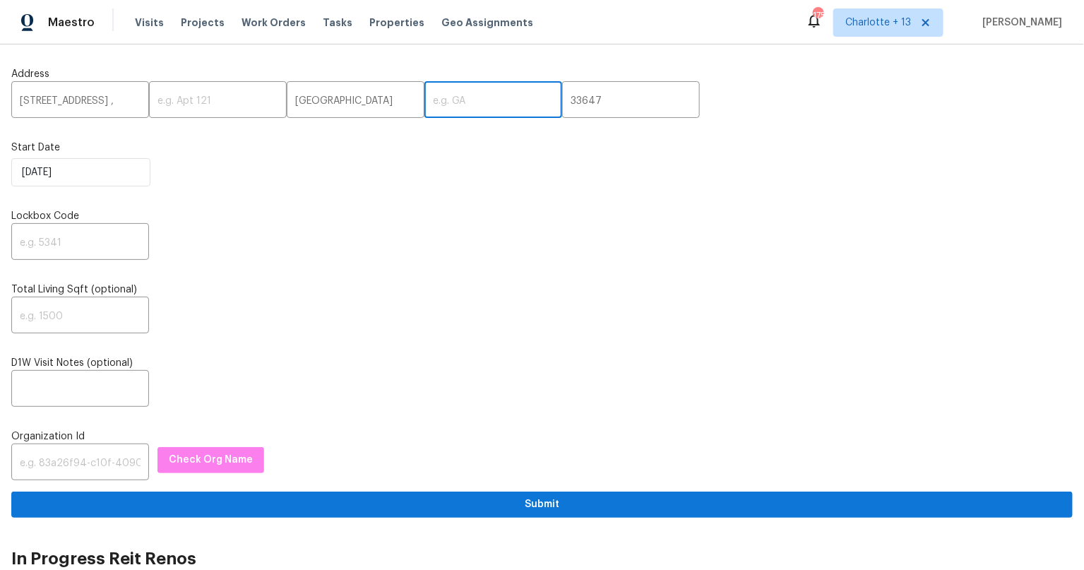
paste input "FL"
type input "FL"
click at [131, 100] on input "9718 Fox Hollow Rd, ," at bounding box center [80, 101] width 138 height 33
type input "9718 Fox Hollow Rd"
click at [81, 467] on input "text" at bounding box center [80, 463] width 138 height 33
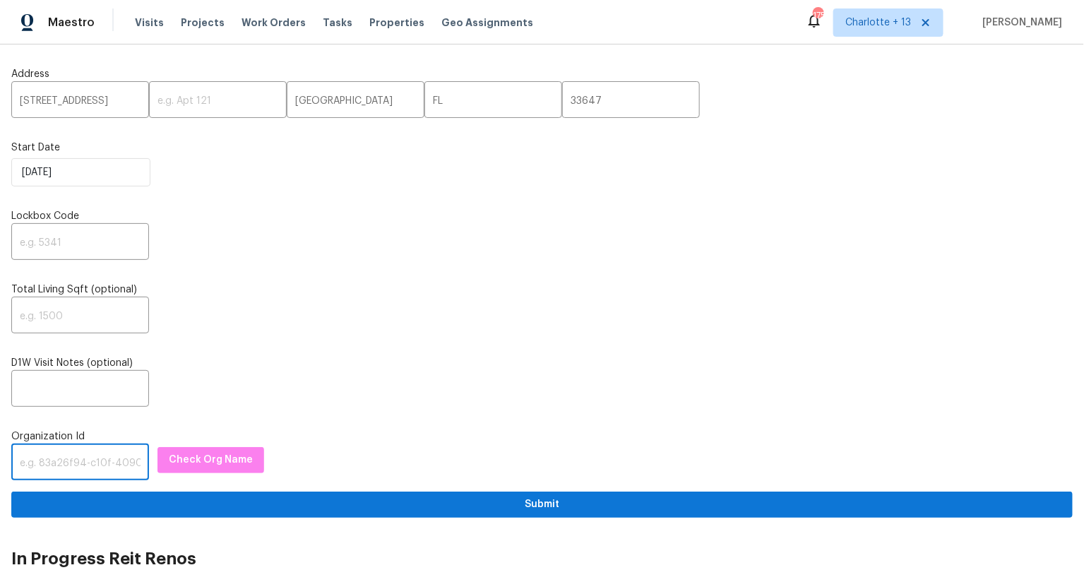
paste input "1349d153-b359-4f9b-b4dd-758ff939cc37"
type input "1349d153-b359-4f9b-b4dd-758ff939cc37"
click at [210, 462] on span "Check Org Name" at bounding box center [211, 460] width 84 height 18
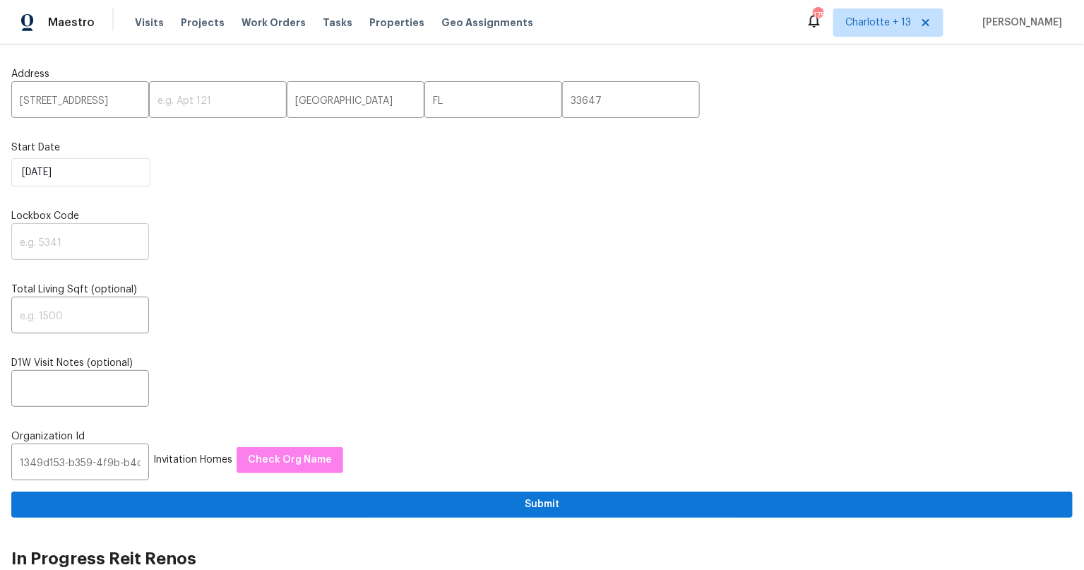
click at [52, 239] on input "text" at bounding box center [80, 243] width 138 height 33
paste input "2888"
type input "2888"
click at [314, 268] on div "Address 9718 Fox Hollow Rd ​ ​ Tampa ​ FL ​ 33647 ​ Start Date 9/16/2025 Lockbo…" at bounding box center [541, 287] width 1061 height 462
drag, startPoint x: 83, startPoint y: 385, endPoint x: 236, endPoint y: 390, distance: 154.0
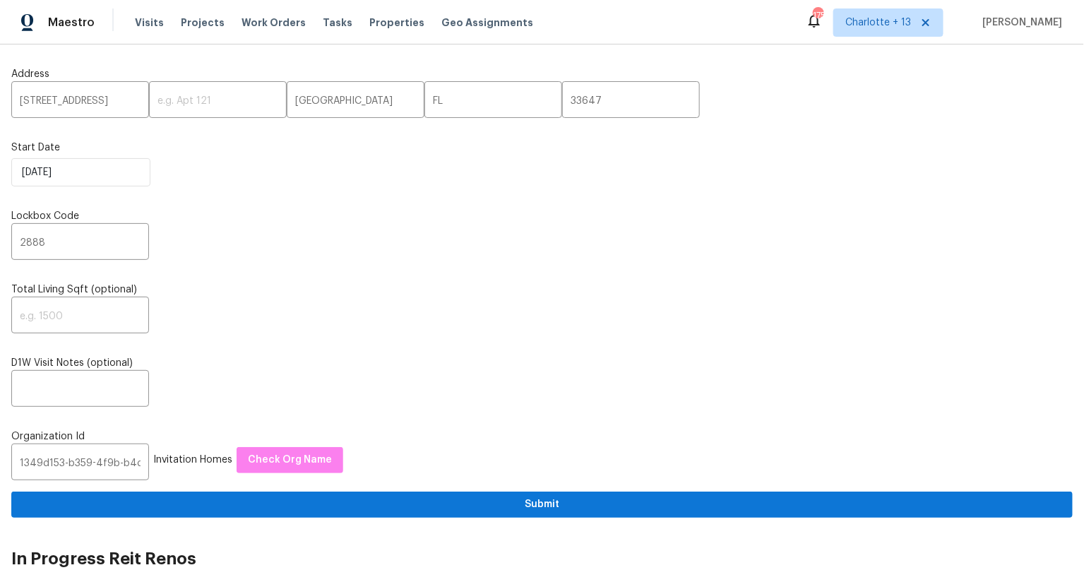
click at [83, 385] on input "text" at bounding box center [80, 389] width 138 height 33
paste input "Lockbox code: 2888"
type input "Lockbox code: 2888"
click at [72, 104] on input "9718 Fox Hollow Rd" at bounding box center [80, 101] width 138 height 33
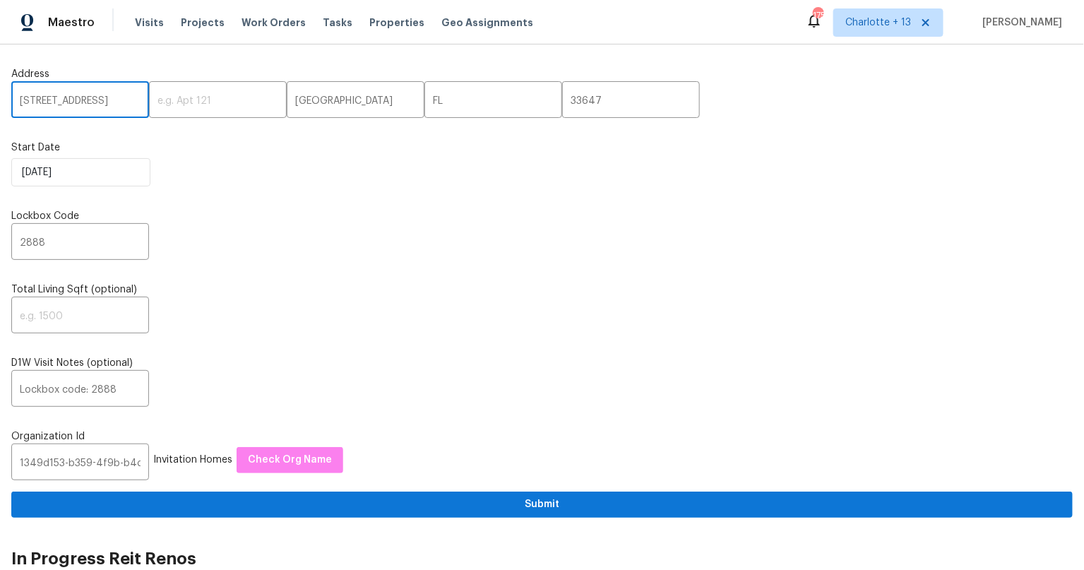
click at [72, 104] on input "9718 Fox Hollow Rd" at bounding box center [80, 101] width 138 height 33
click at [487, 340] on div "Address 9718 Fox Hollow Rd ​ ​ Tampa ​ FL ​ 33647 ​ Start Date 9/16/2025 Lockbo…" at bounding box center [541, 287] width 1061 height 462
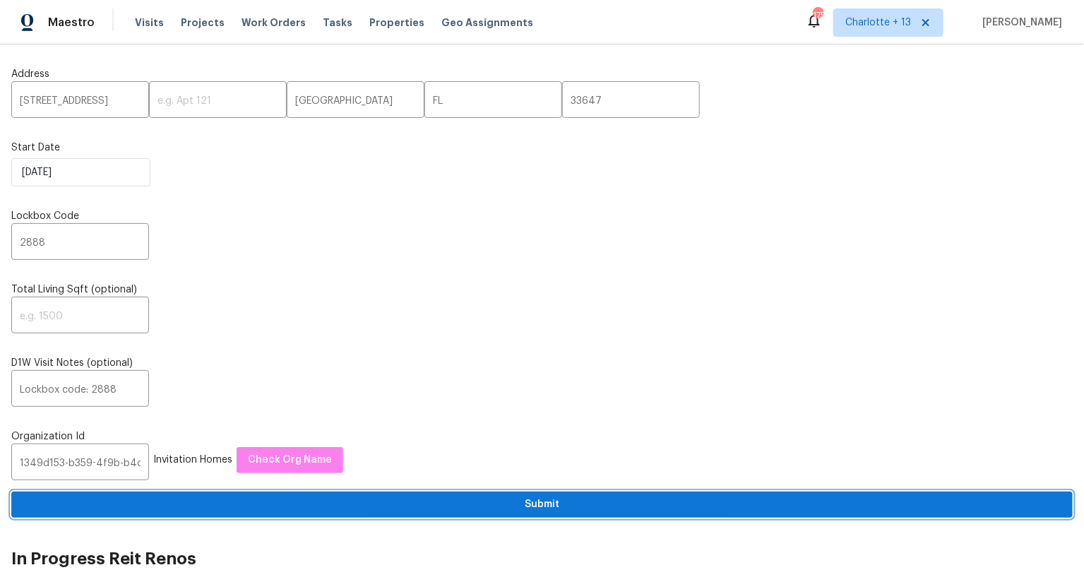
click at [530, 503] on span "Submit" at bounding box center [542, 505] width 1038 height 18
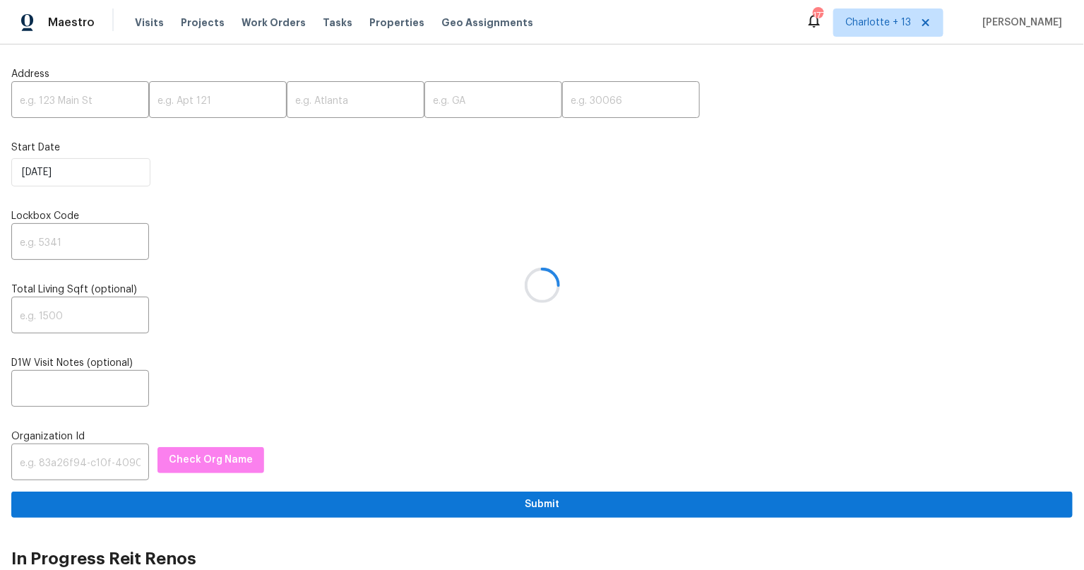
click at [75, 100] on div at bounding box center [542, 285] width 1084 height 570
click at [73, 98] on input "text" at bounding box center [80, 101] width 138 height 33
paste input "[STREET_ADDRESS]"
drag, startPoint x: 104, startPoint y: 103, endPoint x: 134, endPoint y: 104, distance: 30.4
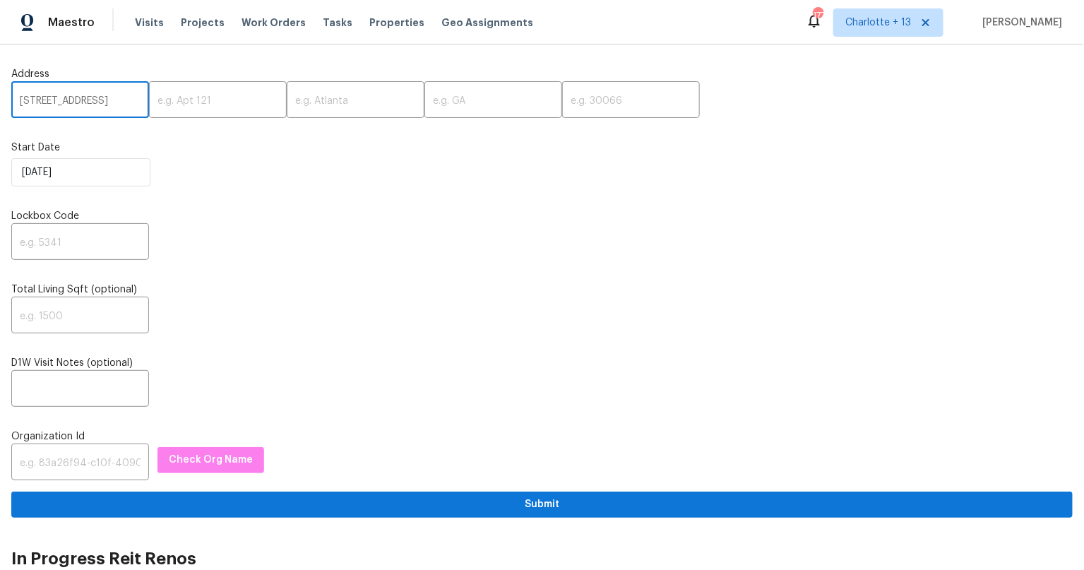
click at [134, 104] on input "[STREET_ADDRESS]" at bounding box center [80, 101] width 138 height 33
type input "[STREET_ADDRESS]"
click at [604, 106] on input "text" at bounding box center [631, 101] width 138 height 33
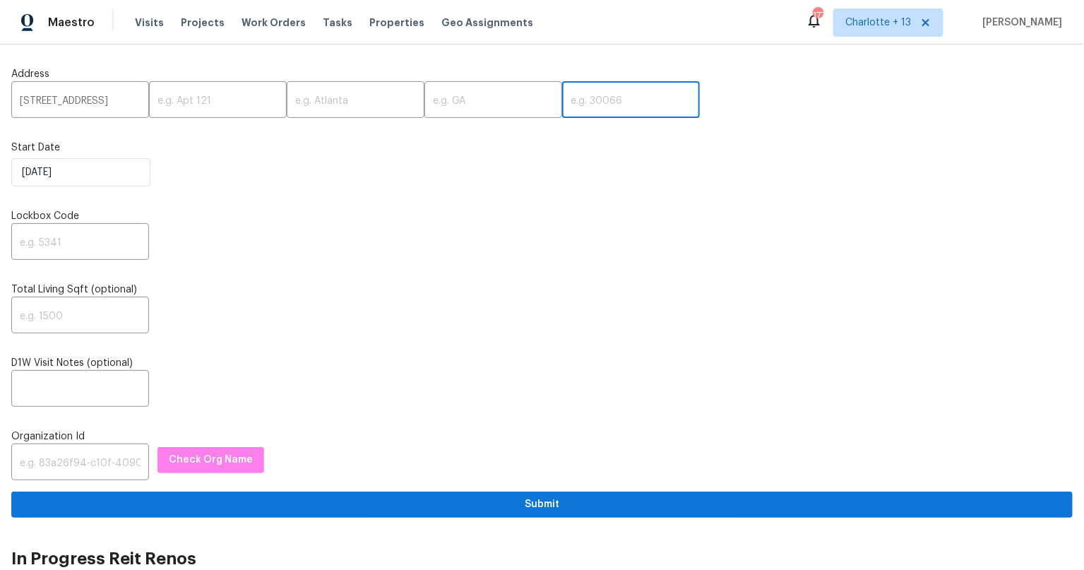
paste input "90011"
type input "90011"
click at [130, 106] on input "[STREET_ADDRESS]" at bounding box center [80, 101] width 138 height 33
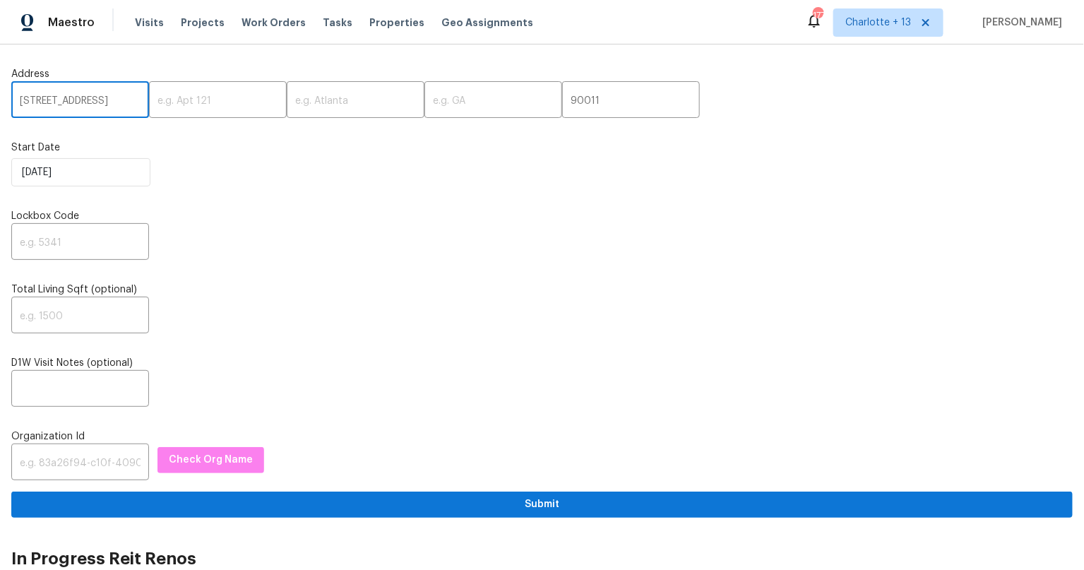
scroll to position [0, 30]
drag, startPoint x: 86, startPoint y: 102, endPoint x: 109, endPoint y: 103, distance: 23.3
click at [109, 103] on input "[STREET_ADDRESS]" at bounding box center [80, 101] width 138 height 33
type input "[STREET_ADDRESS]"
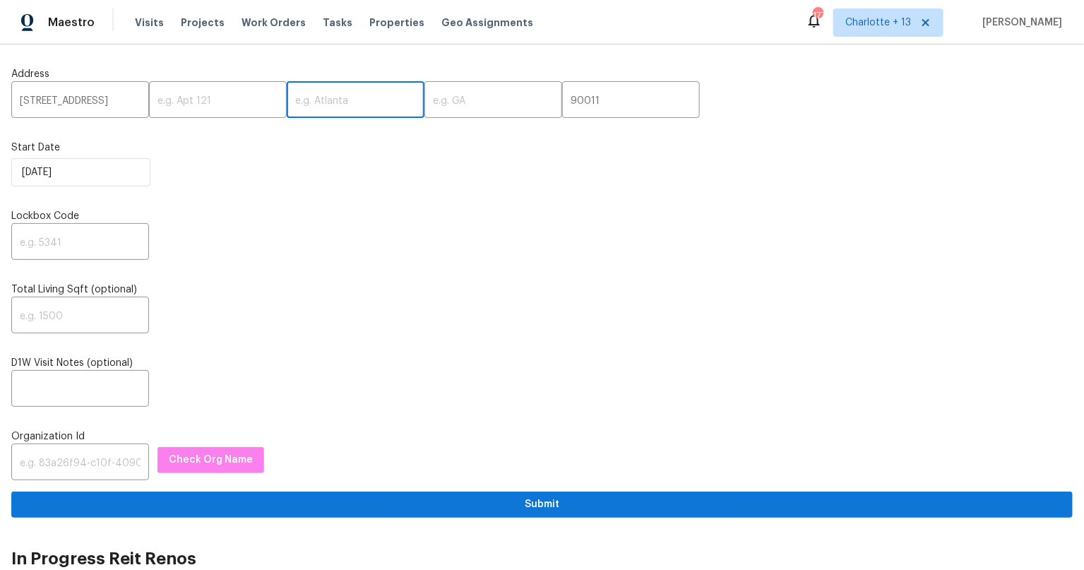
click at [325, 93] on input "text" at bounding box center [356, 101] width 138 height 33
paste input "Los Angeles"
type input "Los Angeles"
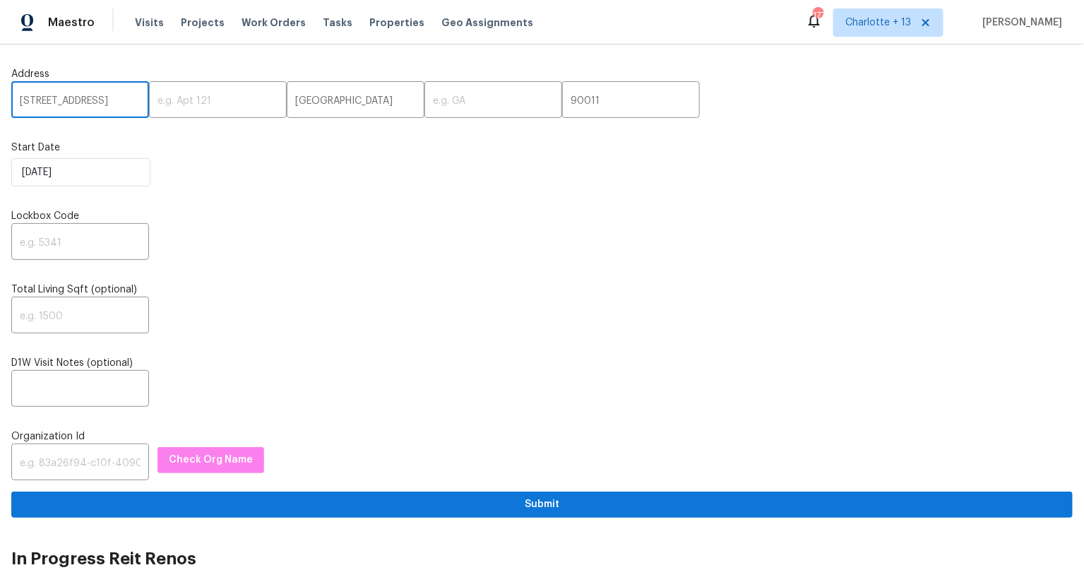
drag, startPoint x: 92, startPoint y: 99, endPoint x: 116, endPoint y: 103, distance: 24.4
click at [116, 103] on input "120 E 47th St, , CA" at bounding box center [80, 101] width 138 height 33
type input "120 E 47th St, ,"
click at [436, 83] on div "Address 120 E 47th St, , ​ ​ Los Angeles ​ ​ 90011 ​" at bounding box center [541, 92] width 1061 height 51
click at [440, 100] on input "text" at bounding box center [493, 101] width 138 height 33
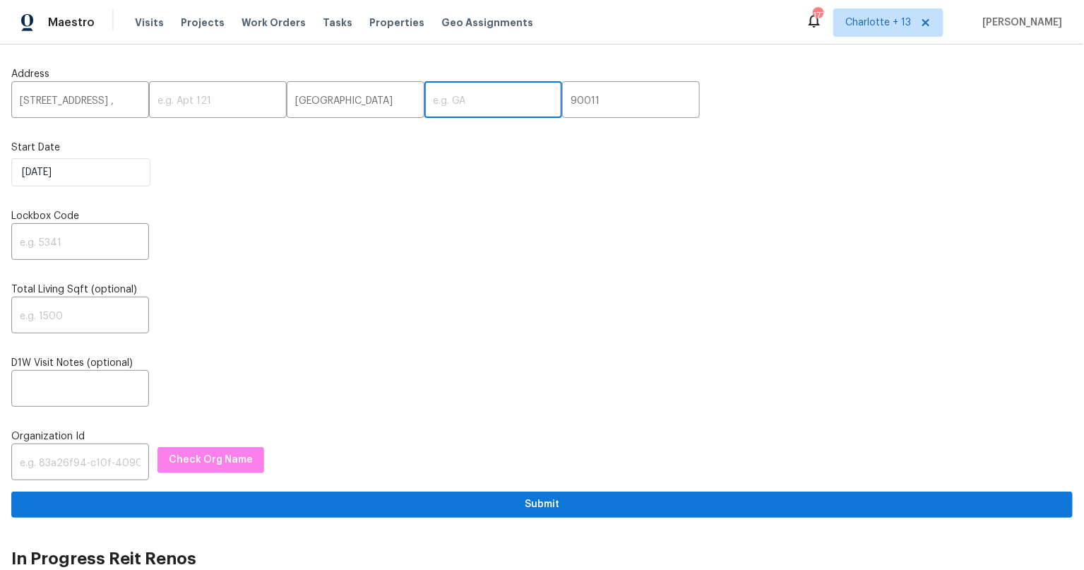
paste input "CA"
type input "CA"
click at [93, 102] on input "120 E 47th St, ," at bounding box center [80, 101] width 138 height 33
type input "120 E 47th St"
click at [49, 251] on input "text" at bounding box center [80, 243] width 138 height 33
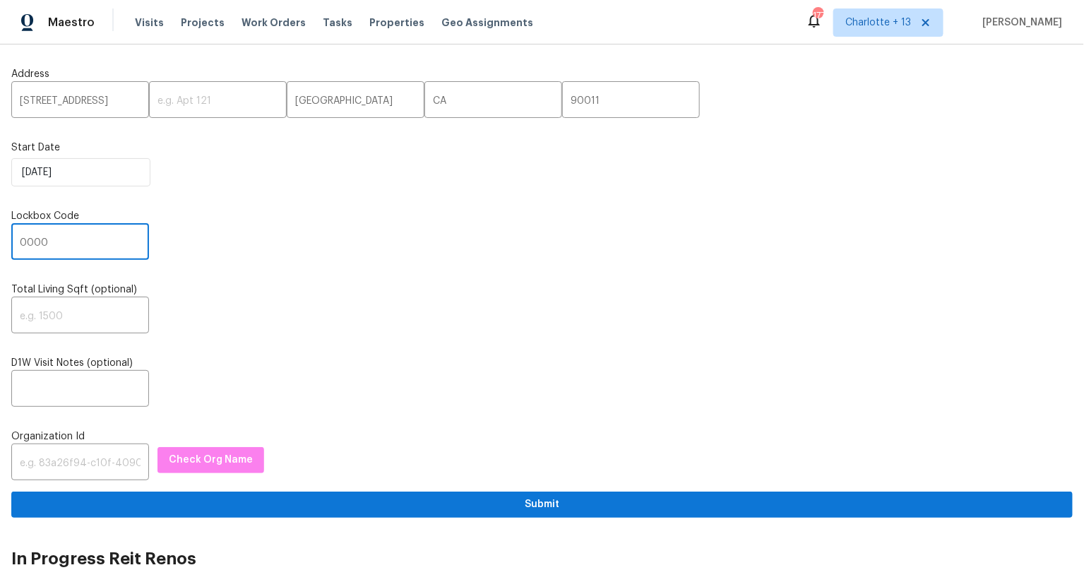
type input "0000"
click at [362, 346] on div "Address 120 E 47th St ​ ​ Los Angeles ​ CA ​ 90011 ​ Start Date 9/16/2025 Lockb…" at bounding box center [541, 287] width 1061 height 462
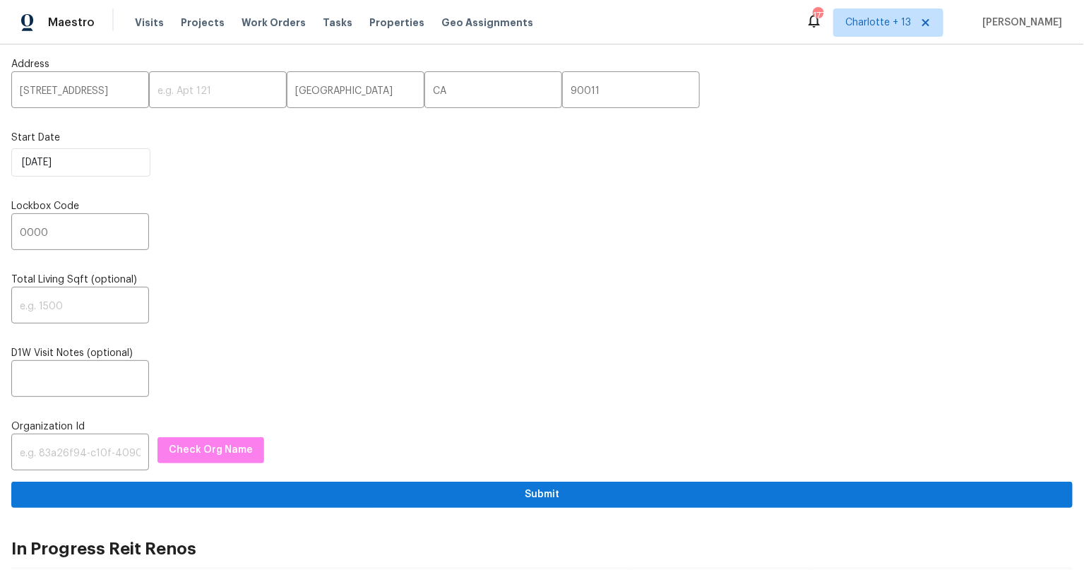
scroll to position [25, 0]
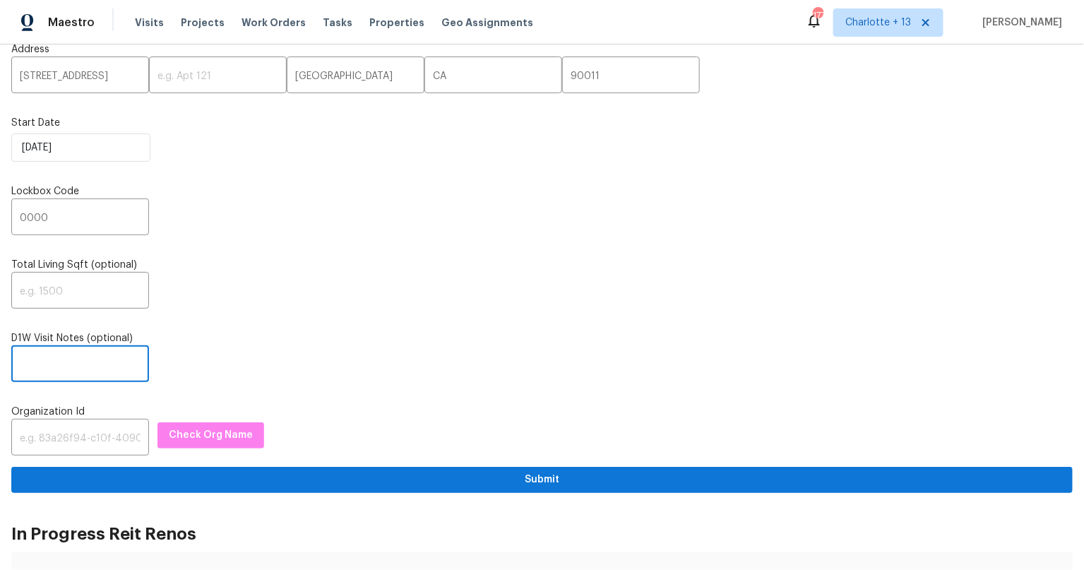
drag, startPoint x: 97, startPoint y: 367, endPoint x: 258, endPoint y: 413, distance: 167.4
click at [97, 367] on input "text" at bounding box center [80, 365] width 138 height 33
paste input "Access instructions: lockbox code: 2636/6362 Additional Details: This is a new …"
click at [91, 364] on input "Access instructions: lockbox code: 2636/6362 Additional Details: This is a new …" at bounding box center [80, 365] width 138 height 33
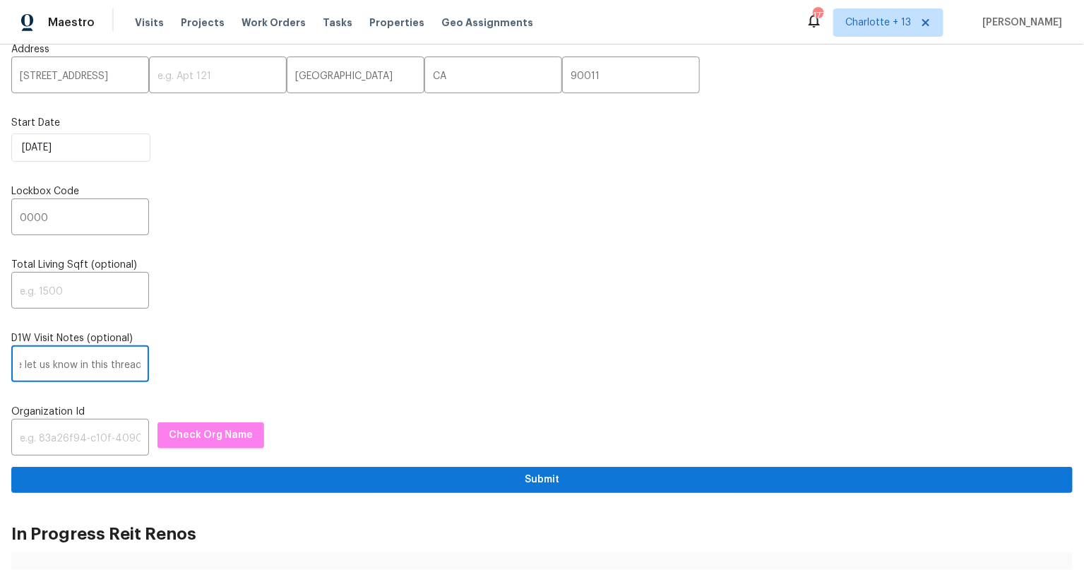
drag, startPoint x: 89, startPoint y: 364, endPoint x: 145, endPoint y: 371, distance: 56.2
click at [140, 370] on div "Access instructions: lockbox code: 2636/6362 Additional Details: This is a new …" at bounding box center [541, 365] width 1061 height 33
click at [149, 372] on div "Access instructions: lockbox code: 2636/6362 Additional Details: This is a new …" at bounding box center [541, 365] width 1061 height 33
click at [103, 358] on input "Access instructions: lockbox code: 2636/6362 Additional Details: This is a new …" at bounding box center [80, 365] width 138 height 33
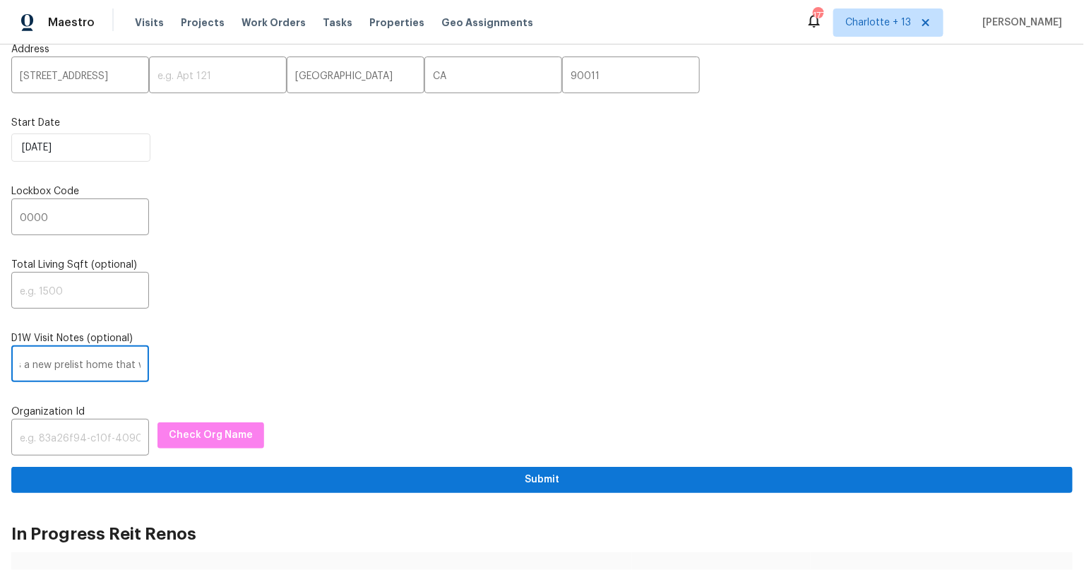
scroll to position [0, 728]
drag, startPoint x: 97, startPoint y: 361, endPoint x: 249, endPoint y: 385, distance: 154.5
click at [249, 385] on div "Address 120 E 47th St ​ ​ Los Angeles ​ CA ​ 90011 ​ Start Date 9/16/2025 Lockb…" at bounding box center [541, 262] width 1061 height 462
click at [128, 364] on input "Access instructions: lockbox code: 2636/6362 Additional Details: This is a new …" at bounding box center [80, 365] width 138 height 33
drag, startPoint x: 91, startPoint y: 364, endPoint x: 173, endPoint y: 364, distance: 81.9
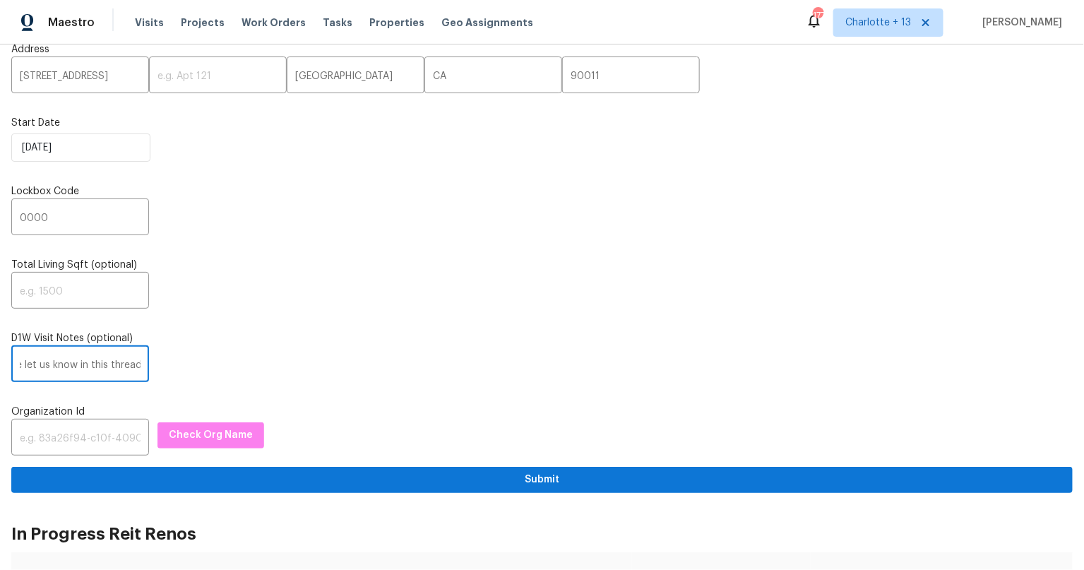
click at [173, 364] on div "Access instructions: lockbox code: 2636/6362 Additional Details: This is a new …" at bounding box center [541, 365] width 1061 height 33
type input "Access instructions: lockbox code: 2636/6362 Additional Details: This is a new …"
click at [76, 423] on input "text" at bounding box center [80, 438] width 138 height 33
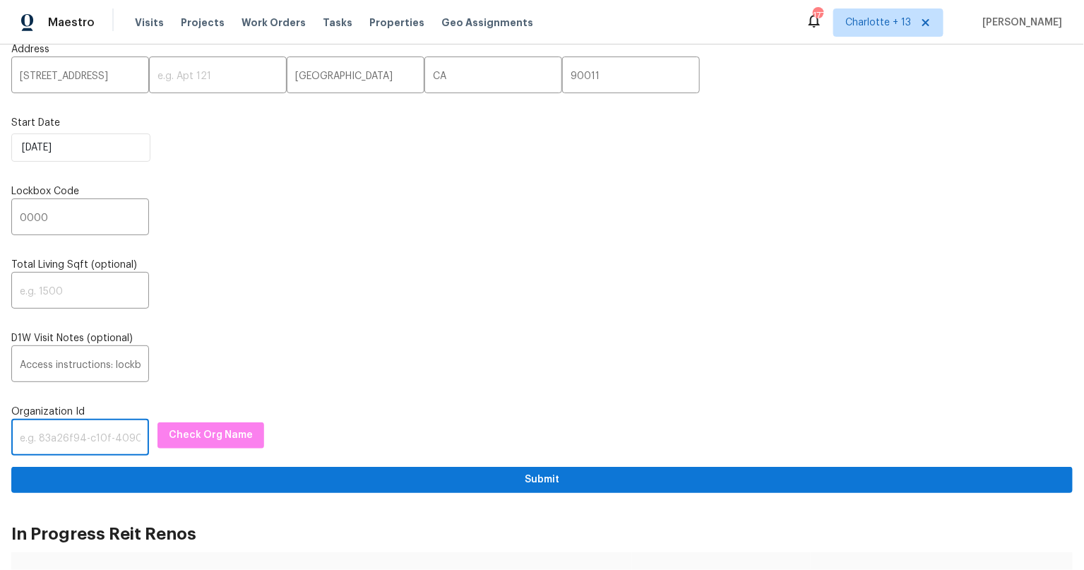
paste input "1349d153-b359-4f9b-b4dd-758ff939cc37"
type input "1349d153-b359-4f9b-b4dd-758ff939cc37"
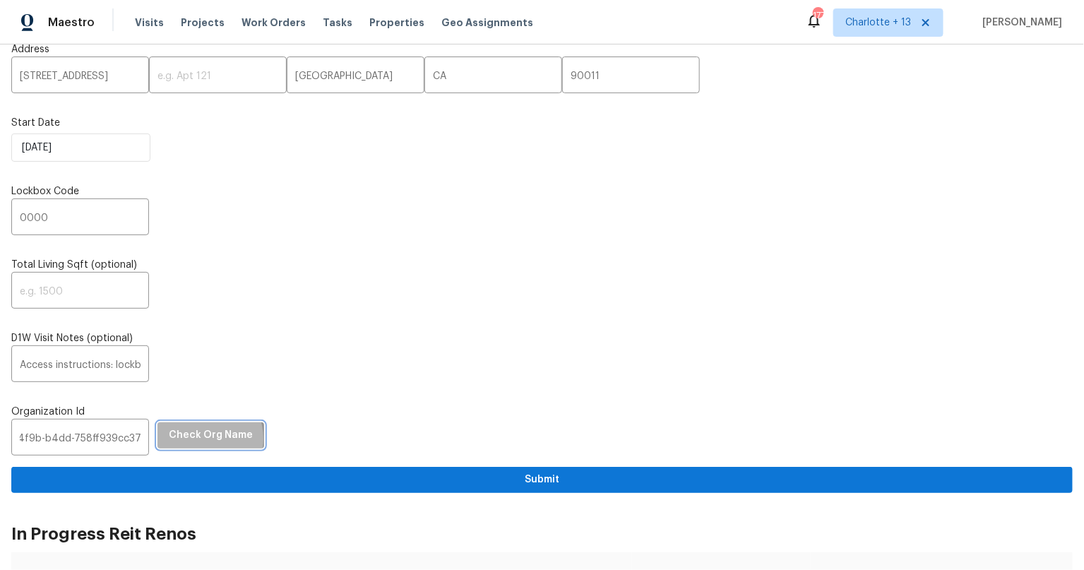
click at [192, 436] on span "Check Org Name" at bounding box center [211, 435] width 84 height 18
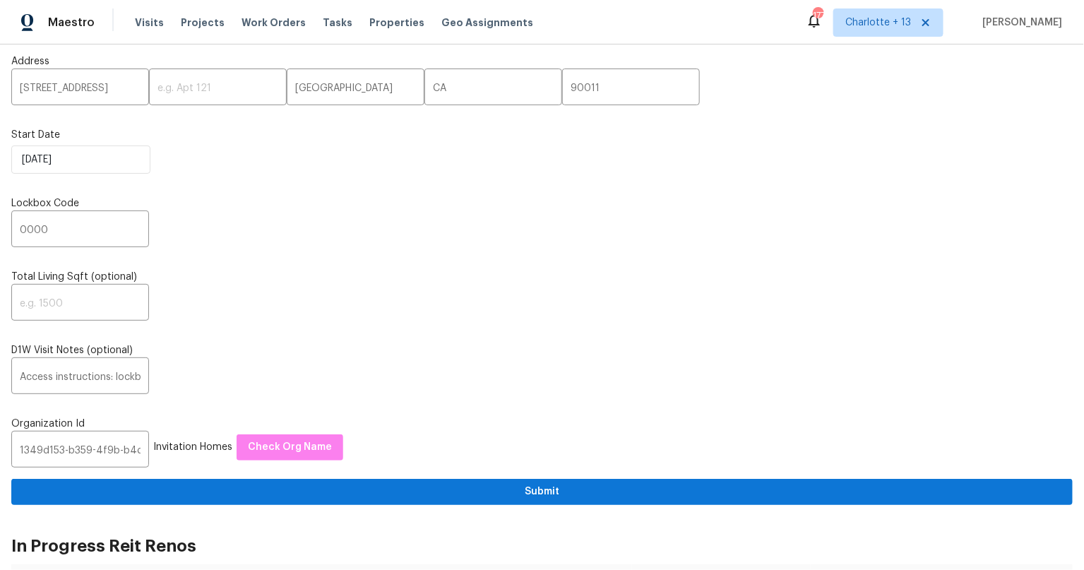
scroll to position [0, 0]
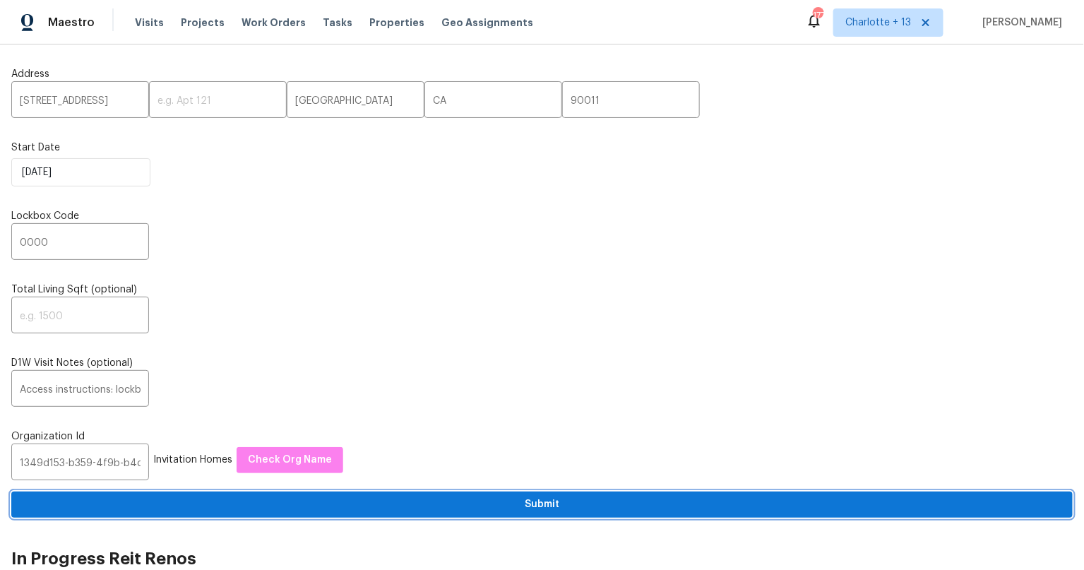
click at [529, 501] on span "Submit" at bounding box center [542, 505] width 1038 height 18
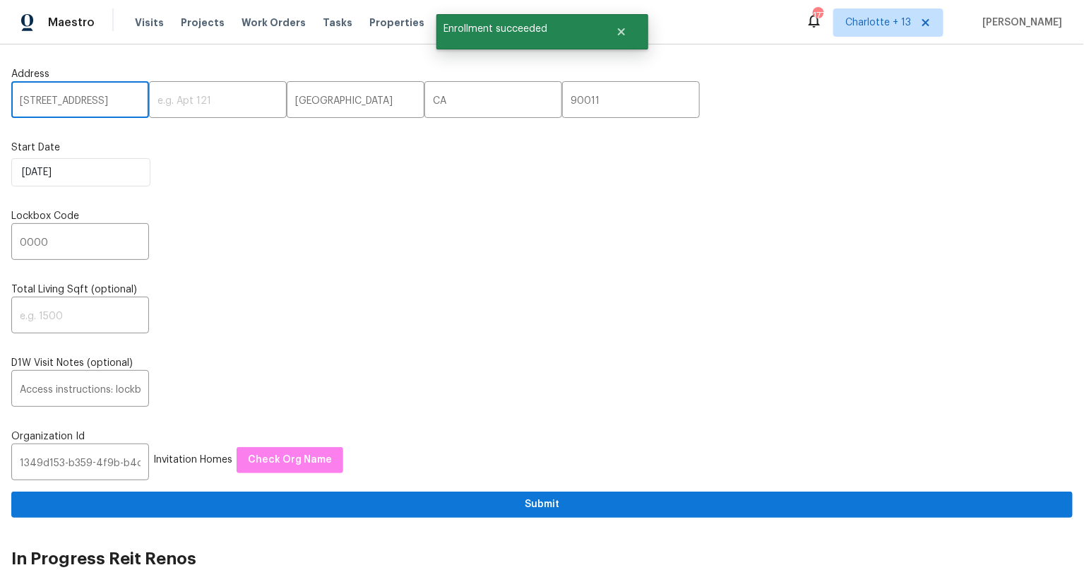
click at [56, 102] on input "120 E 47th St" at bounding box center [80, 101] width 138 height 33
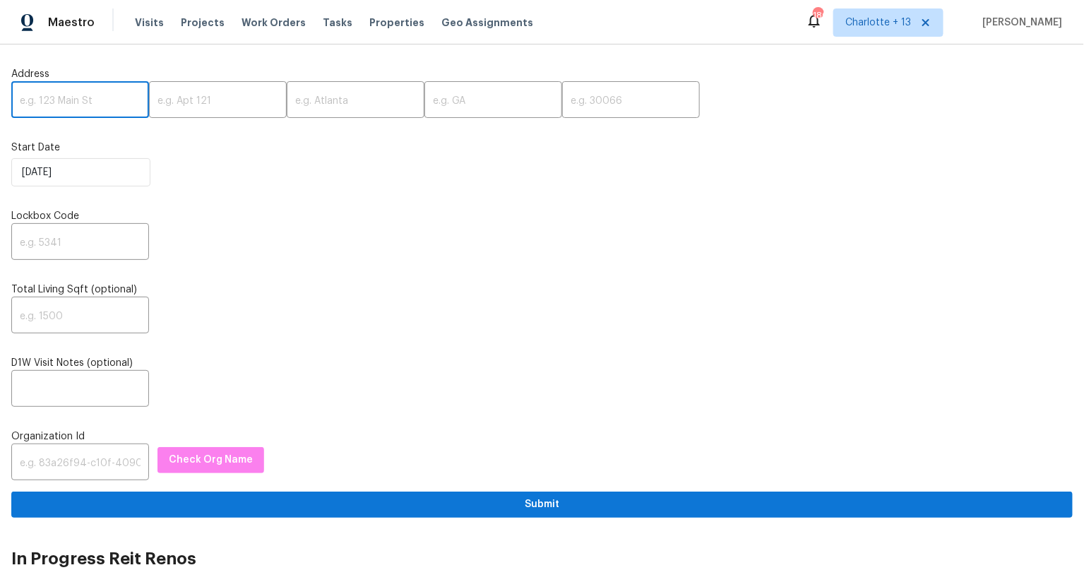
click at [76, 102] on input "text" at bounding box center [80, 101] width 138 height 33
paste input "2511 Peaceful Valley Dr"
type input "2511 Peaceful Valley Dr"
click at [328, 99] on input "text" at bounding box center [356, 101] width 138 height 33
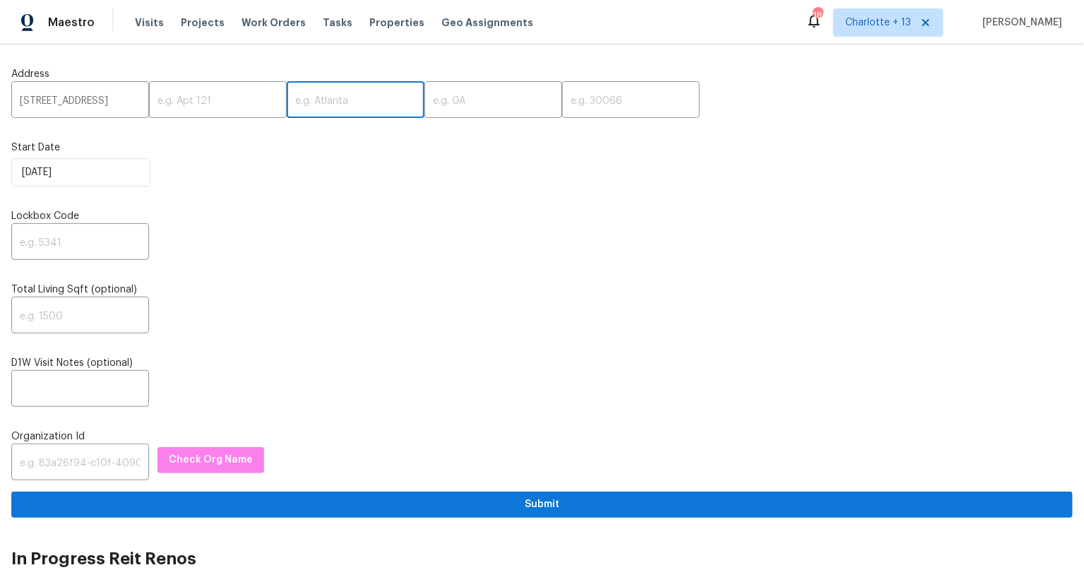
paste input "Spring"
type input "Spring"
click at [467, 101] on input "text" at bounding box center [493, 101] width 138 height 33
type input "R"
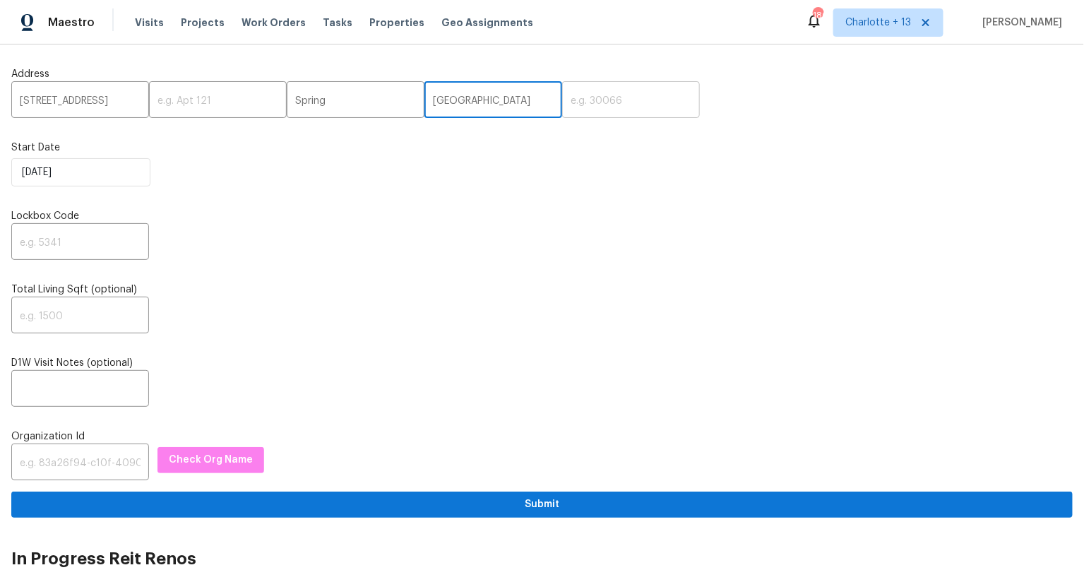
type input "TX"
click at [562, 92] on input "text" at bounding box center [631, 101] width 138 height 33
type input "77373"
click at [371, 219] on label "Lockbox Code" at bounding box center [541, 216] width 1061 height 14
click at [61, 231] on input "text" at bounding box center [80, 243] width 138 height 33
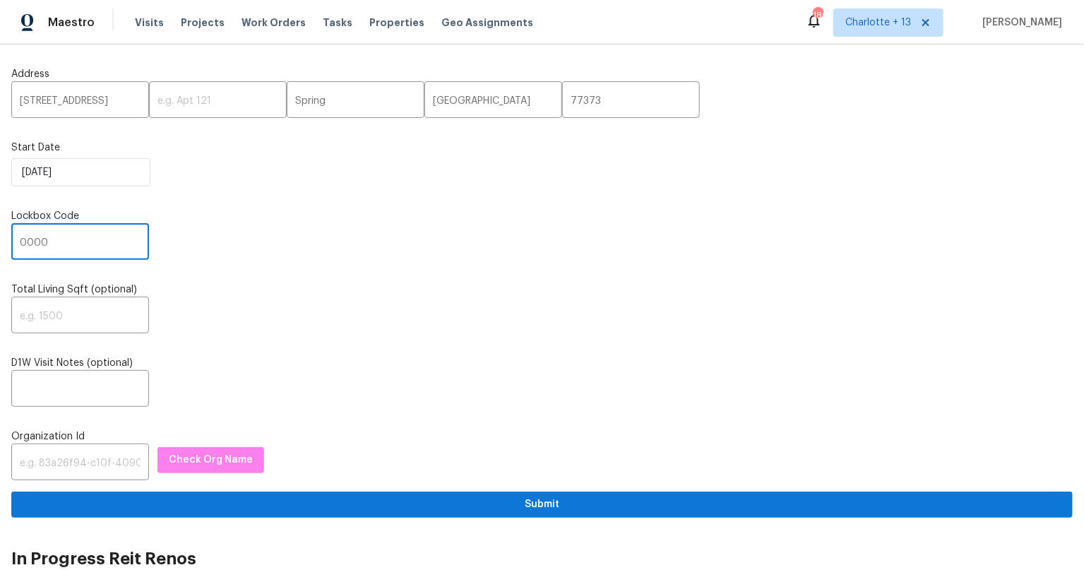
type input "0000"
click at [491, 413] on div "Address 2511 Peaceful Valley Dr ​ ​ Spring ​ TX ​ 77373 ​ Start Date 9/16/2025 …" at bounding box center [541, 287] width 1061 height 462
click at [95, 390] on input "text" at bounding box center [80, 389] width 138 height 33
paste input "Access instructions: Lockbox code: 1994/4991 Additional Details: This is a new …"
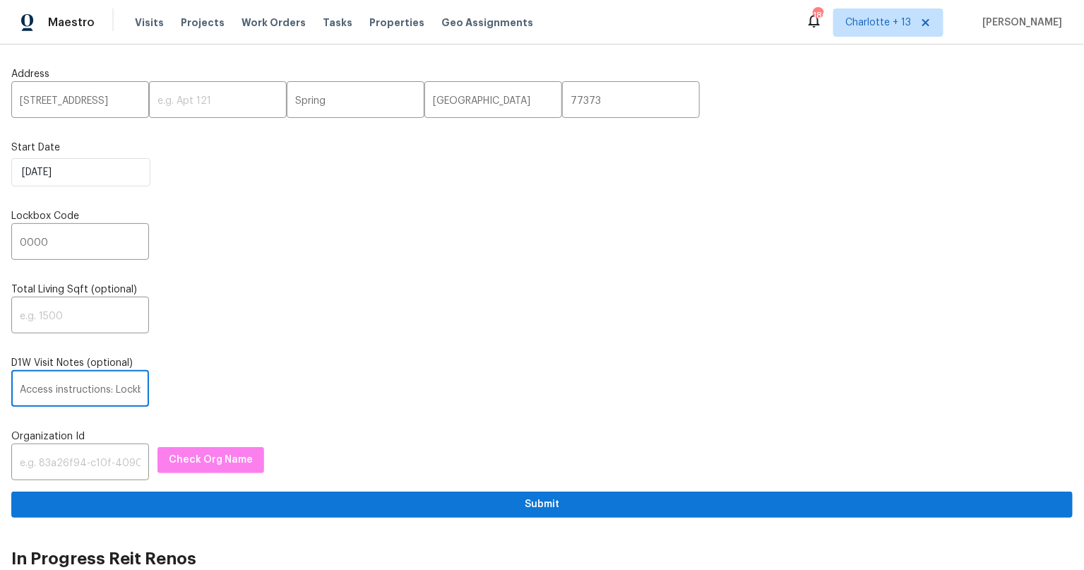
scroll to position [0, 728]
drag, startPoint x: 88, startPoint y: 389, endPoint x: 152, endPoint y: 390, distance: 64.3
click at [152, 390] on div "Access instructions: Lockbox code: 1994/4991 Additional Details: This is a new …" at bounding box center [541, 389] width 1061 height 33
type input "Access instructions: Lockbox code: 1994/4991 Additional Details: This is a new …"
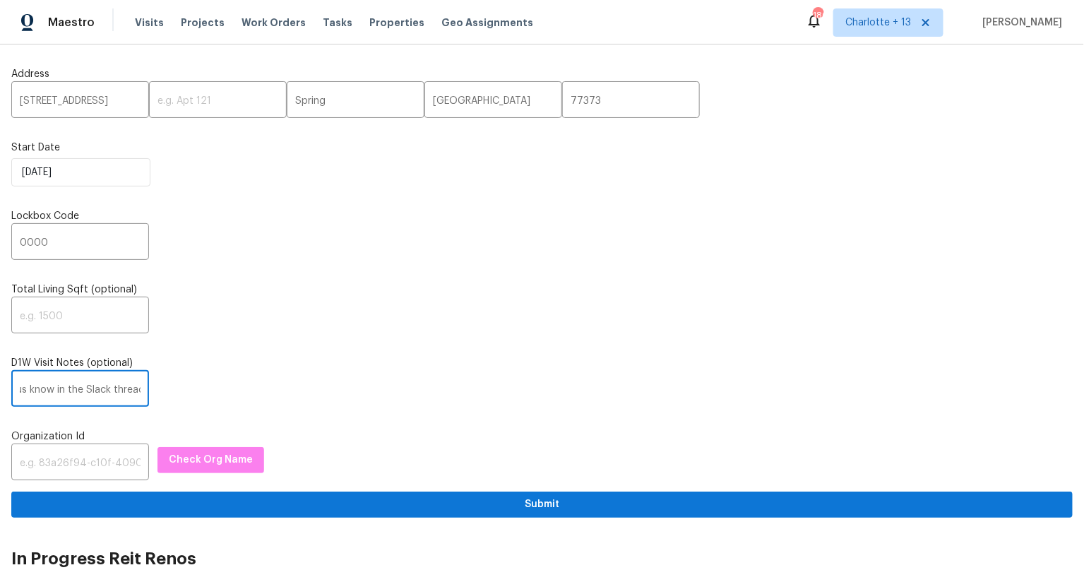
scroll to position [0, 0]
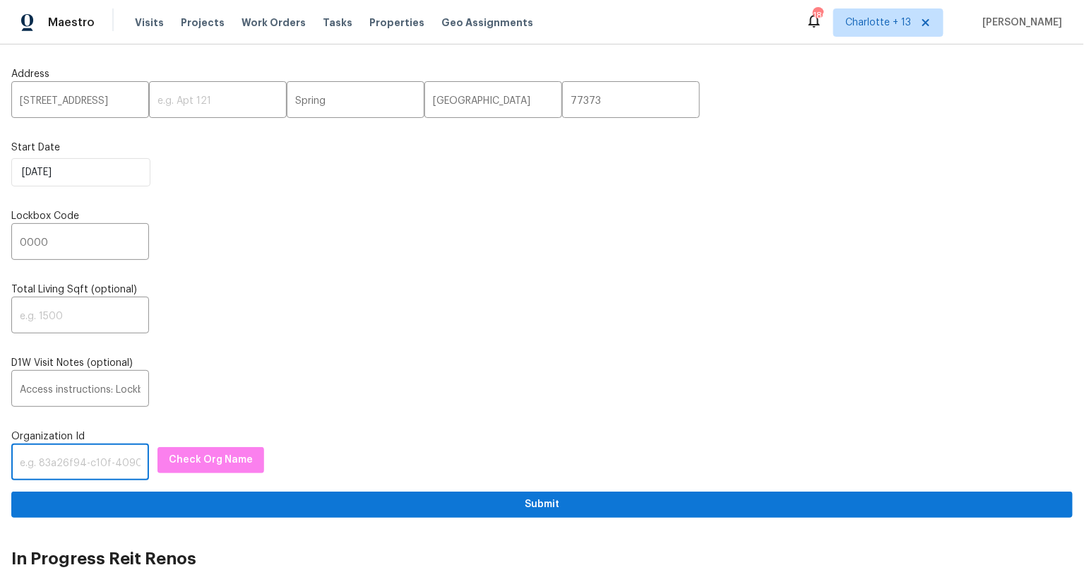
drag, startPoint x: 80, startPoint y: 455, endPoint x: 119, endPoint y: 473, distance: 42.6
click at [80, 459] on input "text" at bounding box center [80, 463] width 138 height 33
paste input "1349d153-b359-4f9b-b4dd-758ff939cc37"
type input "1349d153-b359-4f9b-b4dd-758ff939cc37"
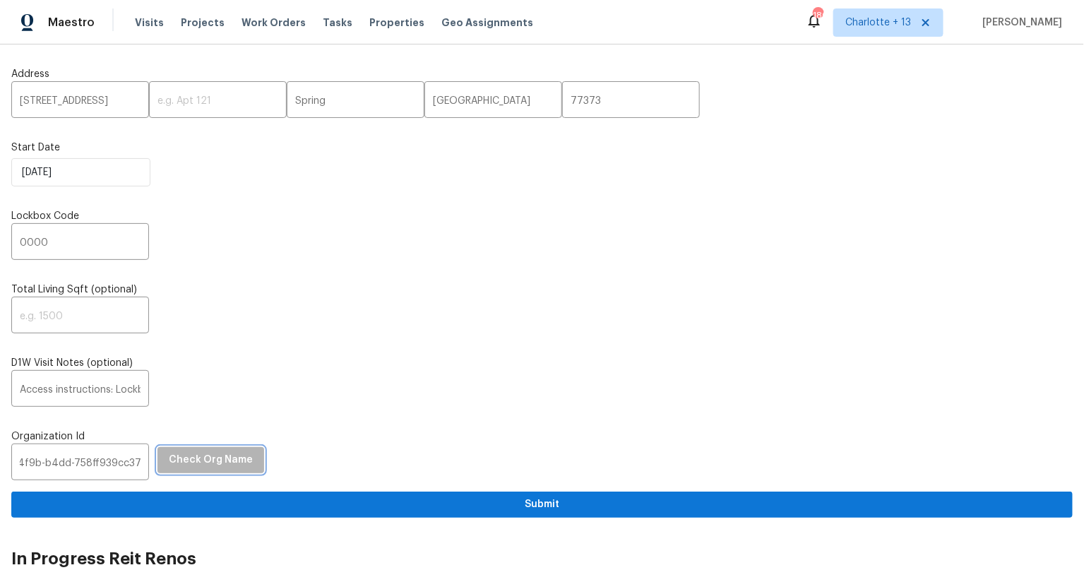
click at [212, 462] on span "Check Org Name" at bounding box center [211, 460] width 84 height 18
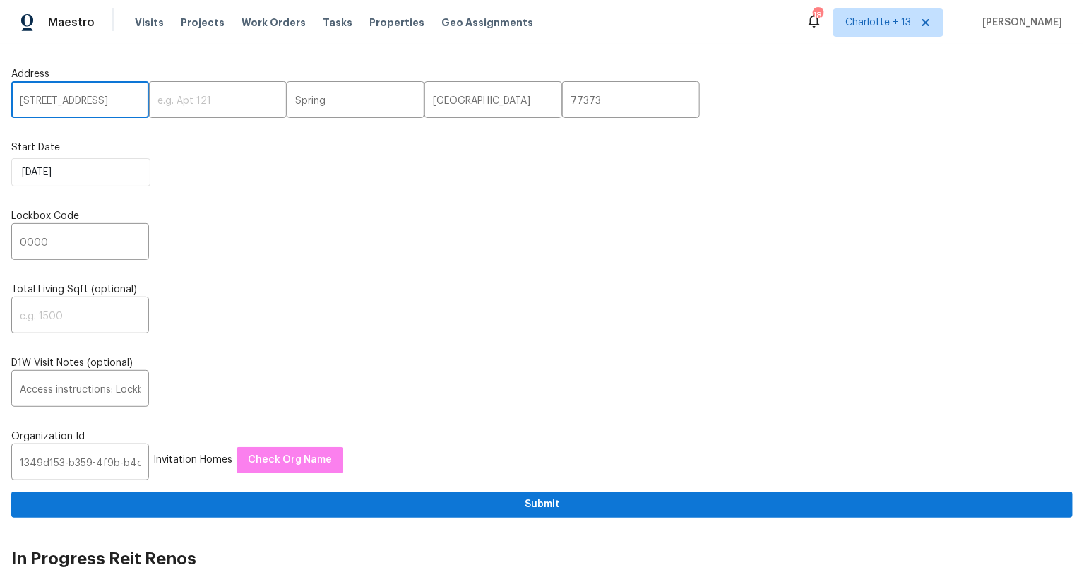
click at [48, 105] on input "2511 Peaceful Valley Dr" at bounding box center [80, 101] width 138 height 33
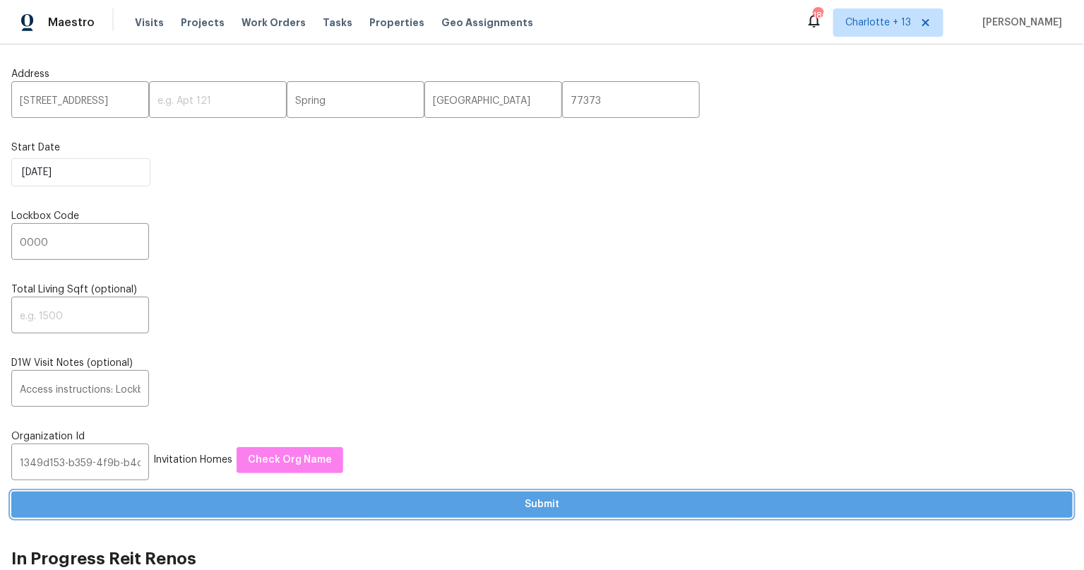
click at [554, 503] on span "Submit" at bounding box center [542, 505] width 1038 height 18
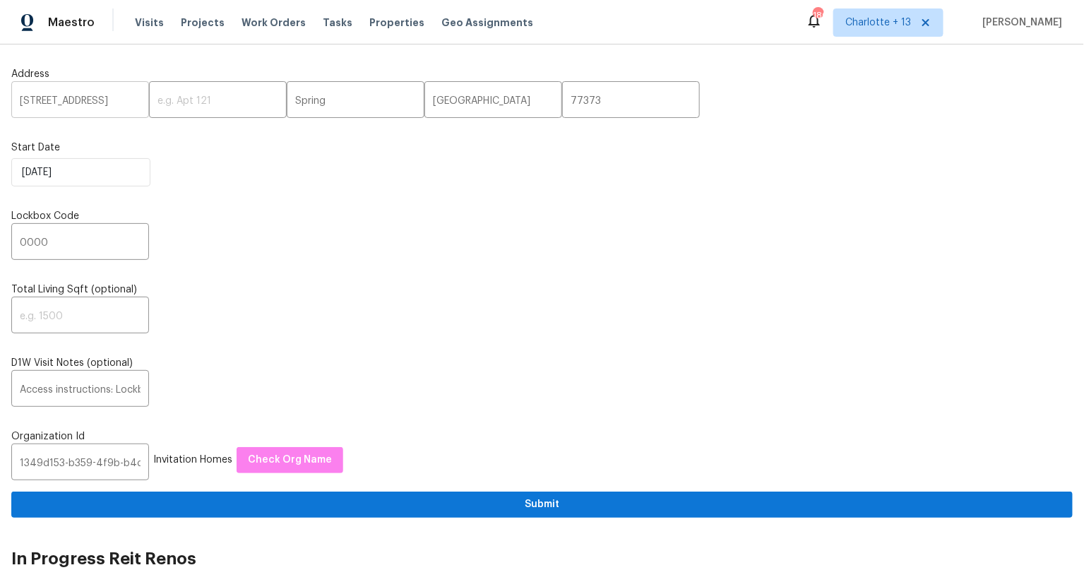
click at [47, 97] on input "2511 Peaceful Valley Dr" at bounding box center [80, 101] width 138 height 33
drag, startPoint x: 80, startPoint y: 102, endPoint x: -21, endPoint y: 102, distance: 100.9
click at [0, 102] on html "Maestro Visits Projects Work Orders Tasks Properties Geo Assignments 180 Charlo…" at bounding box center [542, 285] width 1084 height 570
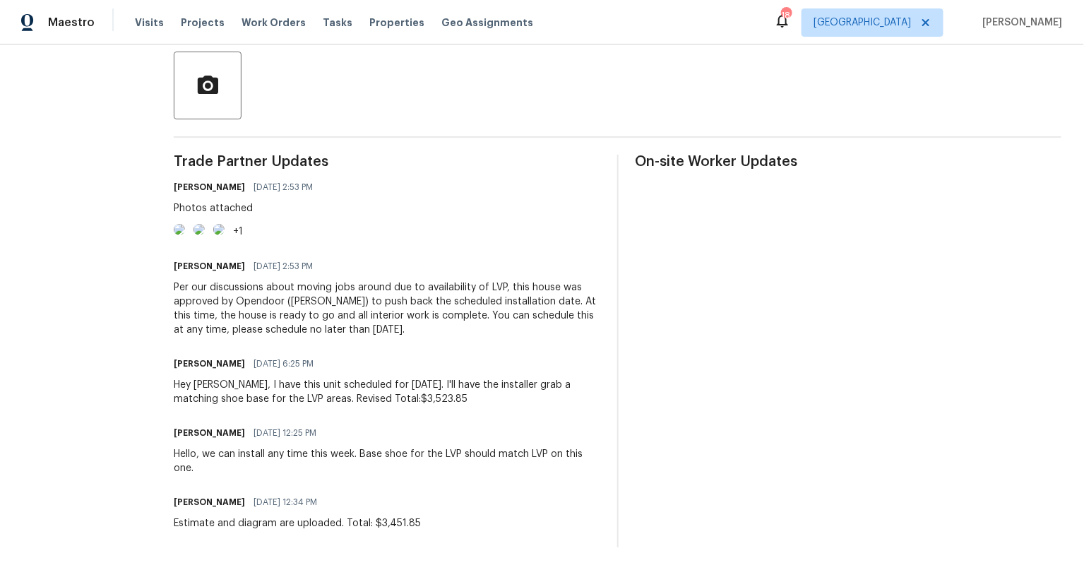
drag, startPoint x: 92, startPoint y: 260, endPoint x: 138, endPoint y: 340, distance: 91.7
click at [92, 260] on section "All work orders [STREET_ADDRESS] Home details Vendor Info Artisent Floors - MSP…" at bounding box center [81, 144] width 117 height 805
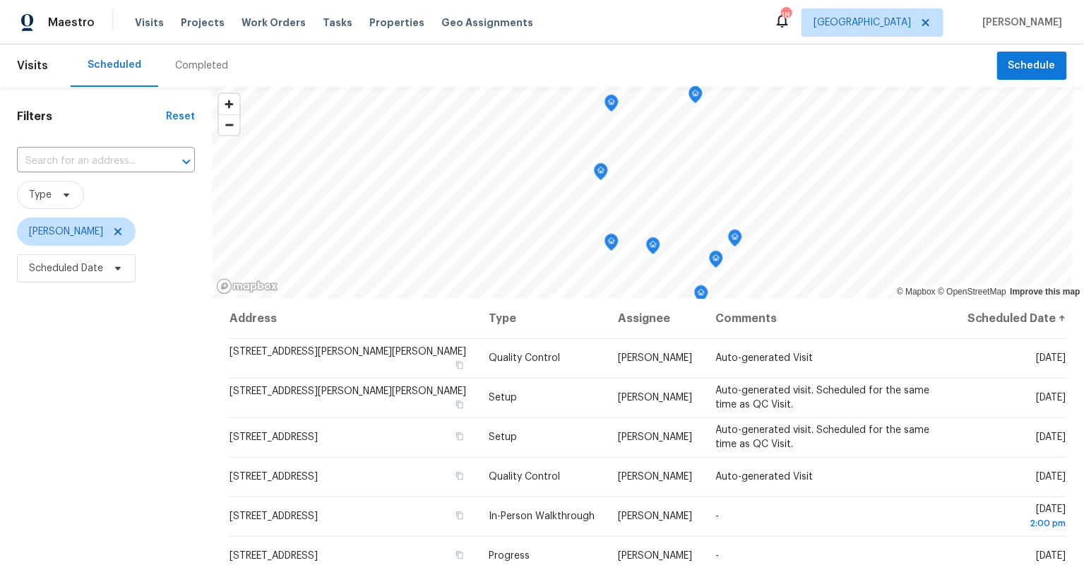
click at [143, 335] on div "Filters Reset ​ Type [PERSON_NAME] Scheduled Date" at bounding box center [106, 421] width 212 height 668
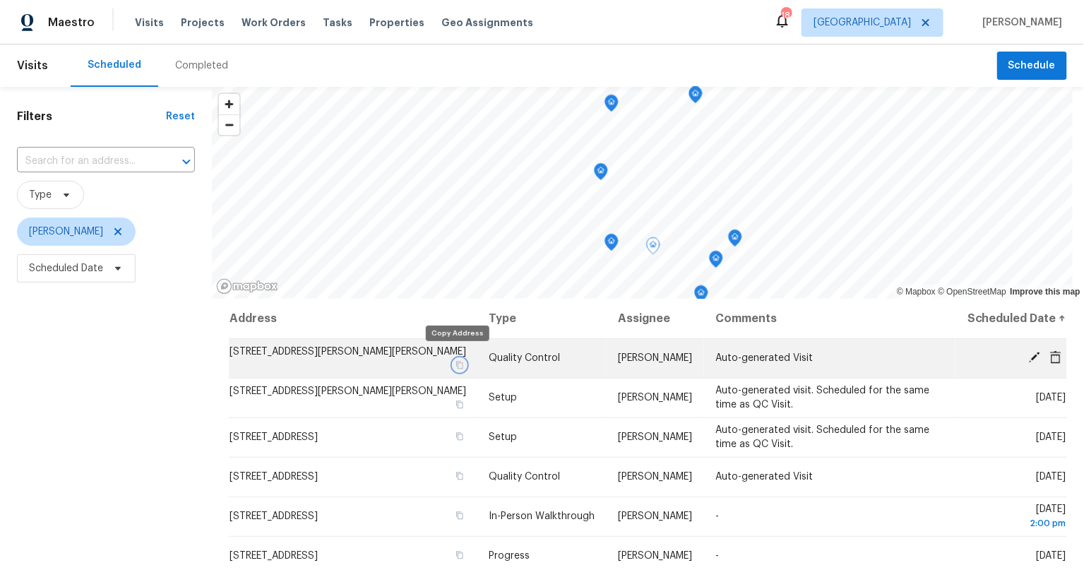
click at [455, 361] on icon "button" at bounding box center [459, 365] width 8 height 8
click at [459, 361] on icon "button" at bounding box center [459, 365] width 7 height 8
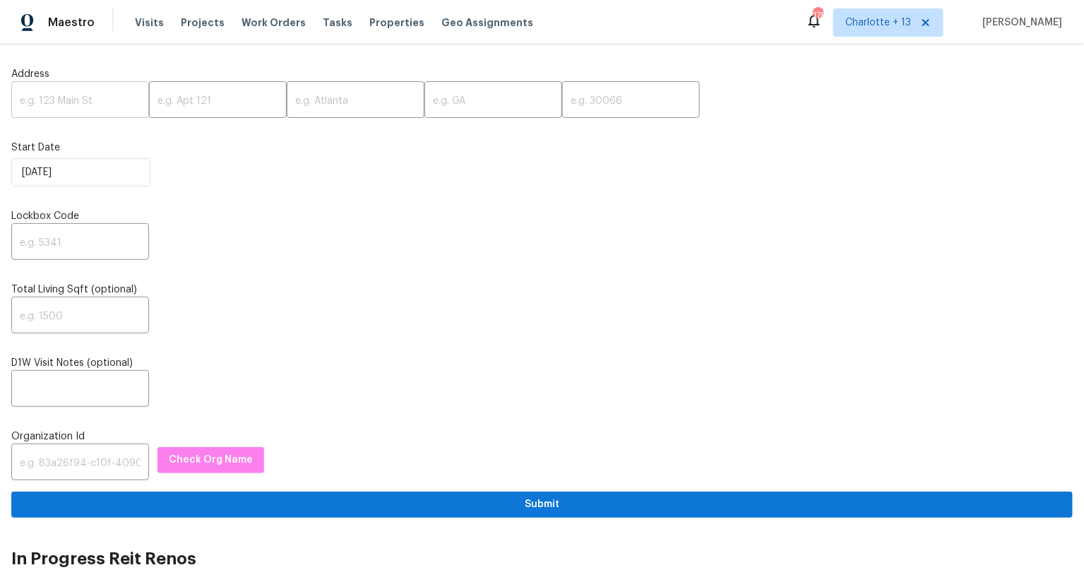
click at [90, 100] on input "text" at bounding box center [80, 101] width 138 height 33
paste input "[STREET_ADDRESS]"
type input "[STREET_ADDRESS]"
click at [318, 98] on input "text" at bounding box center [356, 101] width 138 height 33
drag, startPoint x: 318, startPoint y: 98, endPoint x: 389, endPoint y: 119, distance: 74.4
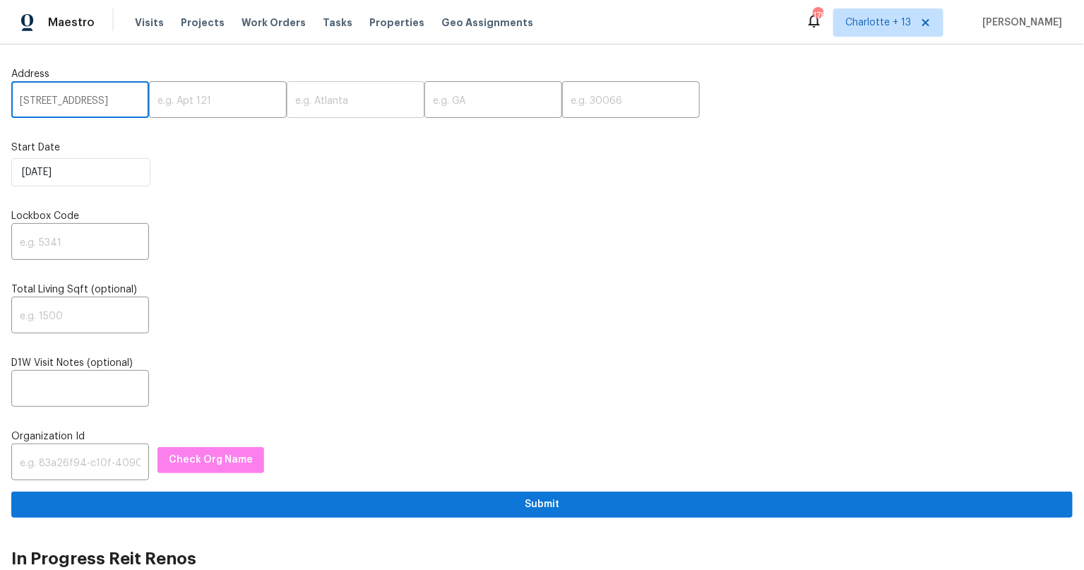
click at [318, 99] on input "text" at bounding box center [356, 101] width 138 height 33
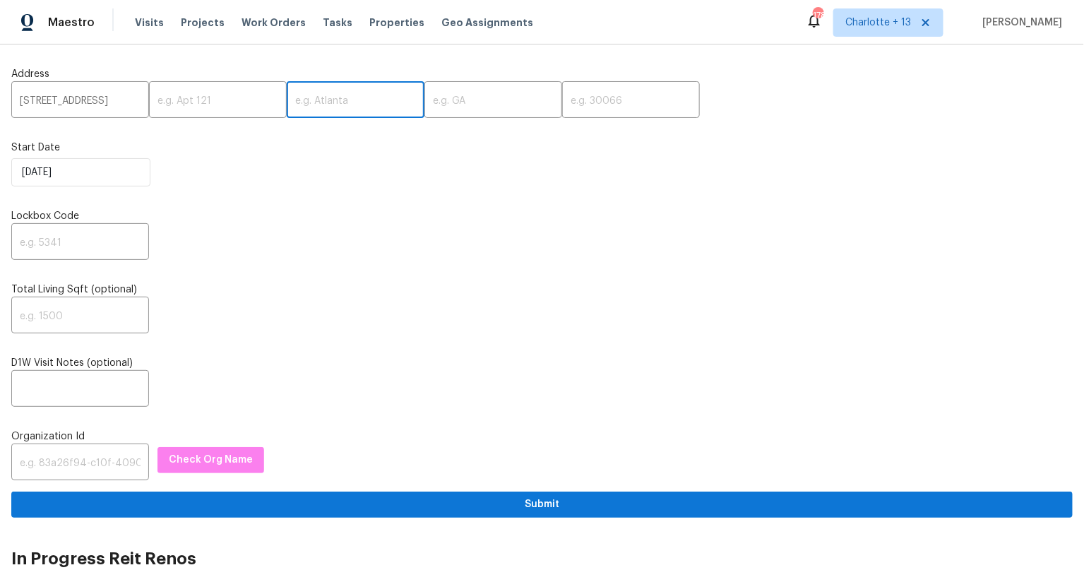
paste input "[GEOGRAPHIC_DATA]"
type input "[GEOGRAPHIC_DATA]"
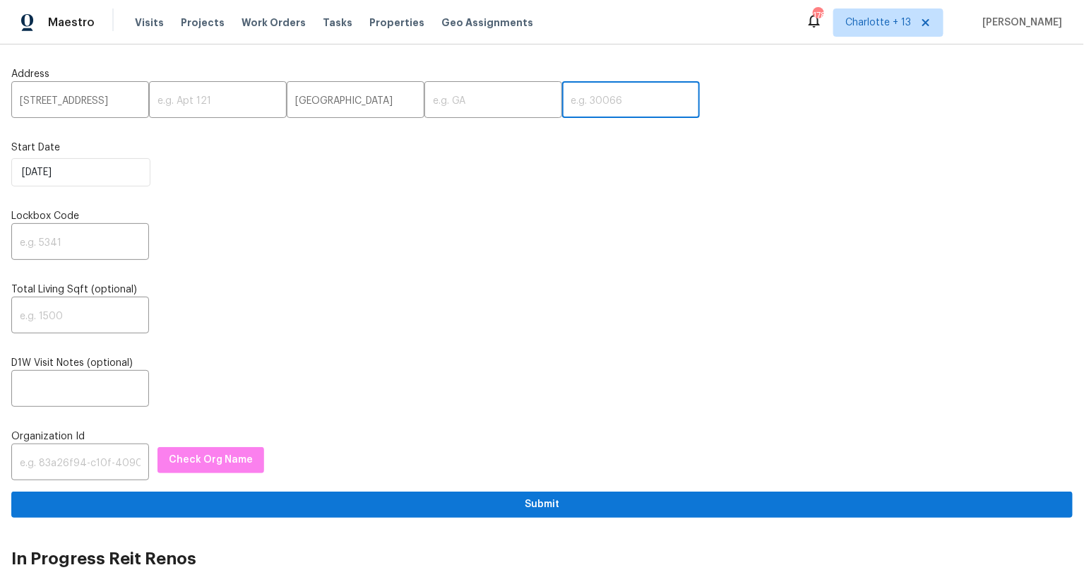
click at [583, 107] on input "text" at bounding box center [631, 101] width 138 height 33
paste input "33991"
type input "33991"
click at [455, 107] on input "text" at bounding box center [493, 101] width 138 height 33
type input "FL"
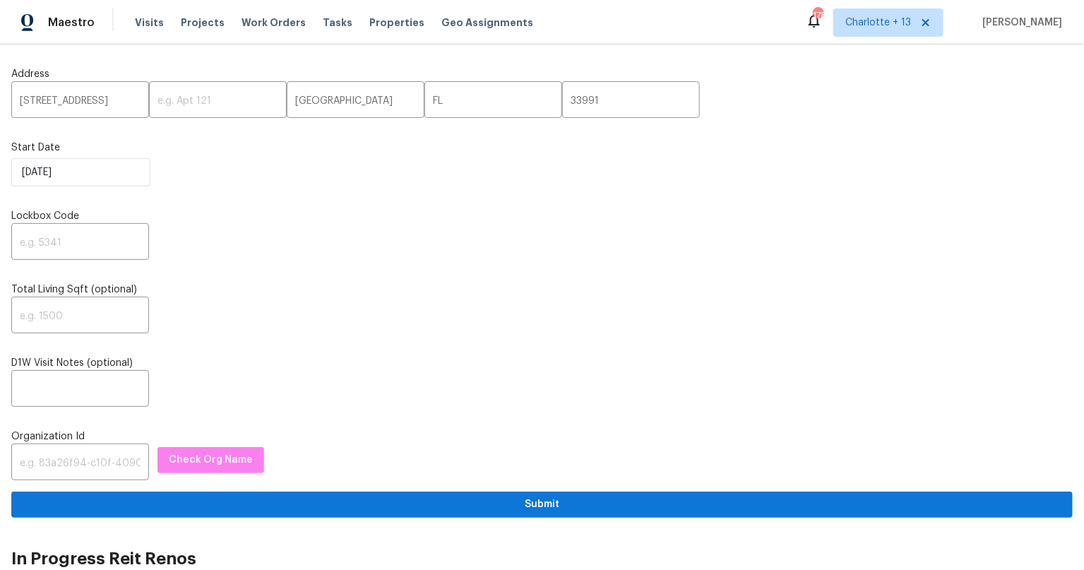
click at [599, 251] on div "​" at bounding box center [541, 243] width 1061 height 33
click at [71, 248] on input "text" at bounding box center [80, 243] width 138 height 33
click at [61, 247] on input "text" at bounding box center [80, 243] width 138 height 33
type input "0000"
drag, startPoint x: 68, startPoint y: 461, endPoint x: 158, endPoint y: 450, distance: 91.0
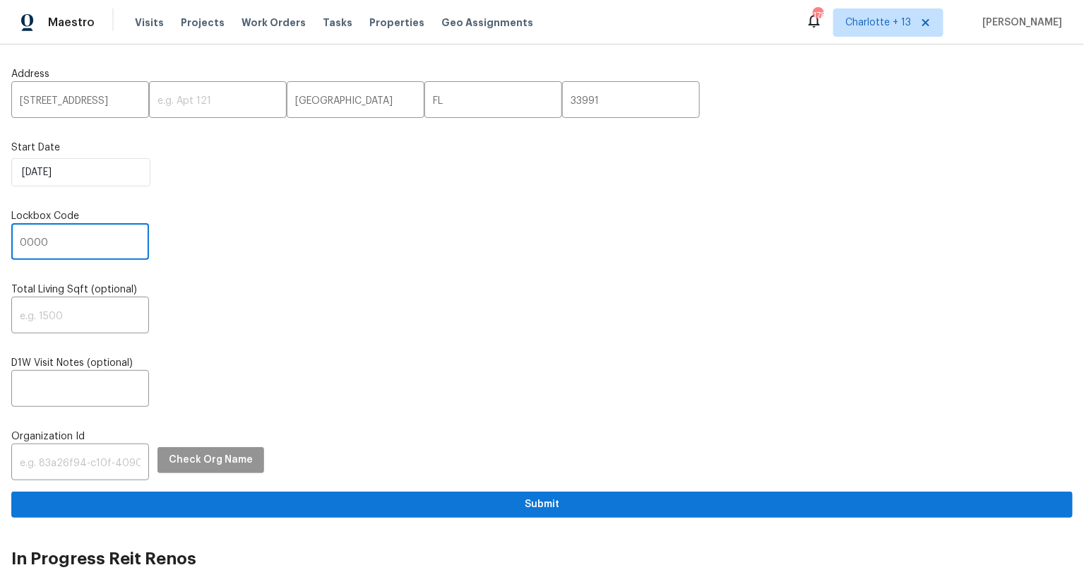
click at [68, 461] on input "text" at bounding box center [80, 463] width 138 height 33
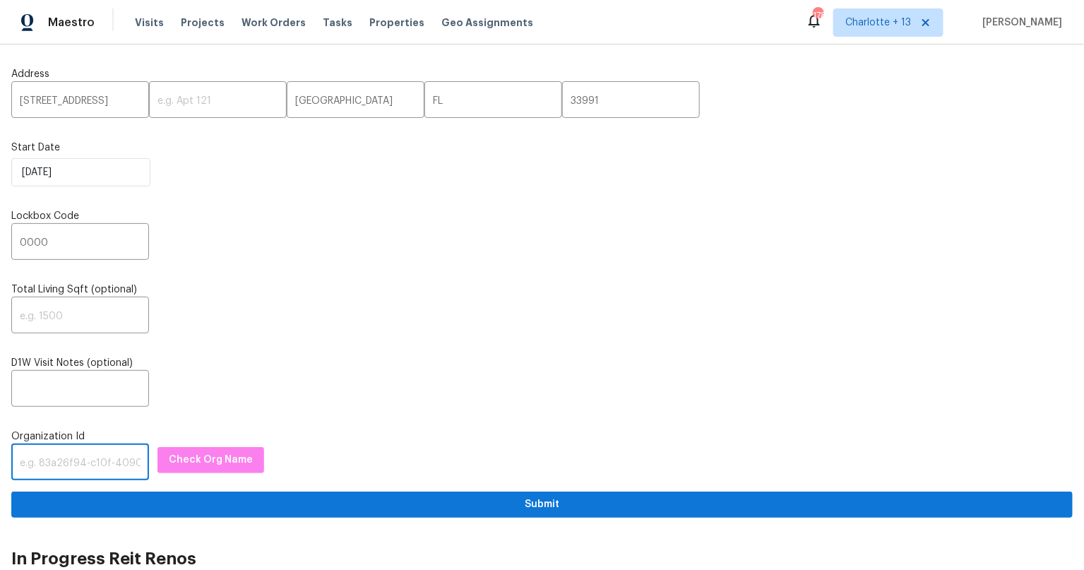
paste input "1349d153-b359-4f9b-b4dd-758ff939cc37"
type input "1349d153-b359-4f9b-b4dd-758ff939cc37"
drag, startPoint x: 207, startPoint y: 444, endPoint x: 367, endPoint y: 453, distance: 160.5
click at [207, 444] on div "Organization Id 1349d153-b359-4f9b-b4dd-758ff939cc37 ​ Check Org Name" at bounding box center [541, 454] width 1061 height 51
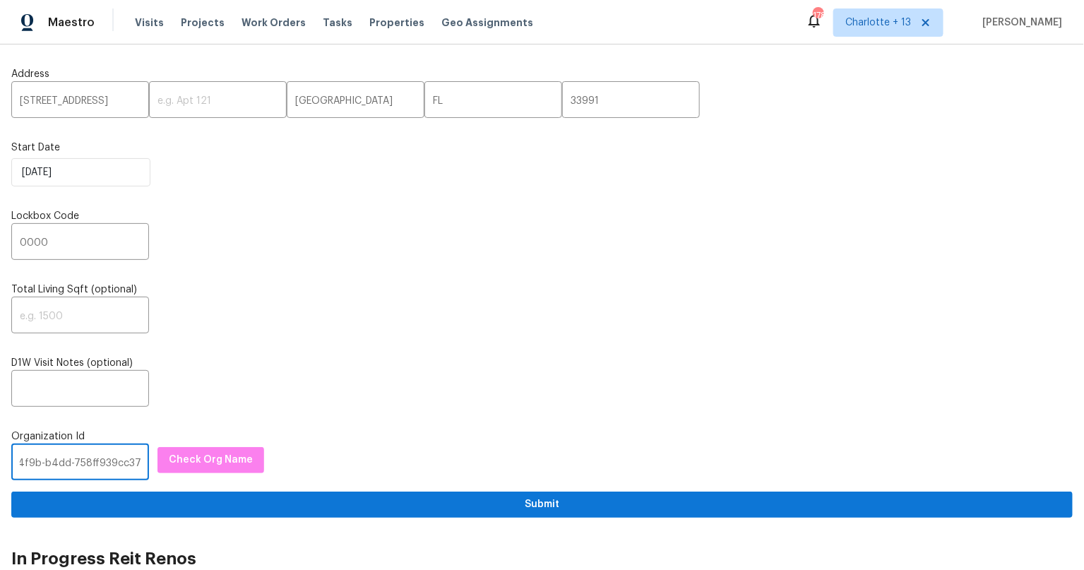
scroll to position [0, 0]
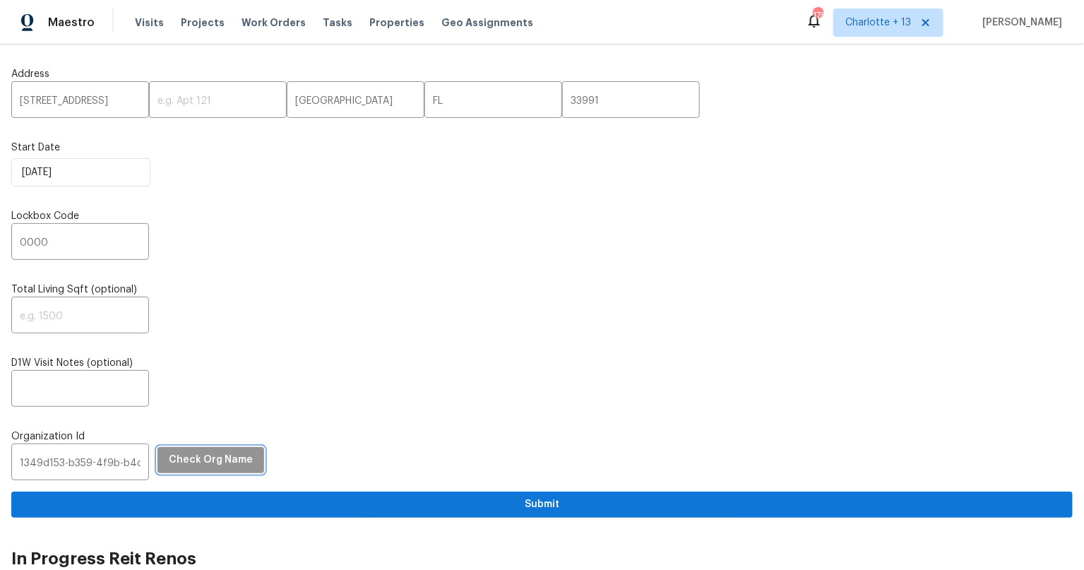
click at [243, 447] on button "Check Org Name" at bounding box center [210, 460] width 107 height 26
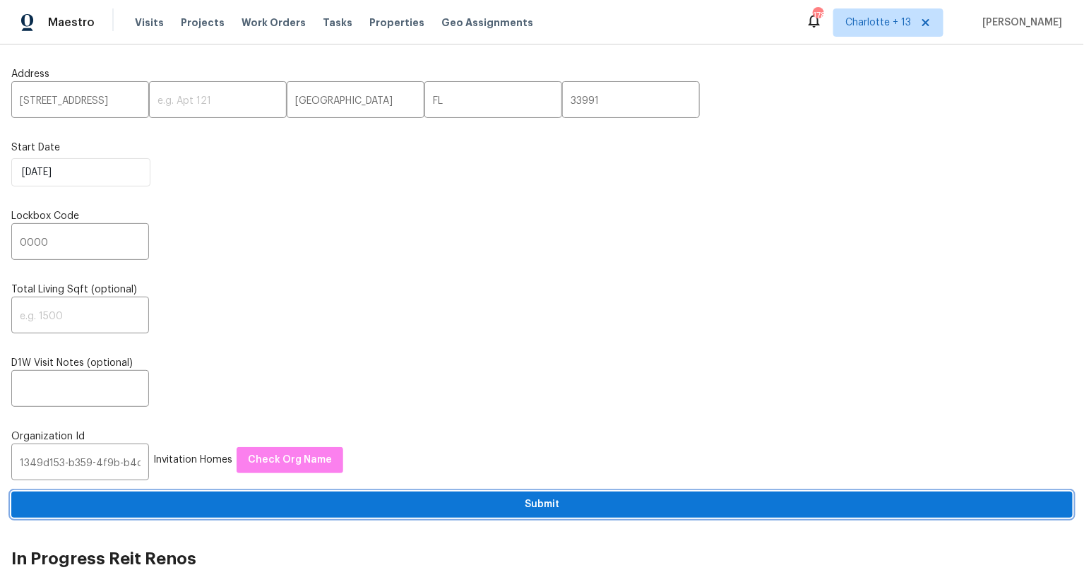
click at [581, 505] on span "Submit" at bounding box center [542, 505] width 1038 height 18
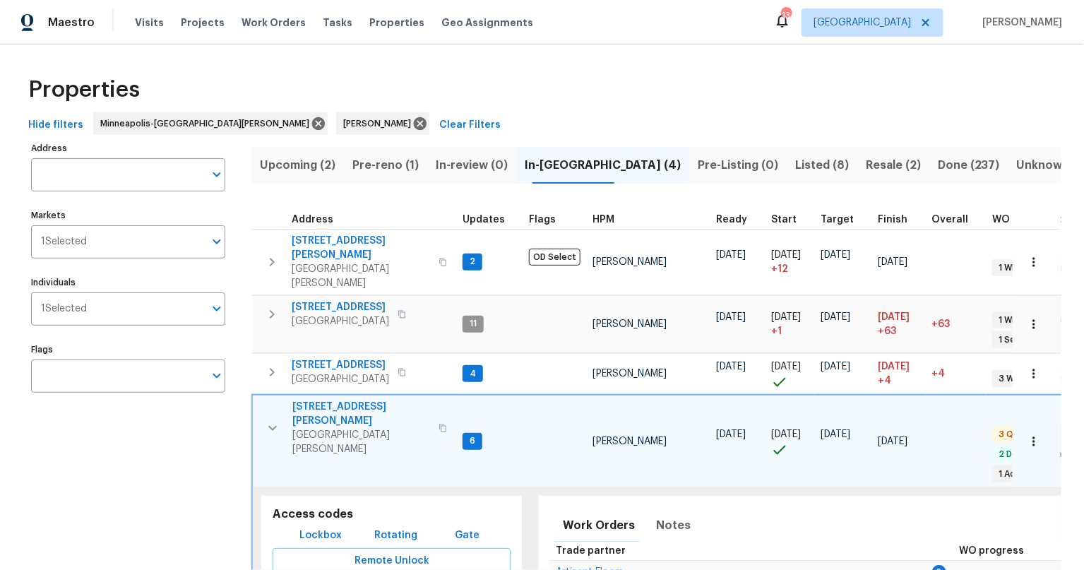
click at [216, 448] on div "Address Address Markets 1 Selected Markets Individuals 1 Selected Individuals F…" at bounding box center [137, 472] width 212 height 668
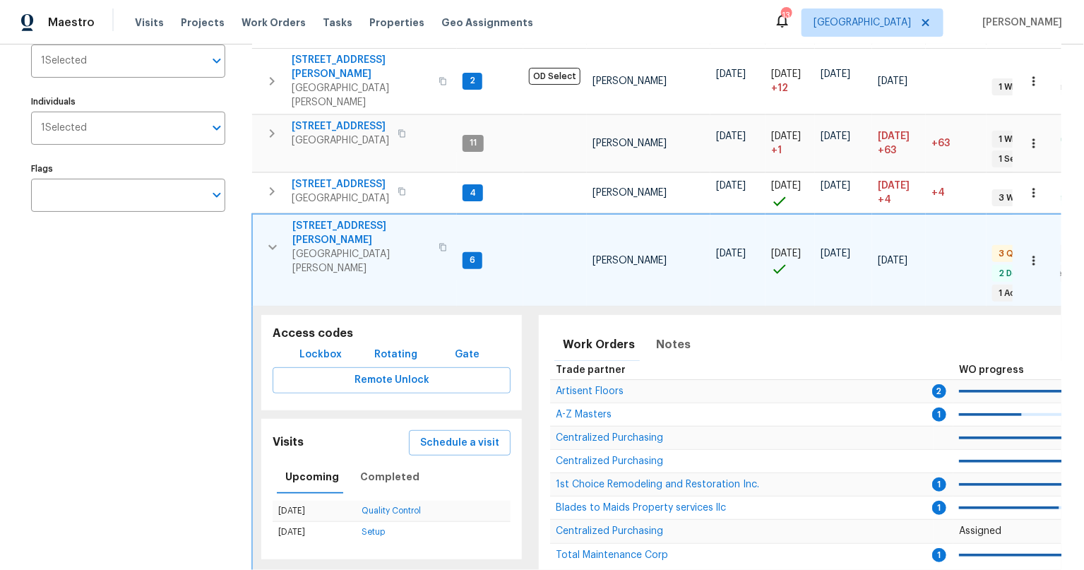
scroll to position [243, 0]
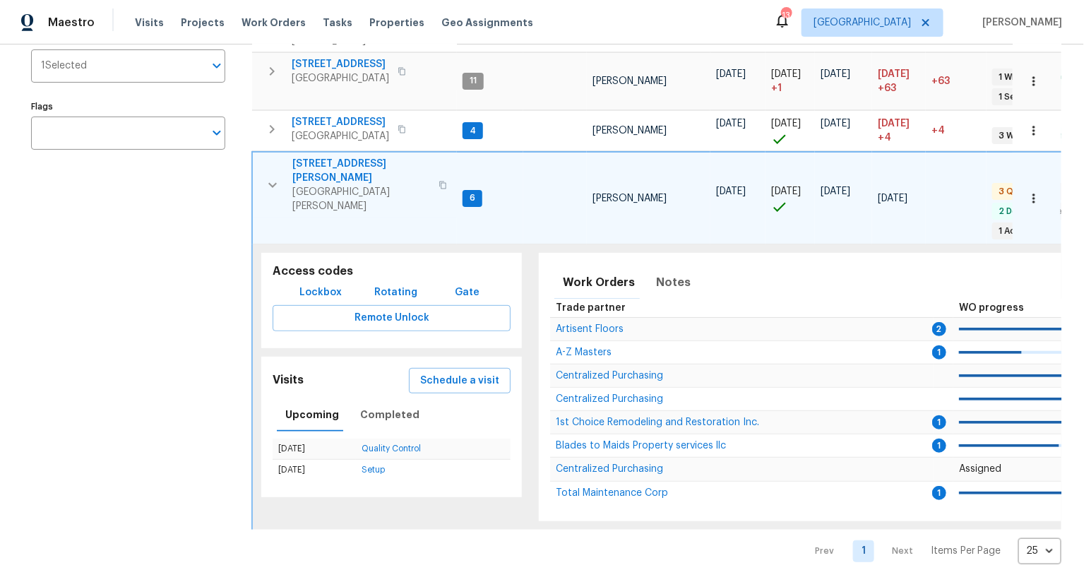
click at [273, 183] on icon "button" at bounding box center [272, 185] width 8 height 5
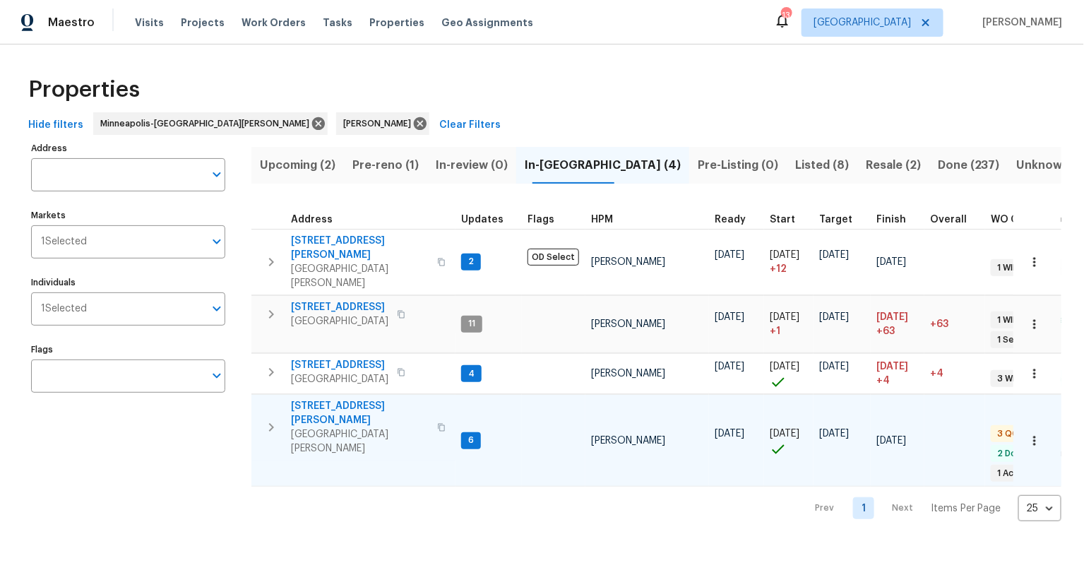
scroll to position [0, 0]
drag, startPoint x: 164, startPoint y: 505, endPoint x: 194, endPoint y: 484, distance: 37.4
click at [164, 505] on div "Properties Hide filters [GEOGRAPHIC_DATA]-[GEOGRAPHIC_DATA][PERSON_NAME] Clear …" at bounding box center [542, 293] width 1084 height 499
click at [133, 435] on div "Address Address Markets 1 Selected Markets Individuals 1 Selected Individuals F…" at bounding box center [137, 329] width 212 height 383
click at [187, 452] on div "Address Address Markets 1 Selected Markets Individuals 1 Selected Individuals F…" at bounding box center [137, 329] width 212 height 383
